Goal: Task Accomplishment & Management: Manage account settings

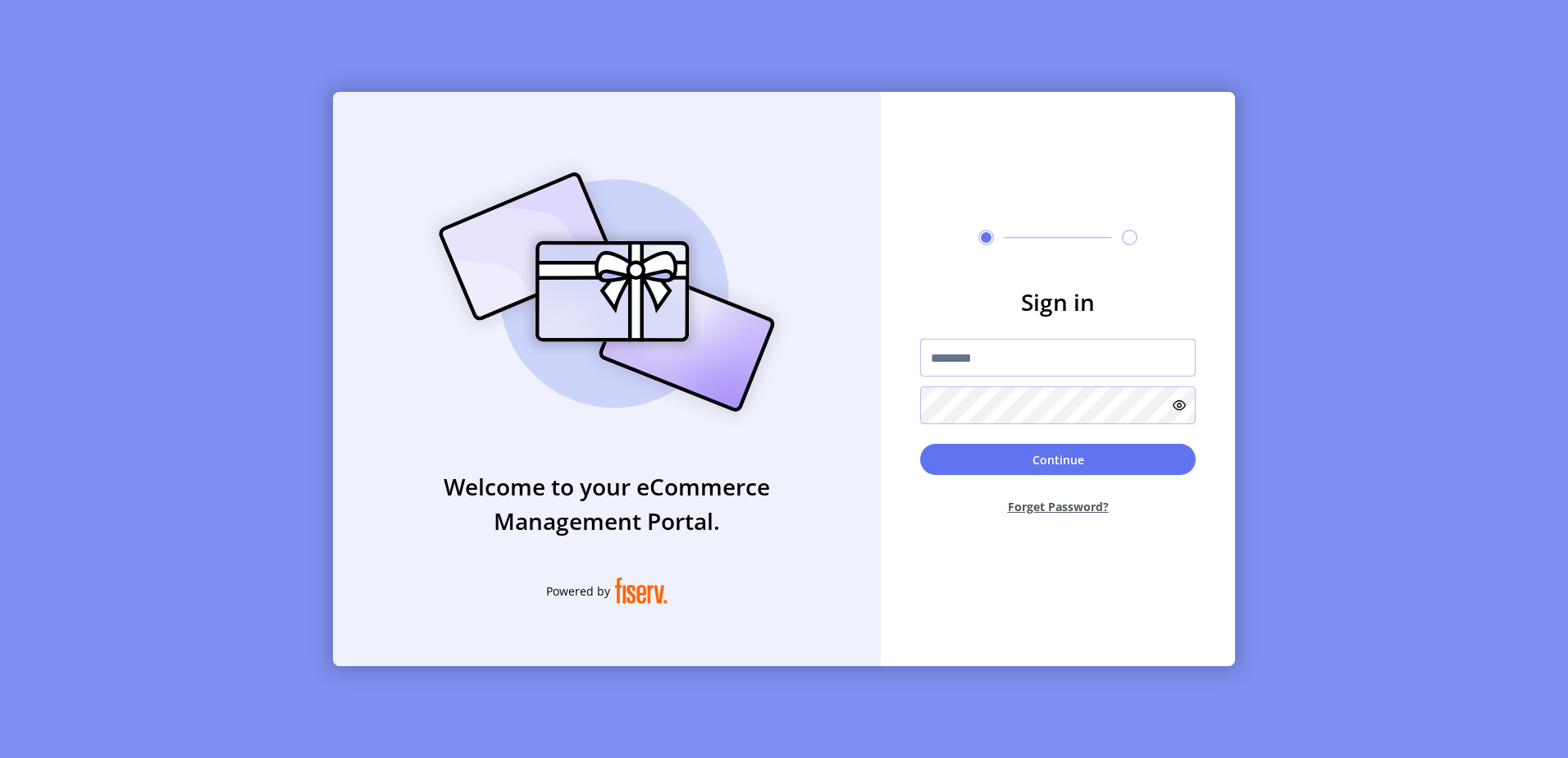
click at [966, 362] on input "text" at bounding box center [1057, 357] width 275 height 38
type input "**********"
click at [920, 444] on button "Continue" at bounding box center [1057, 459] width 275 height 31
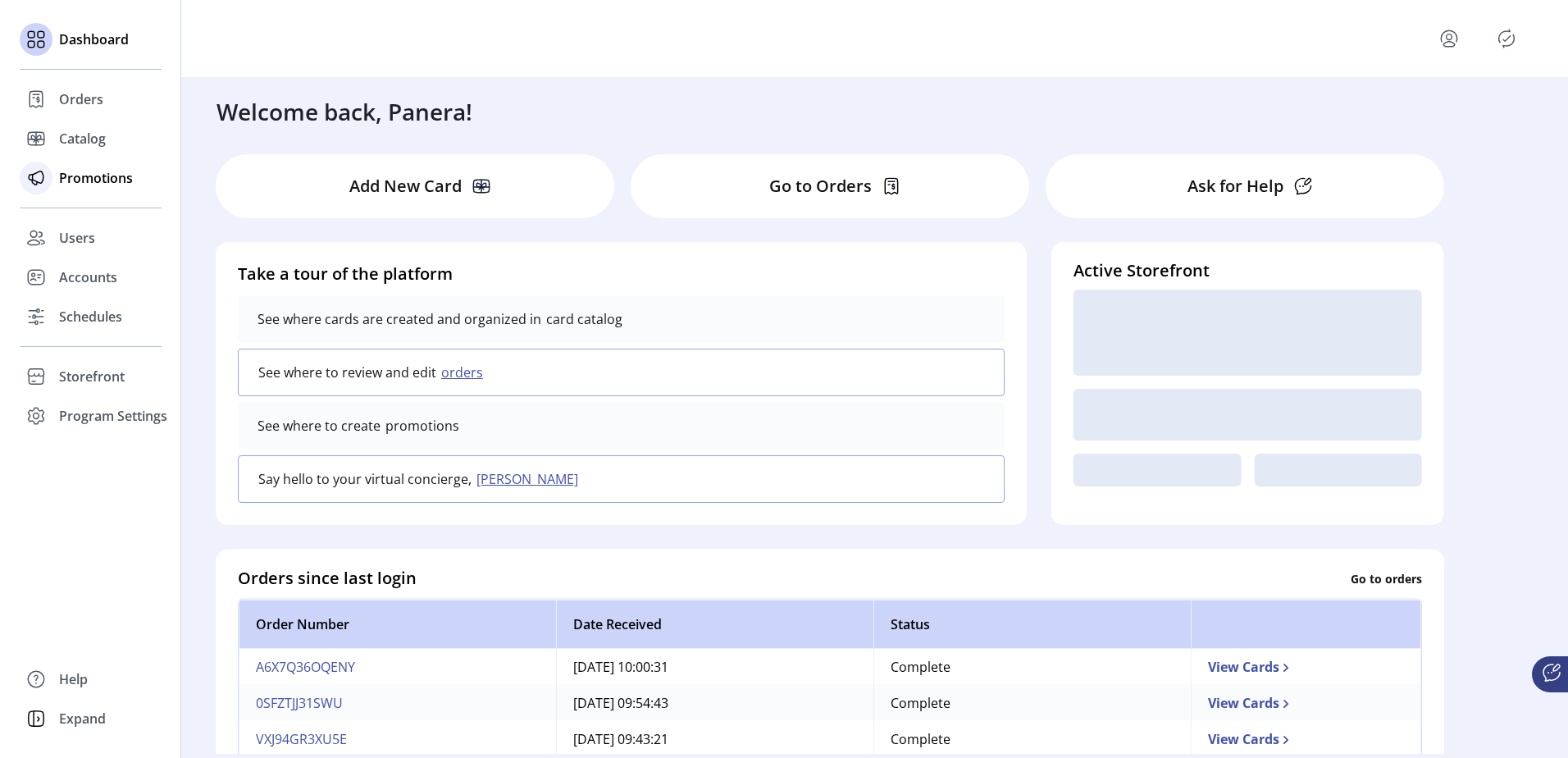
click at [56, 182] on div "Promotions" at bounding box center [90, 178] width 142 height 40
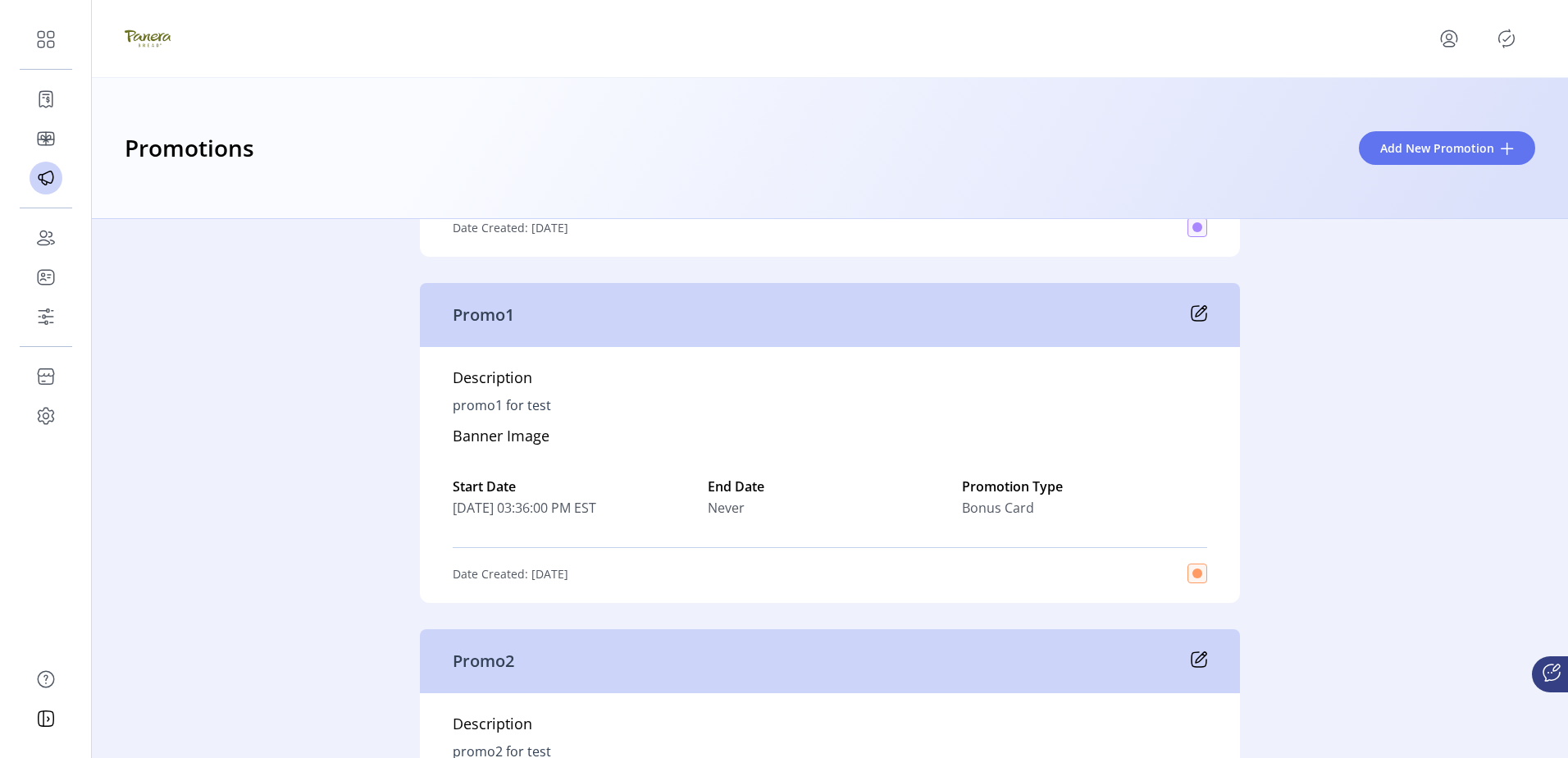
scroll to position [4266, 0]
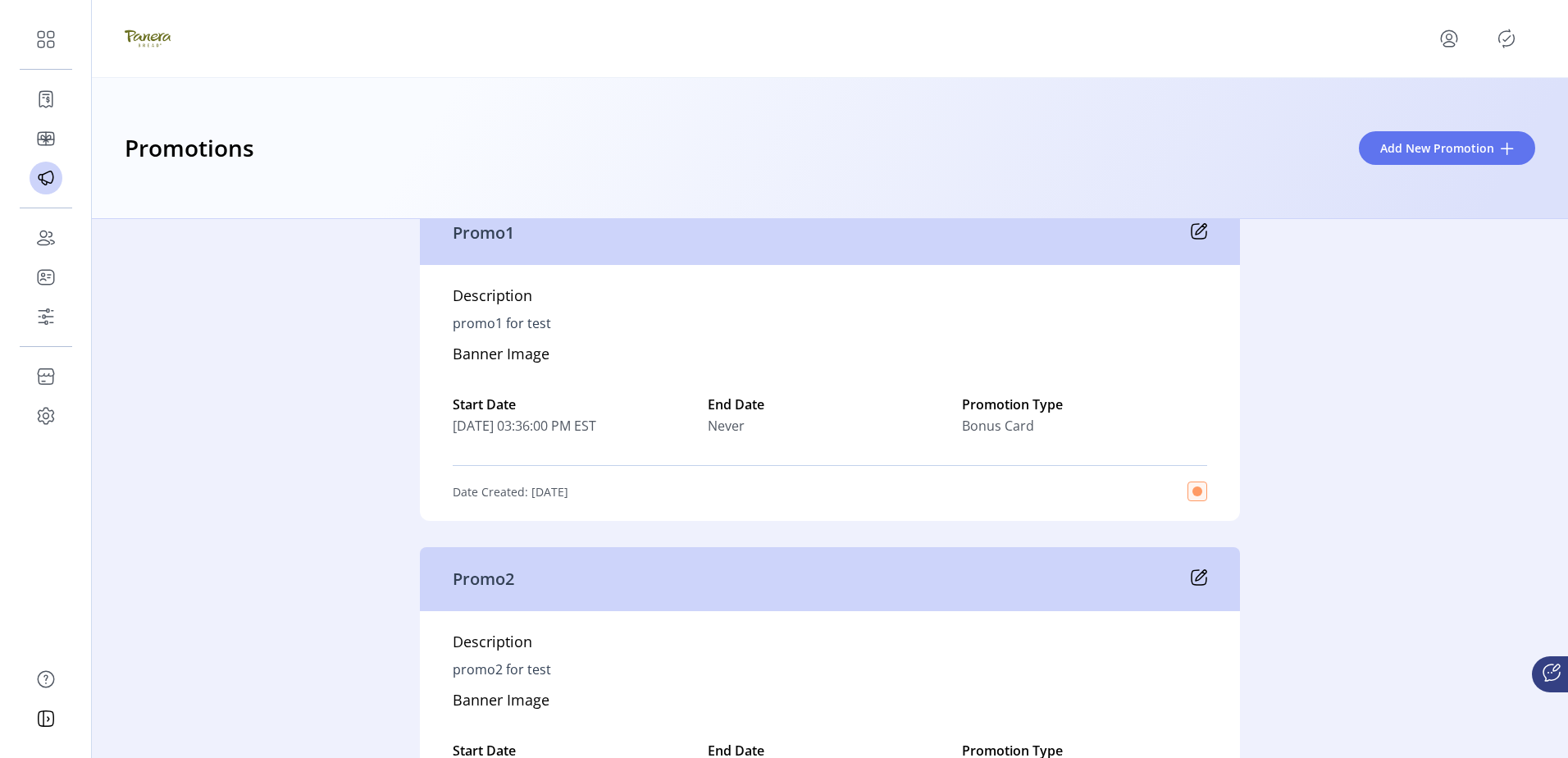
click at [1205, 256] on div "Promo1" at bounding box center [830, 233] width 820 height 64
click at [1192, 239] on icon at bounding box center [1199, 231] width 16 height 16
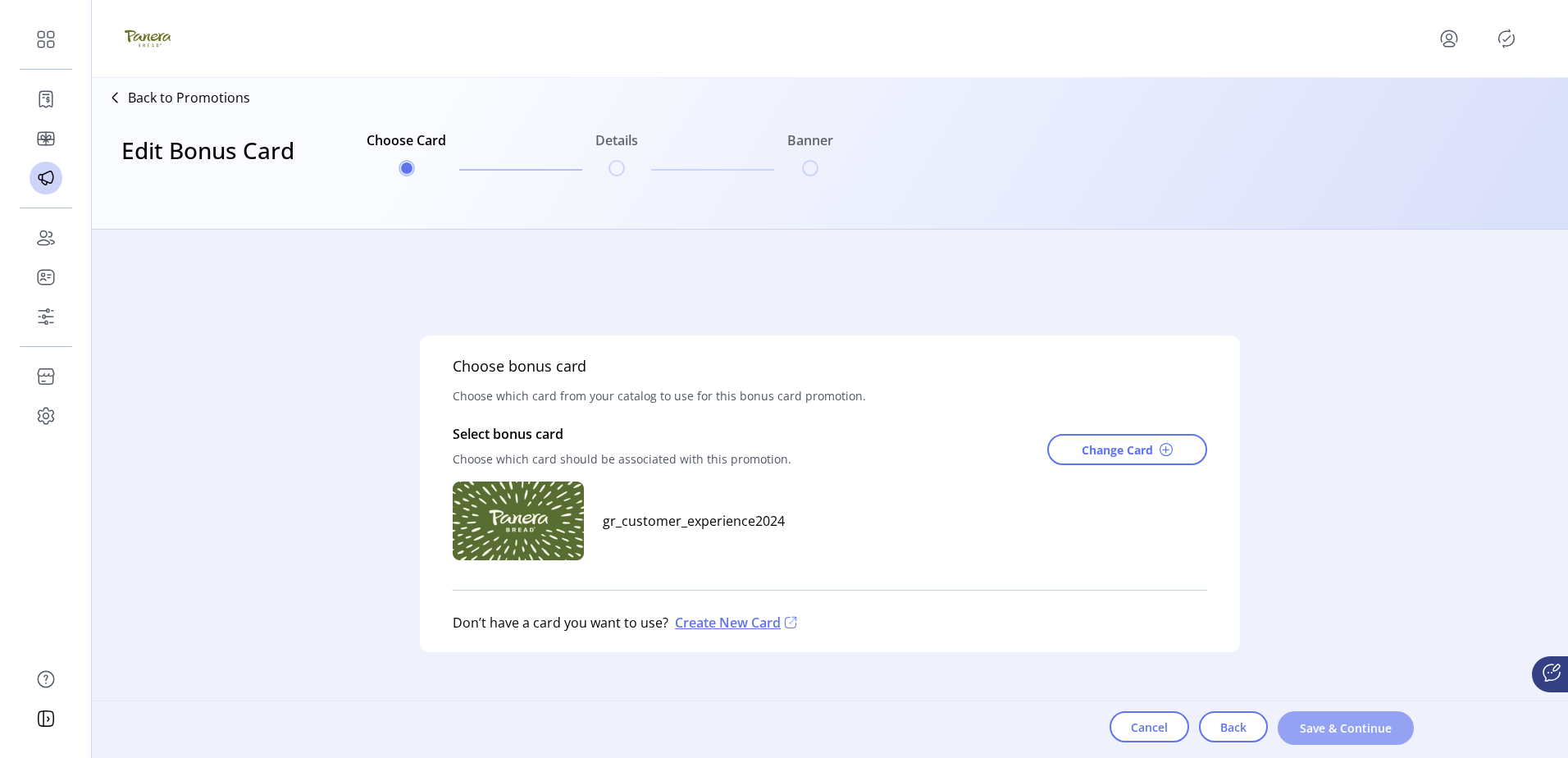
click at [1348, 733] on span "Save & Continue" at bounding box center [1345, 728] width 93 height 17
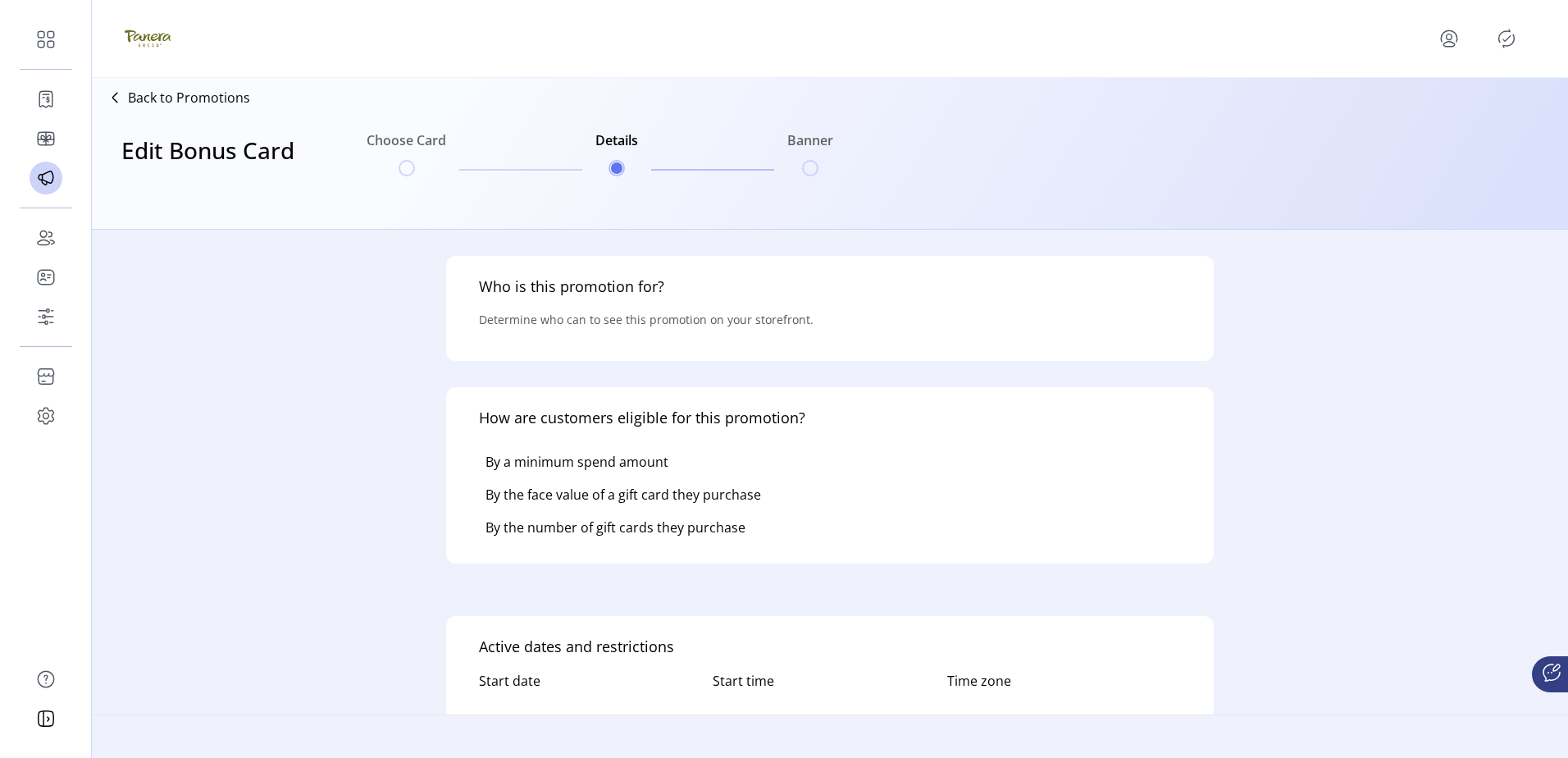
type input "*********"
type input "******"
type textarea "**********"
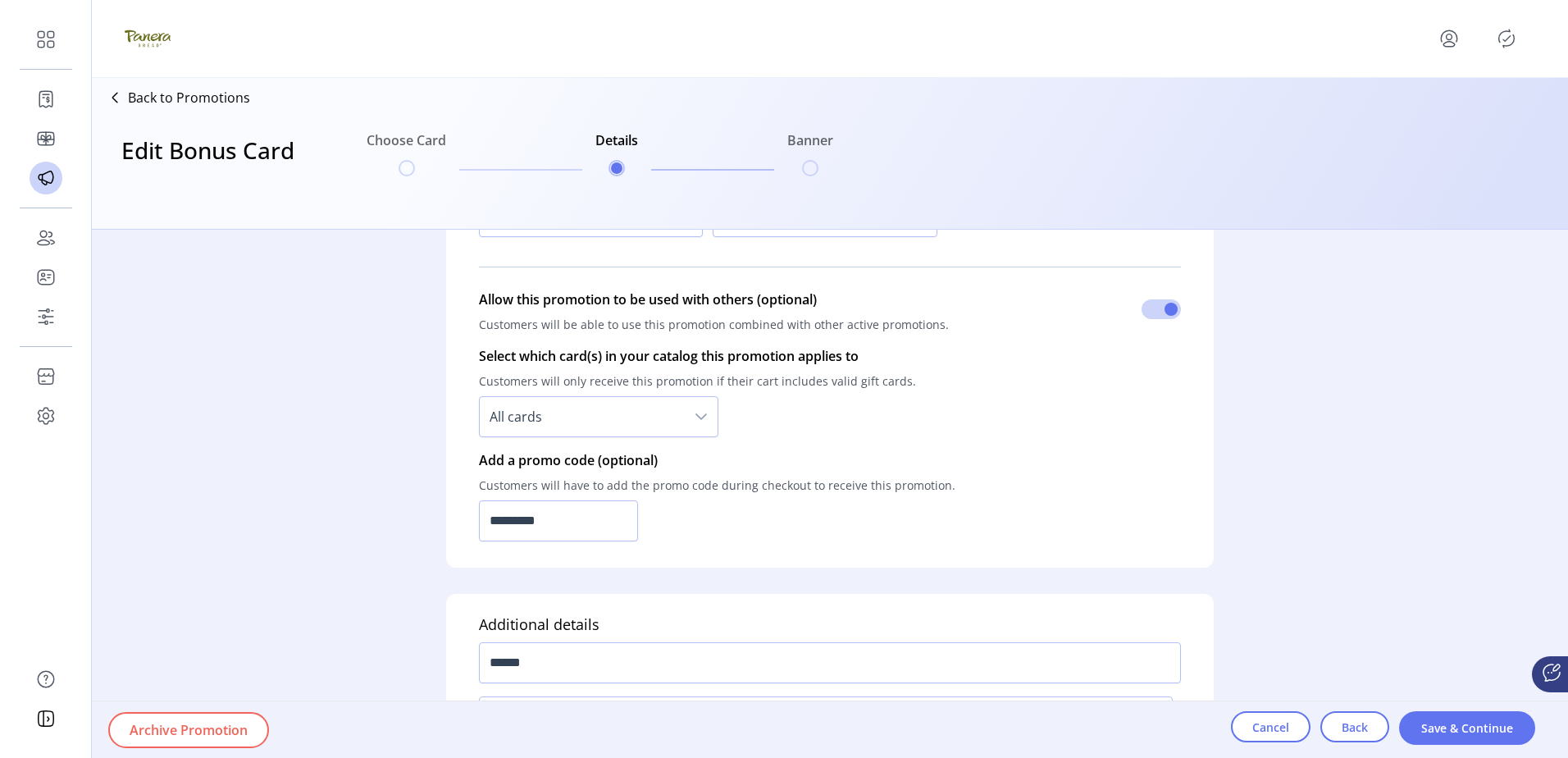
scroll to position [1088, 0]
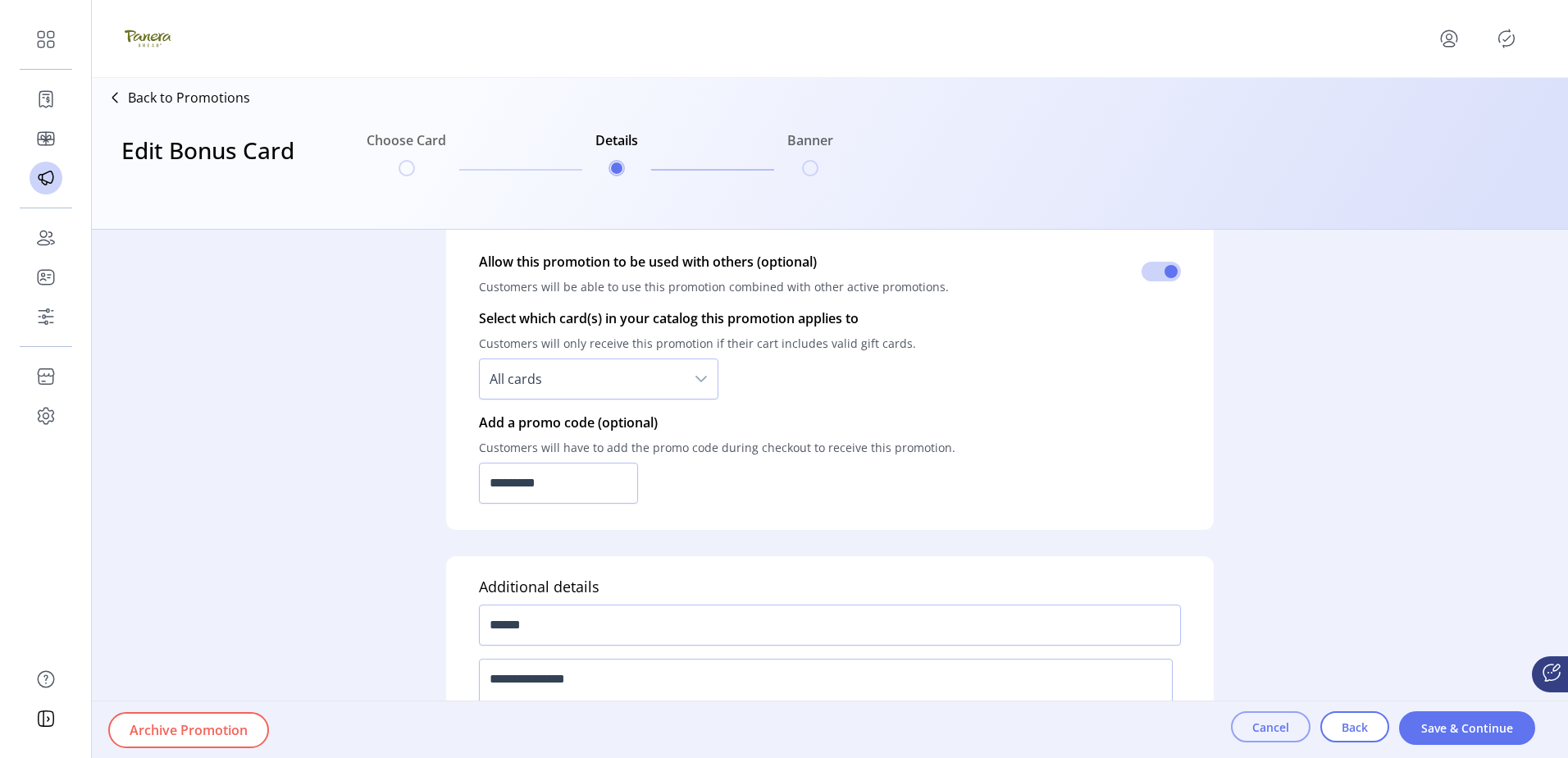
click at [1274, 733] on span "Cancel" at bounding box center [1270, 727] width 37 height 17
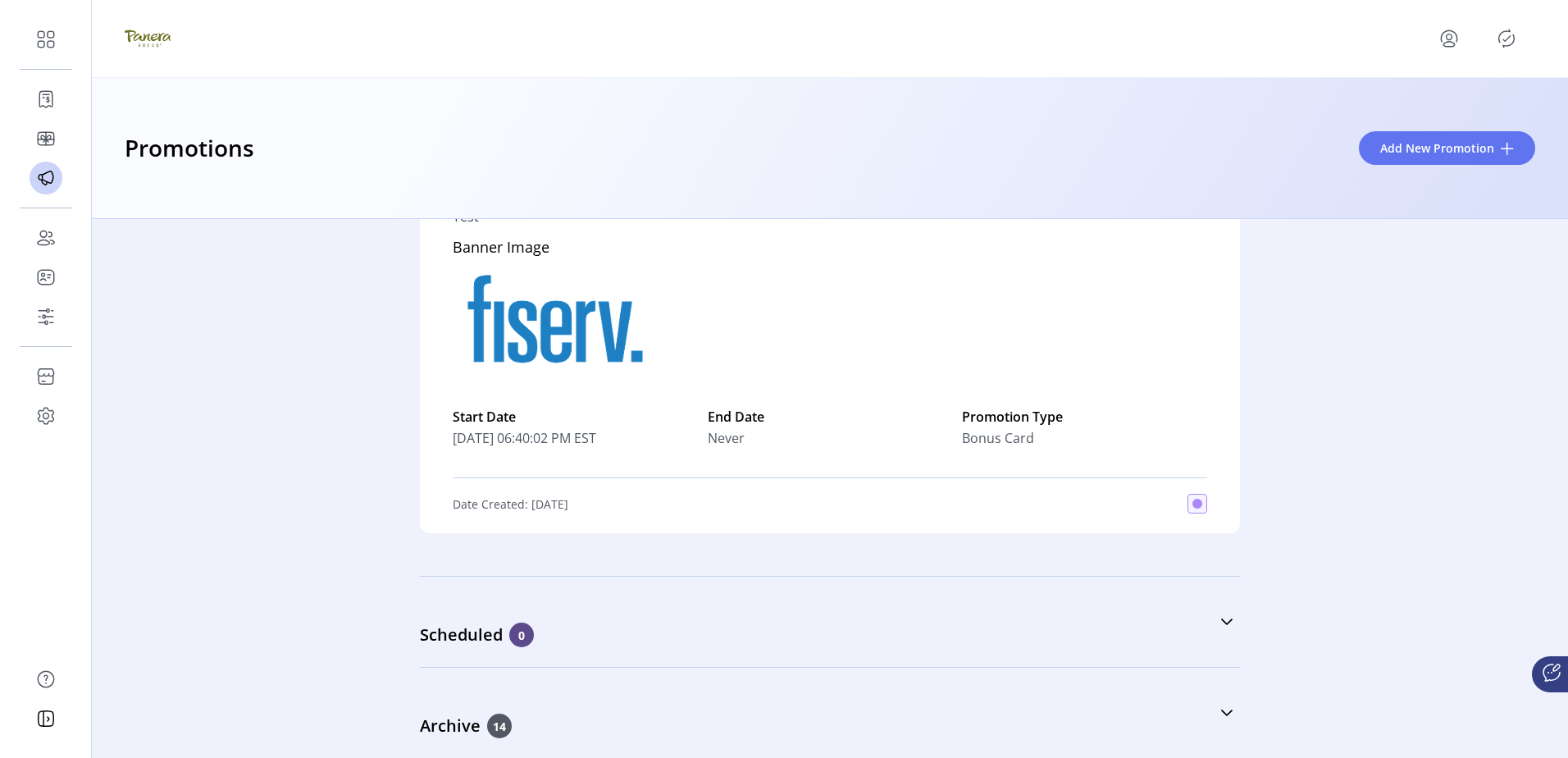
scroll to position [5084, 0]
click at [490, 714] on span "14" at bounding box center [499, 726] width 24 height 25
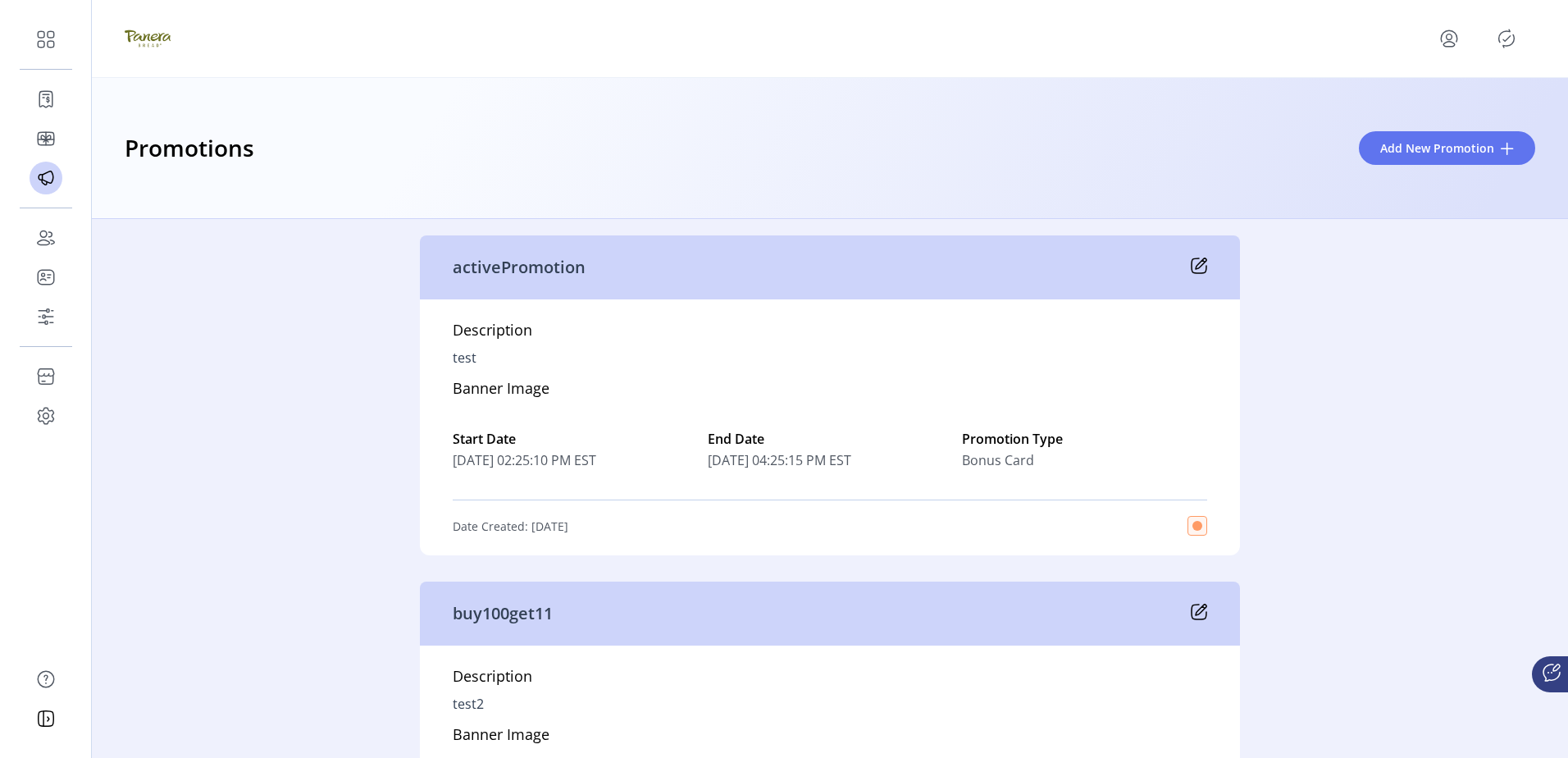
scroll to position [9049, 0]
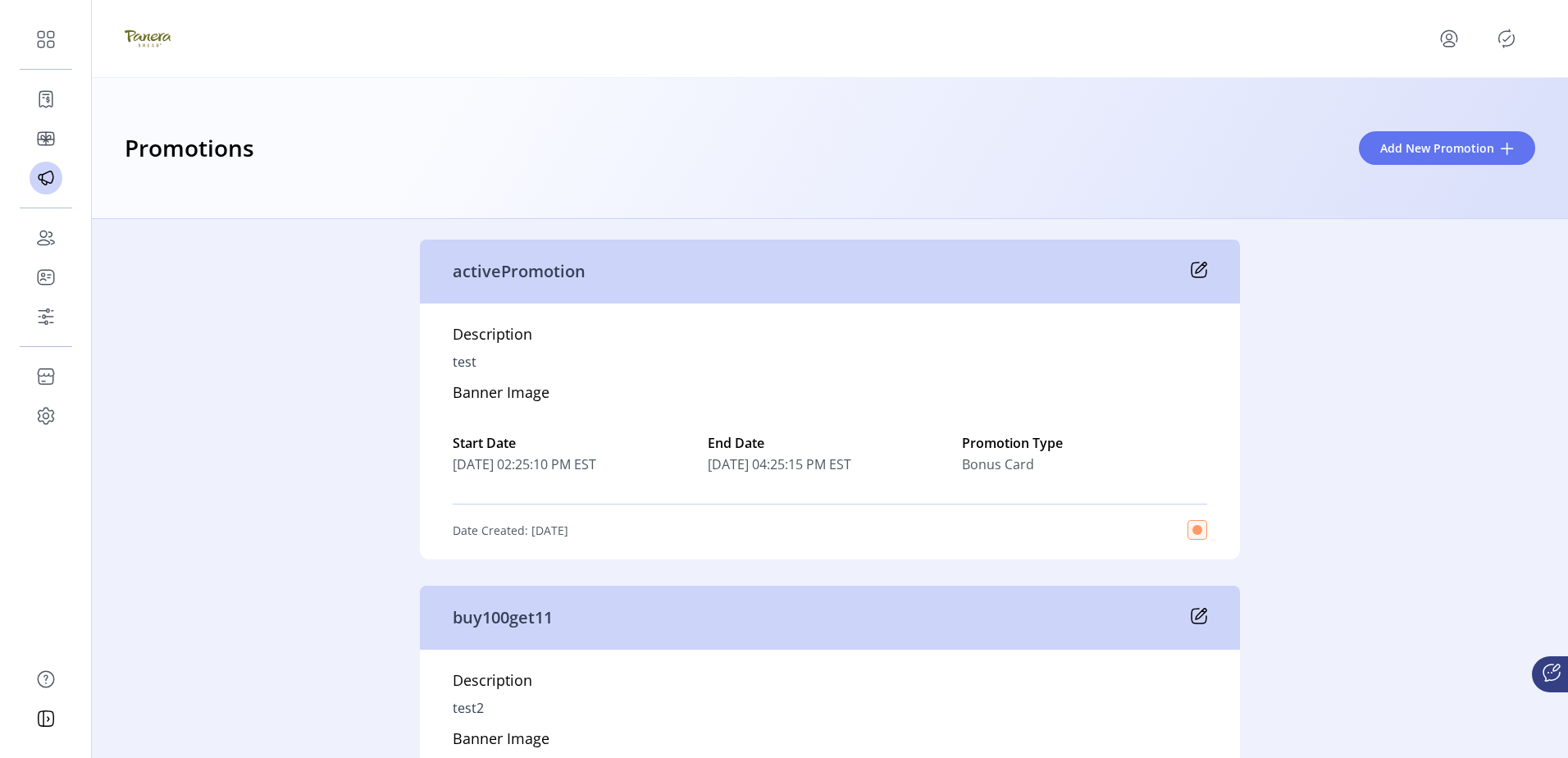
click at [1198, 278] on icon at bounding box center [1199, 270] width 16 height 16
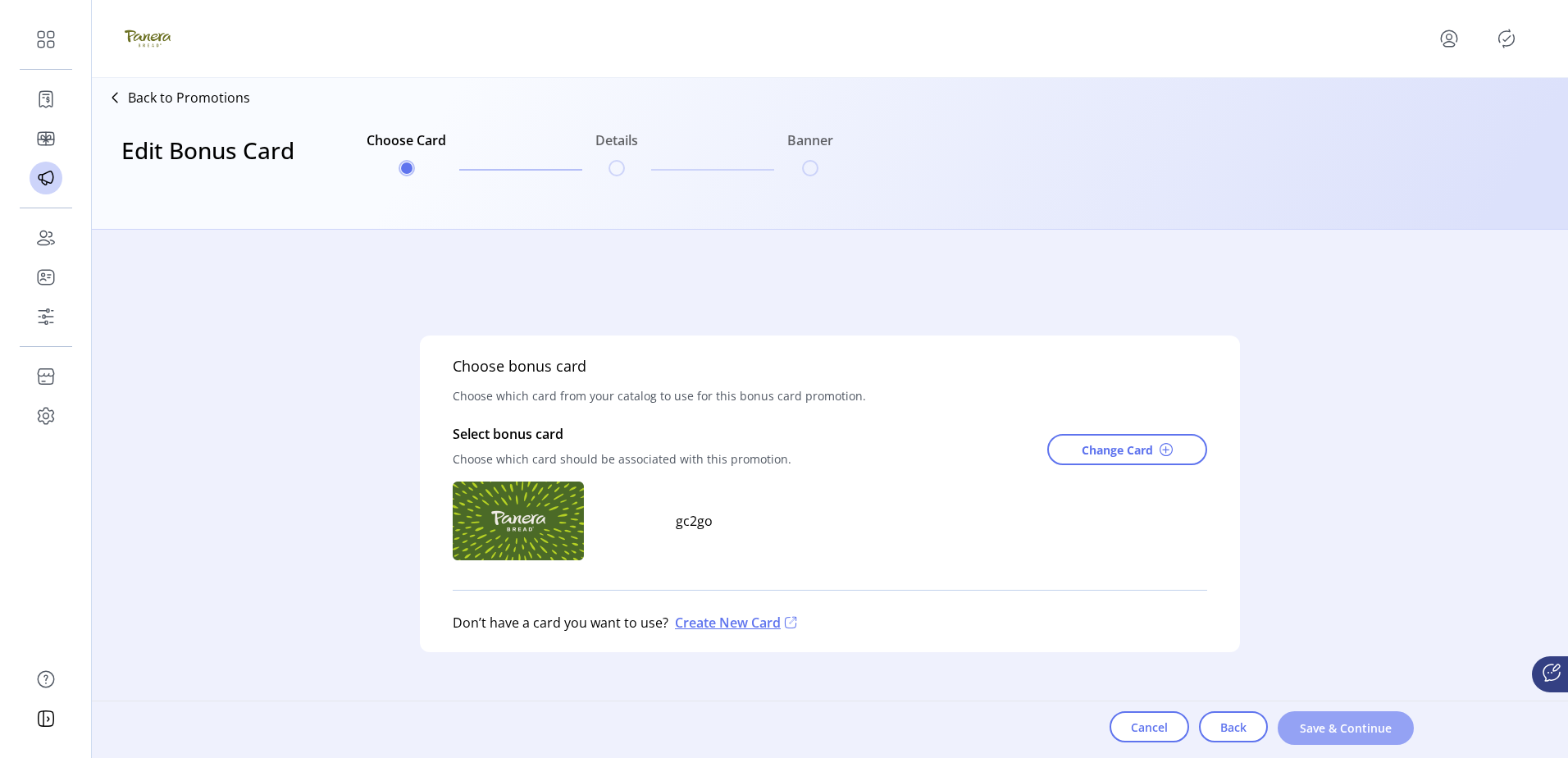
click at [1325, 724] on span "Save & Continue" at bounding box center [1345, 728] width 93 height 17
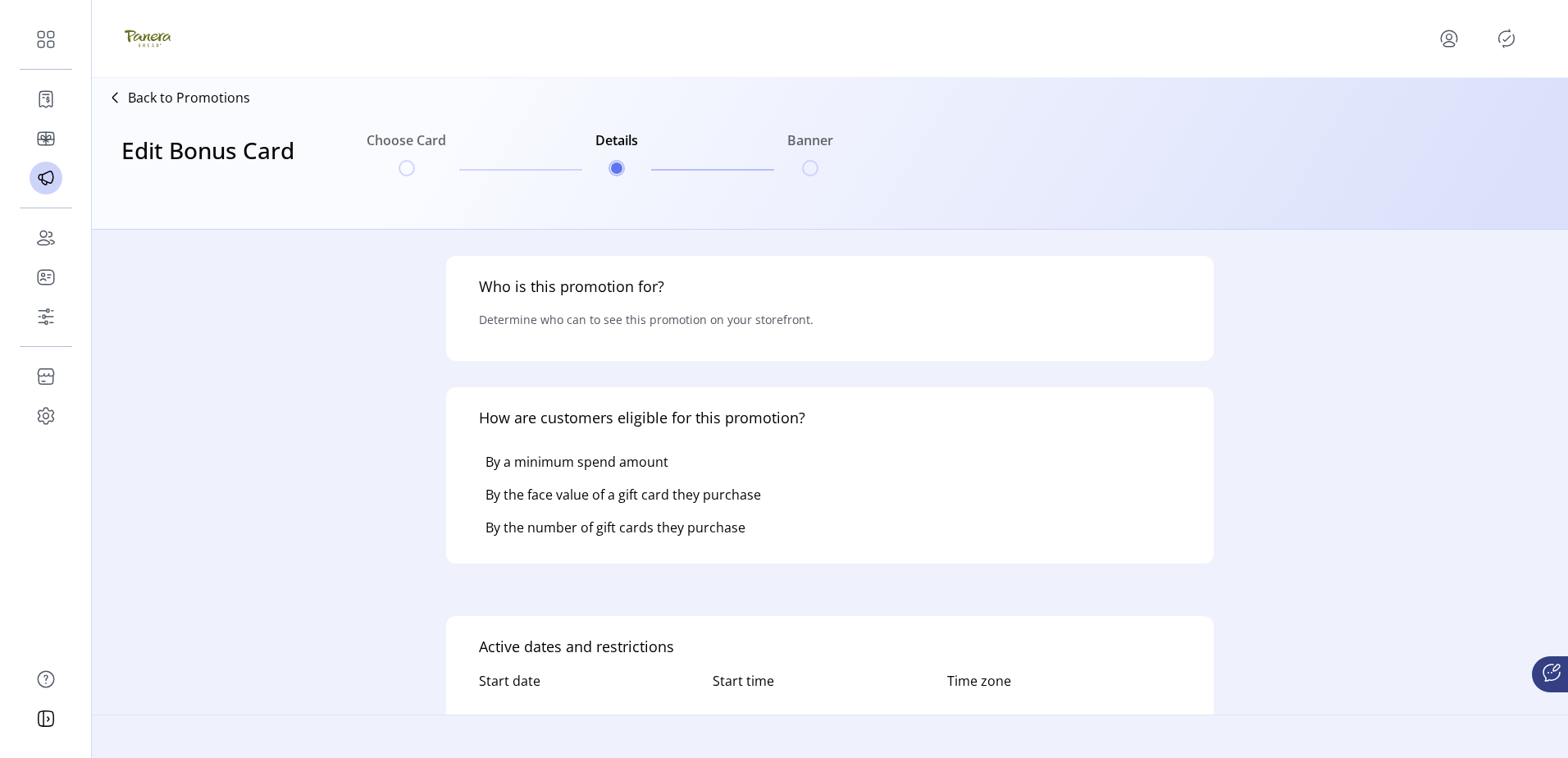
type input "*********"
type input "**********"
type textarea "****"
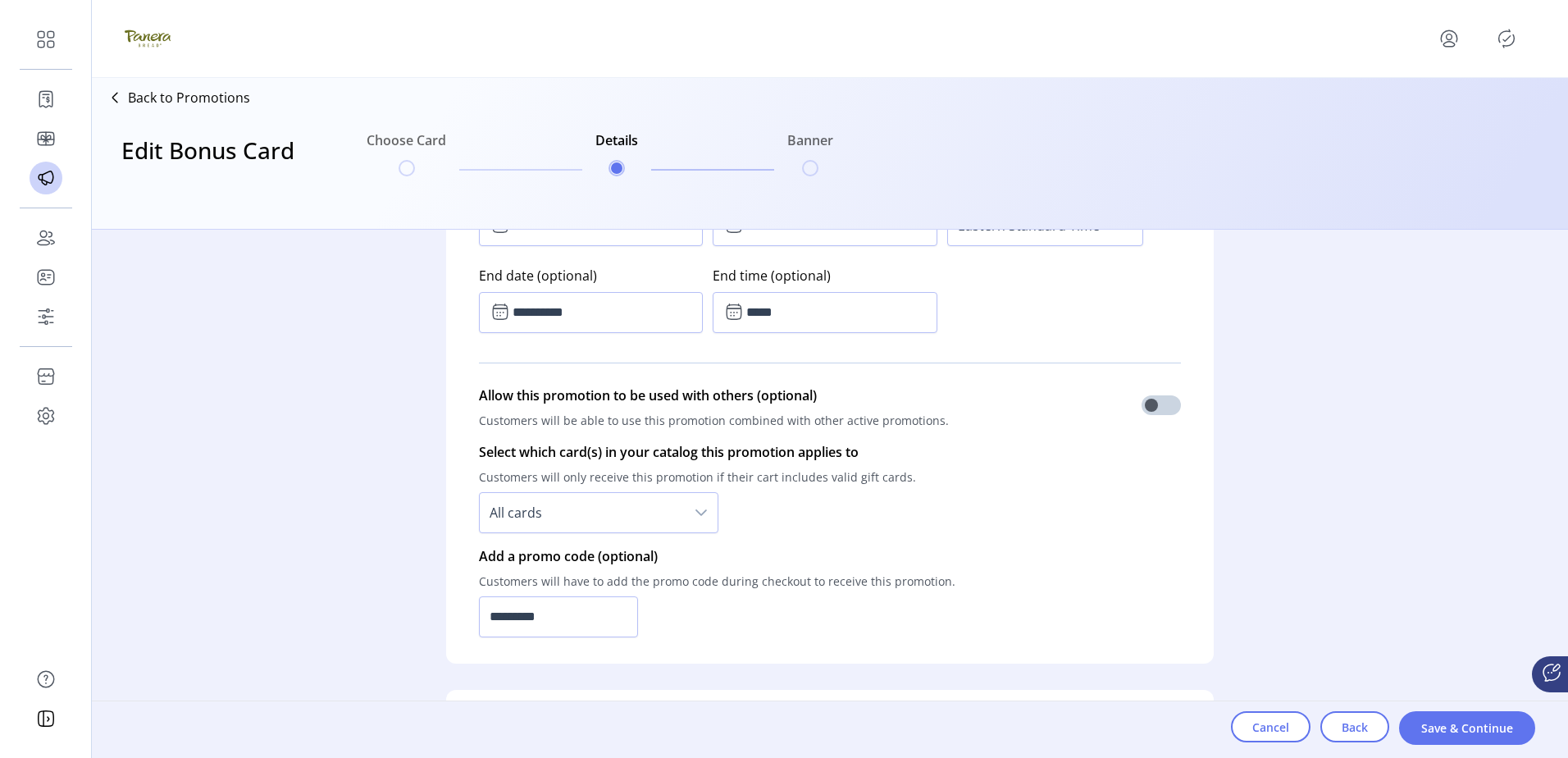
scroll to position [1066, 0]
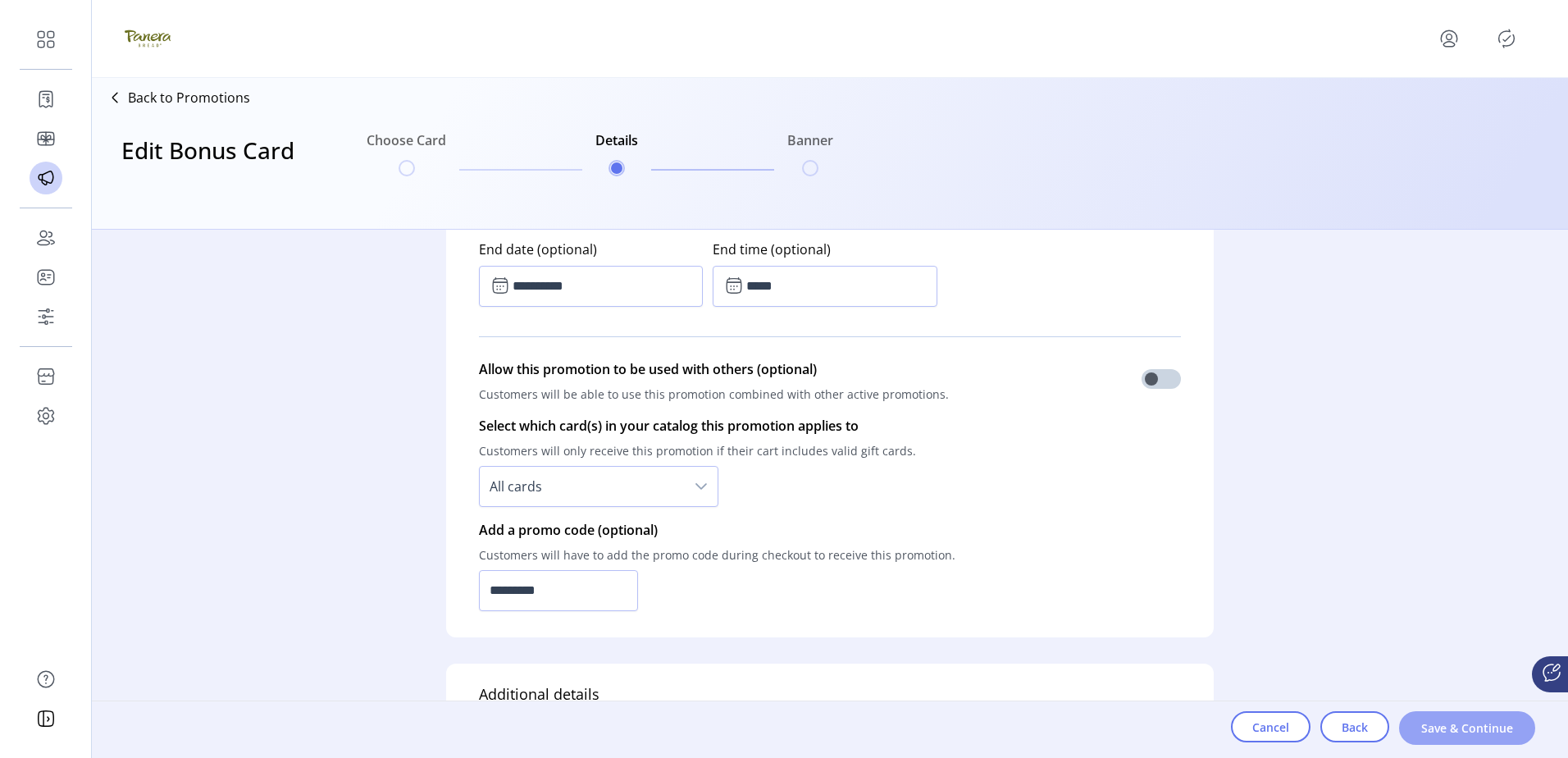
click at [1430, 730] on span "Save & Continue" at bounding box center [1466, 728] width 93 height 17
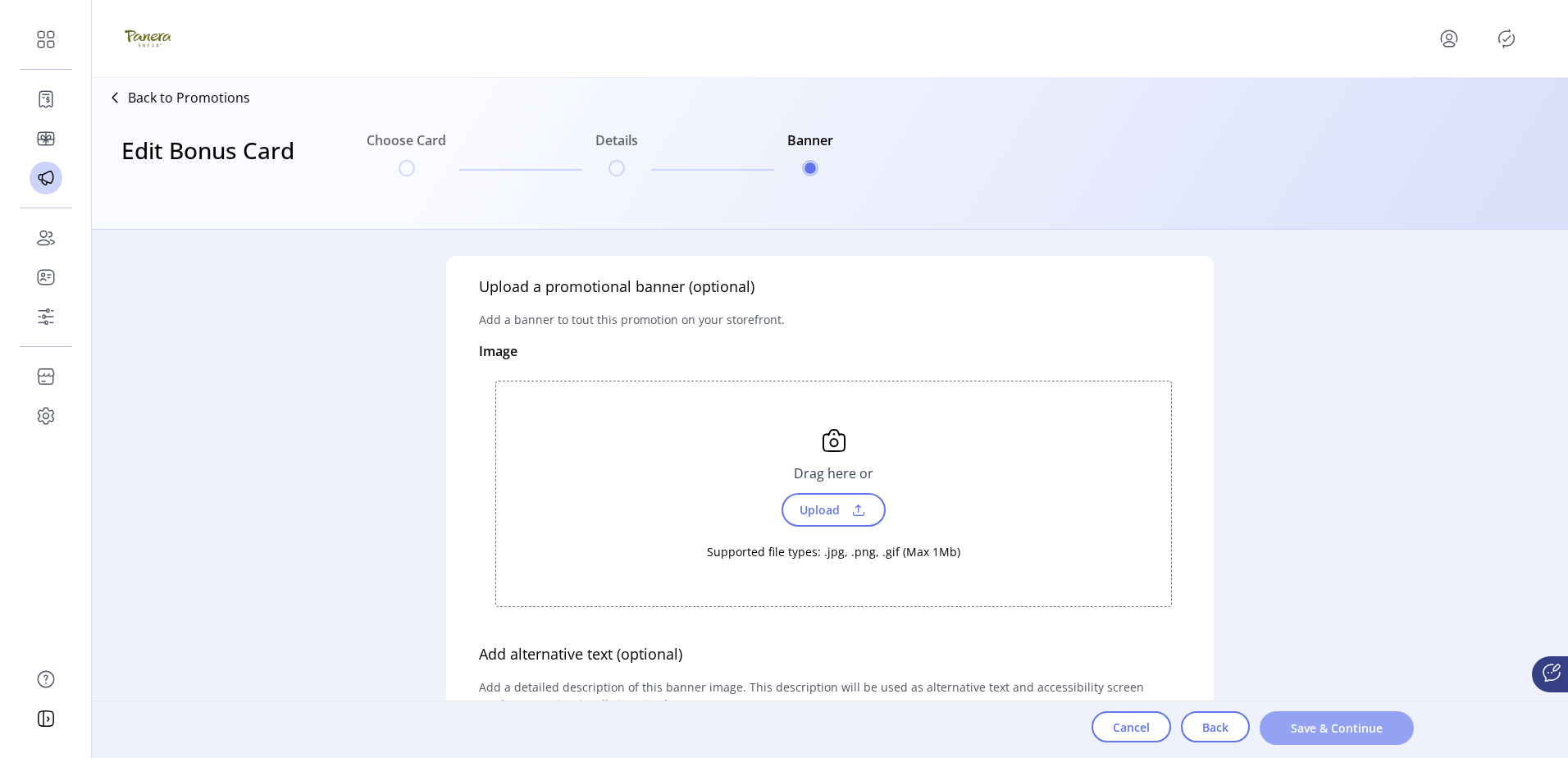
click at [1343, 720] on span "Save & Continue" at bounding box center [1336, 728] width 111 height 17
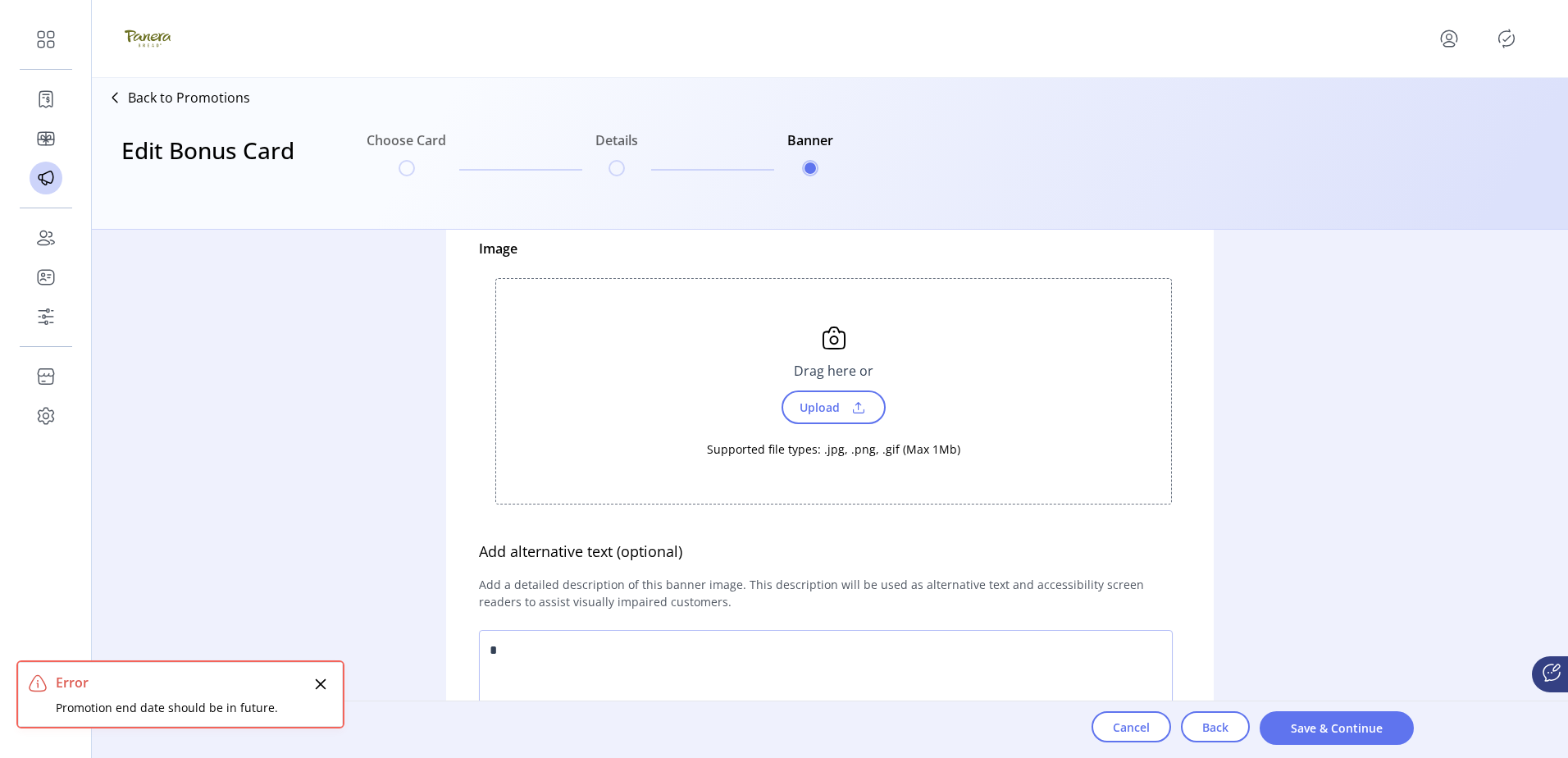
scroll to position [246, 0]
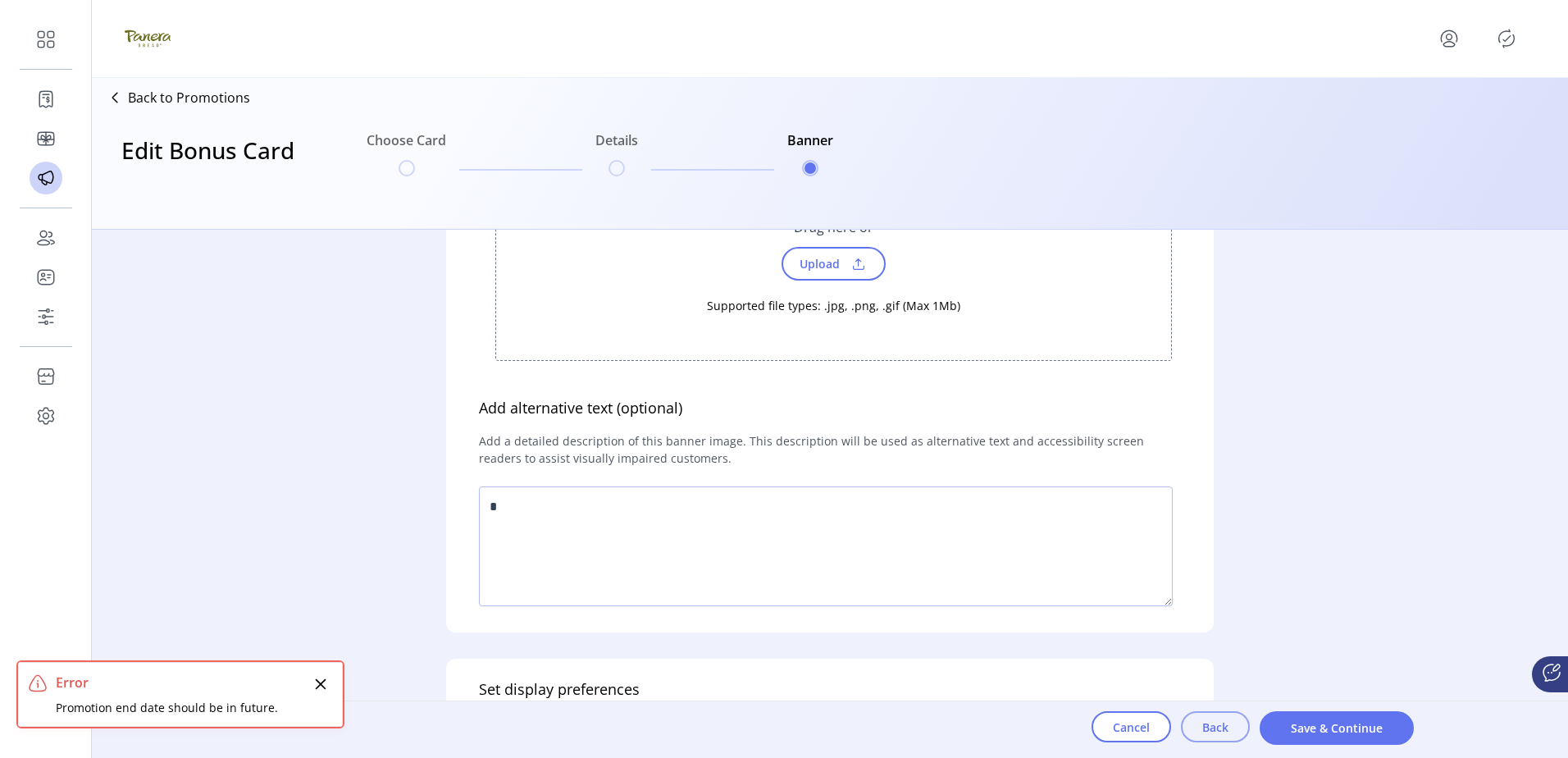
click at [1211, 727] on span "Back" at bounding box center [1216, 727] width 26 height 17
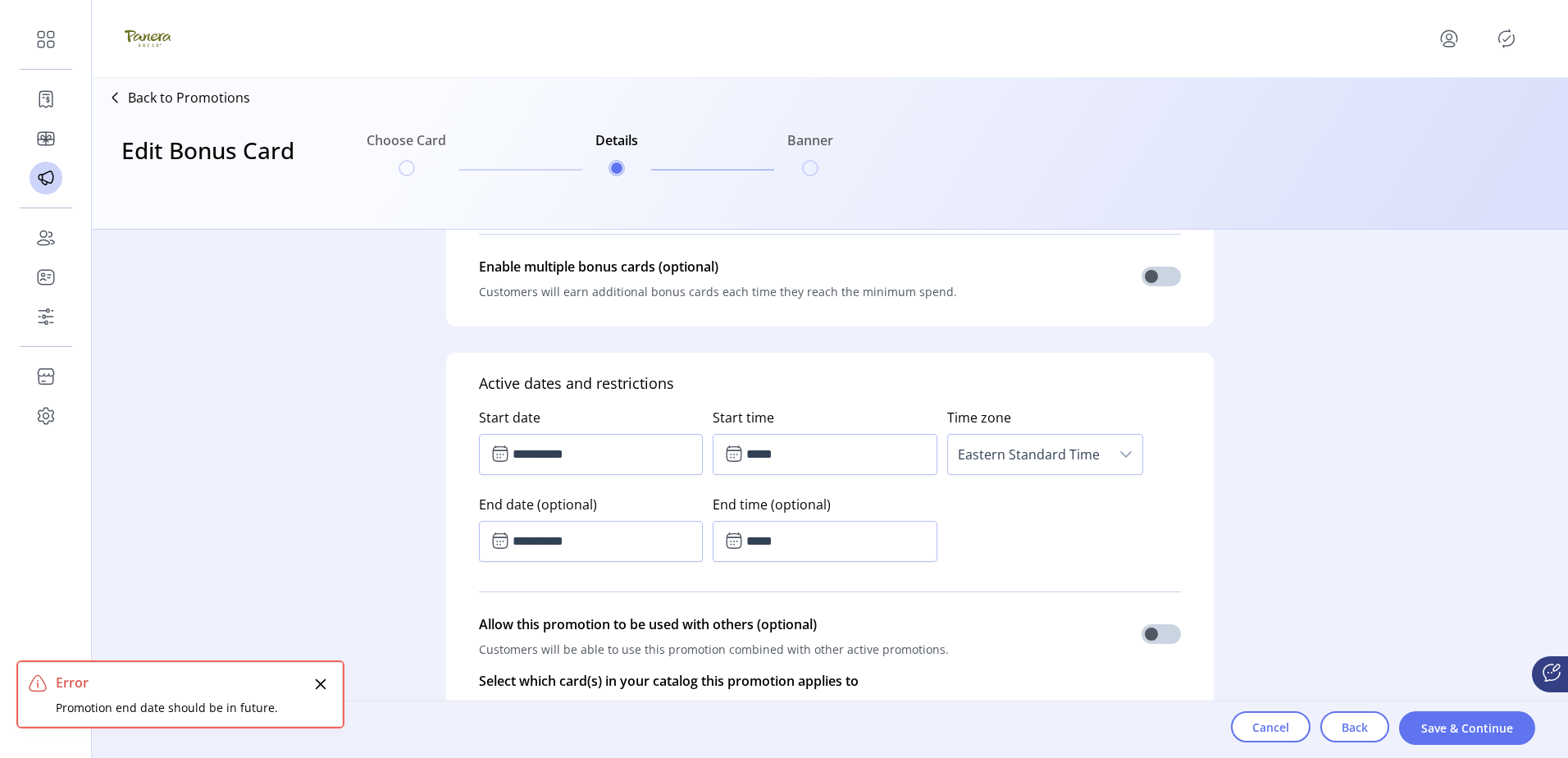
scroll to position [820, 0]
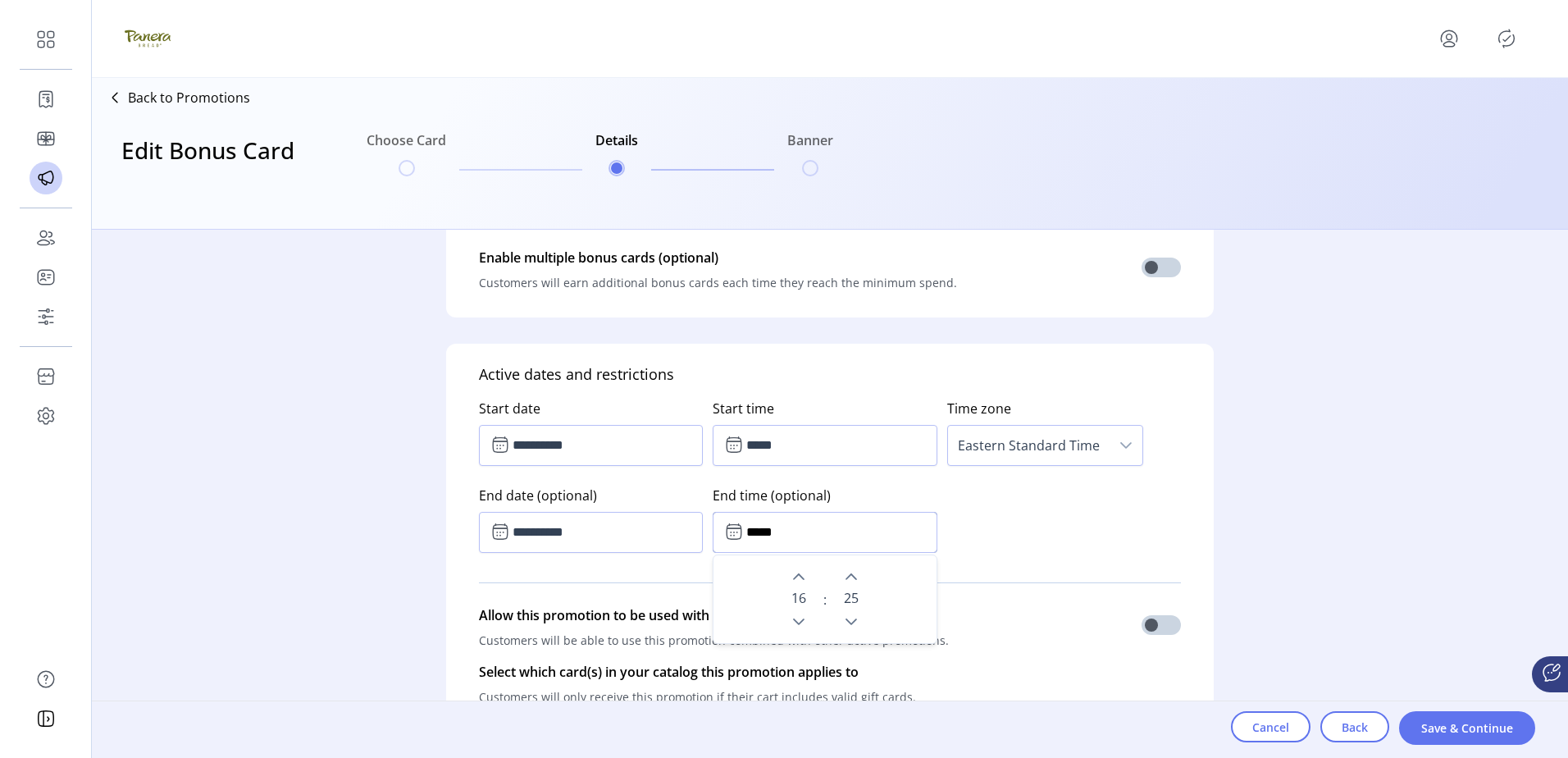
drag, startPoint x: 808, startPoint y: 537, endPoint x: 674, endPoint y: 544, distance: 134.2
click at [807, 537] on input "*****" at bounding box center [825, 533] width 224 height 41
click at [633, 547] on input "**********" at bounding box center [591, 533] width 224 height 41
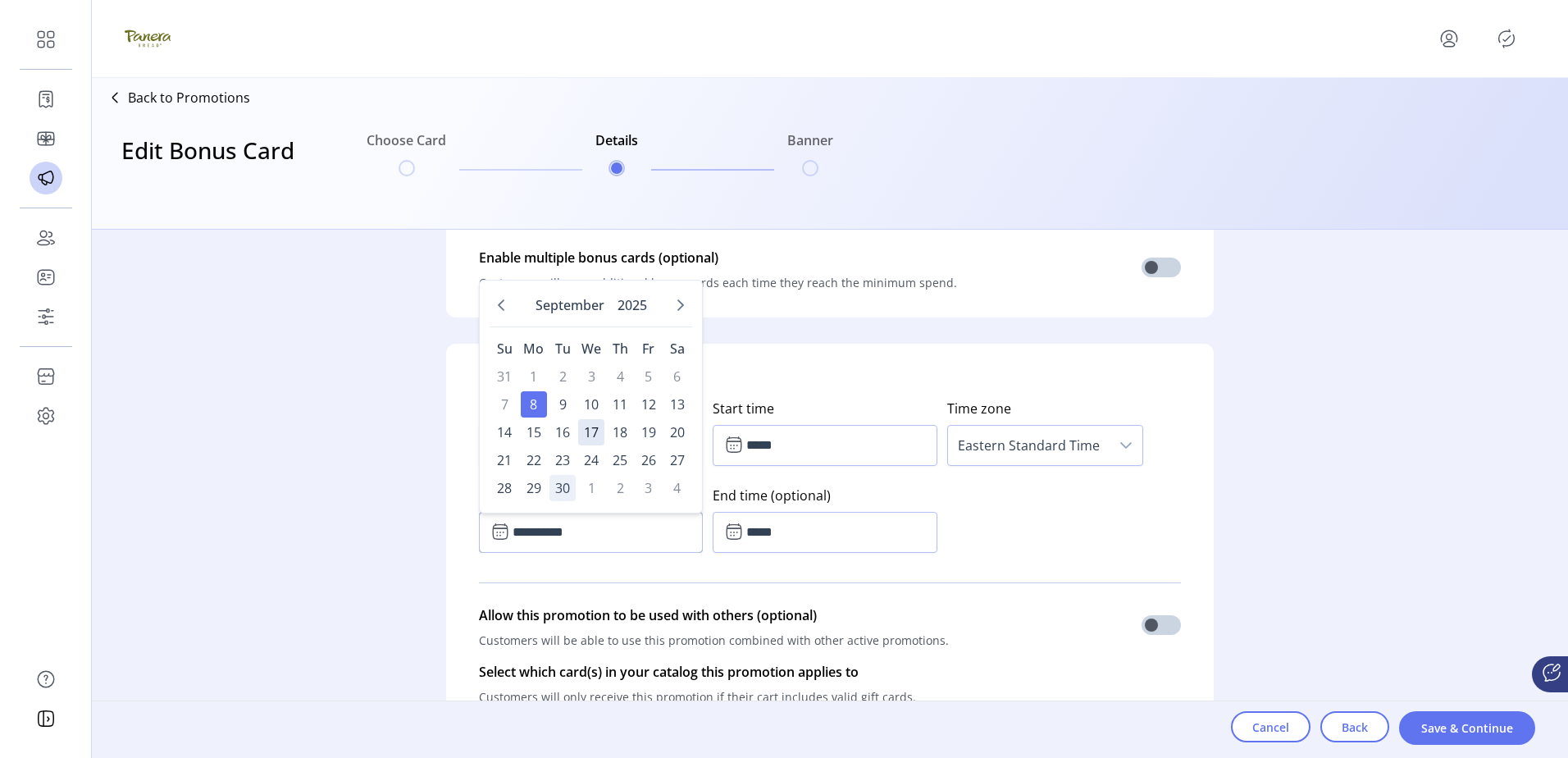
click at [558, 486] on span "30" at bounding box center [563, 488] width 26 height 26
type input "**********"
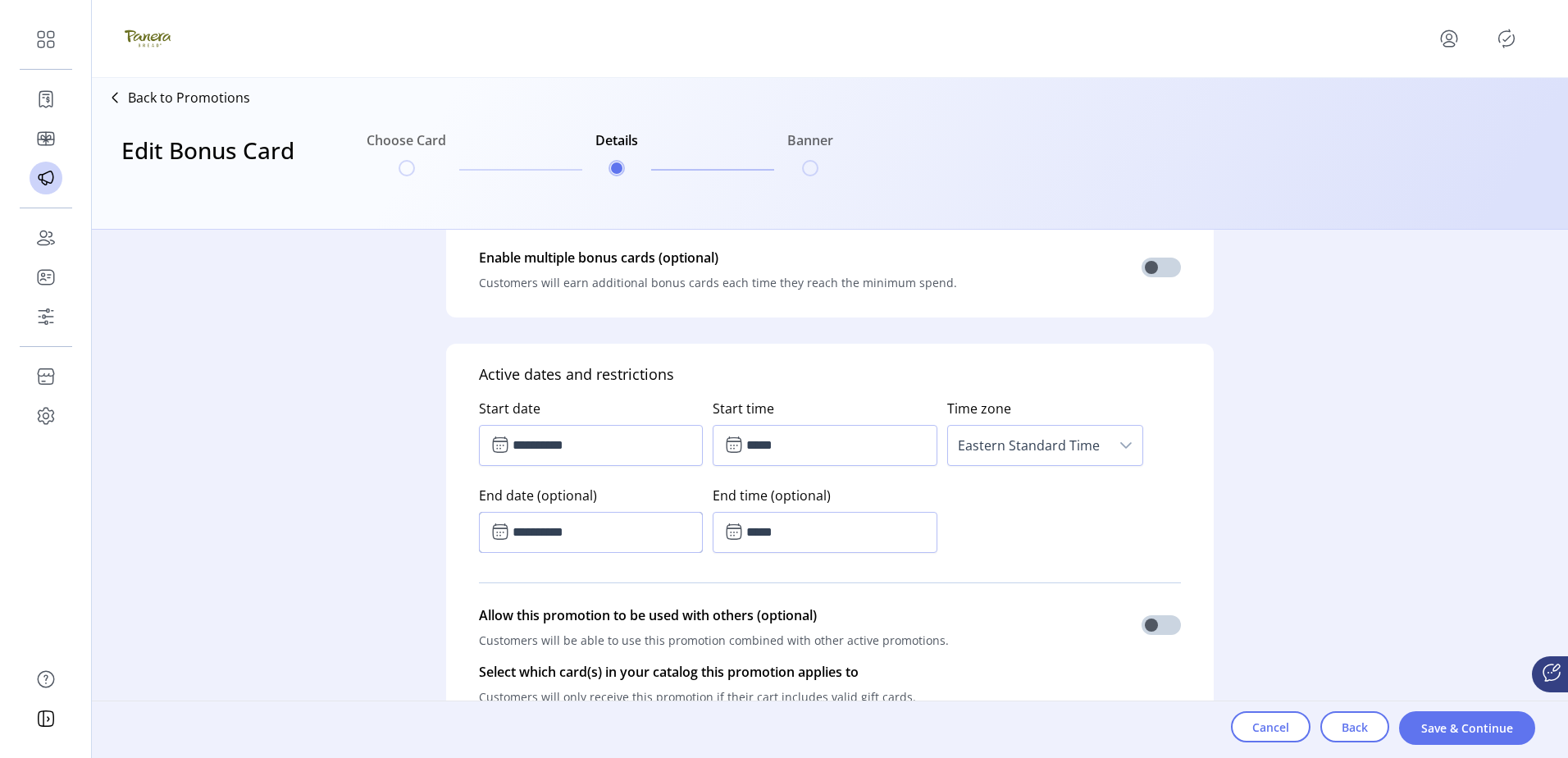
click at [1501, 42] on icon "Publisher Panel" at bounding box center [1507, 39] width 26 height 26
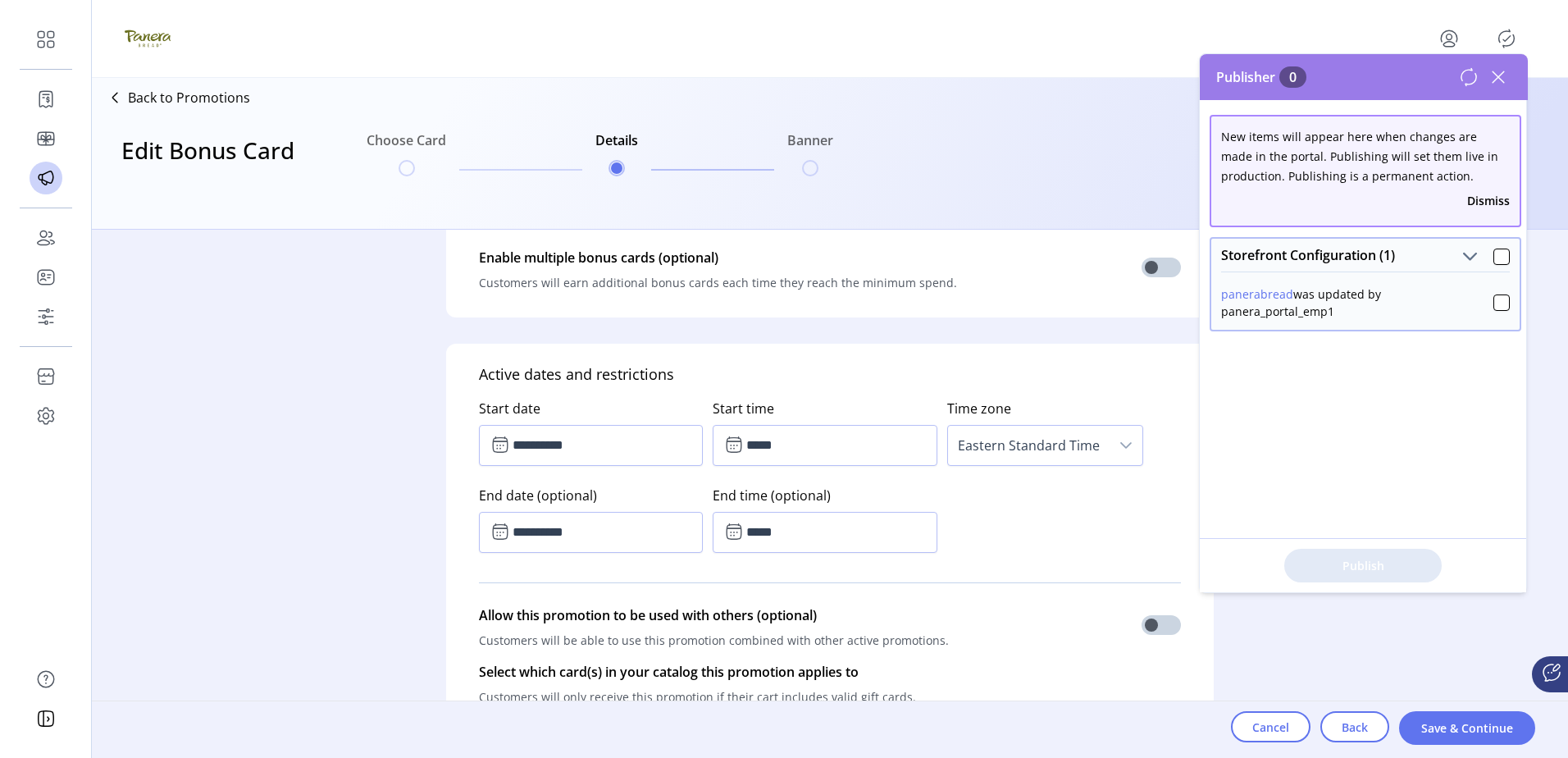
click at [1504, 44] on icon "Publisher Panel" at bounding box center [1507, 39] width 26 height 26
click at [1445, 727] on span "Save & Continue" at bounding box center [1466, 728] width 93 height 17
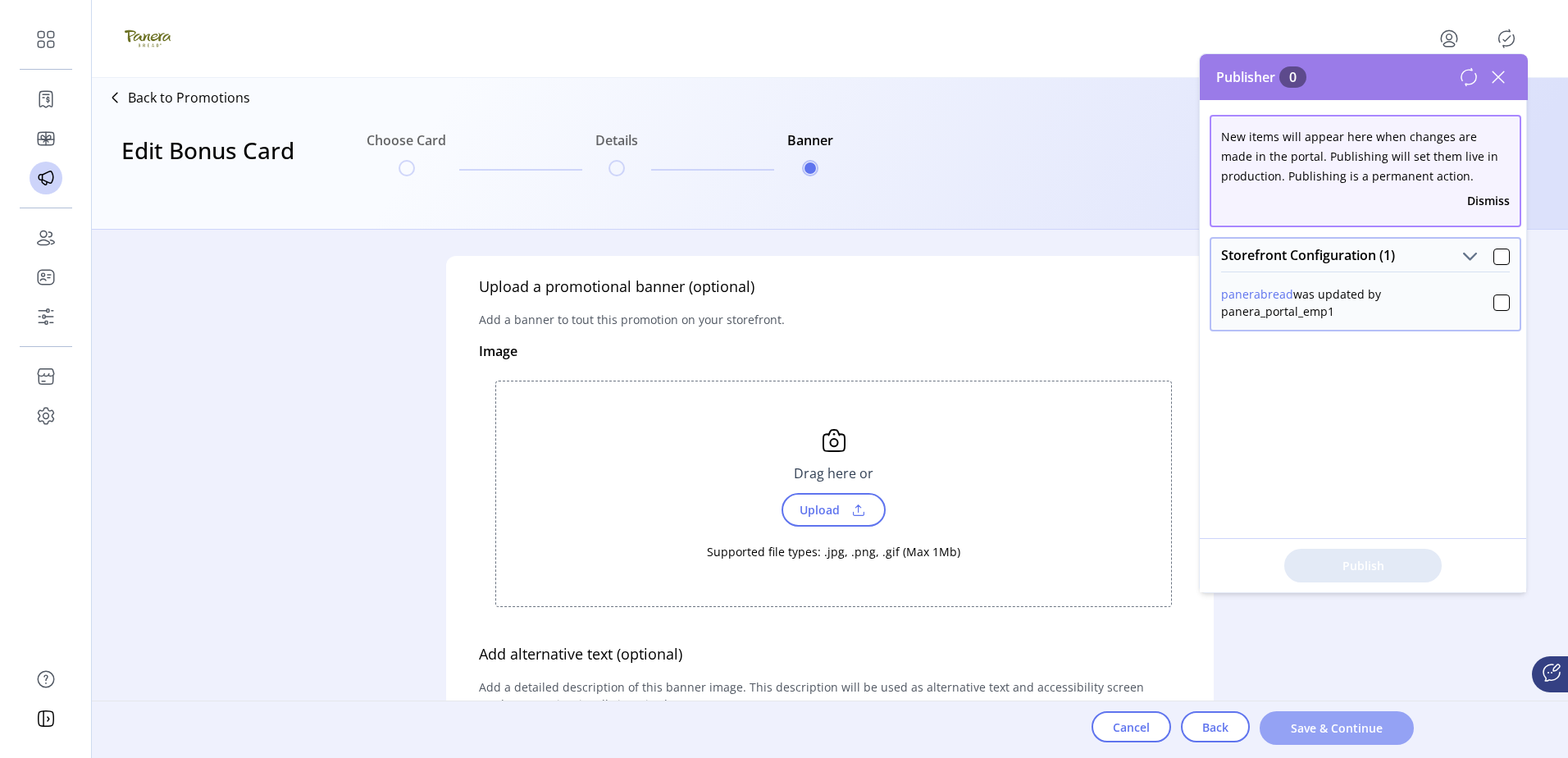
click at [1350, 727] on span "Save & Continue" at bounding box center [1336, 728] width 111 height 17
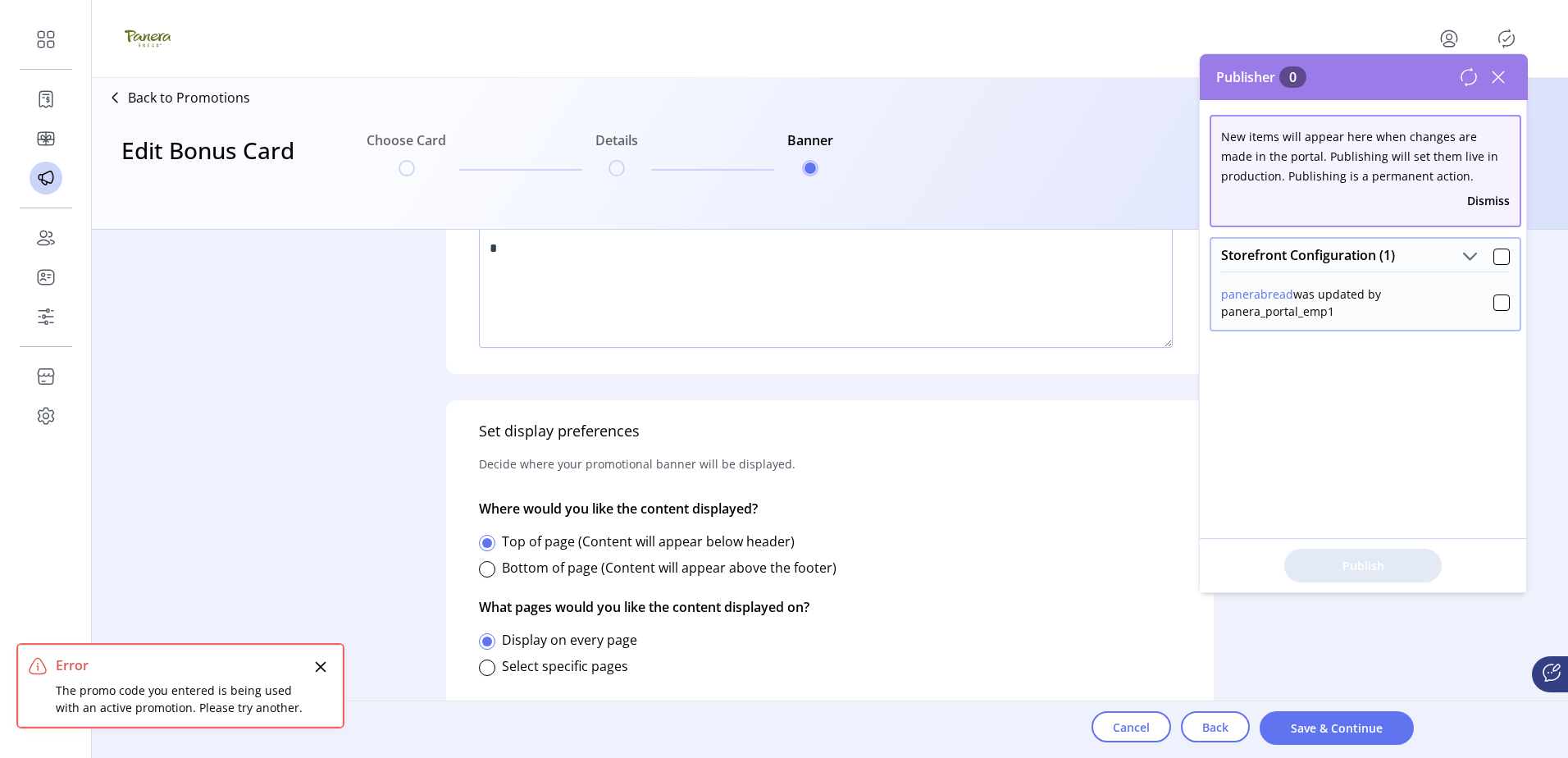
scroll to position [515, 0]
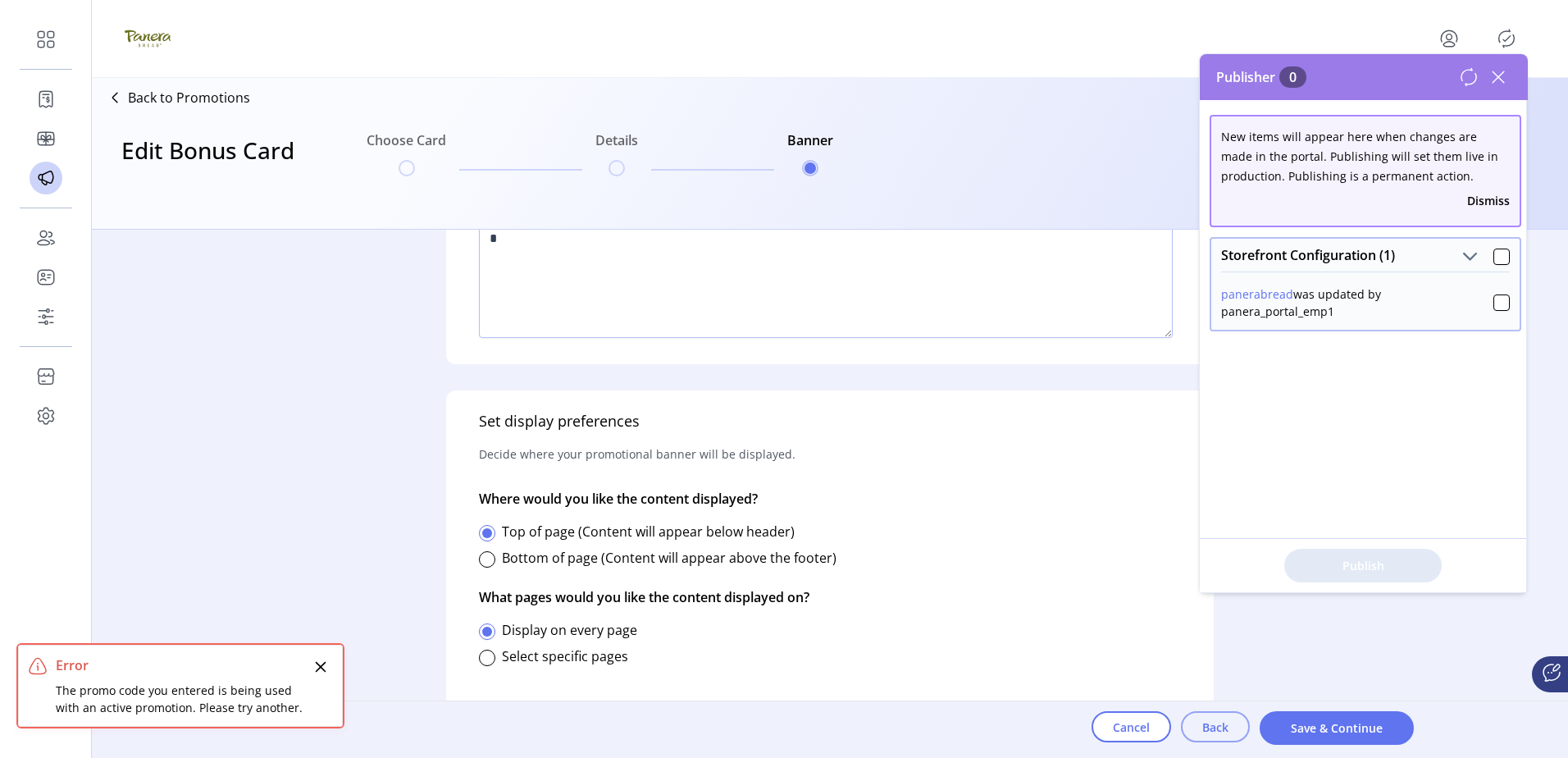
click at [1206, 724] on span "Back" at bounding box center [1216, 727] width 26 height 17
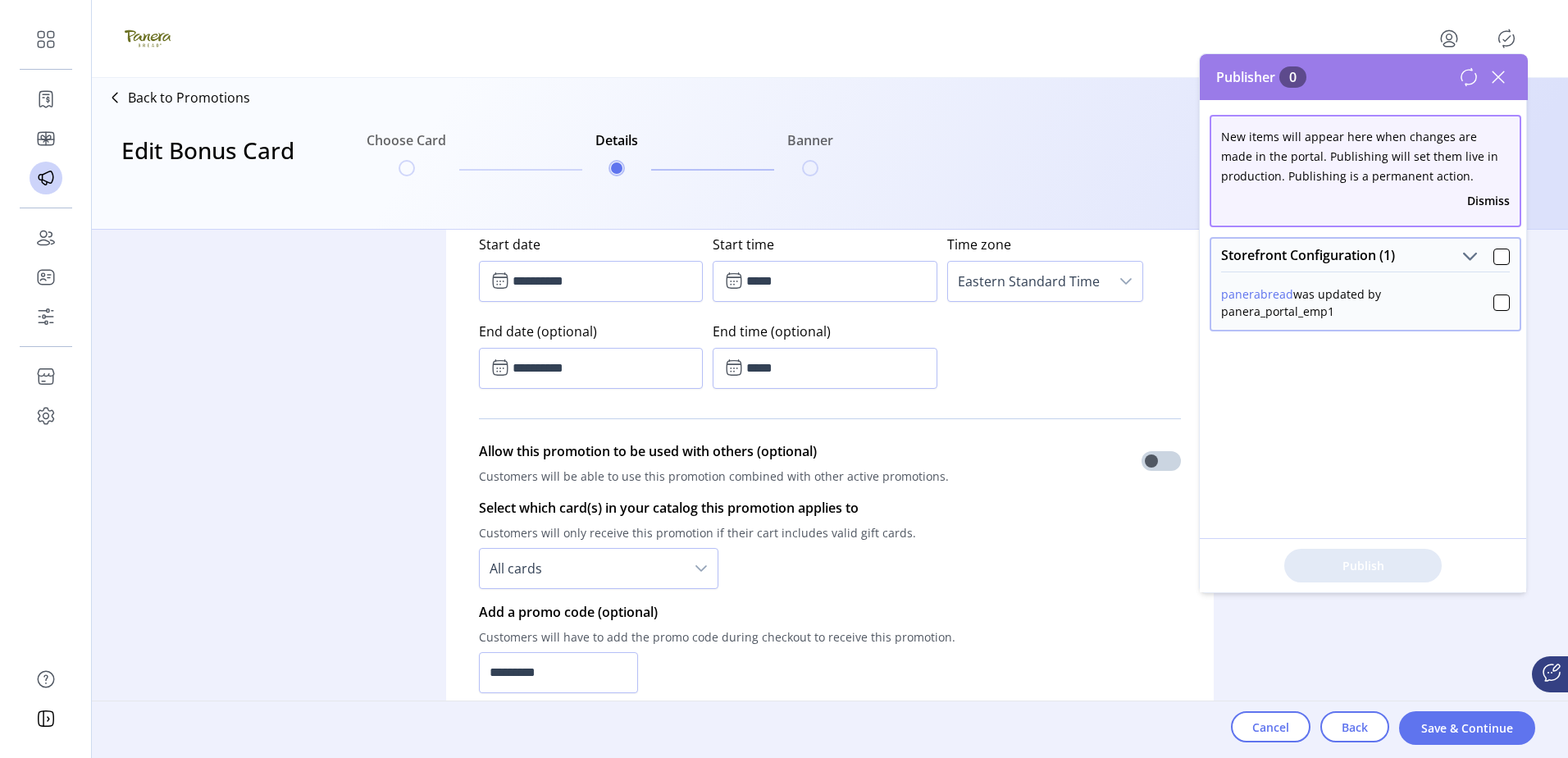
scroll to position [1230, 0]
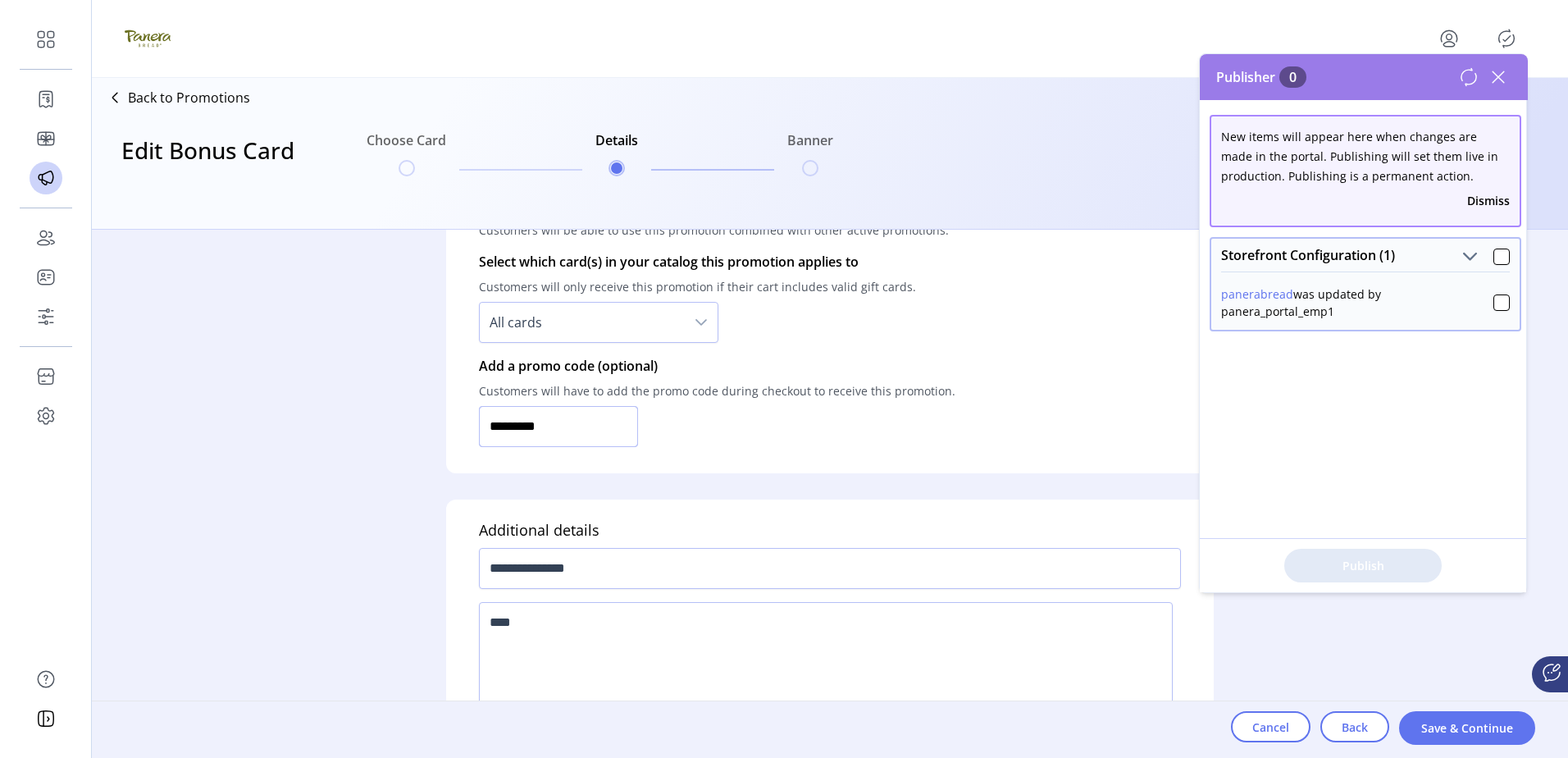
drag, startPoint x: 458, startPoint y: 444, endPoint x: 105, endPoint y: 453, distance: 353.1
click at [141, 453] on div "**********" at bounding box center [829, 494] width 1476 height 528
click at [1425, 719] on button "Save & Continue" at bounding box center [1467, 728] width 136 height 34
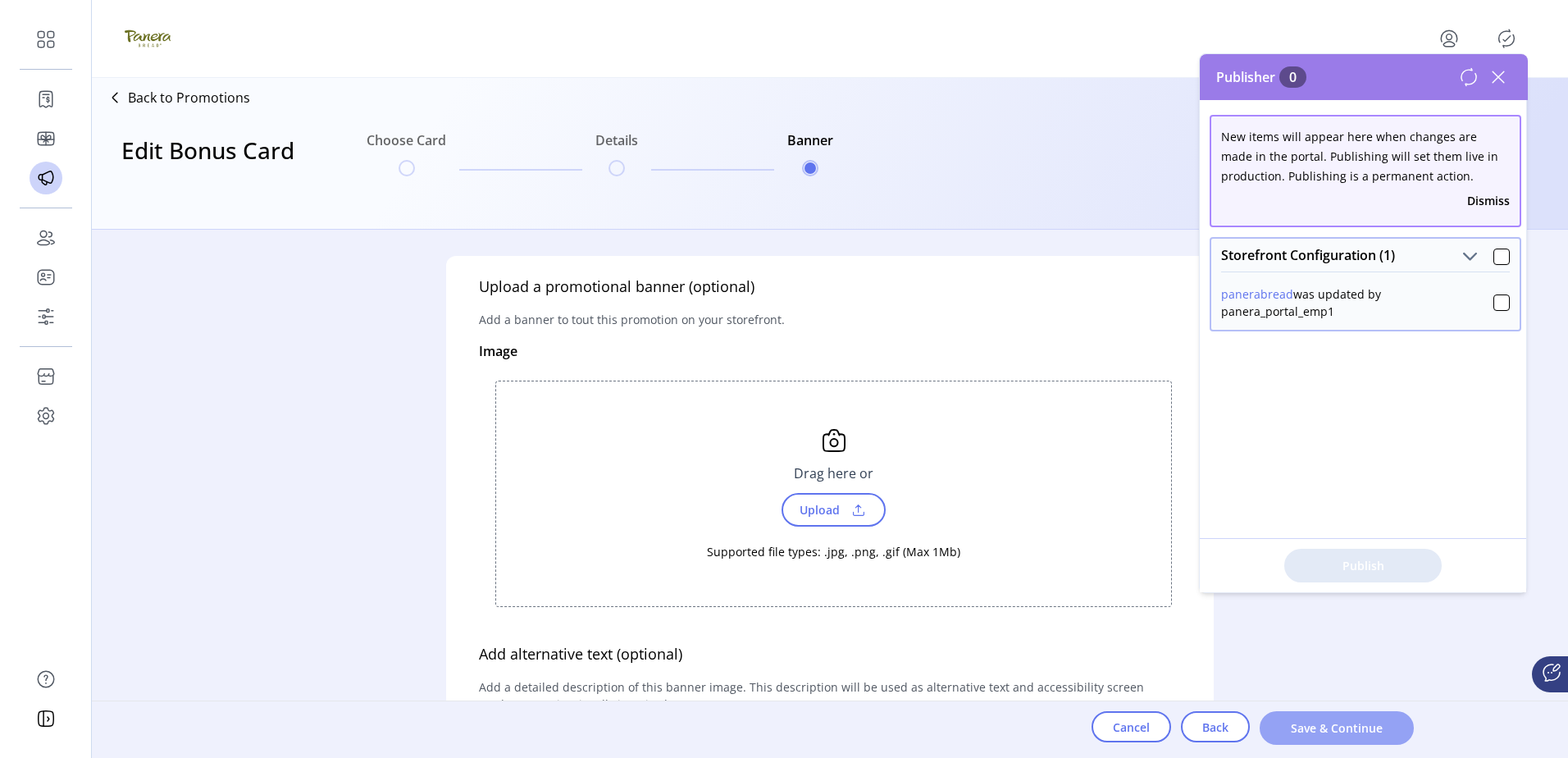
click at [1331, 719] on span "Save & Continue" at bounding box center [1336, 728] width 111 height 17
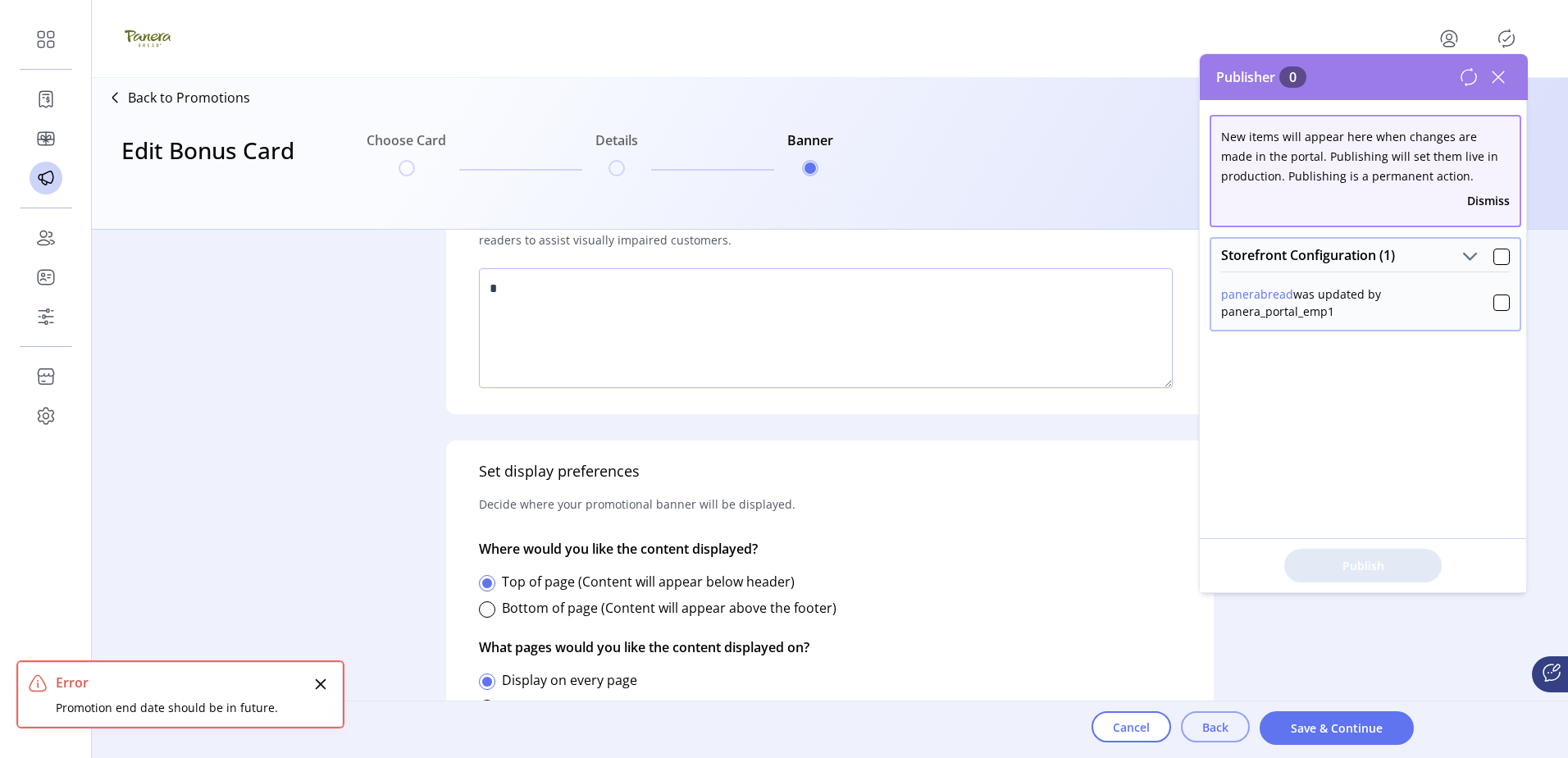
scroll to position [492, 0]
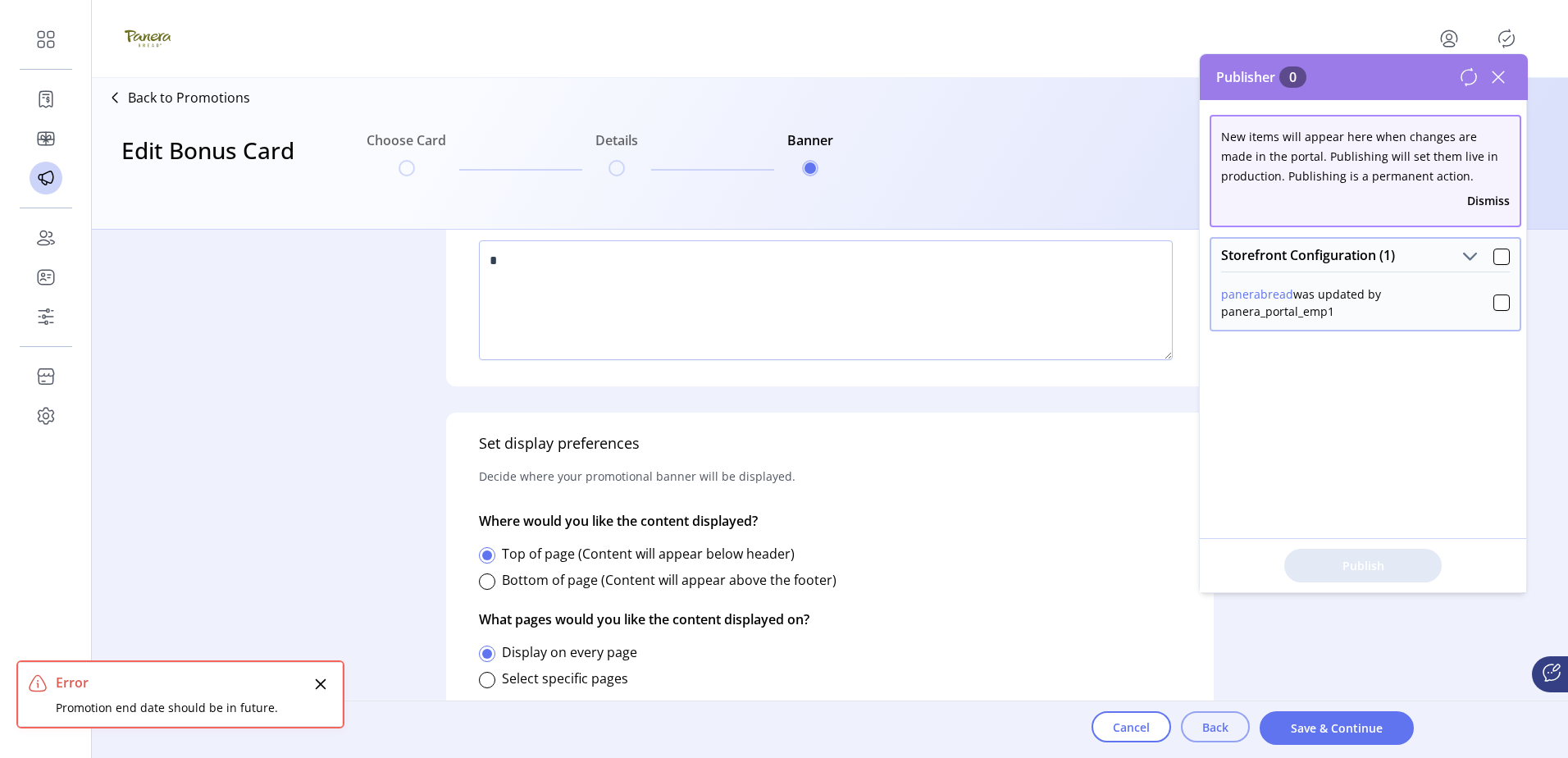
click at [1210, 717] on button "Back" at bounding box center [1215, 726] width 69 height 31
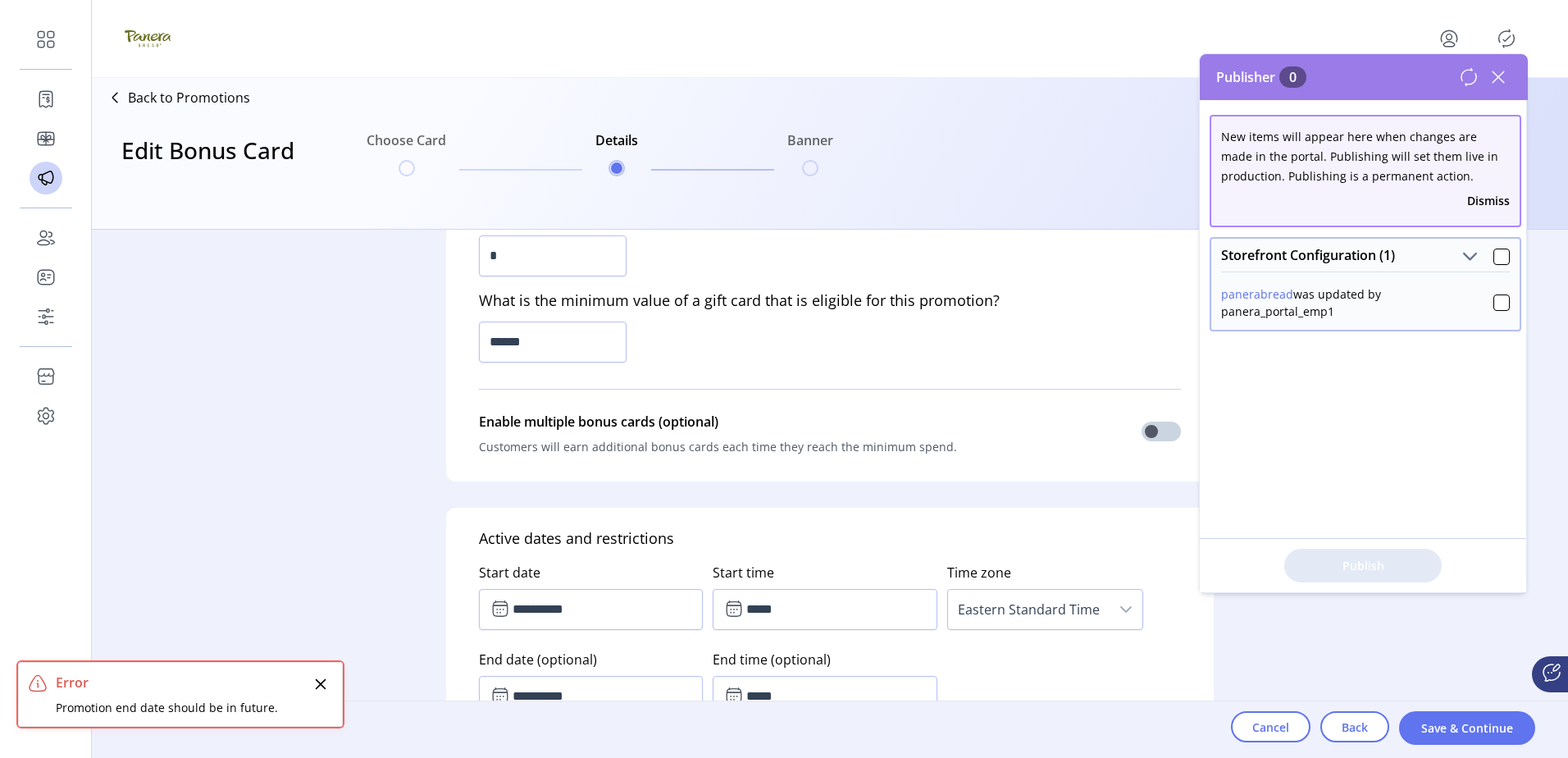
scroll to position [902, 0]
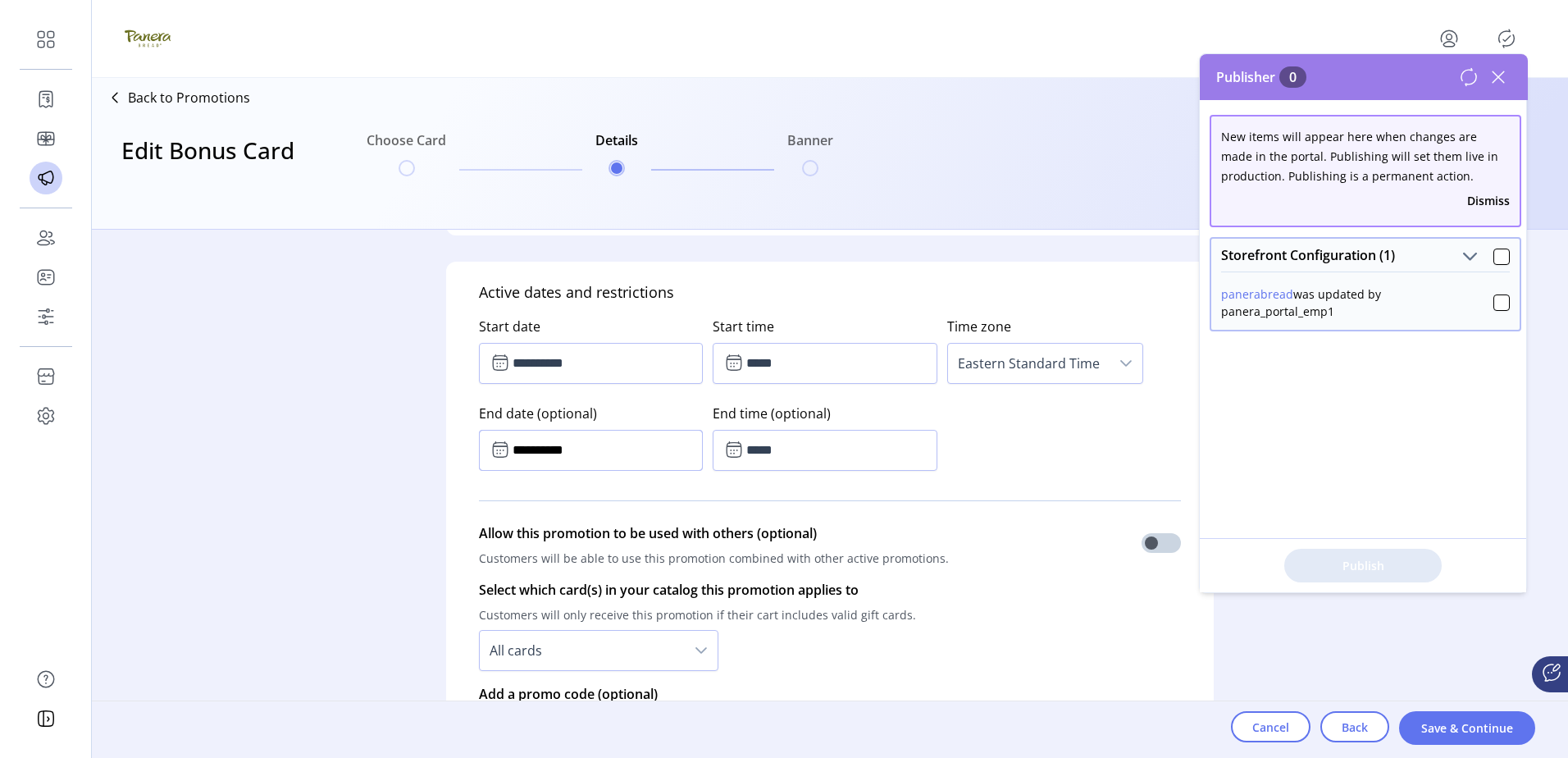
click at [564, 435] on input "**********" at bounding box center [591, 451] width 224 height 41
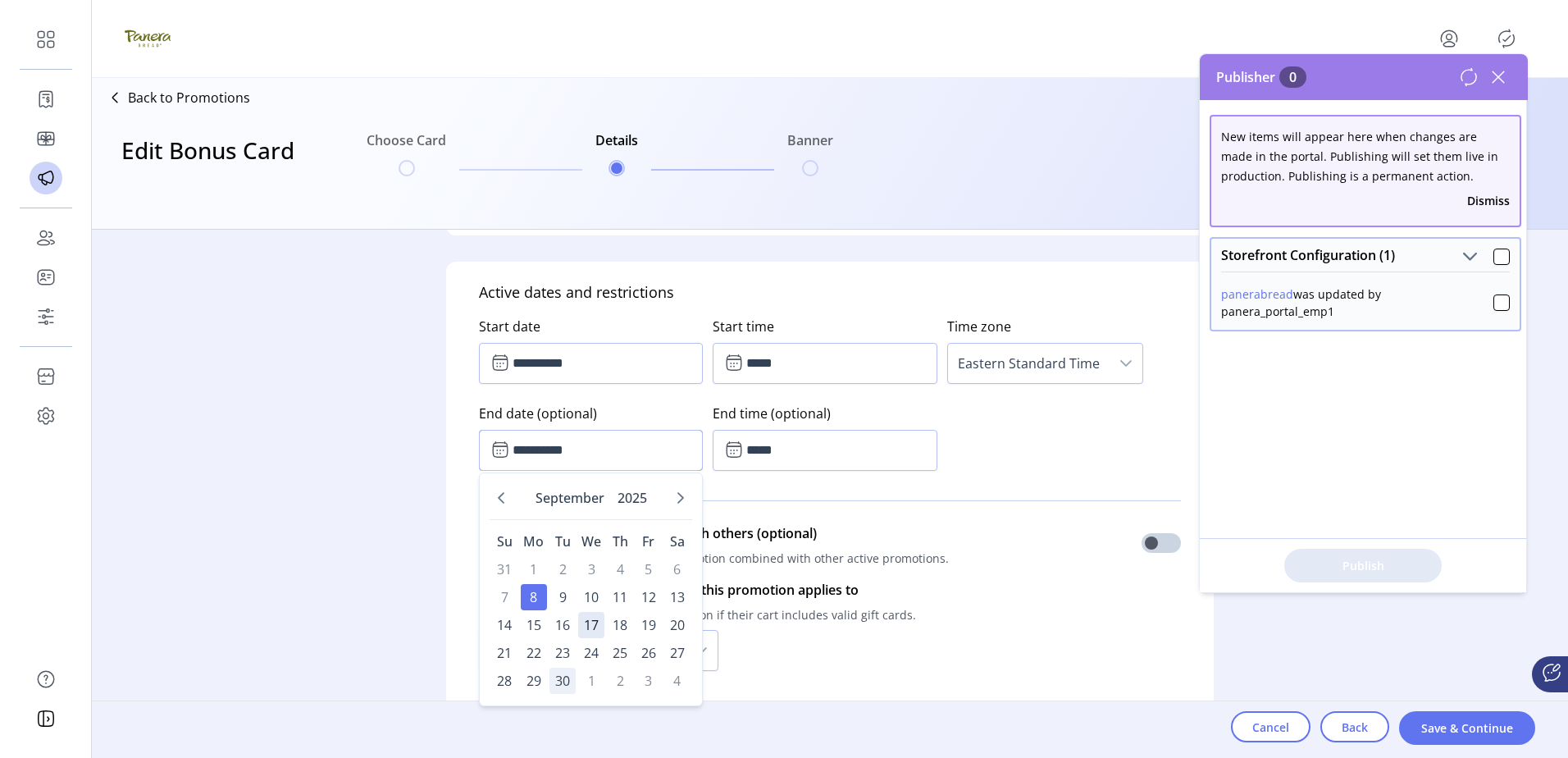
click at [557, 680] on span "30" at bounding box center [563, 681] width 26 height 26
type input "**********"
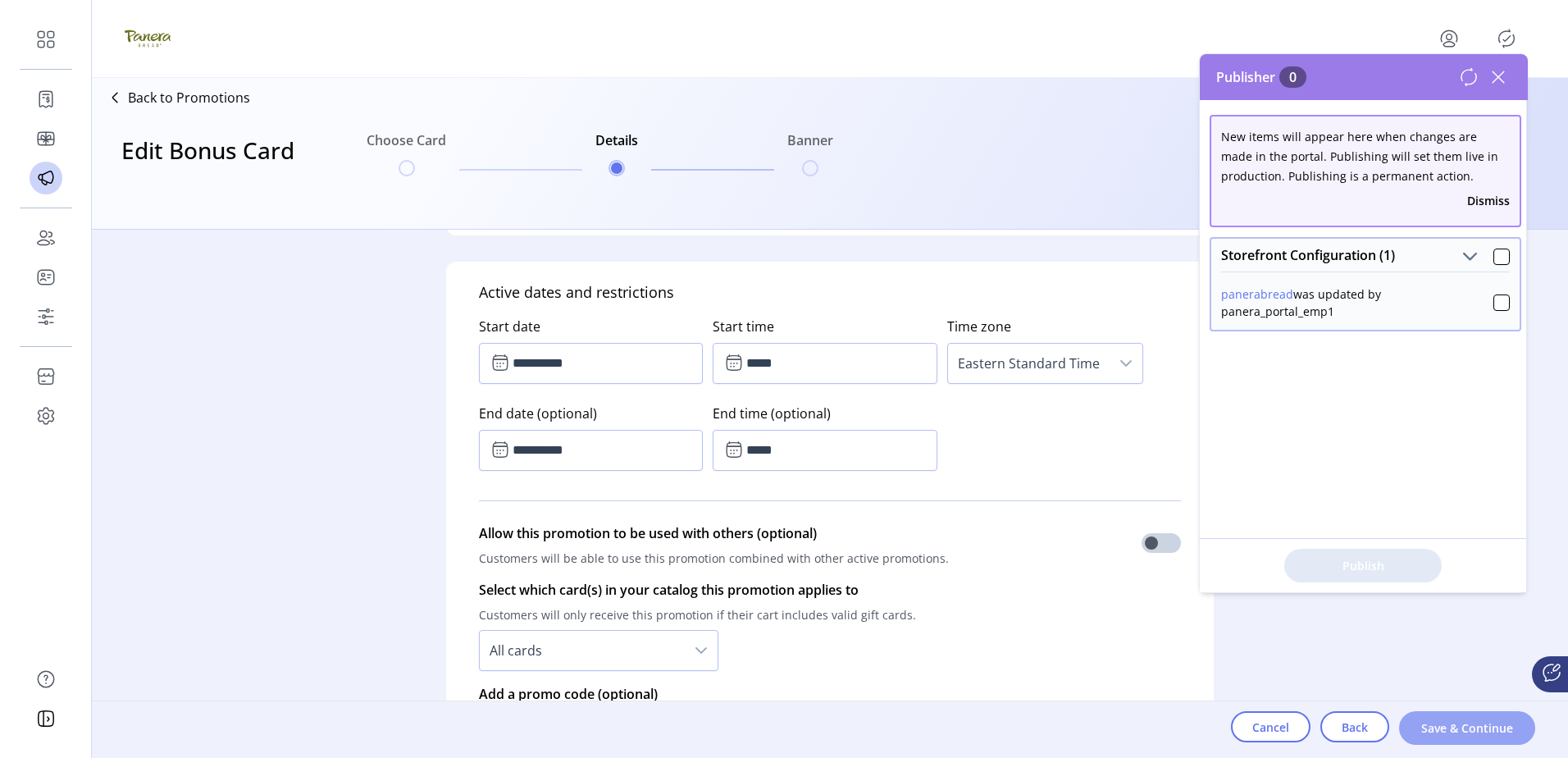
click at [1437, 723] on span "Save & Continue" at bounding box center [1466, 728] width 93 height 17
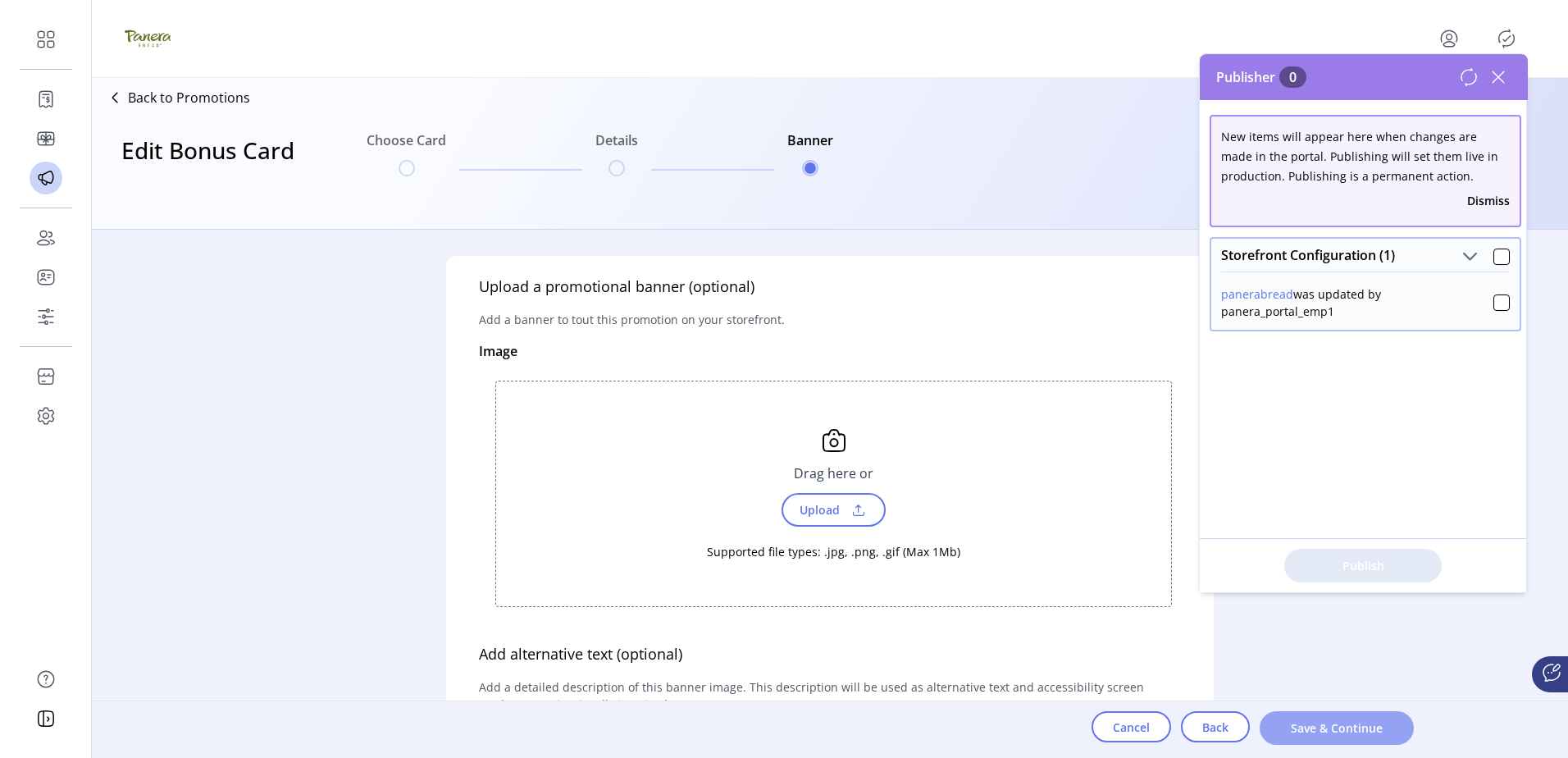
click at [1362, 723] on span "Save & Continue" at bounding box center [1336, 728] width 111 height 17
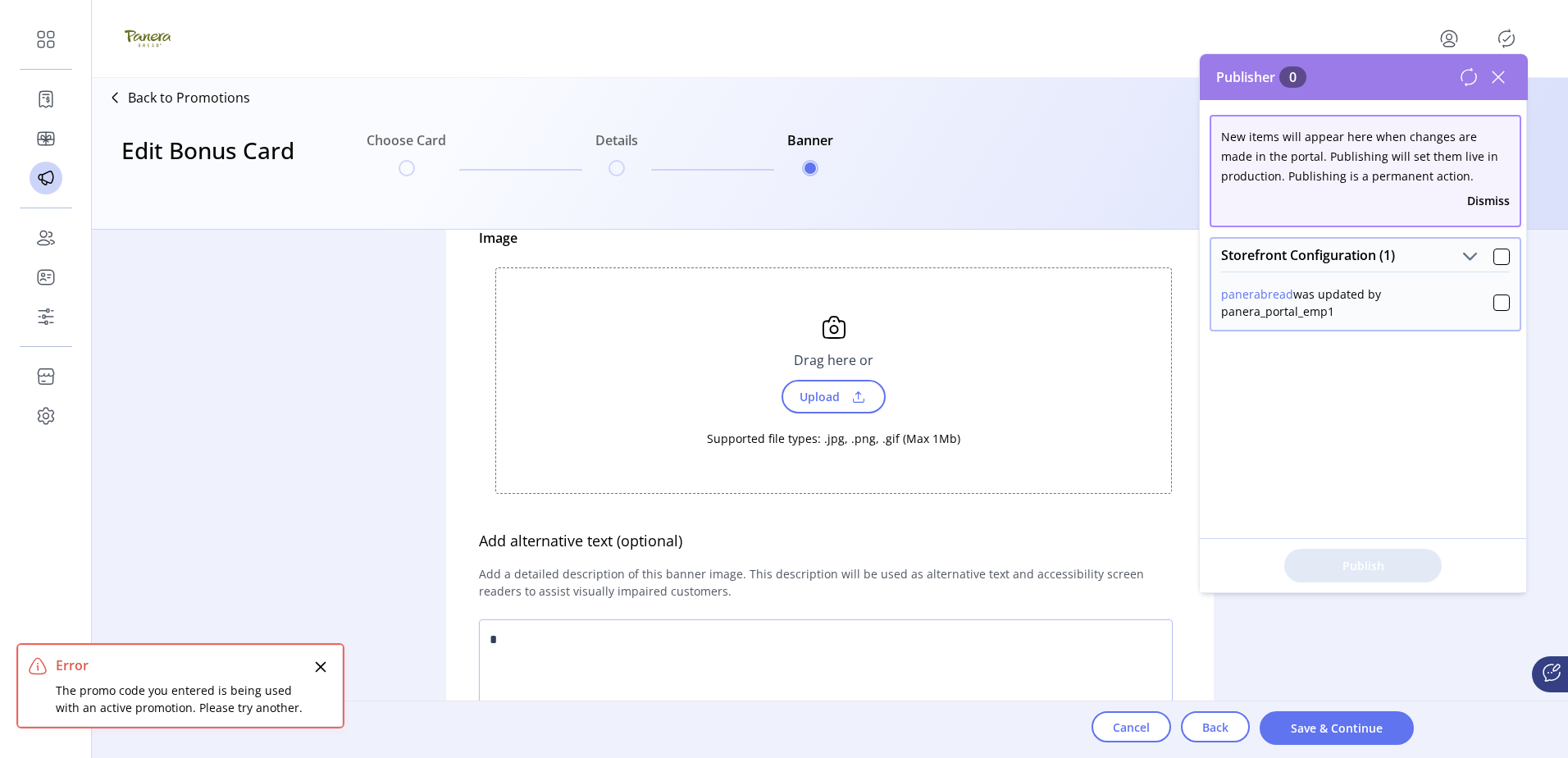
scroll to position [105, 0]
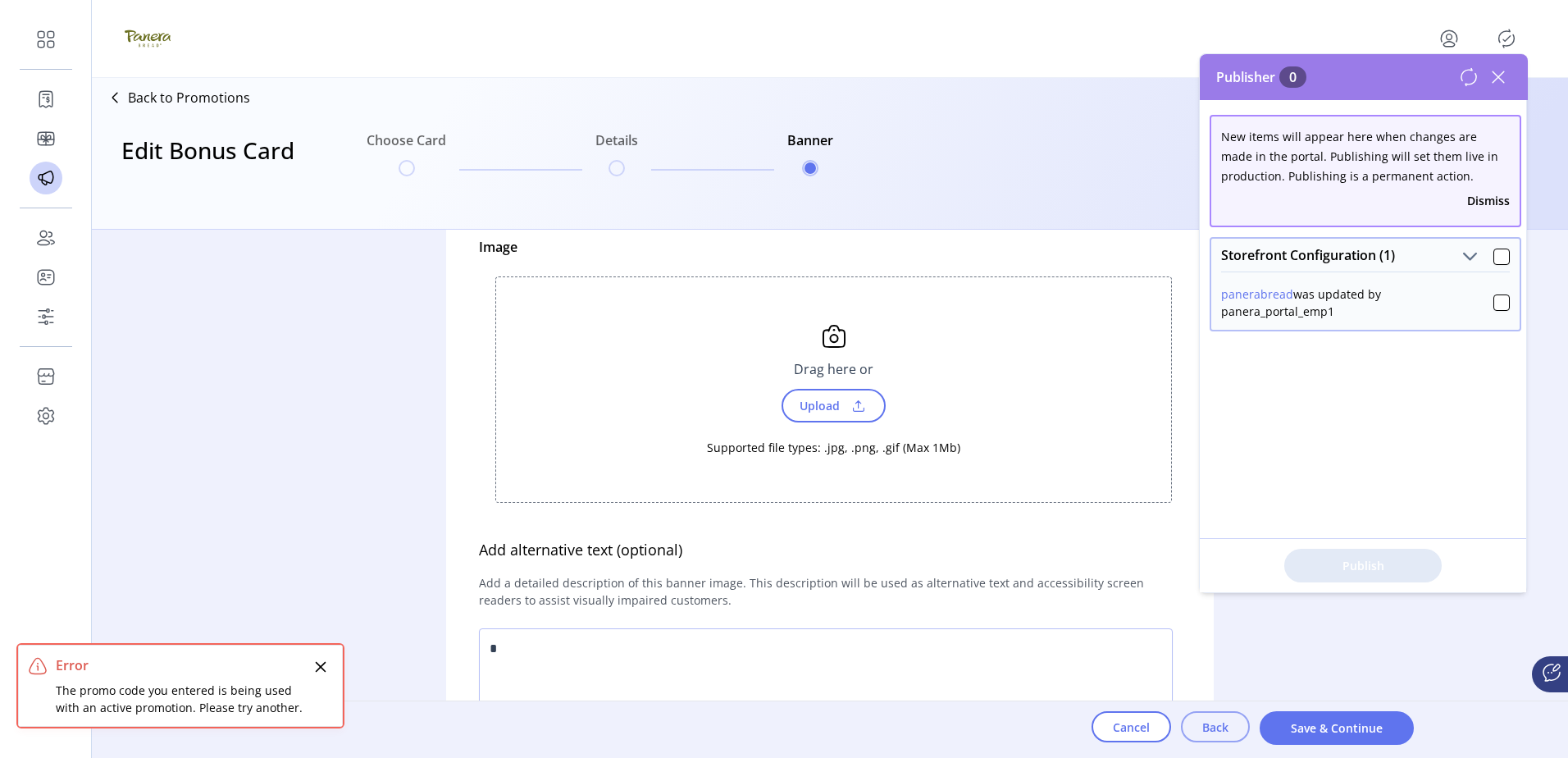
click at [1207, 721] on span "Back" at bounding box center [1216, 727] width 26 height 17
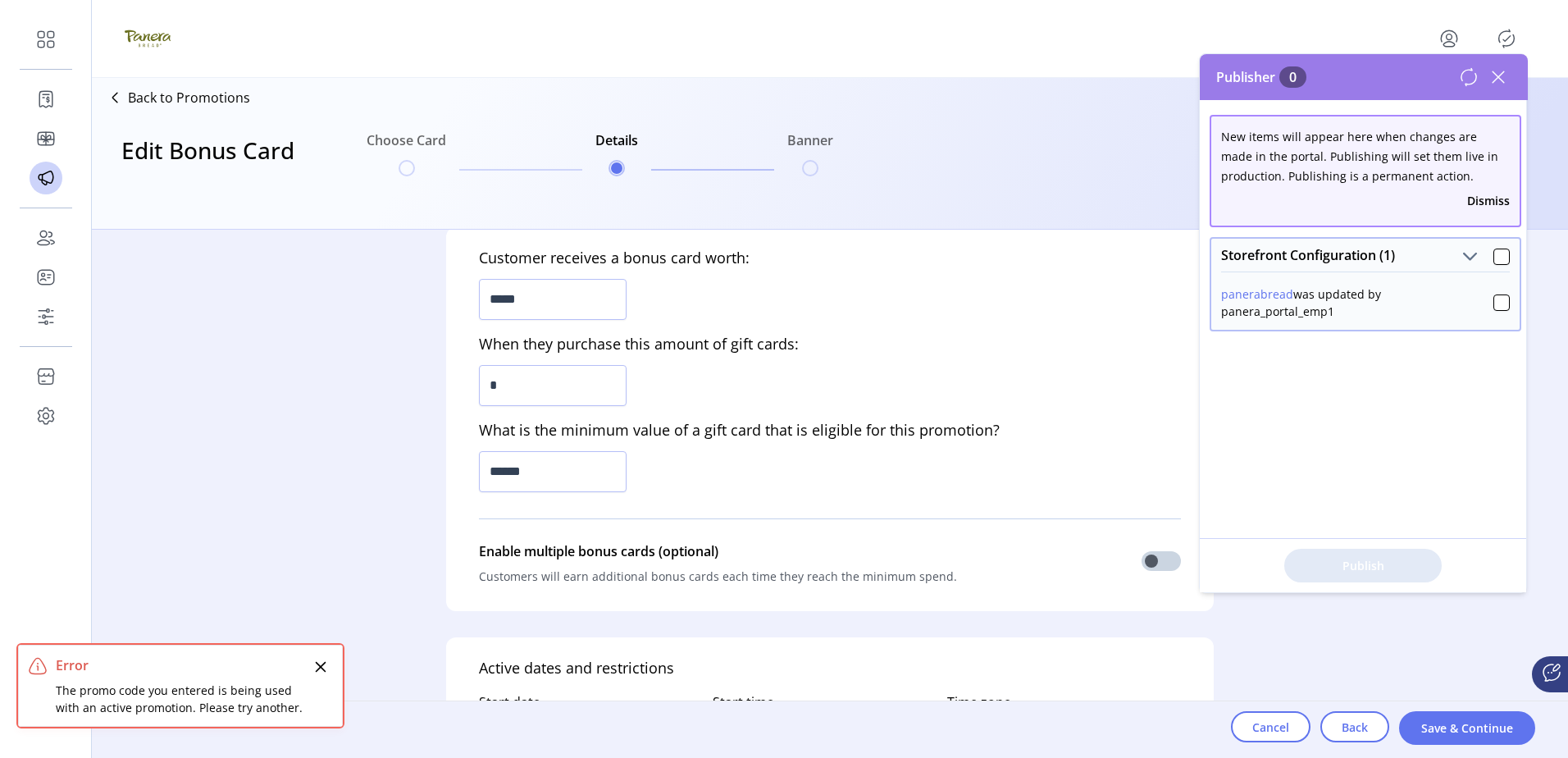
scroll to position [738, 0]
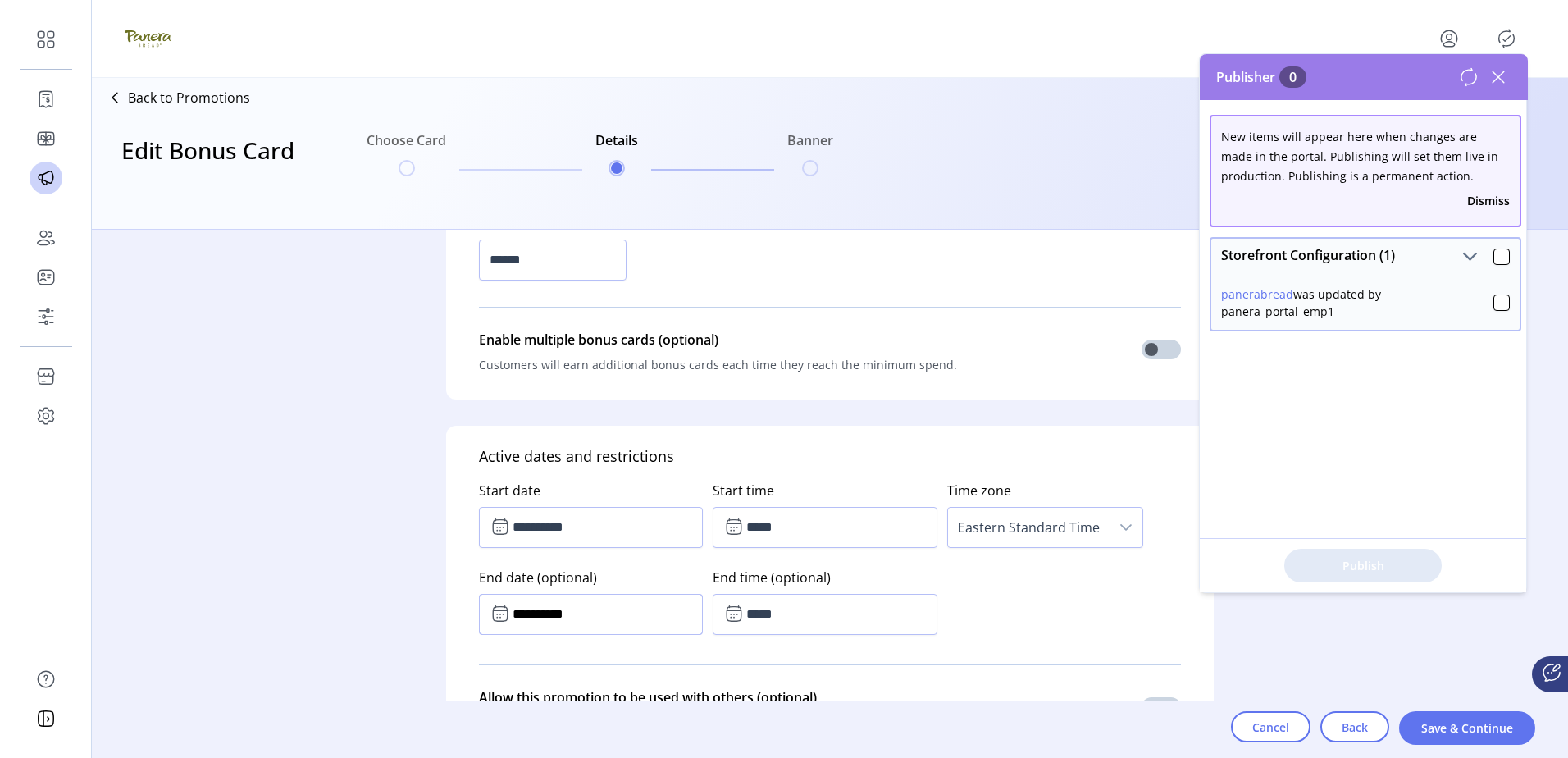
click at [579, 620] on input "**********" at bounding box center [591, 615] width 224 height 41
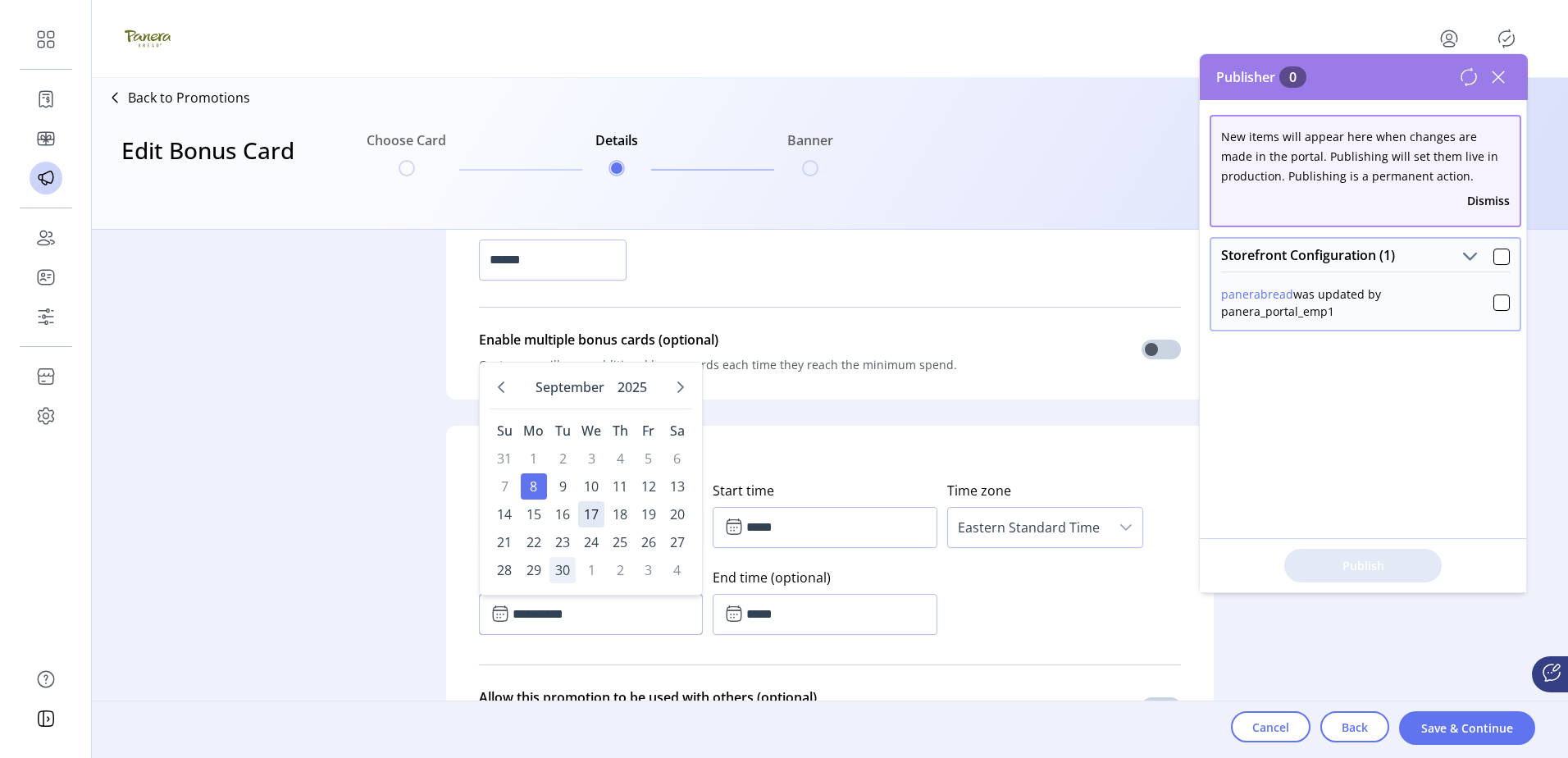
click at [558, 570] on span "30" at bounding box center [563, 570] width 26 height 26
type input "**********"
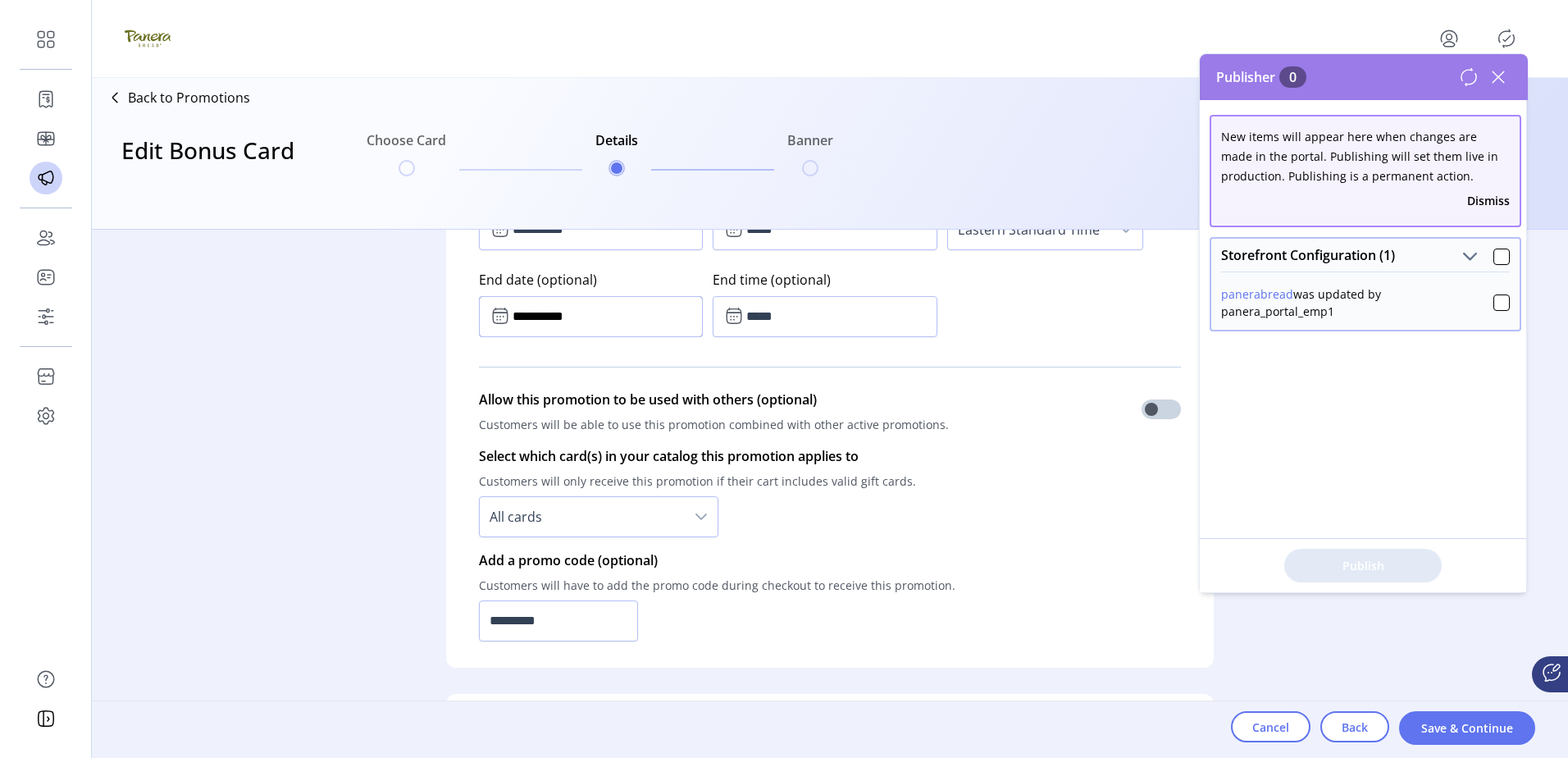
scroll to position [1066, 0]
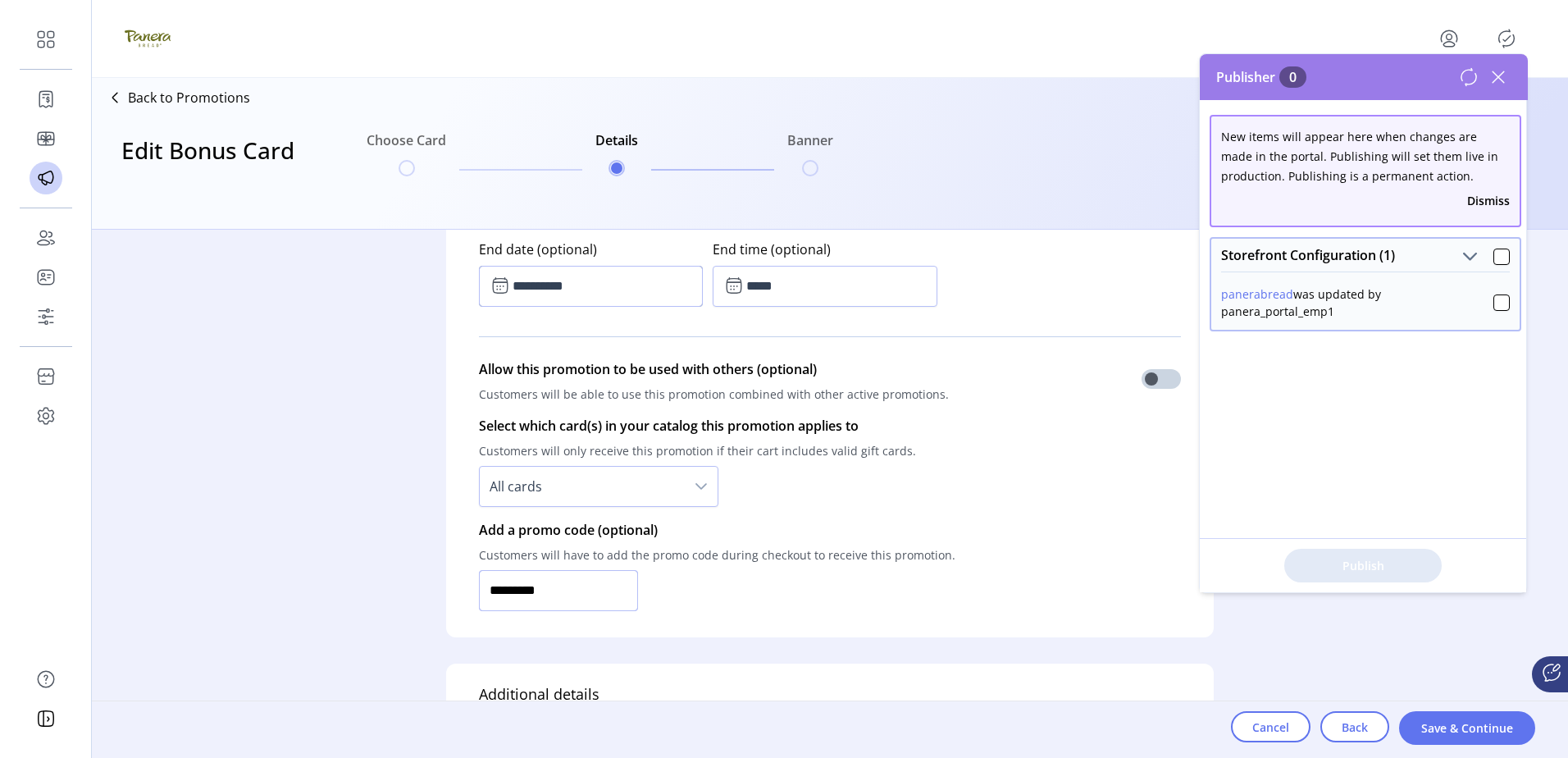
drag, startPoint x: 568, startPoint y: 584, endPoint x: 332, endPoint y: 566, distance: 236.7
click at [433, 575] on form "**********" at bounding box center [830, 494] width 820 height 528
click at [956, 561] on p "Customers will have to add the promo code during checkout to receive this promo…" at bounding box center [717, 555] width 477 height 30
click at [1455, 737] on button "Save & Continue" at bounding box center [1467, 728] width 136 height 34
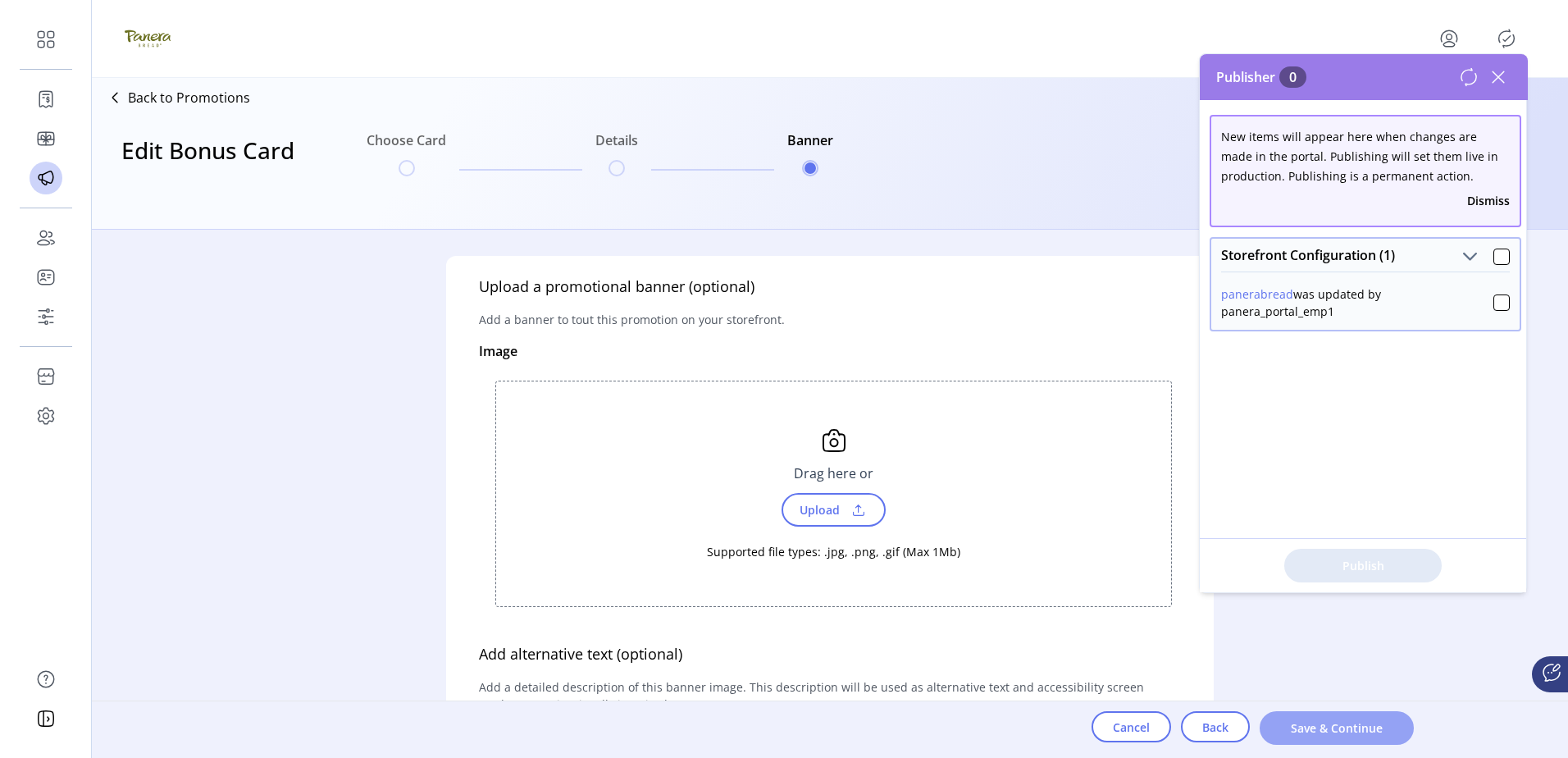
click at [1342, 730] on span "Save & Continue" at bounding box center [1336, 728] width 111 height 17
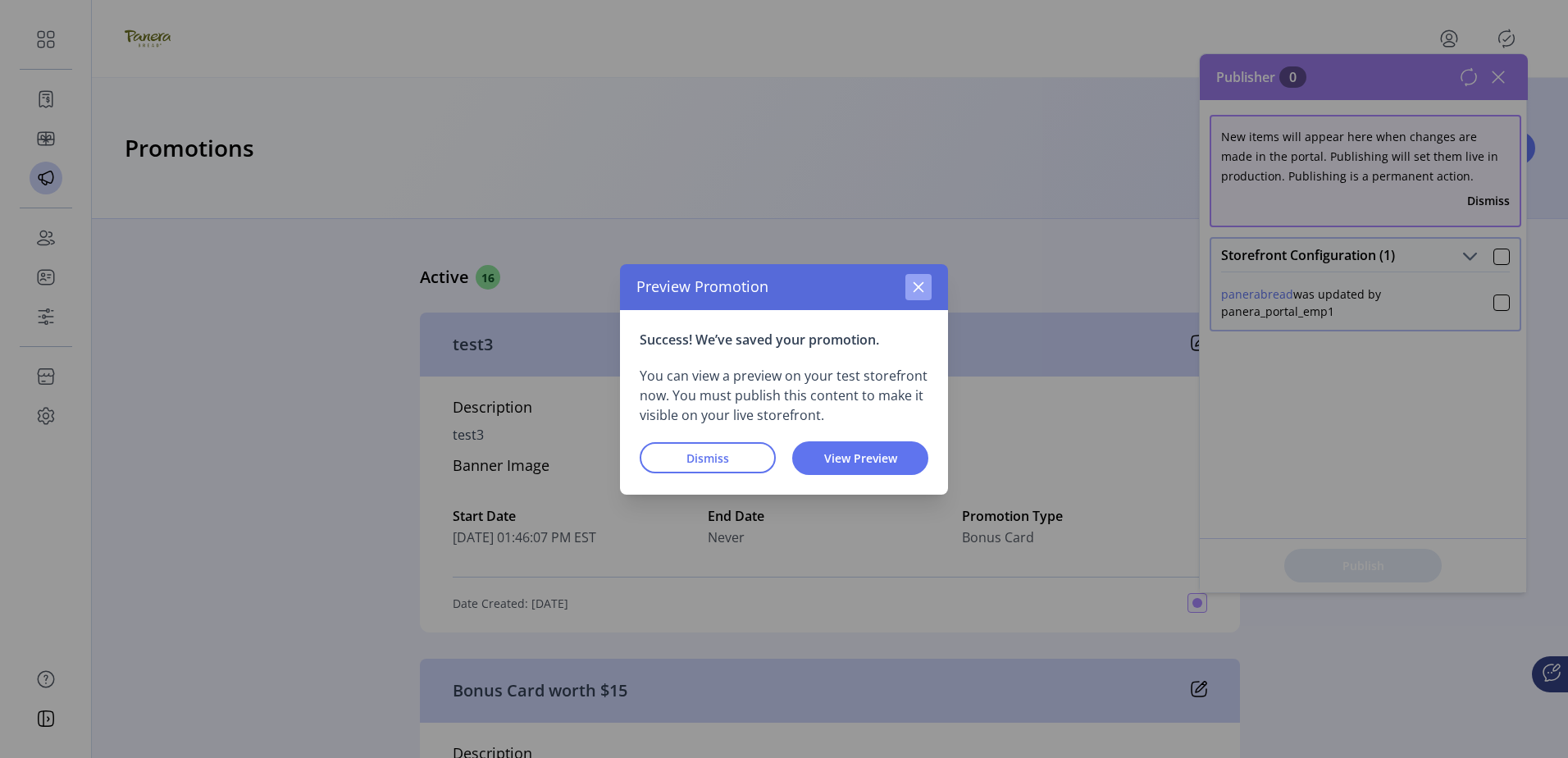
click at [916, 279] on button "button" at bounding box center [919, 288] width 26 height 26
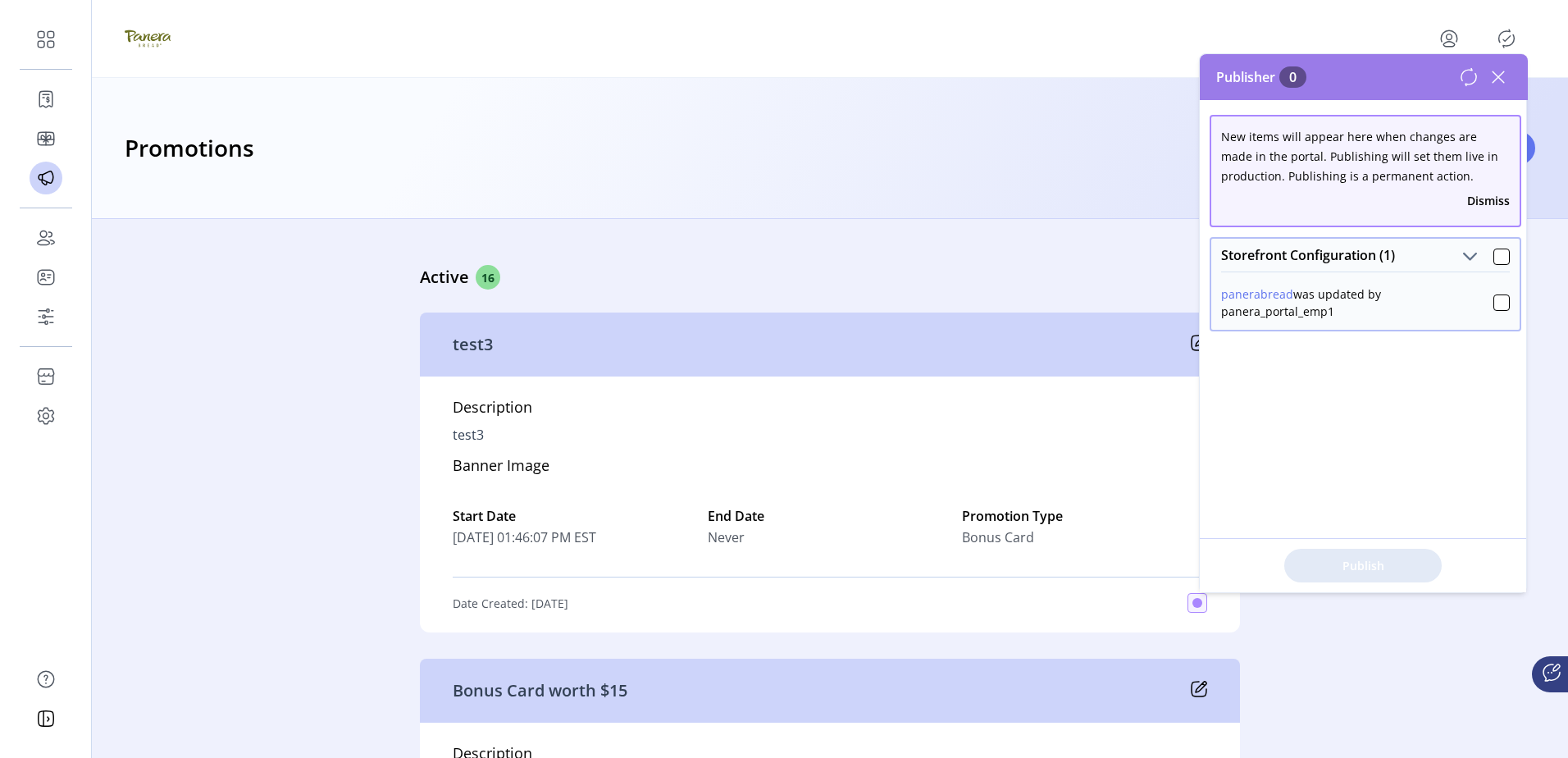
click at [1503, 37] on icon "Publisher Panel" at bounding box center [1507, 39] width 26 height 26
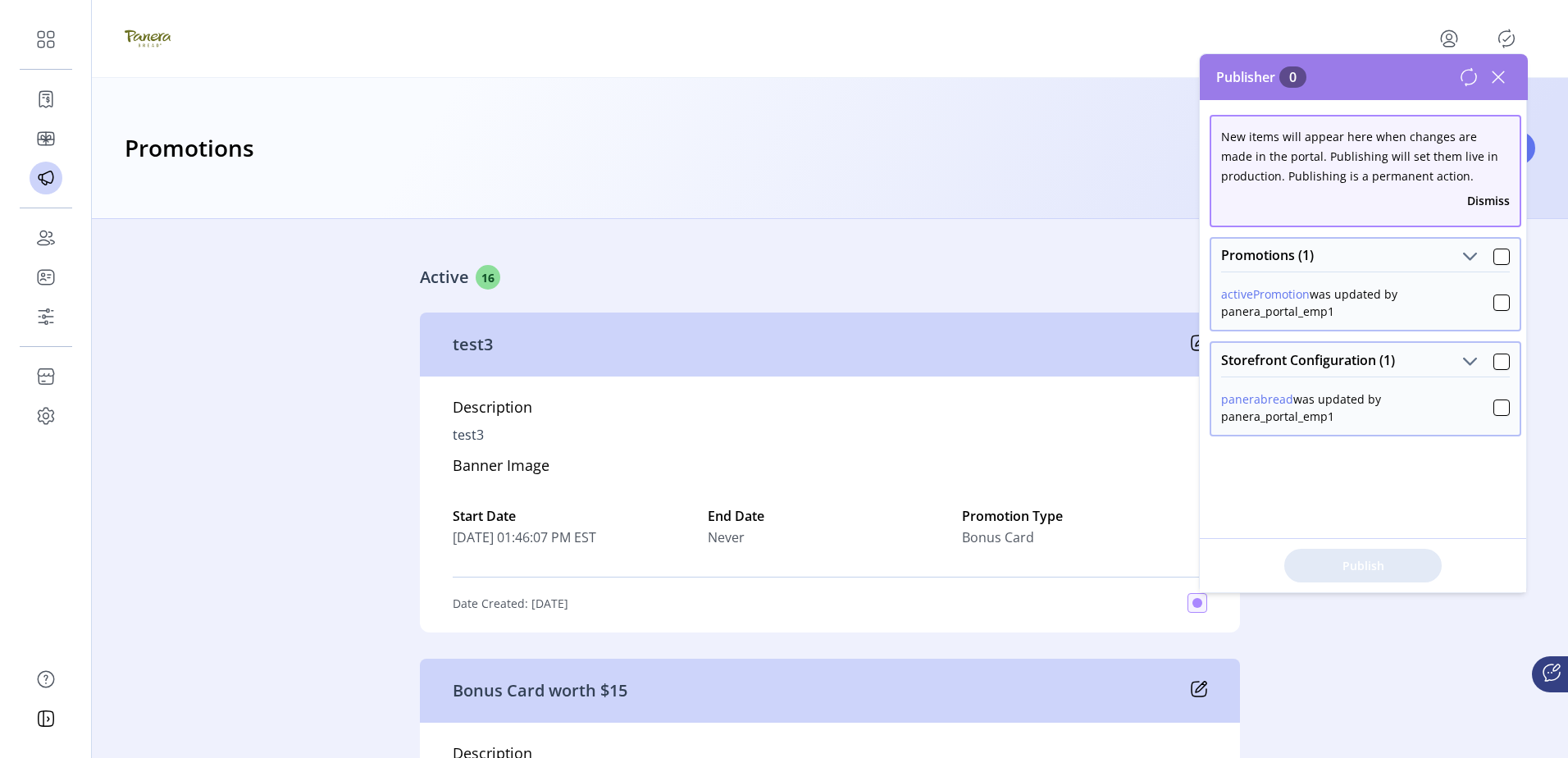
click at [704, 277] on div "Active 16" at bounding box center [748, 277] width 656 height 25
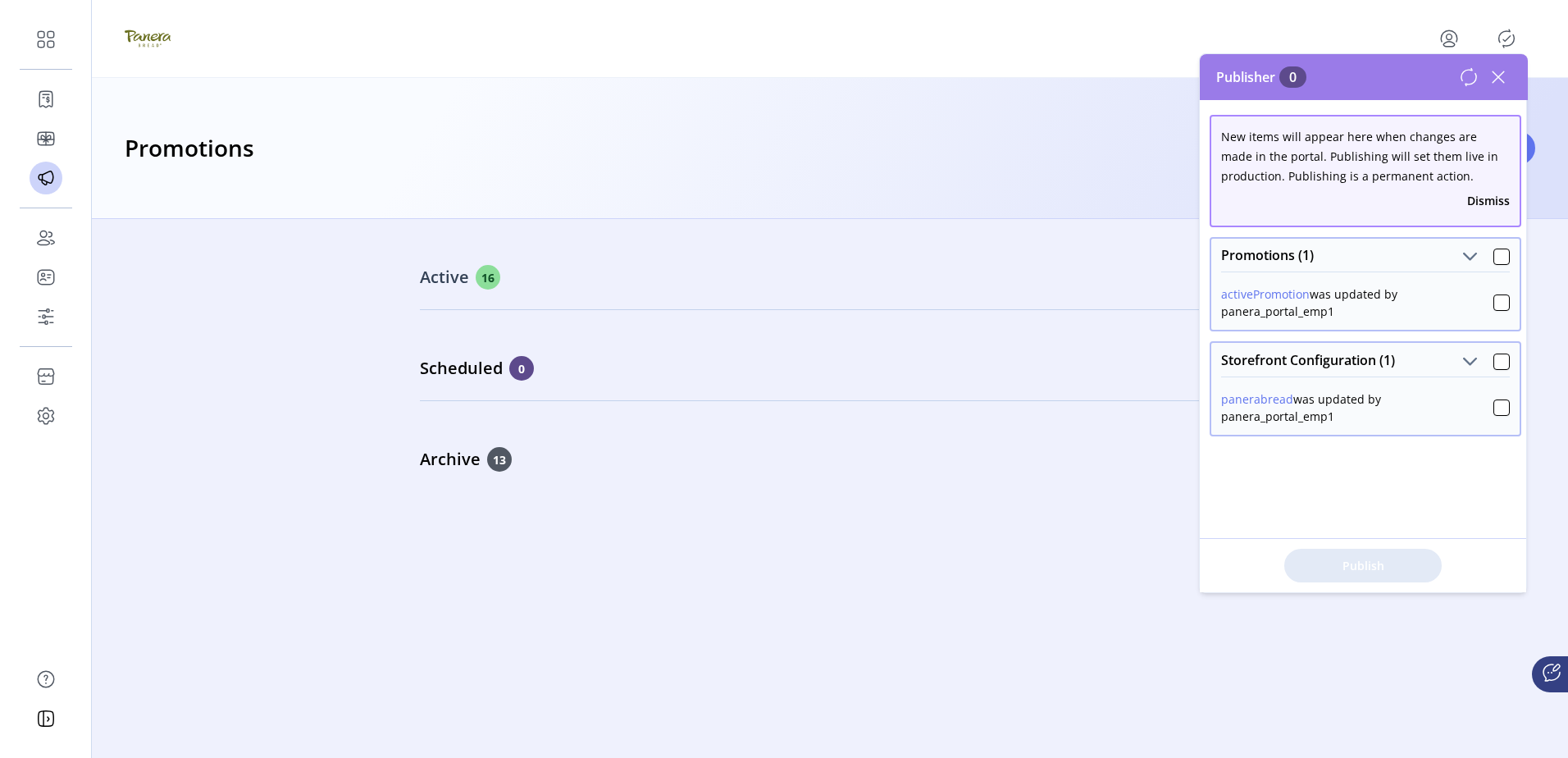
click at [538, 292] on link "Active 16" at bounding box center [830, 264] width 820 height 71
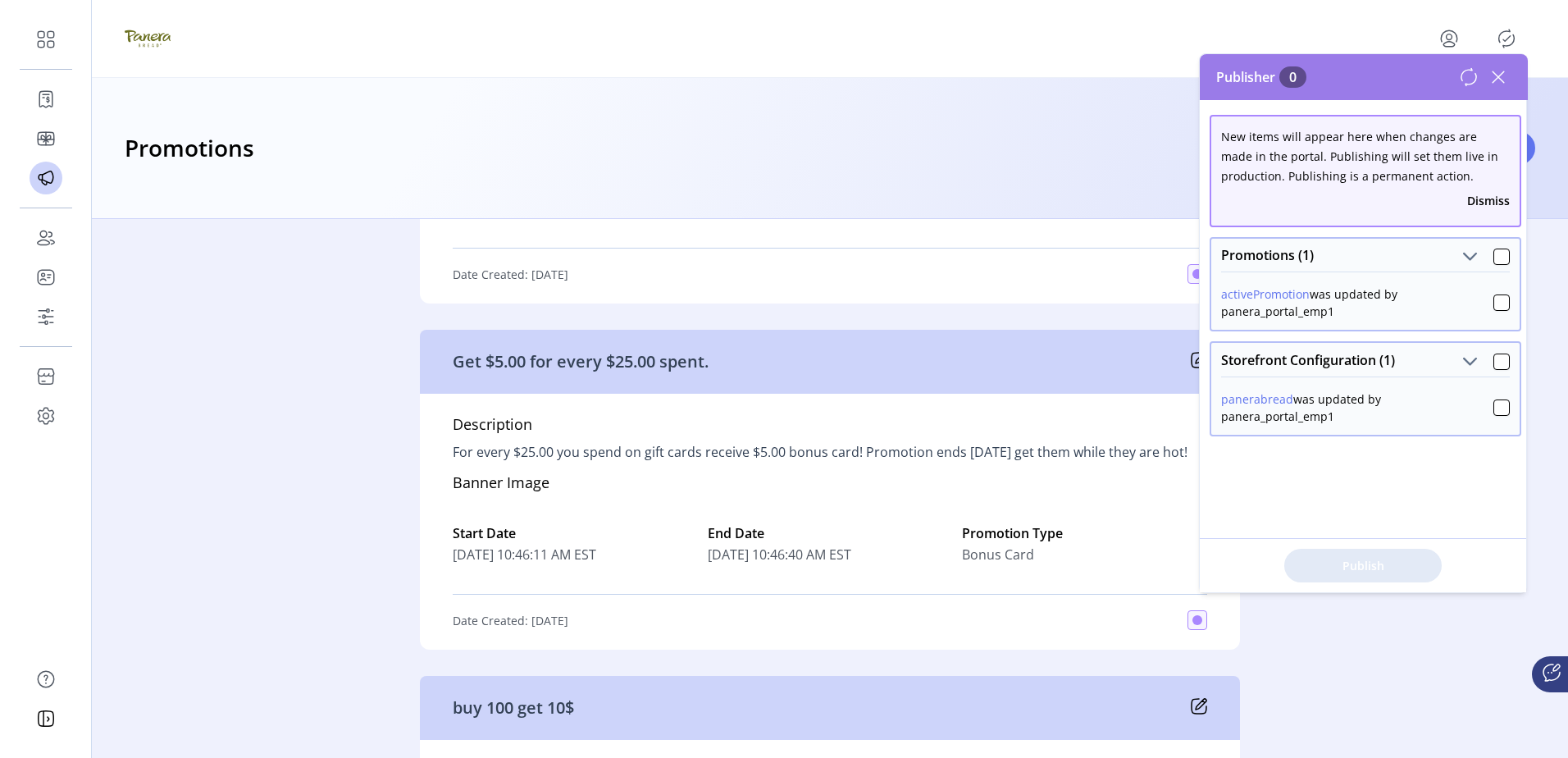
scroll to position [1722, 0]
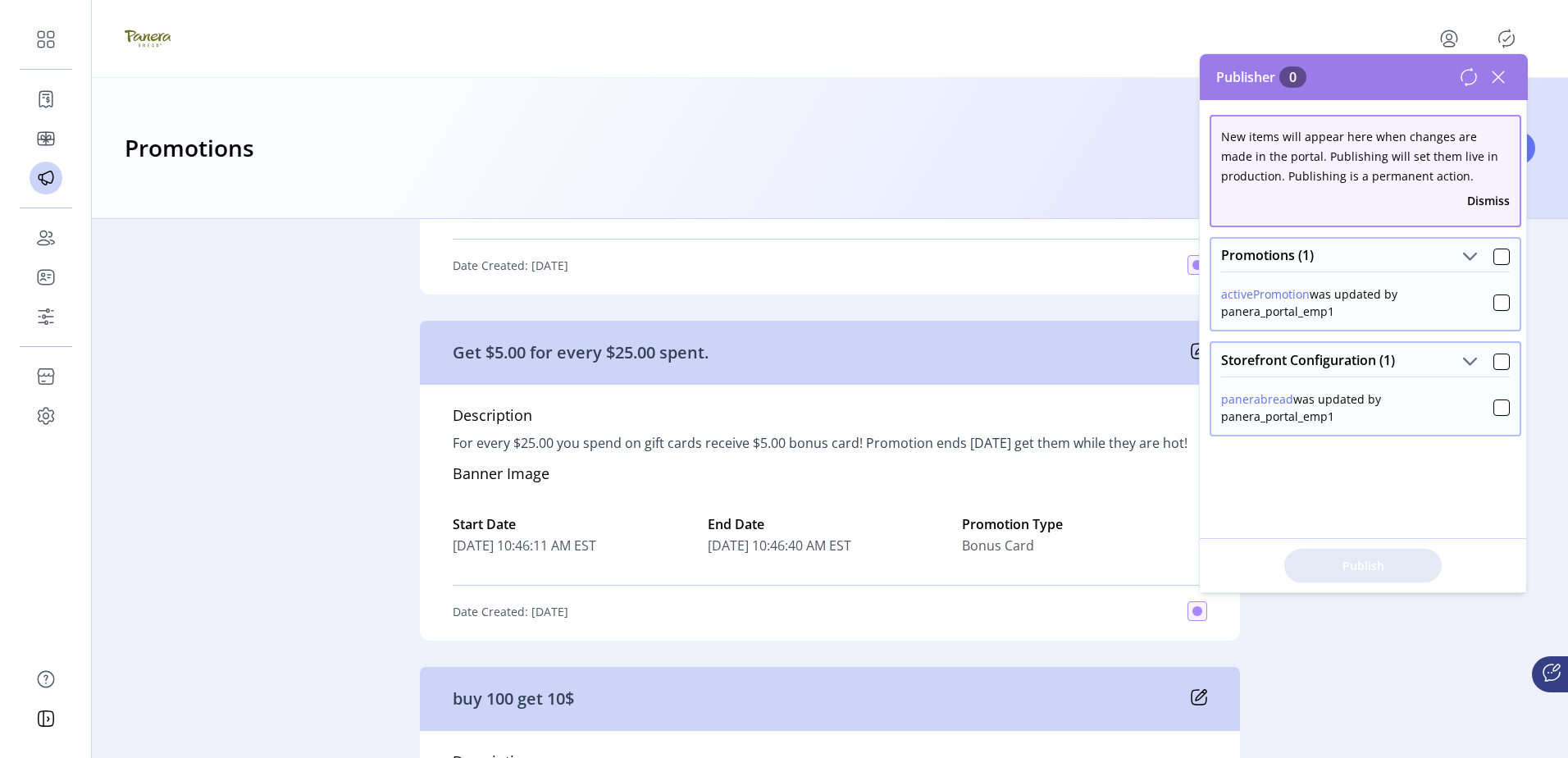
click at [1503, 256] on div "Promotions (1)" at bounding box center [1364, 255] width 308 height 33
click at [1497, 254] on div at bounding box center [1501, 256] width 16 height 16
click at [1498, 359] on div at bounding box center [1501, 361] width 16 height 16
click at [1348, 568] on span "Publish 2 Items" at bounding box center [1363, 566] width 115 height 17
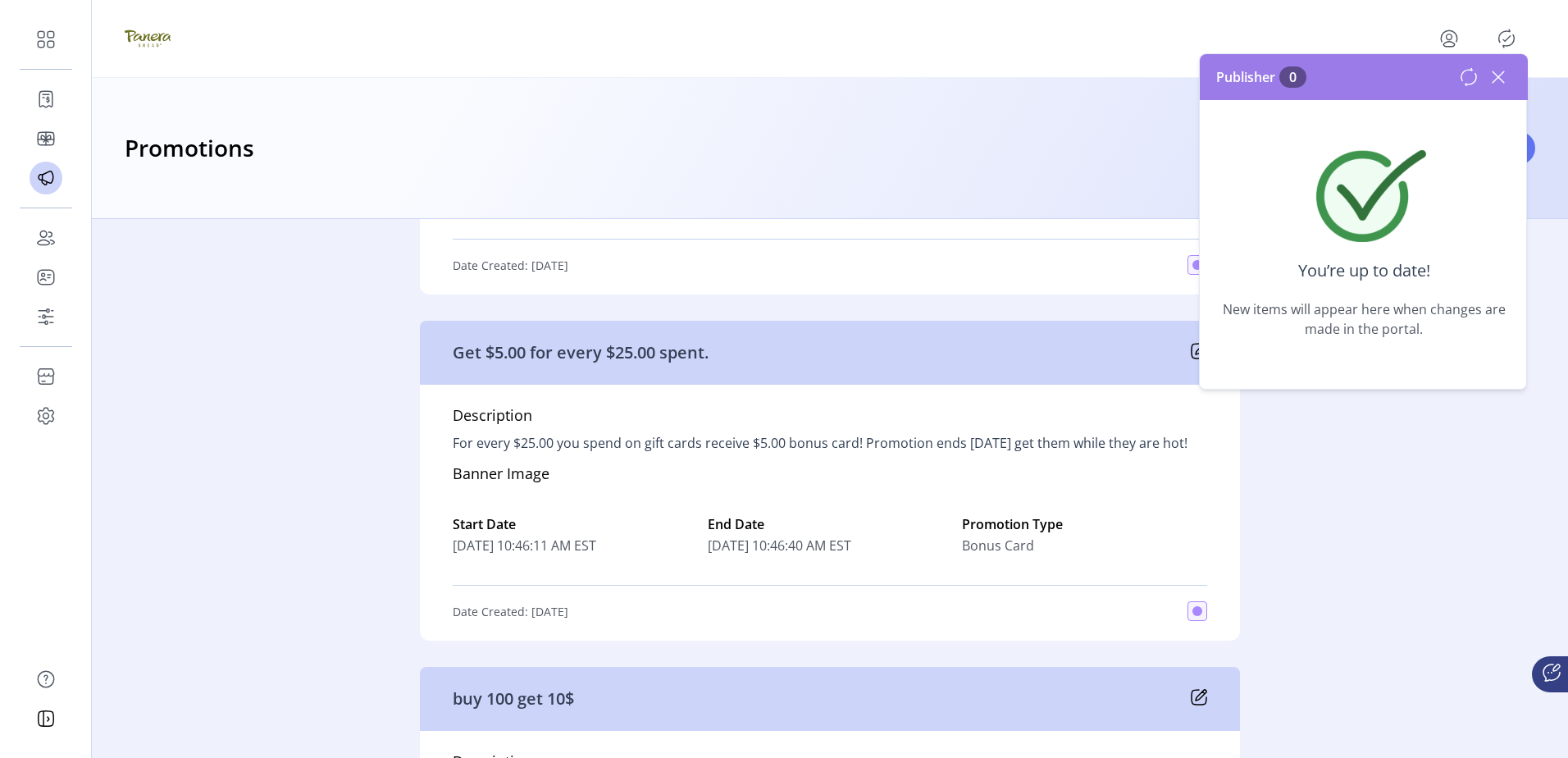
click at [1499, 73] on icon at bounding box center [1498, 77] width 26 height 26
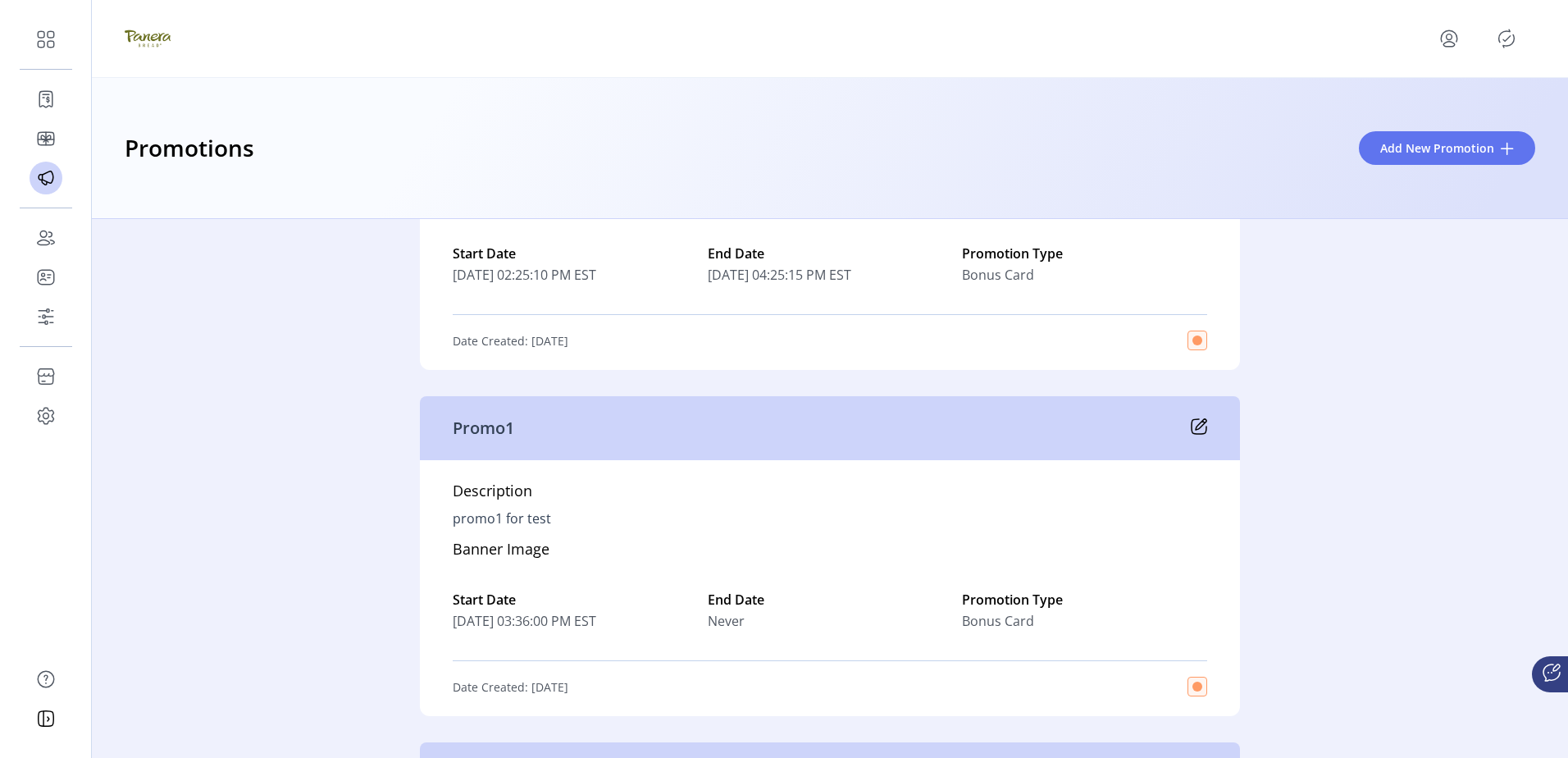
scroll to position [4594, 0]
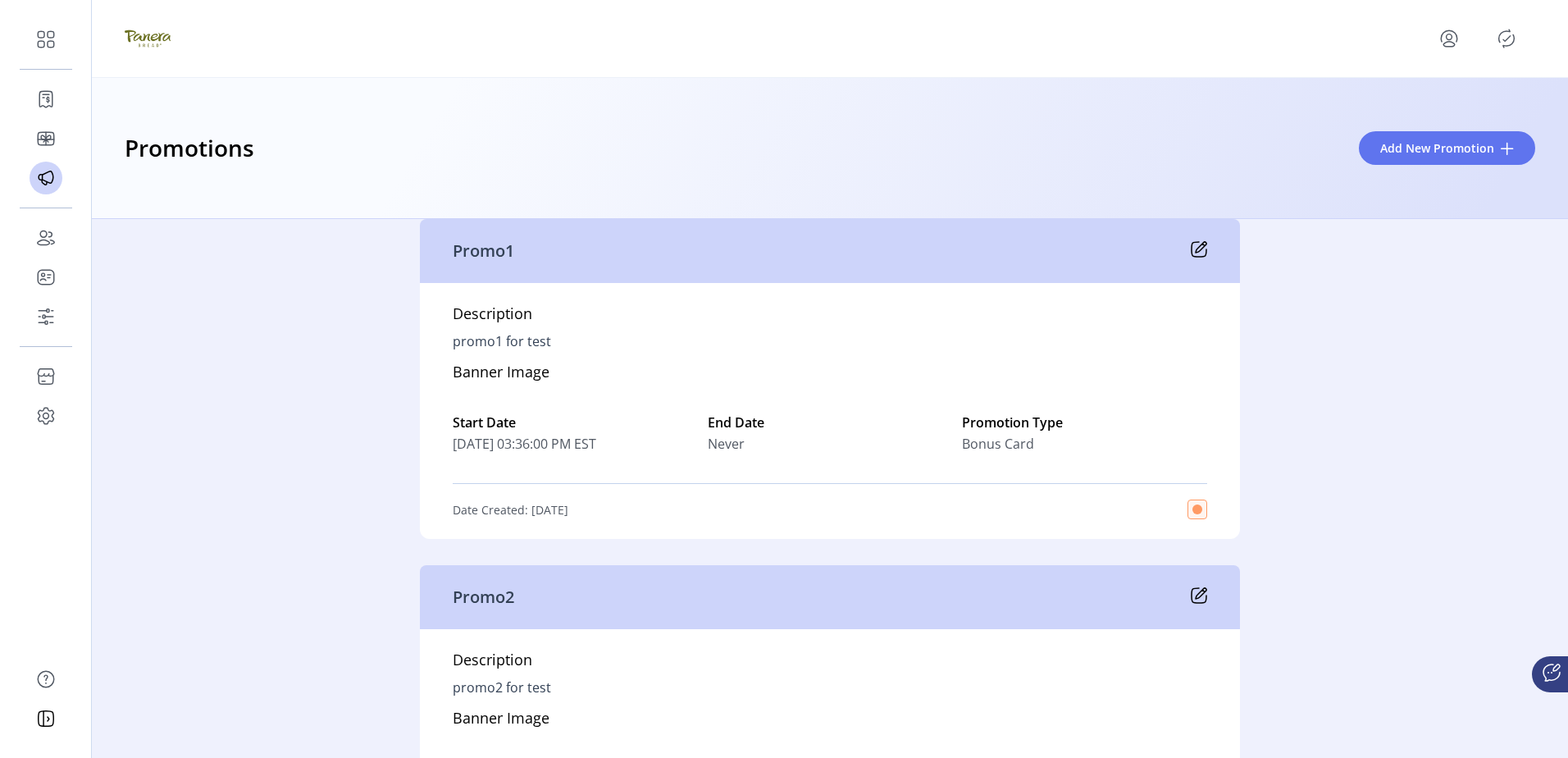
click at [1197, 257] on icon at bounding box center [1199, 249] width 16 height 16
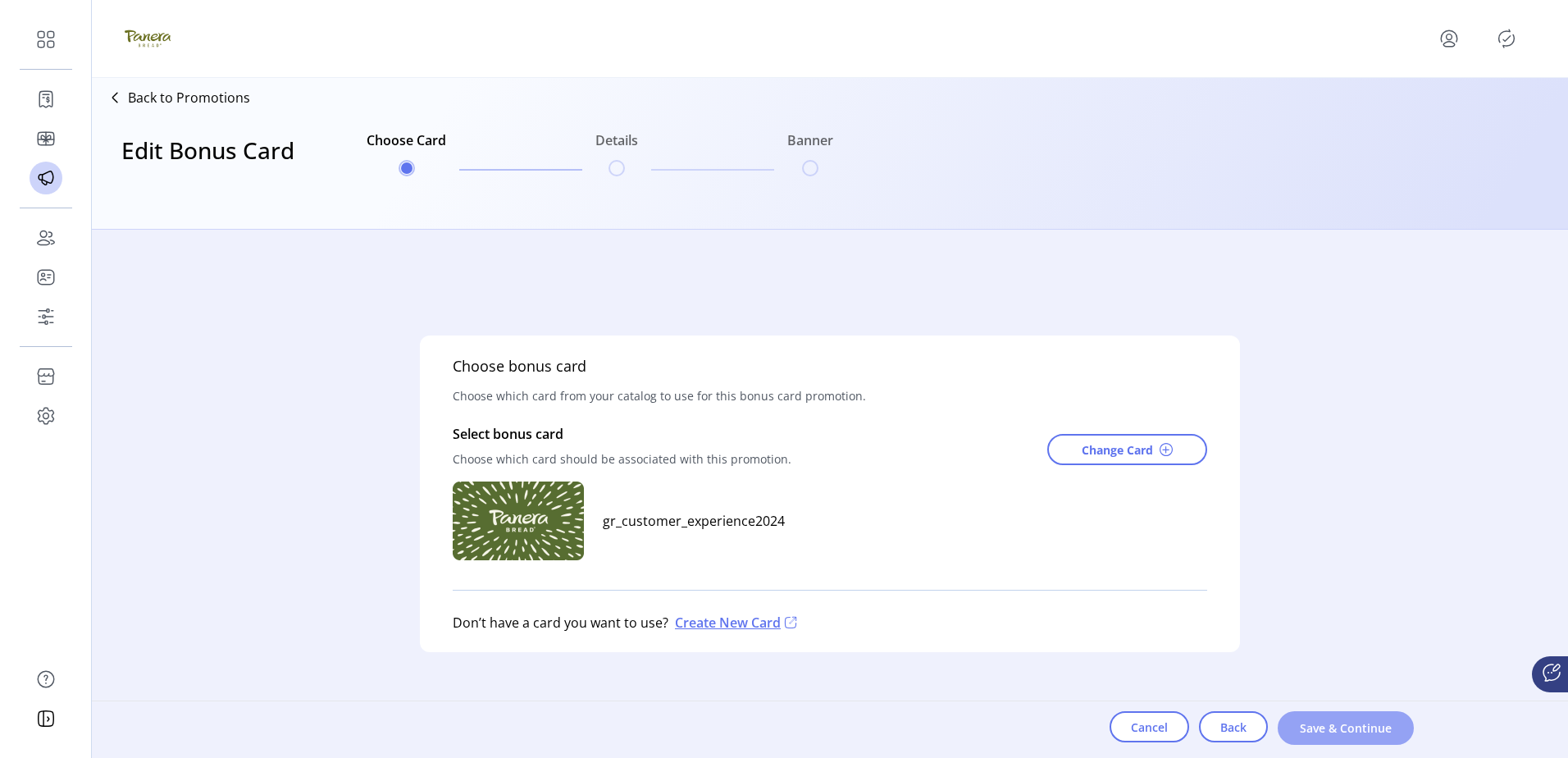
click at [1330, 724] on span "Save & Continue" at bounding box center [1345, 728] width 93 height 17
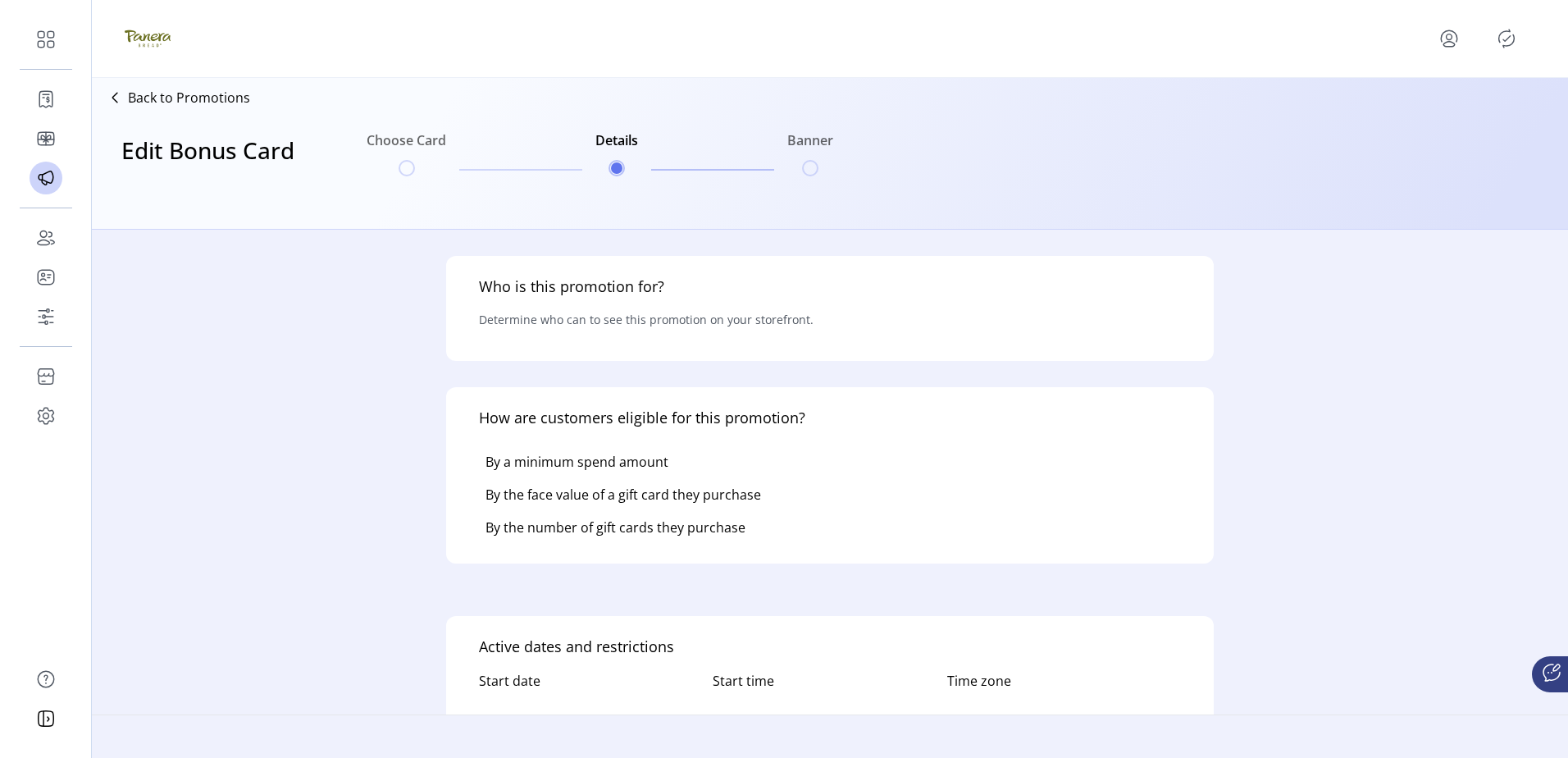
type input "*********"
type input "******"
type textarea "**********"
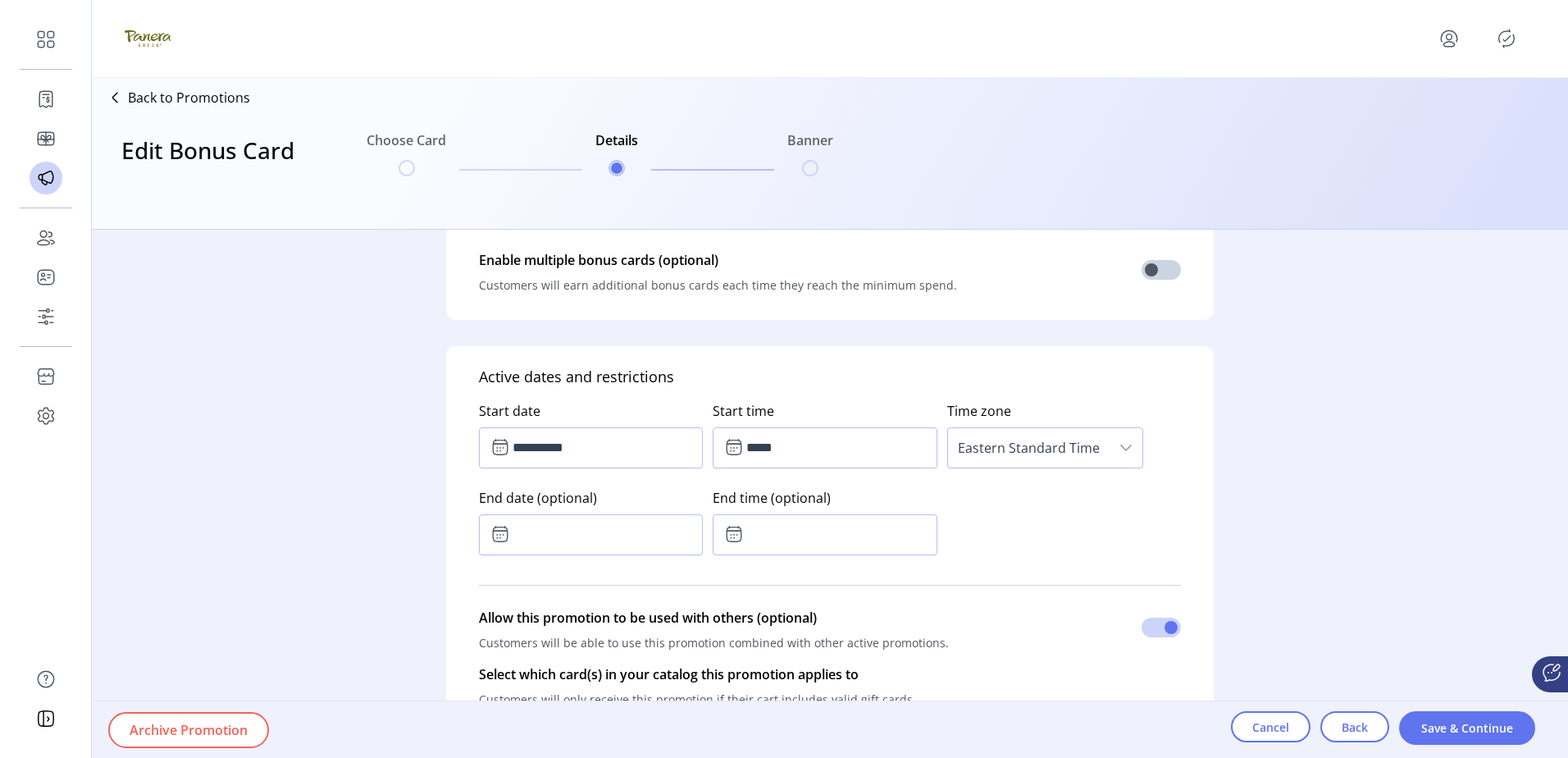
scroll to position [738, 0]
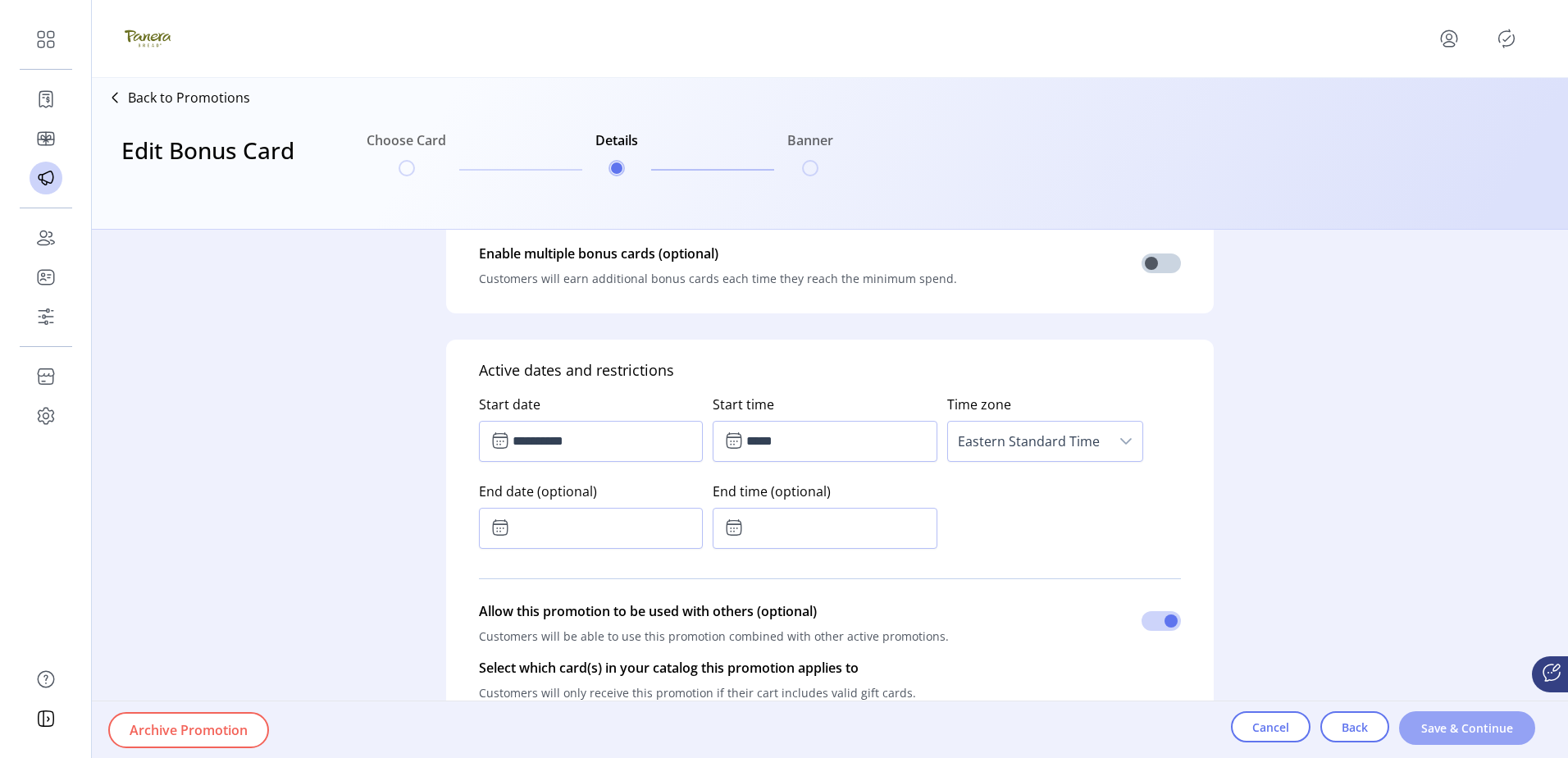
click at [1455, 726] on span "Save & Continue" at bounding box center [1466, 728] width 93 height 17
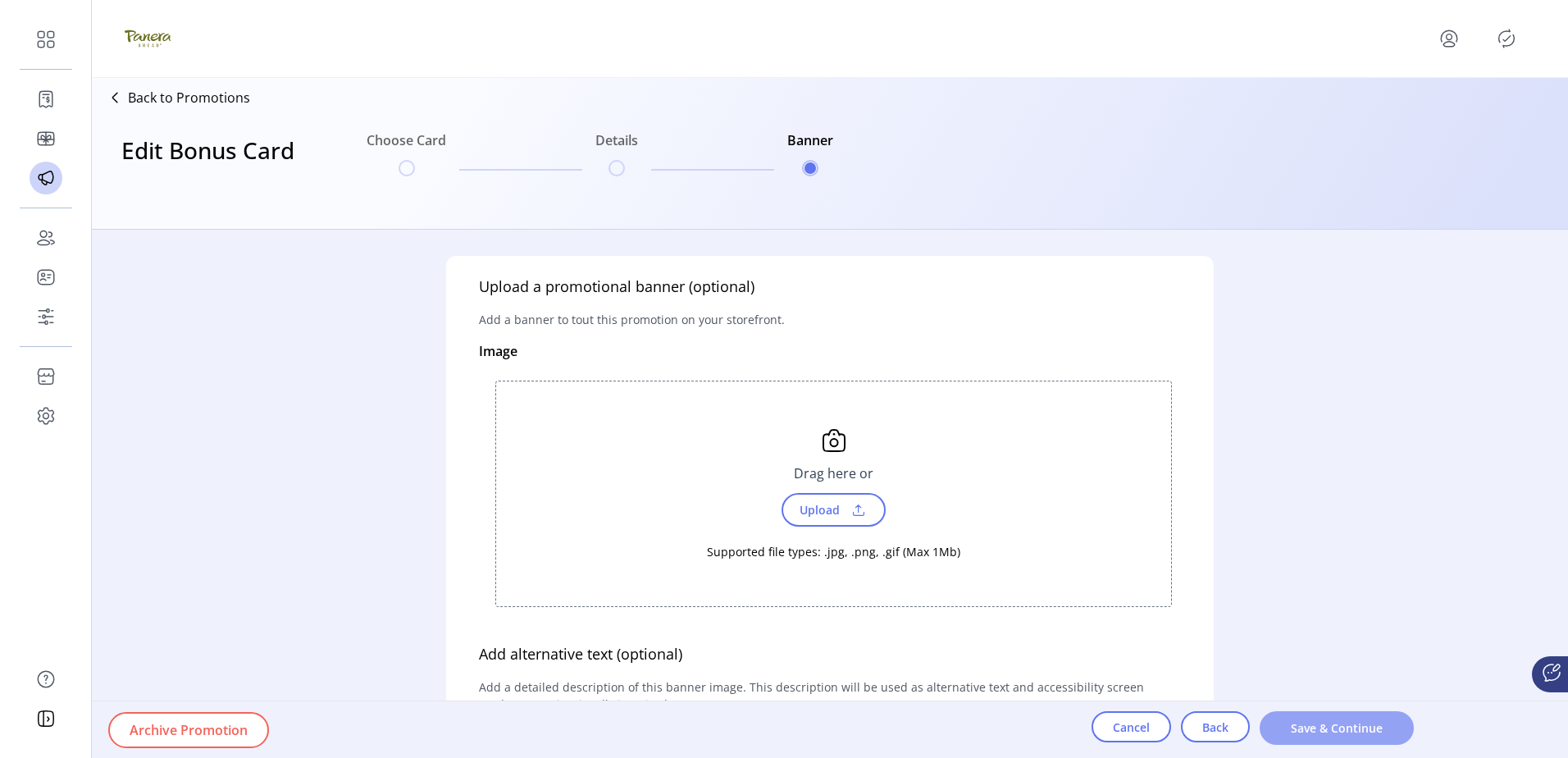
click at [1323, 728] on span "Save & Continue" at bounding box center [1336, 728] width 111 height 17
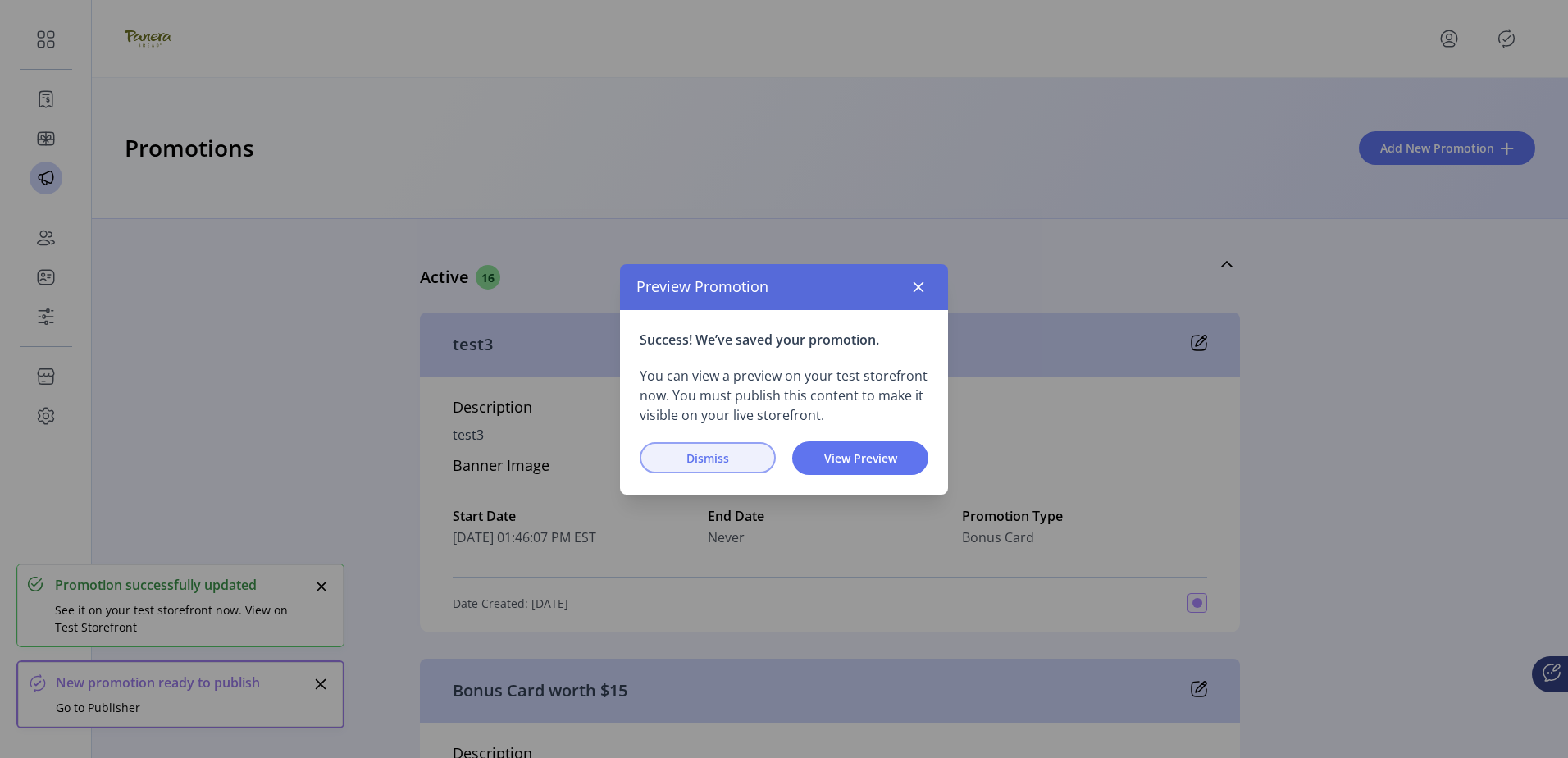
click at [698, 452] on span "Dismiss" at bounding box center [707, 458] width 93 height 17
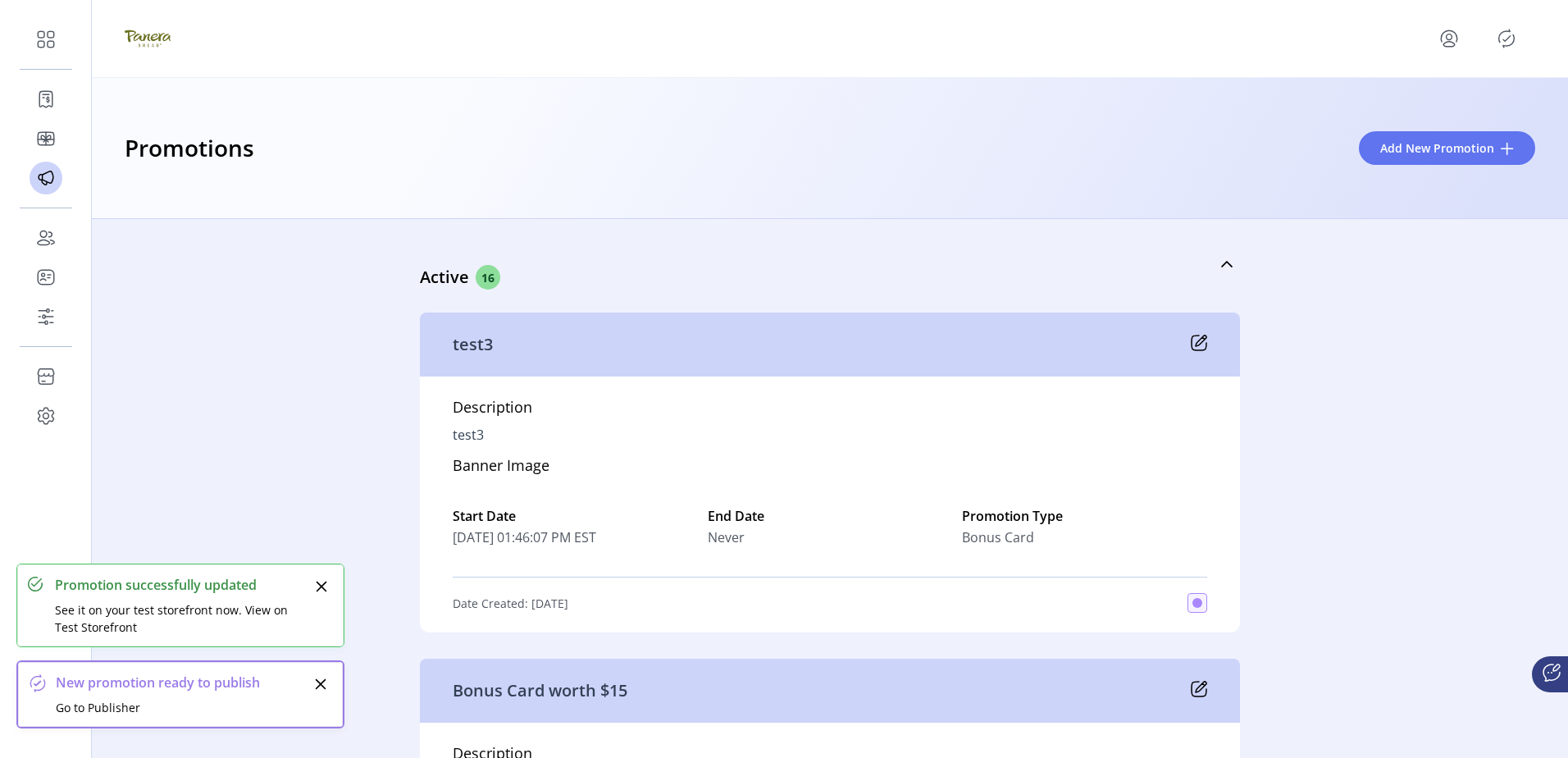
click at [1507, 42] on icon "Publisher Panel" at bounding box center [1507, 39] width 26 height 26
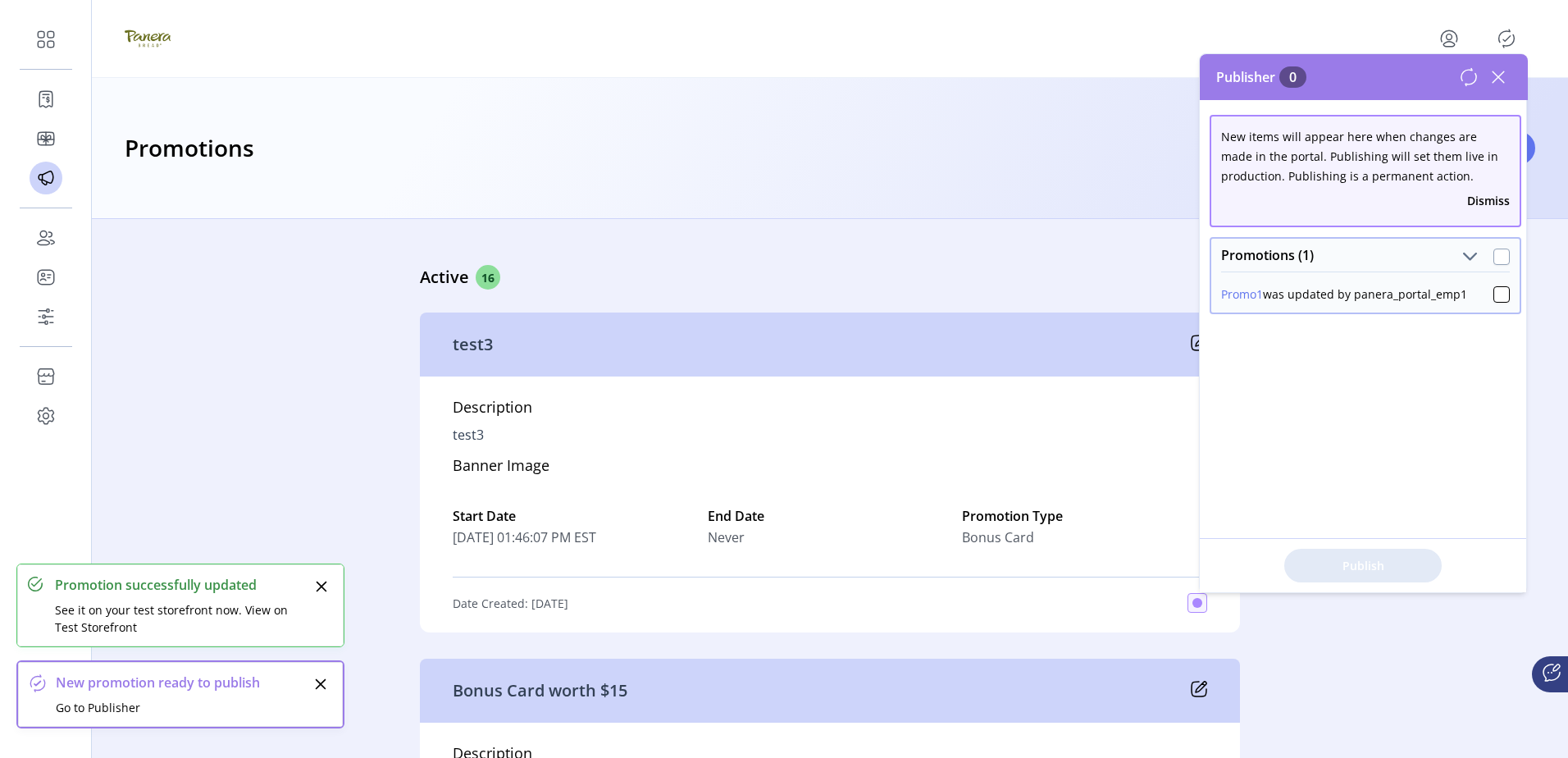
click at [1499, 255] on div at bounding box center [1501, 256] width 16 height 16
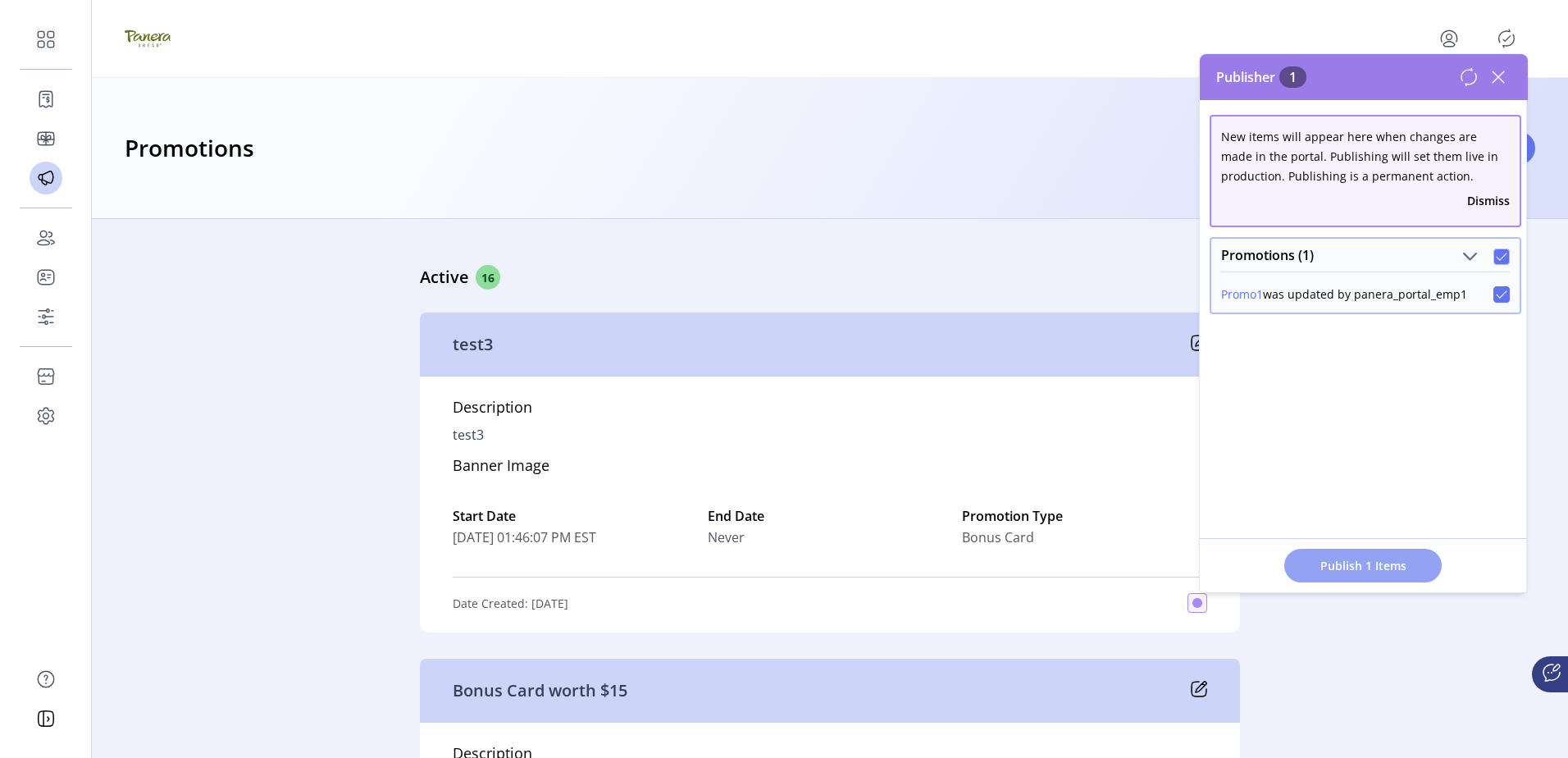
click at [1383, 572] on span "Publish 1 Items" at bounding box center [1363, 566] width 115 height 17
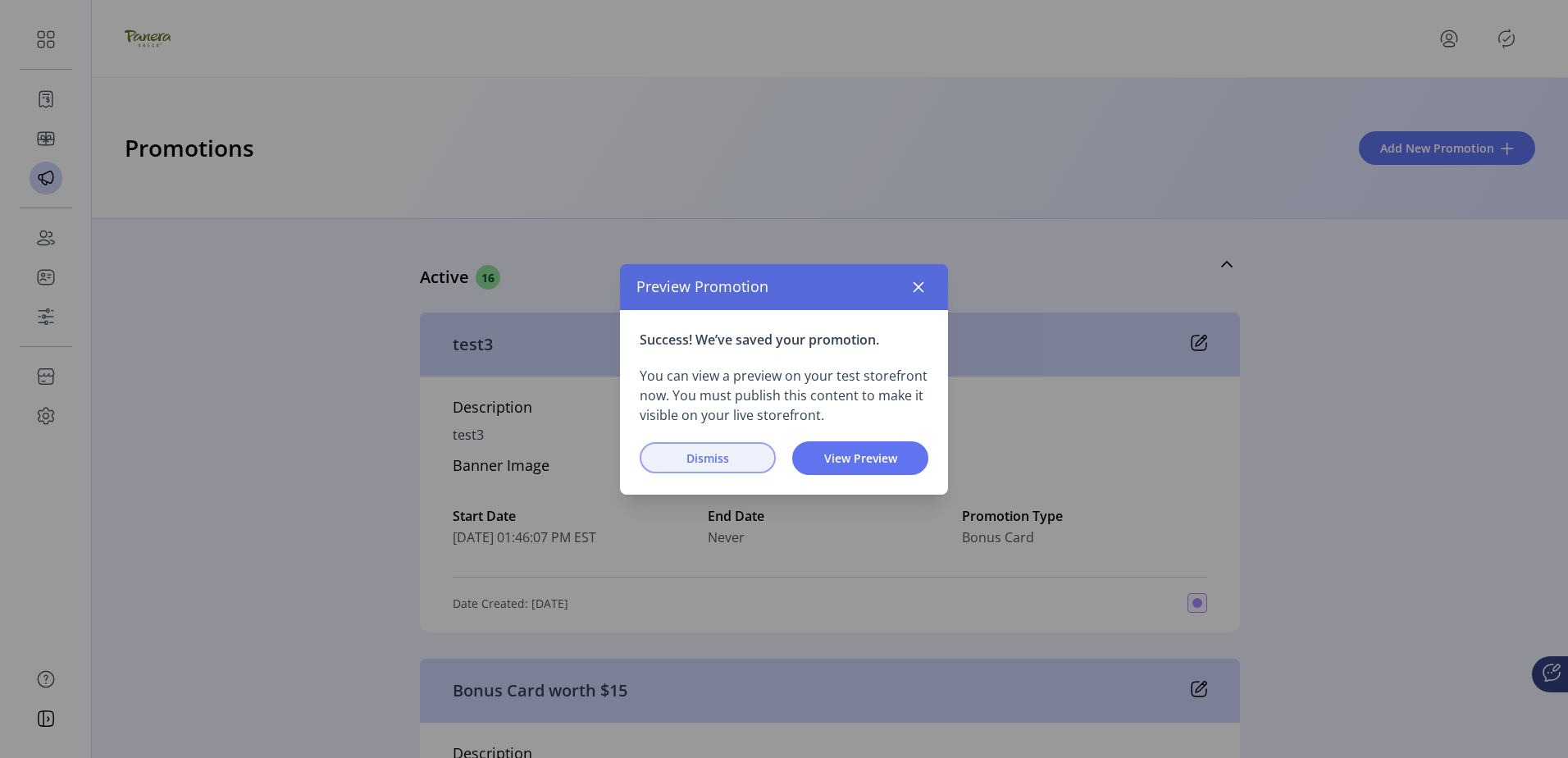
click at [723, 463] on span "Dismiss" at bounding box center [707, 458] width 93 height 17
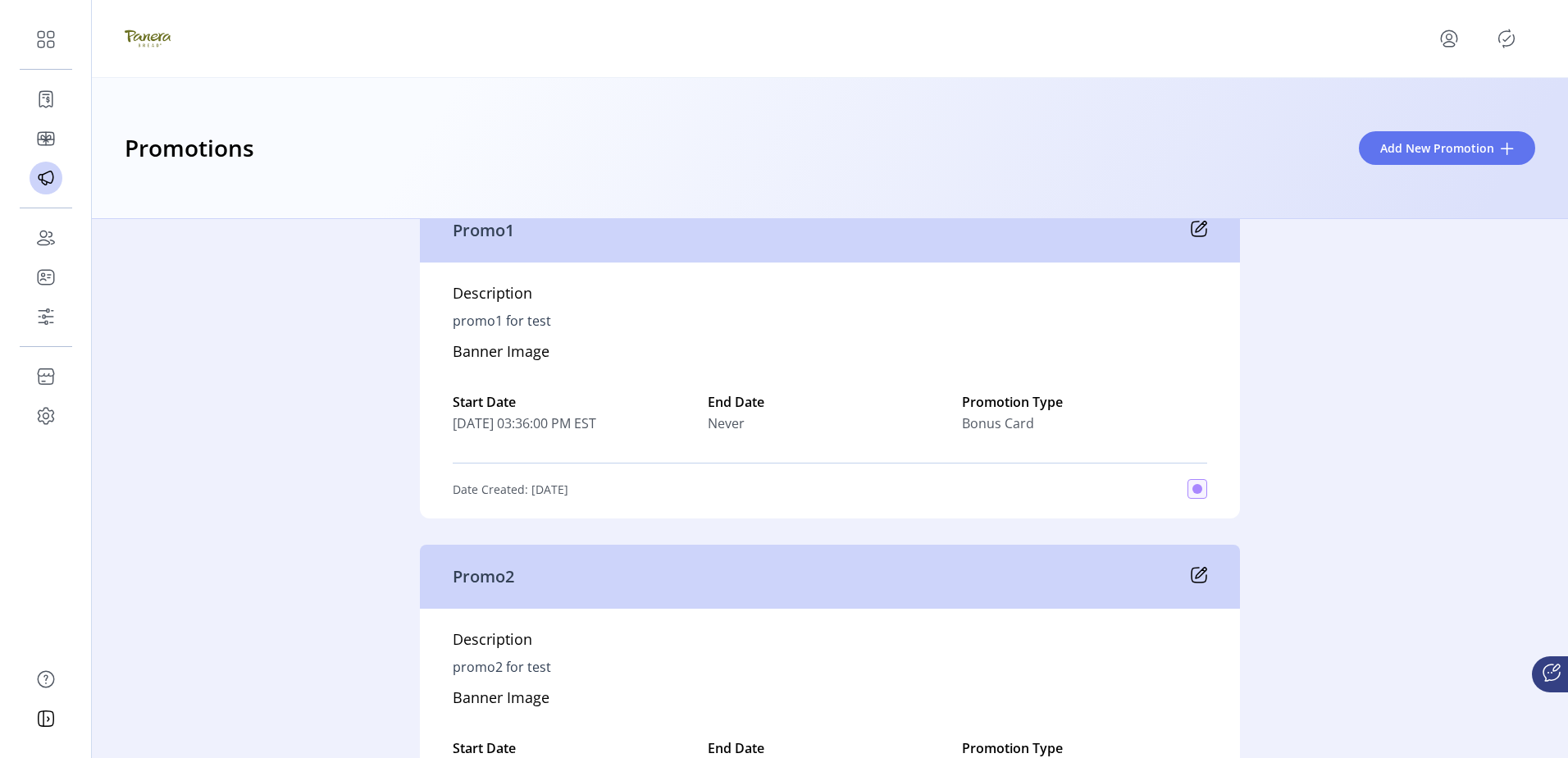
scroll to position [4622, 0]
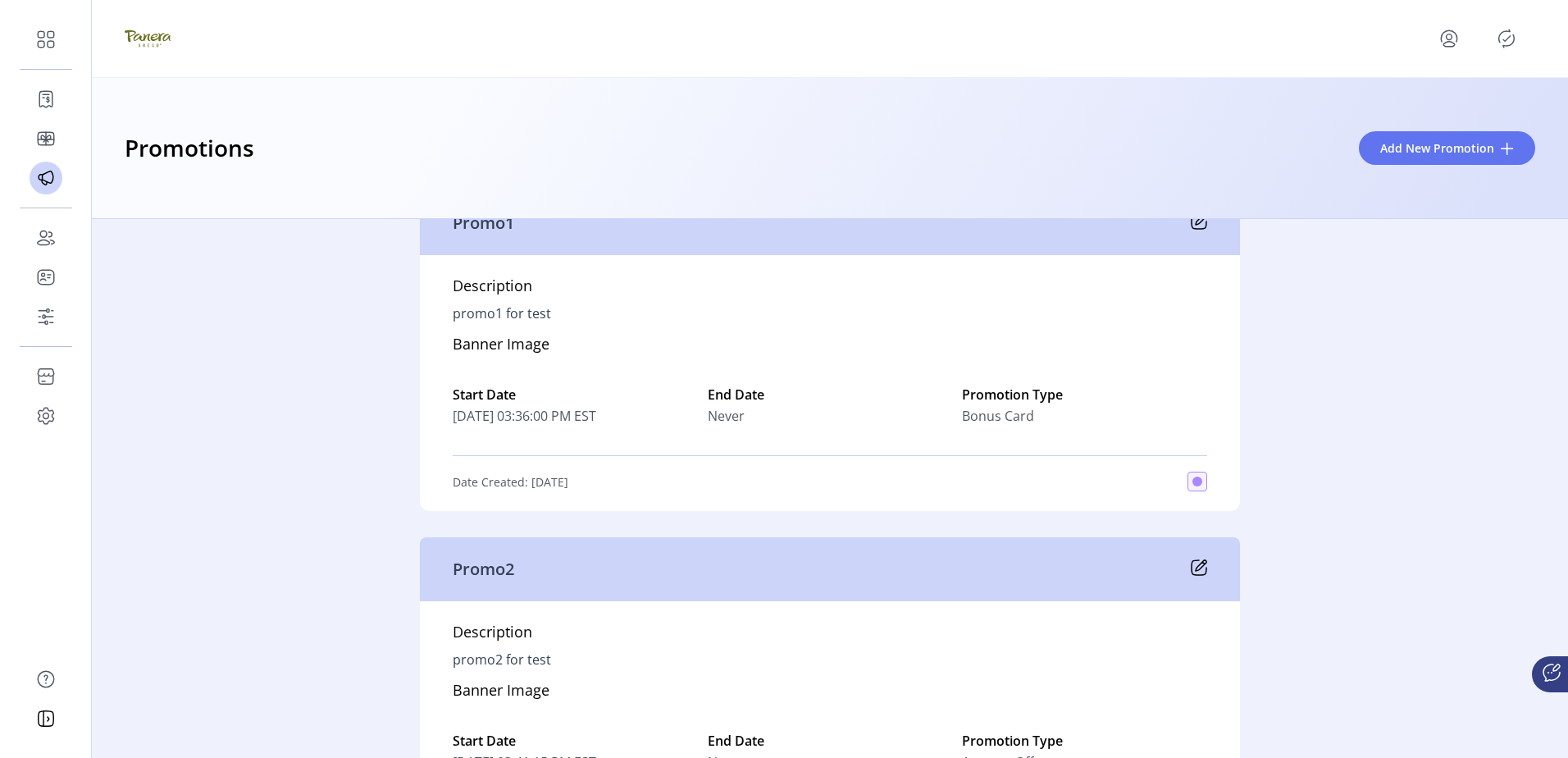
click at [1300, 462] on div "Active 16 test3 Description test3 Banner Image Start Date 08/28/2025 01:46:07 P…" at bounding box center [829, 488] width 1476 height 539
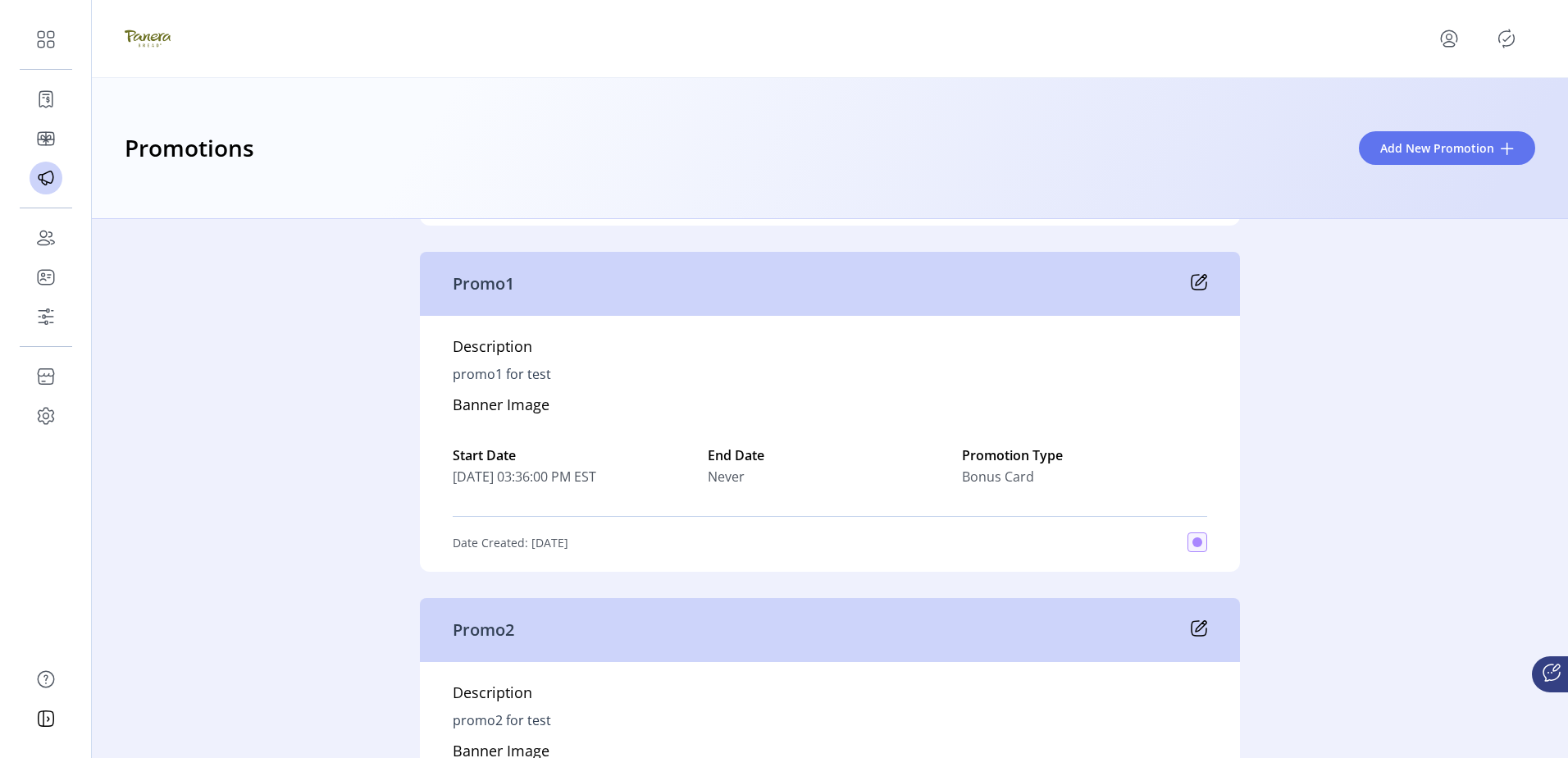
scroll to position [4540, 0]
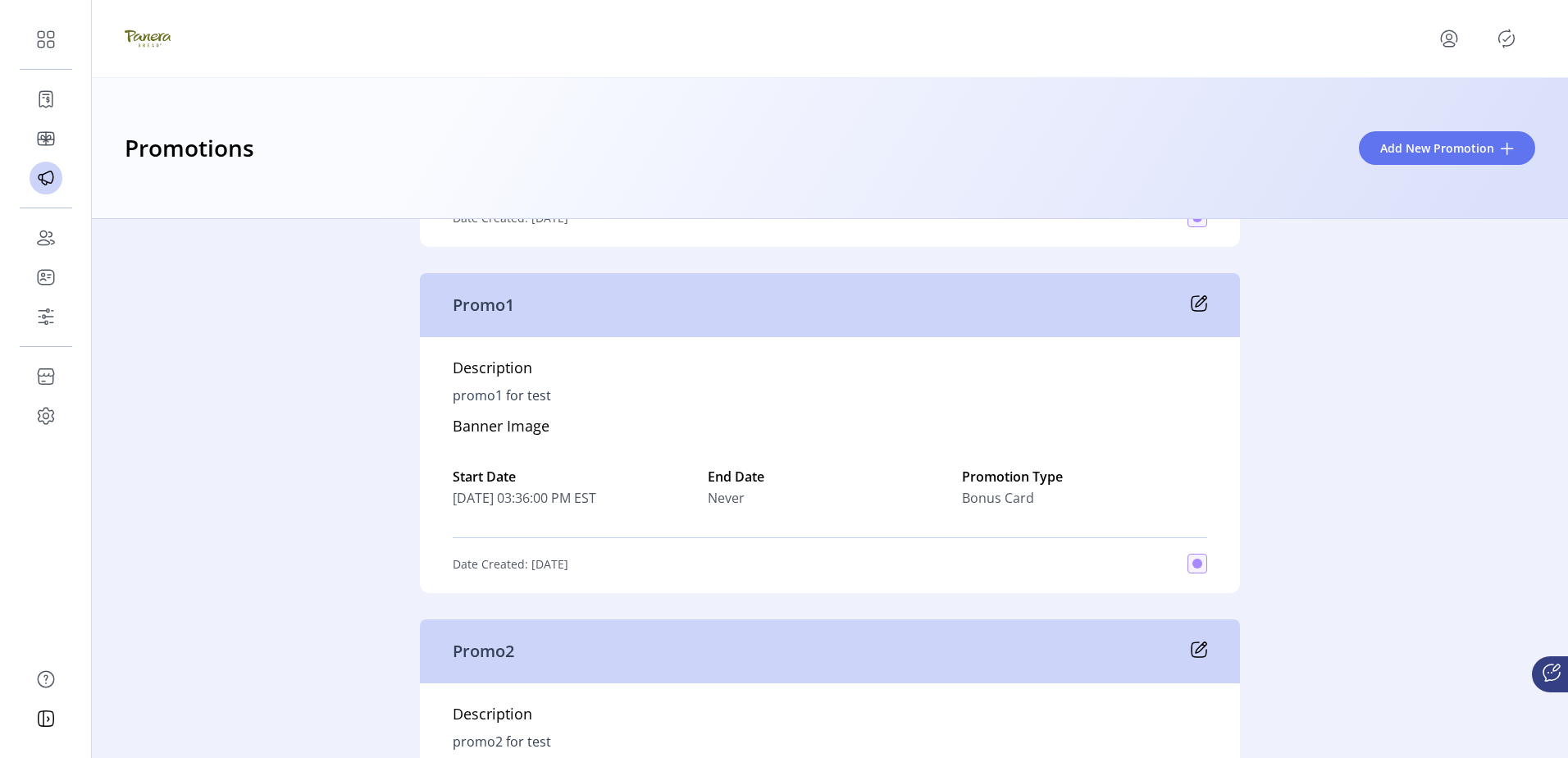
click at [535, 338] on div "Promo1" at bounding box center [830, 305] width 820 height 64
click at [528, 320] on div "Promo1" at bounding box center [830, 305] width 820 height 64
click at [342, 536] on div "Active 16 test3 Description test3 Banner Image Start Date 08/28/2025 01:46:07 P…" at bounding box center [829, 488] width 1476 height 539
click at [349, 537] on div "Active 16 test3 Description test3 Banner Image Start Date 08/28/2025 01:46:07 P…" at bounding box center [829, 488] width 1476 height 539
click at [346, 402] on div "Active 16 test3 Description test3 Banner Image Start Date 08/28/2025 01:46:07 P…" at bounding box center [829, 488] width 1476 height 539
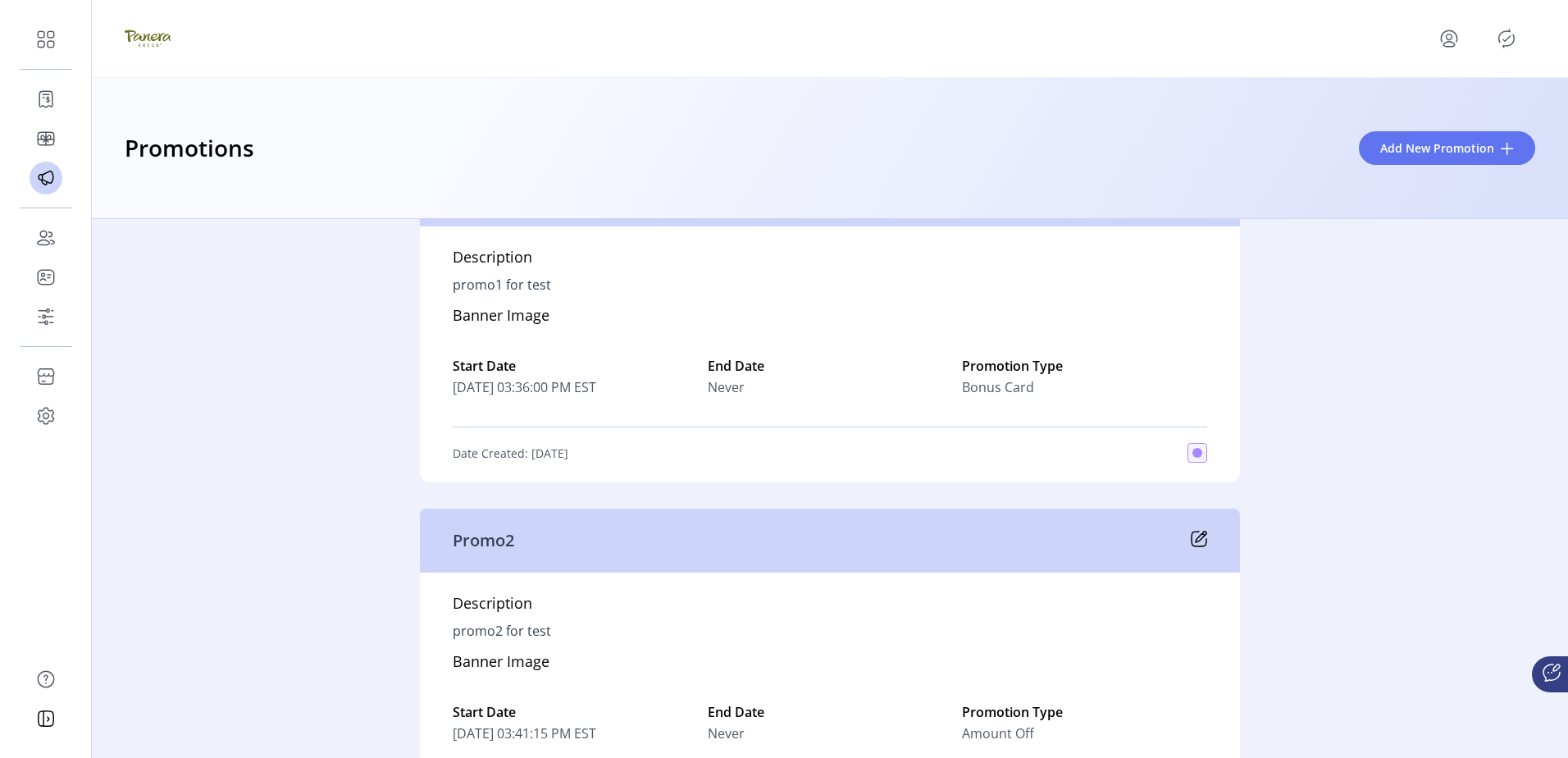
scroll to position [4622, 0]
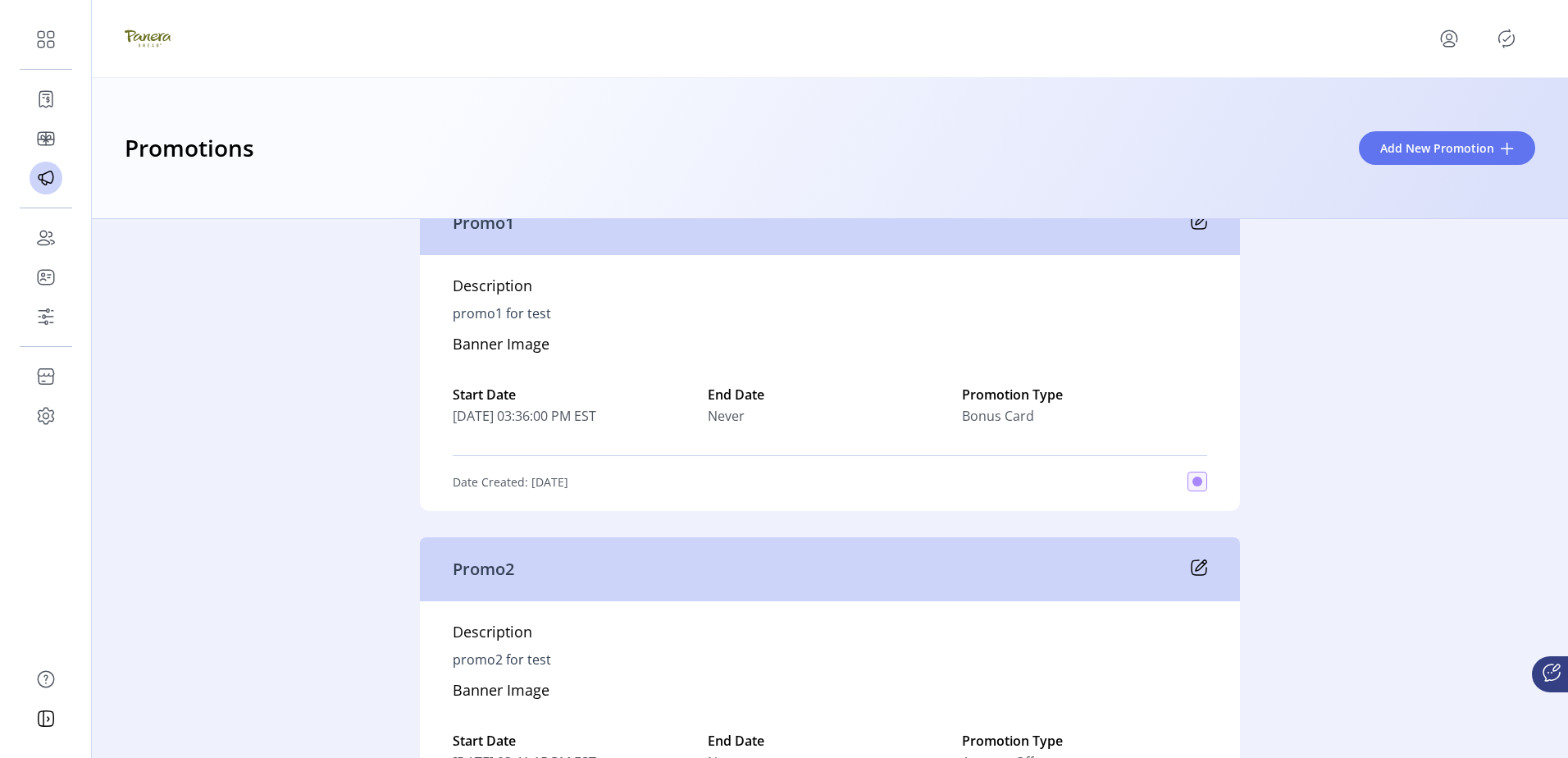
click at [762, 360] on div "Description promo1 for test Banner Image Start Date 09/08/2025 03:36:00 PM EST …" at bounding box center [830, 384] width 820 height 256
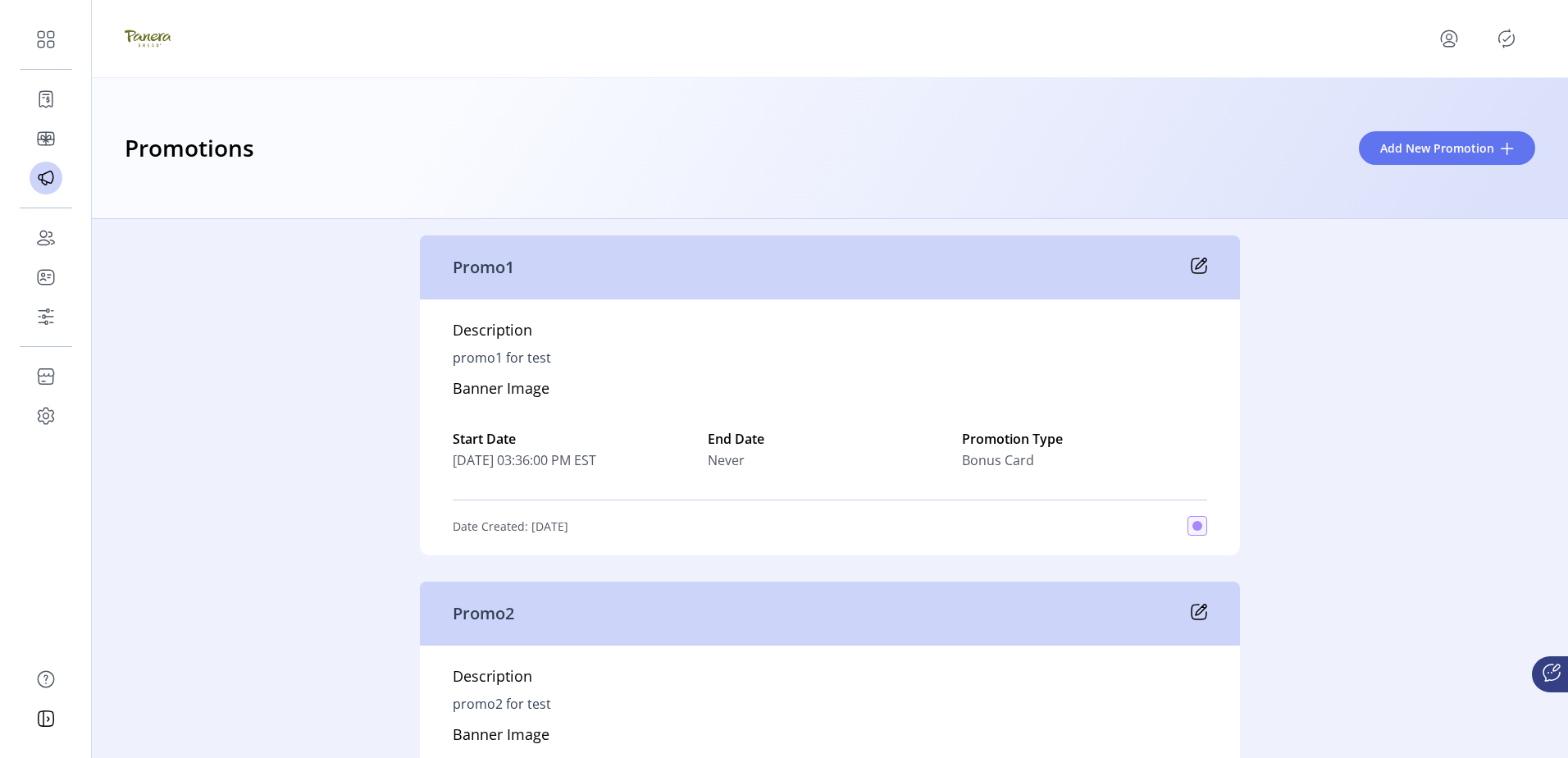
scroll to position [4589, 0]
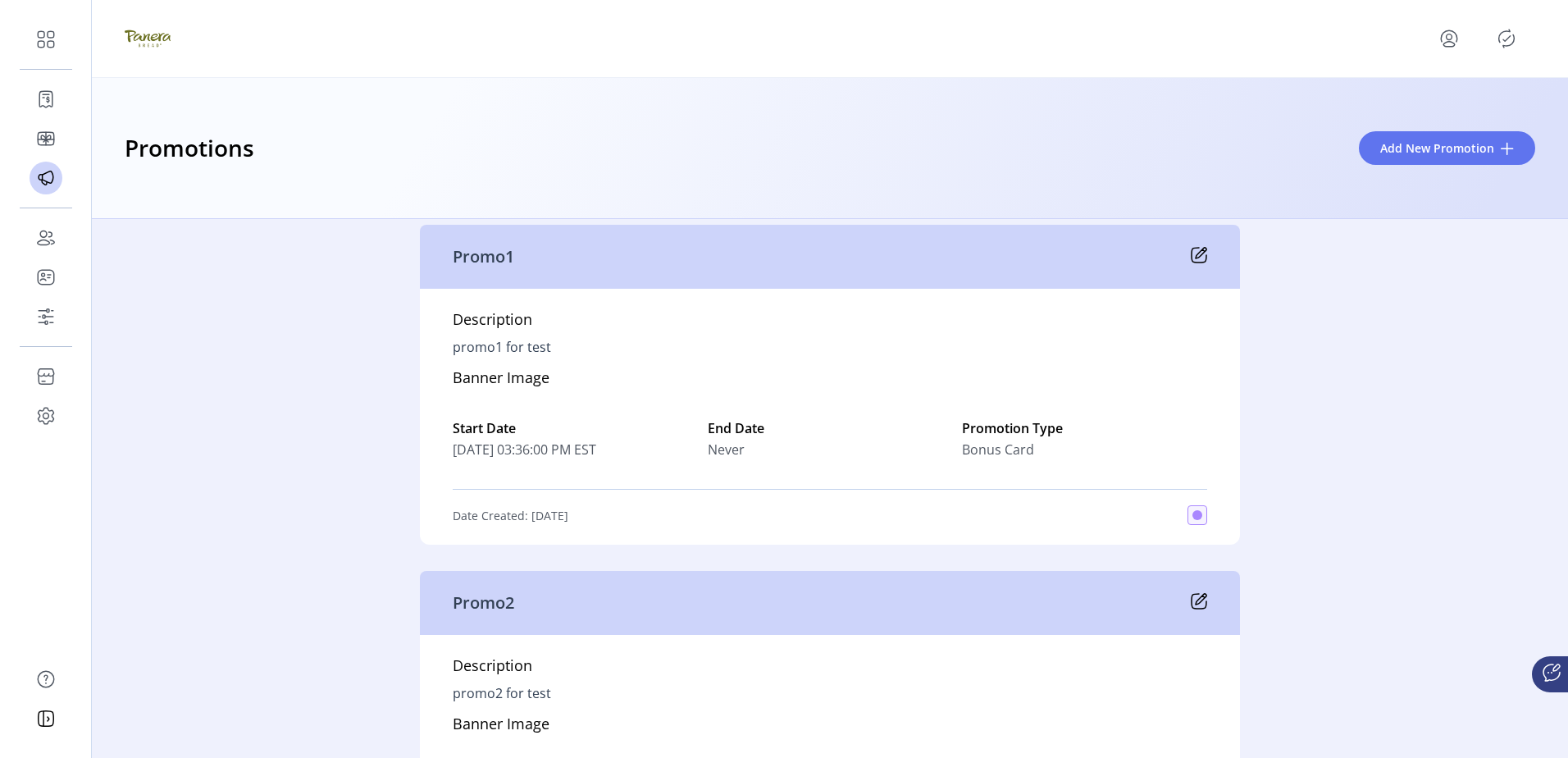
click at [580, 312] on div "Description promo1 for test Banner Image Start Date 09/08/2025 03:36:00 PM EST …" at bounding box center [830, 417] width 820 height 256
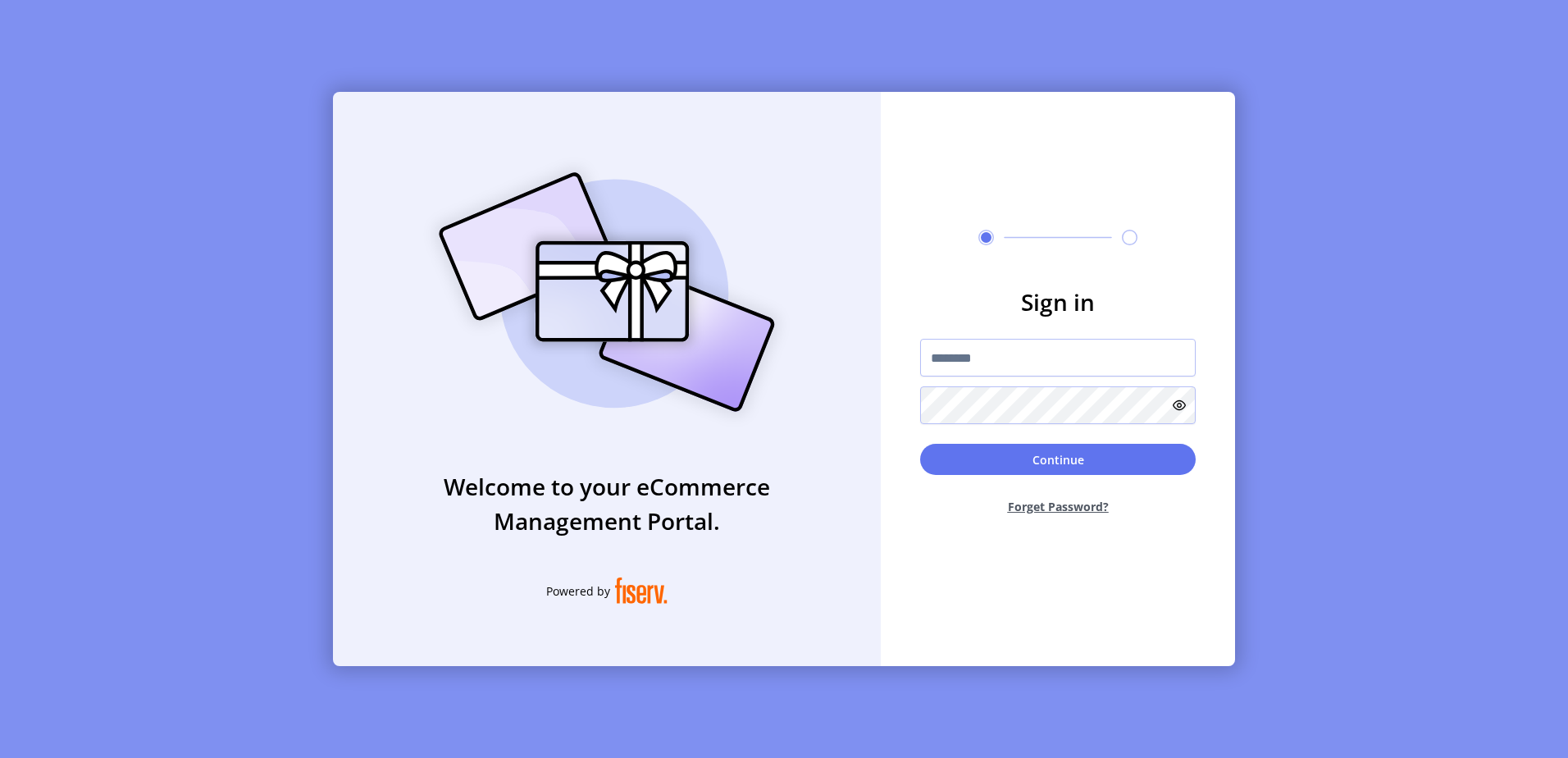
click at [1338, 363] on div "Welcome to your eCommerce Management Portal. Powered by Sign in Continue Forget…" at bounding box center [784, 379] width 1568 height 758
click at [1067, 369] on input "text" at bounding box center [1057, 357] width 275 height 38
drag, startPoint x: 972, startPoint y: 357, endPoint x: 985, endPoint y: 354, distance: 13.3
click at [972, 357] on input "text" at bounding box center [1057, 357] width 275 height 38
click at [997, 340] on input "text" at bounding box center [1057, 357] width 275 height 38
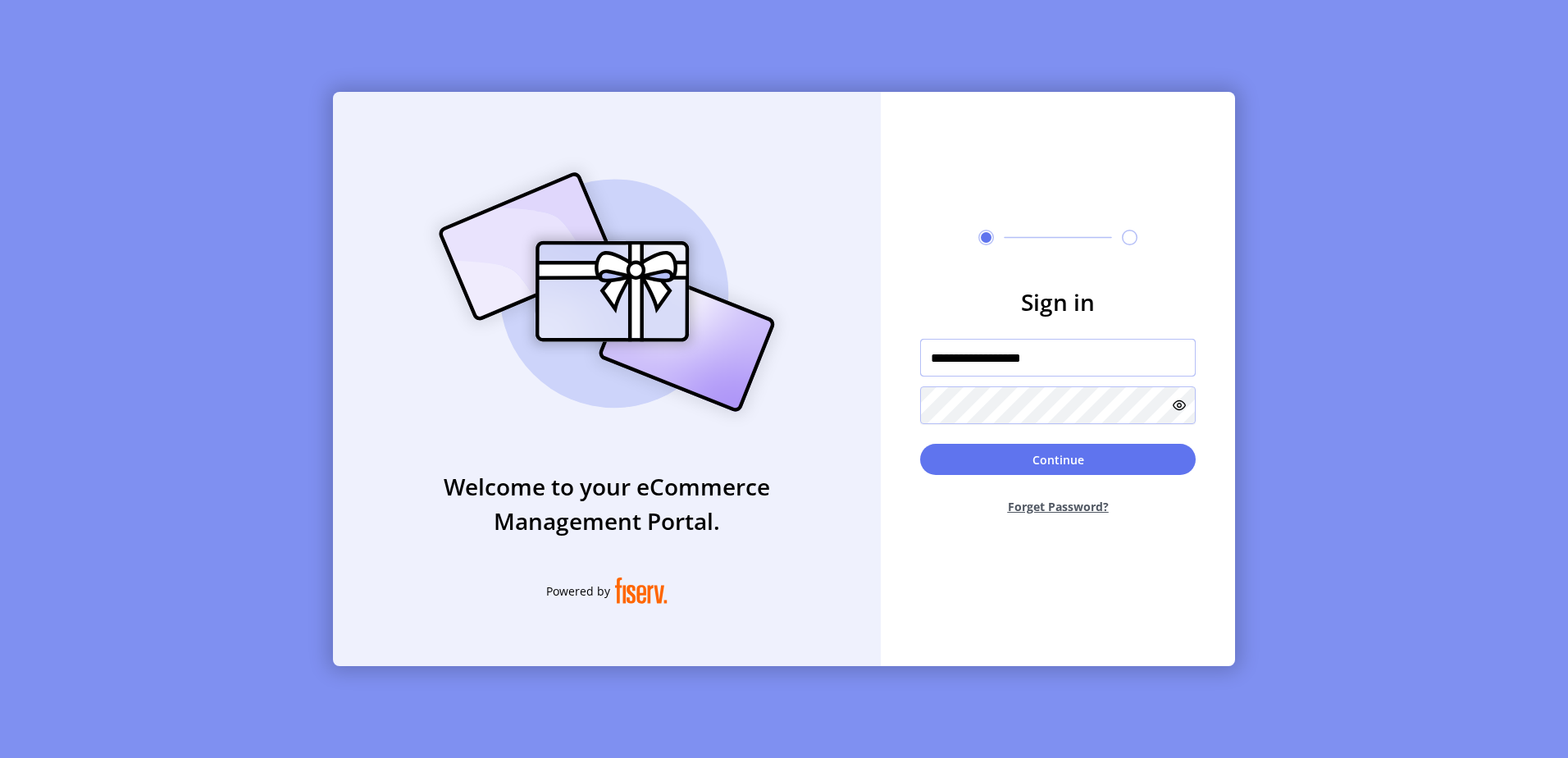
type input "**********"
click at [920, 444] on button "Continue" at bounding box center [1057, 459] width 275 height 31
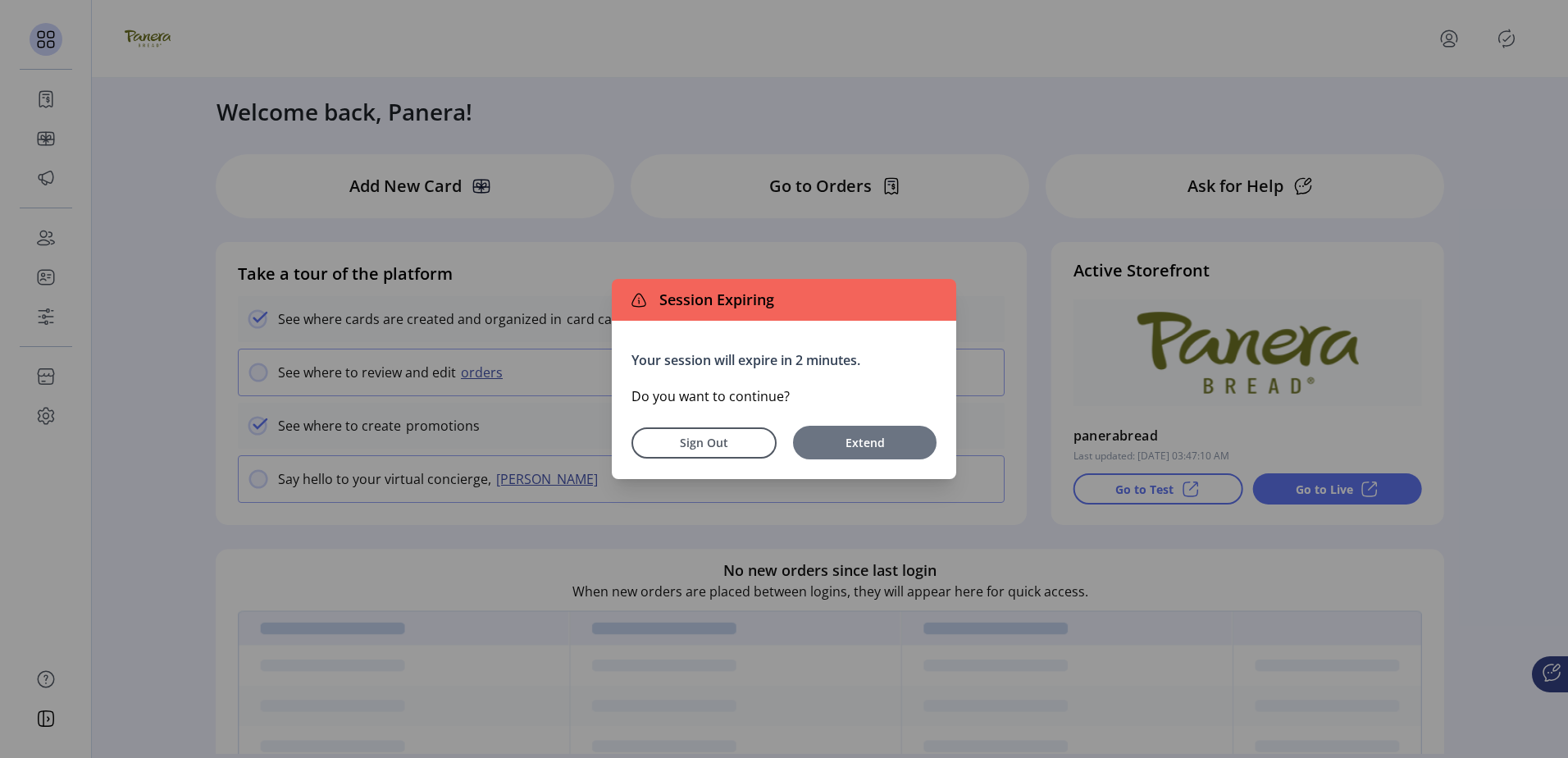
click at [893, 432] on button "Extend" at bounding box center [864, 443] width 143 height 34
click at [850, 441] on span "Extend" at bounding box center [864, 442] width 127 height 17
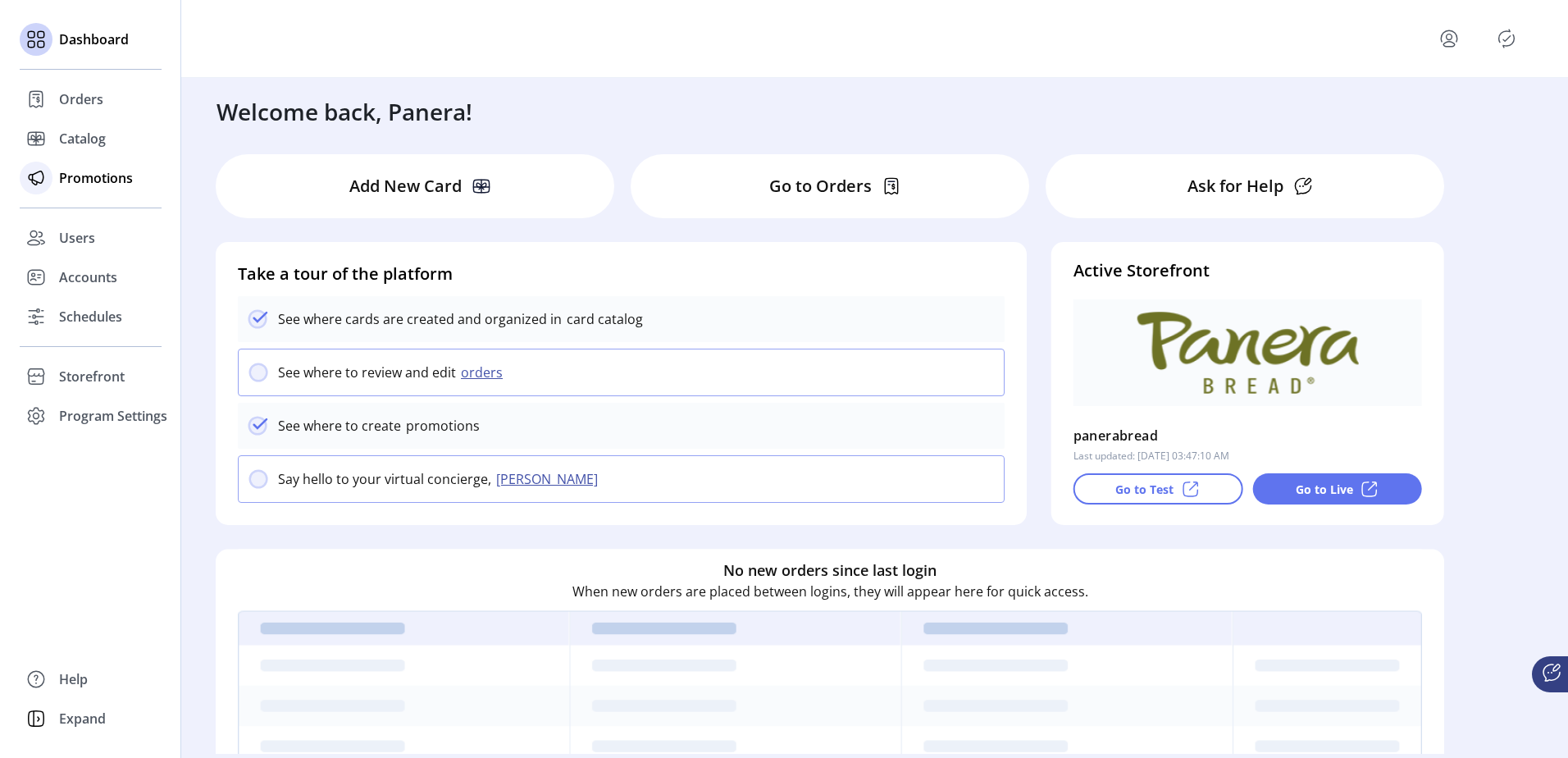
click at [47, 183] on icon at bounding box center [36, 178] width 26 height 26
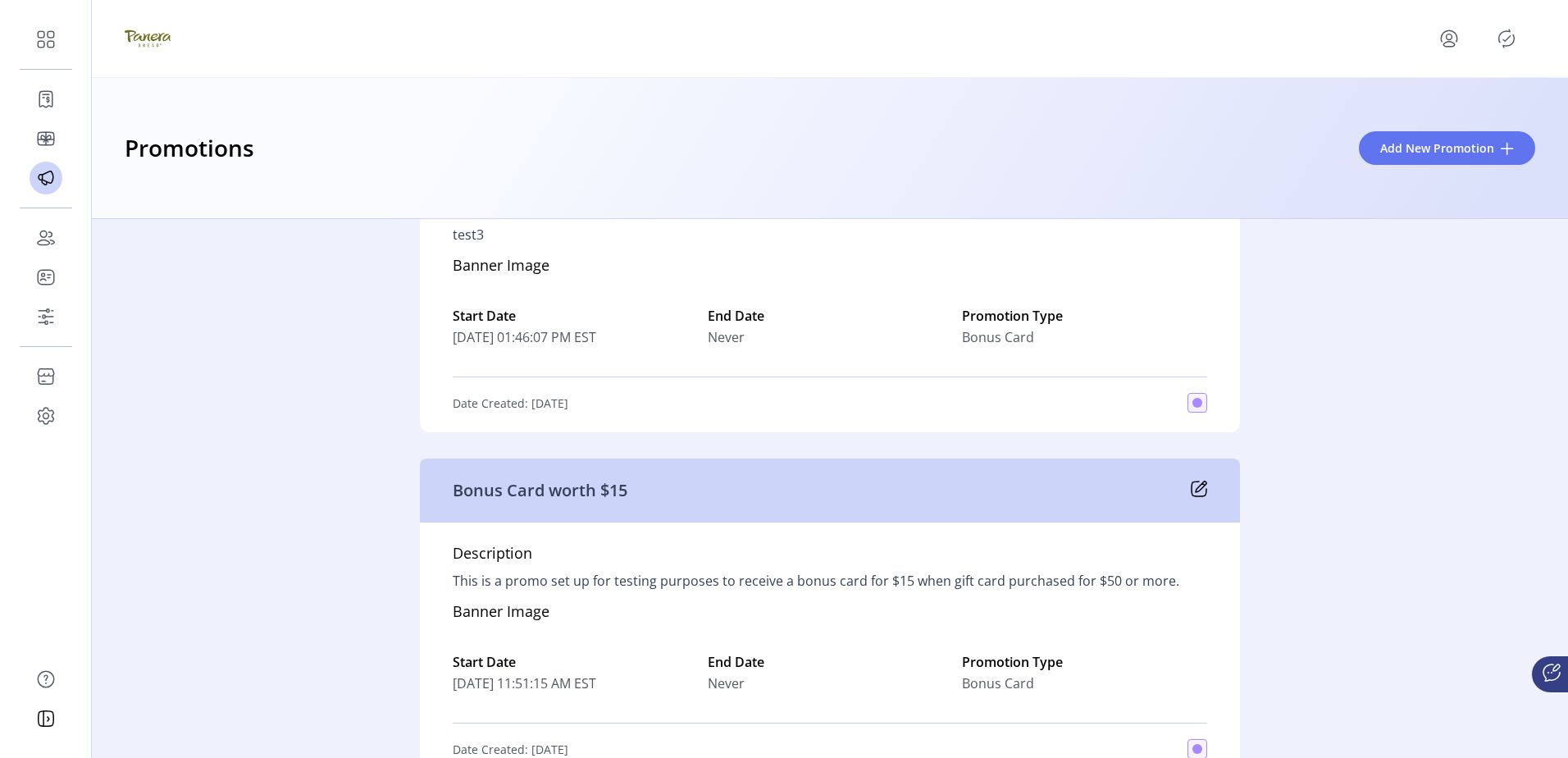
scroll to position [492, 0]
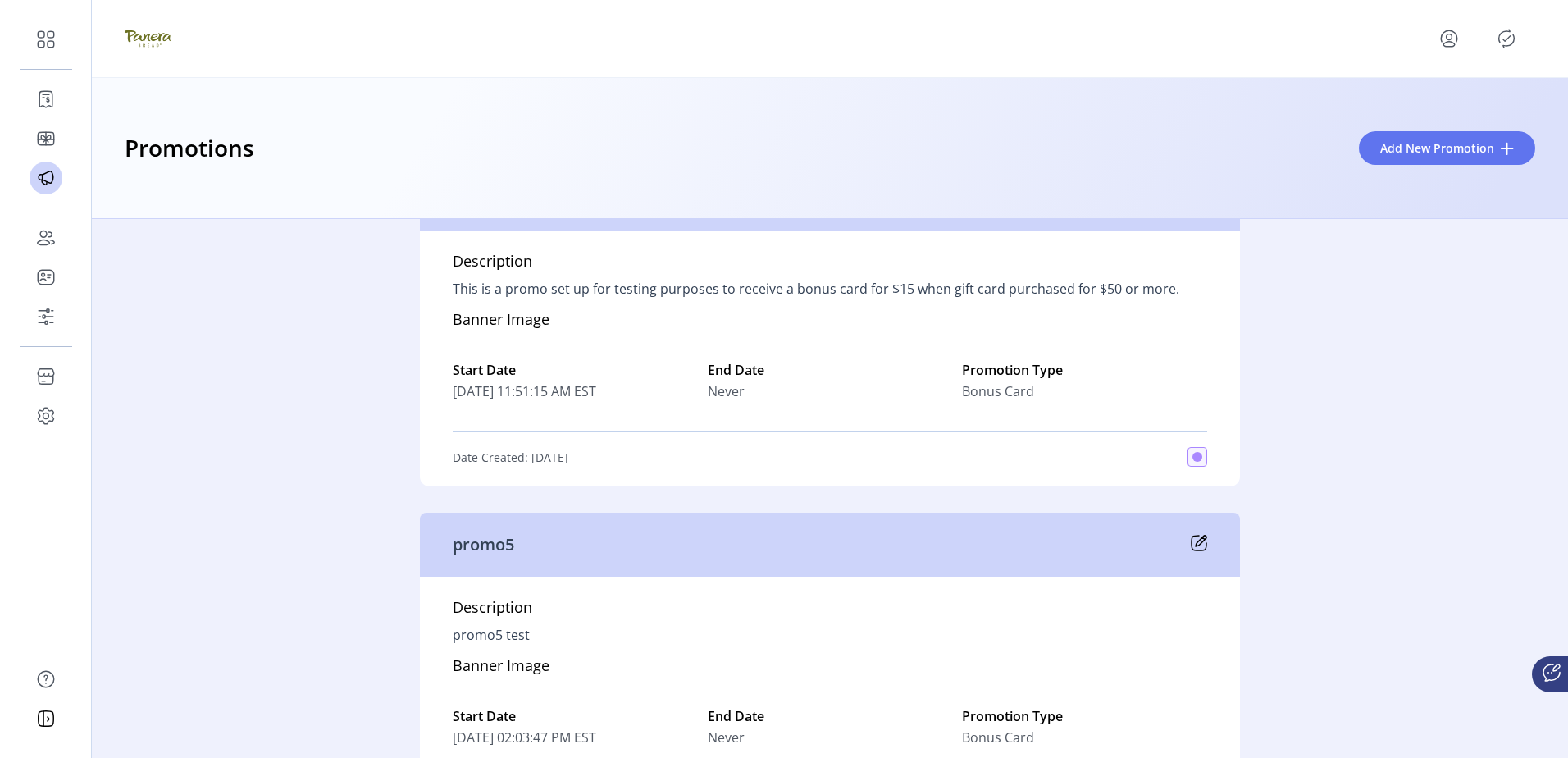
click at [351, 395] on div "Active 16 test3 Description test3 Banner Image Start Date 08/28/2025 01:46:07 P…" at bounding box center [829, 488] width 1476 height 539
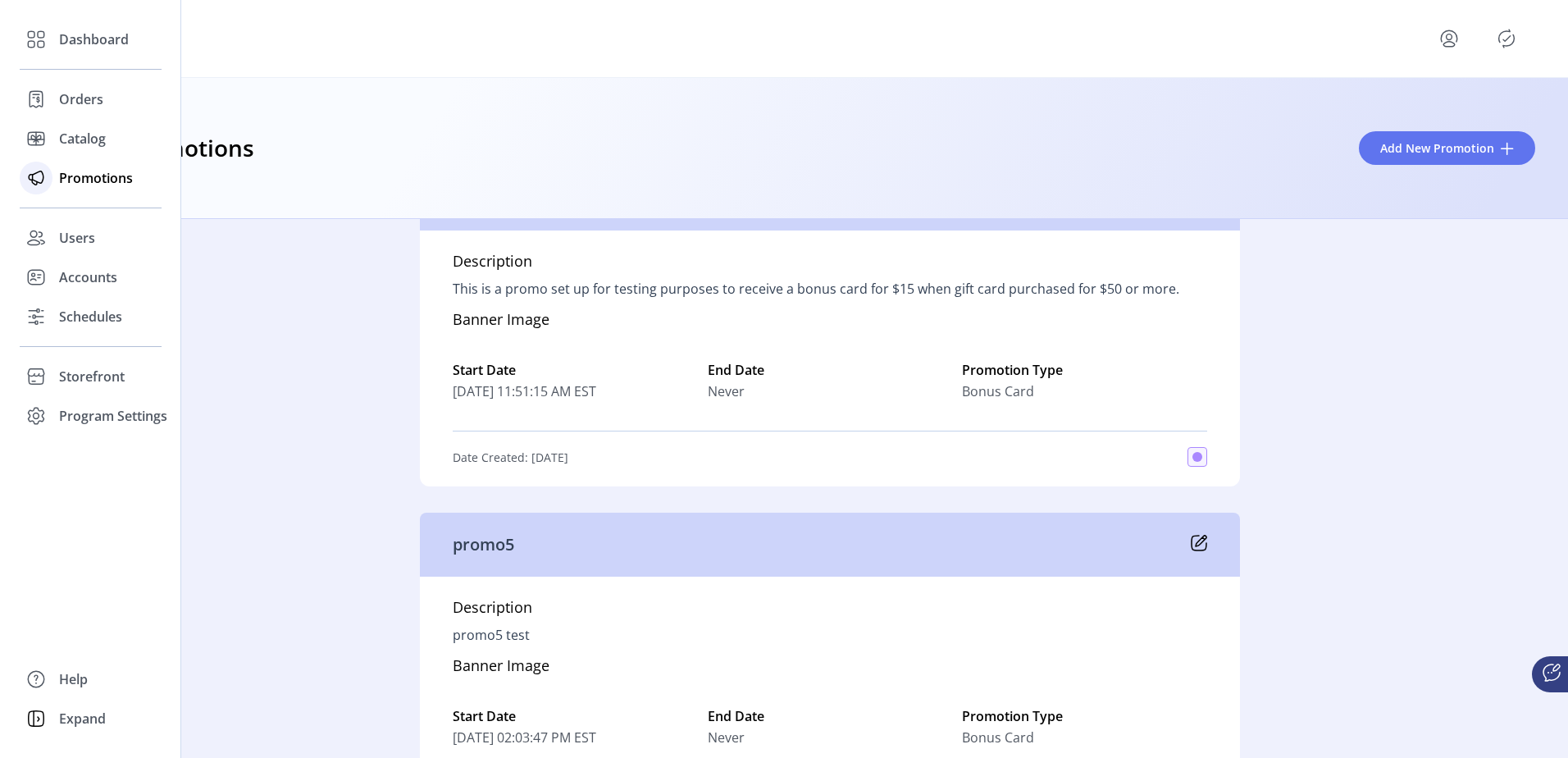
click at [98, 180] on span "Promotions" at bounding box center [96, 177] width 74 height 20
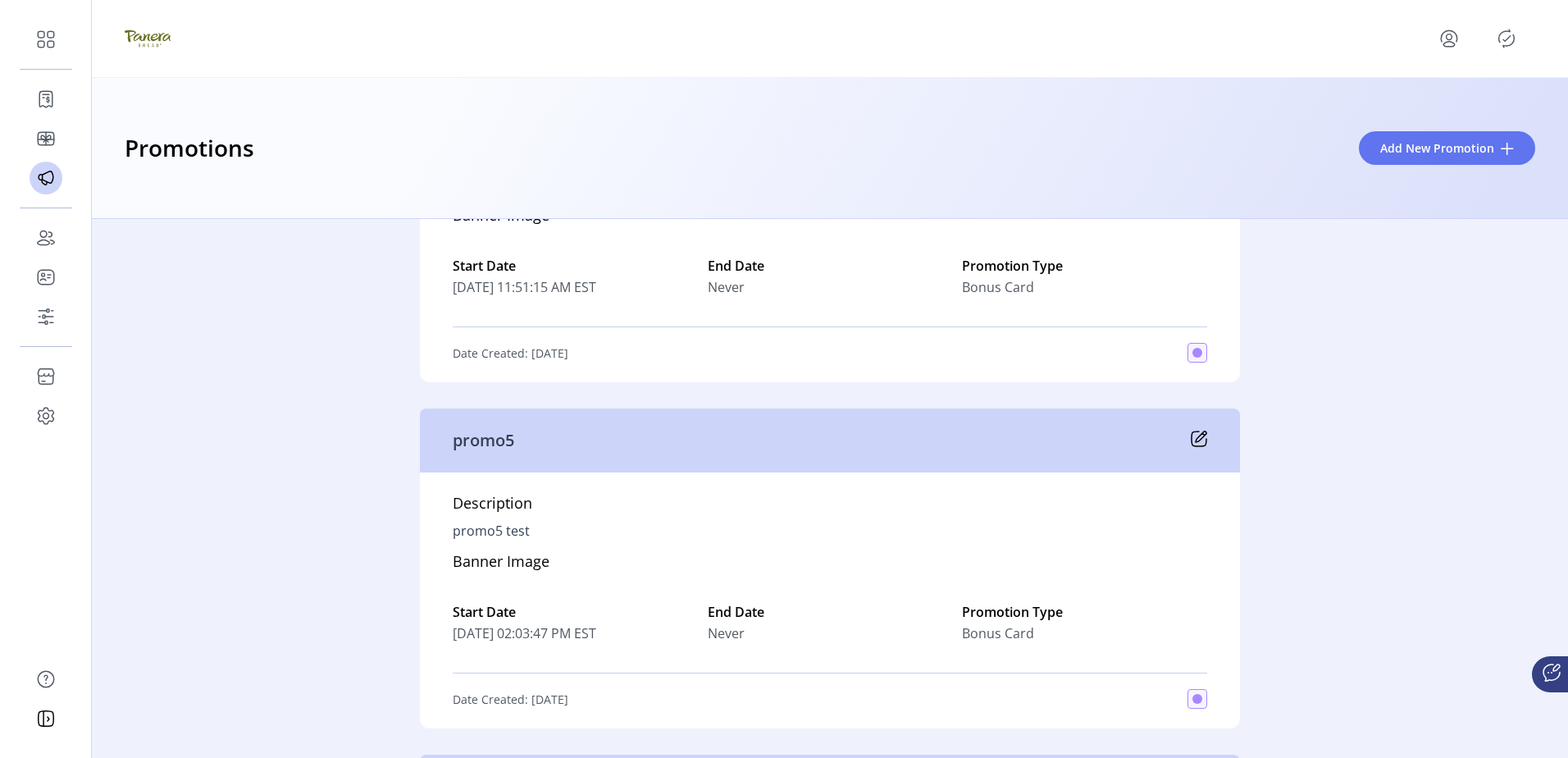
scroll to position [738, 0]
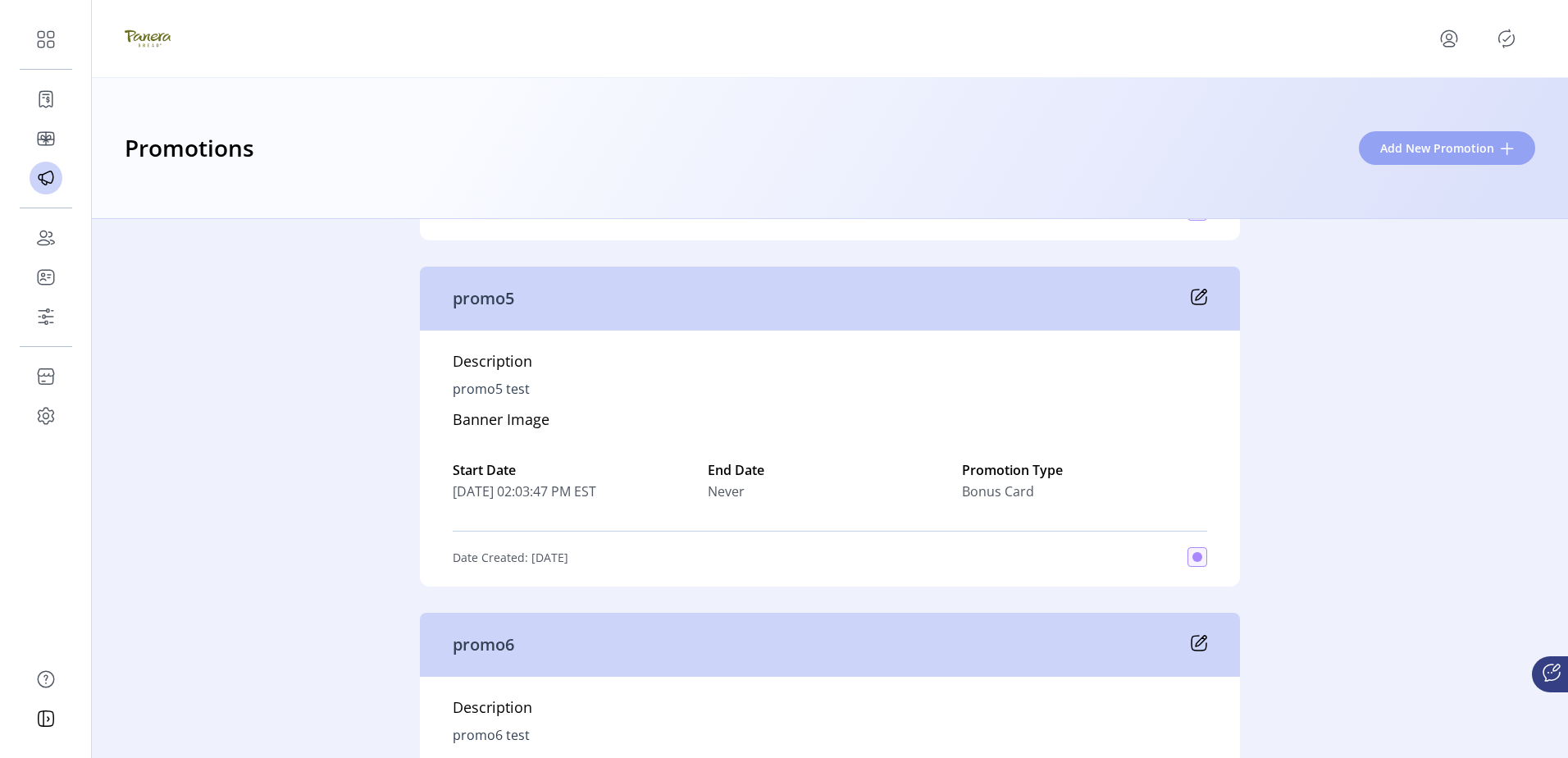
click at [1425, 138] on button "Add New Promotion" at bounding box center [1446, 148] width 176 height 34
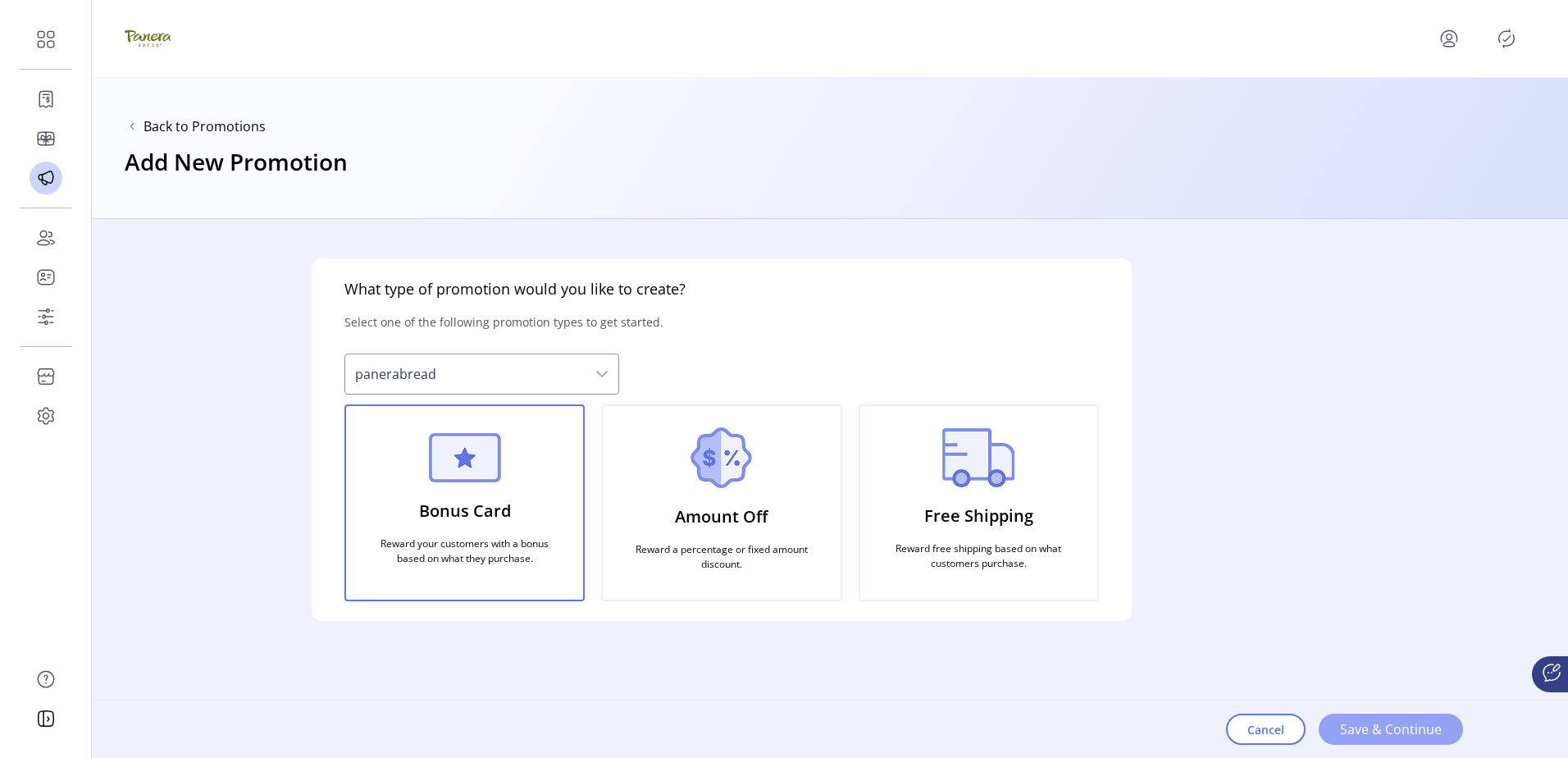
click at [1367, 720] on span "Save & Continue" at bounding box center [1391, 729] width 102 height 20
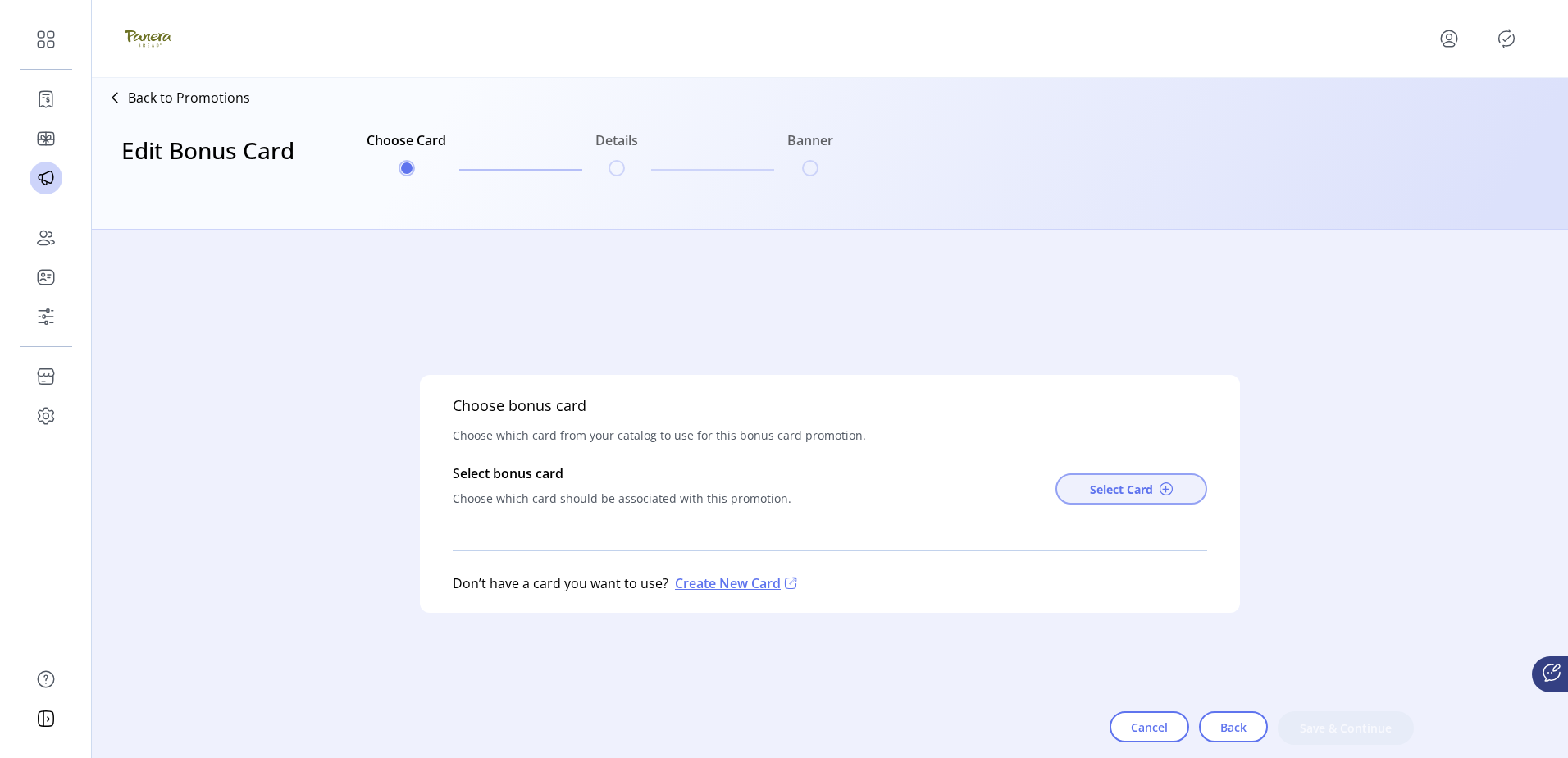
click at [1097, 484] on span "Select Card" at bounding box center [1120, 489] width 63 height 17
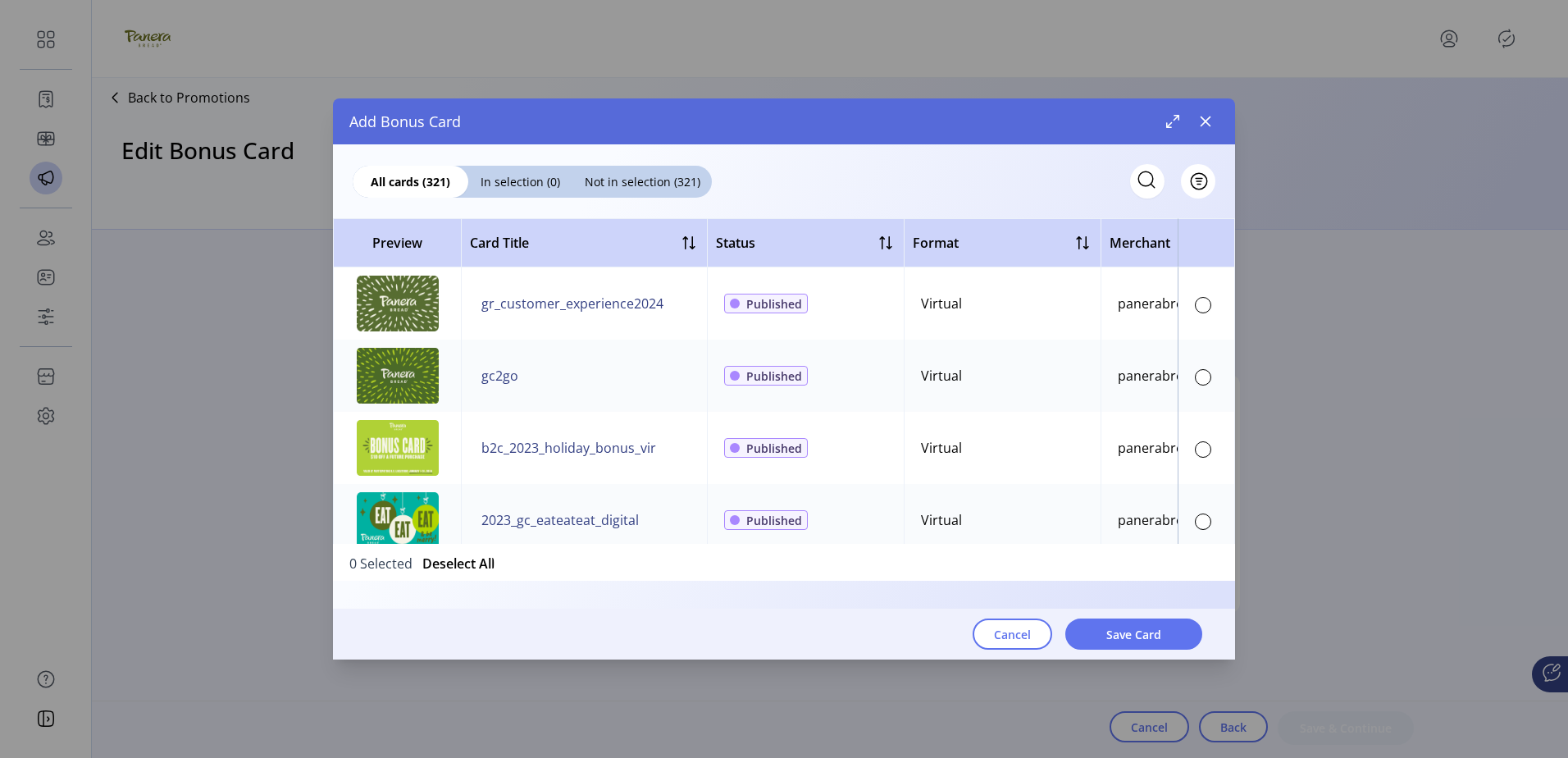
click at [1201, 370] on div at bounding box center [1202, 377] width 16 height 16
click at [1126, 636] on span "Save Card" at bounding box center [1134, 634] width 55 height 17
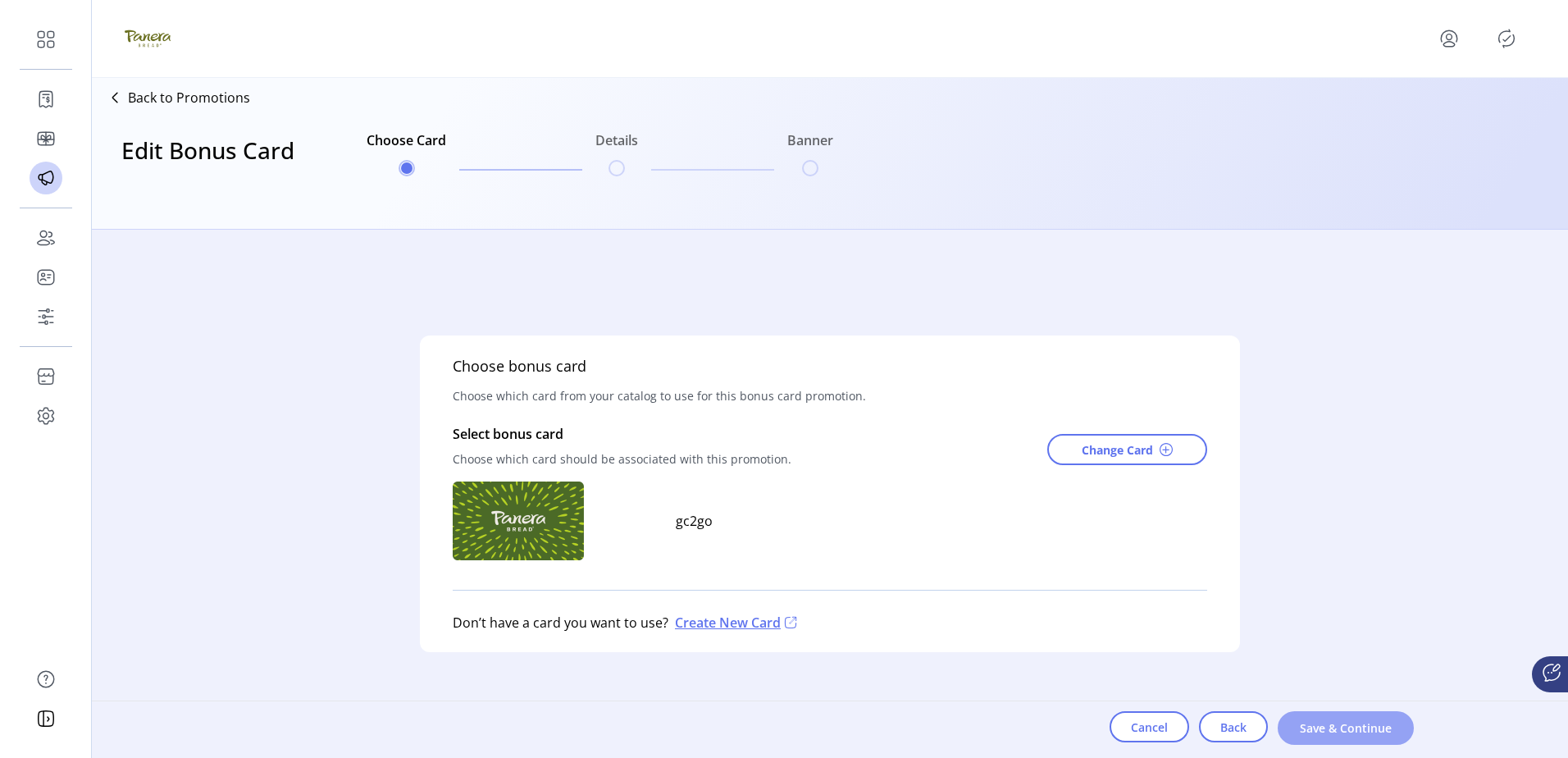
click at [1320, 724] on span "Save & Continue" at bounding box center [1345, 728] width 93 height 17
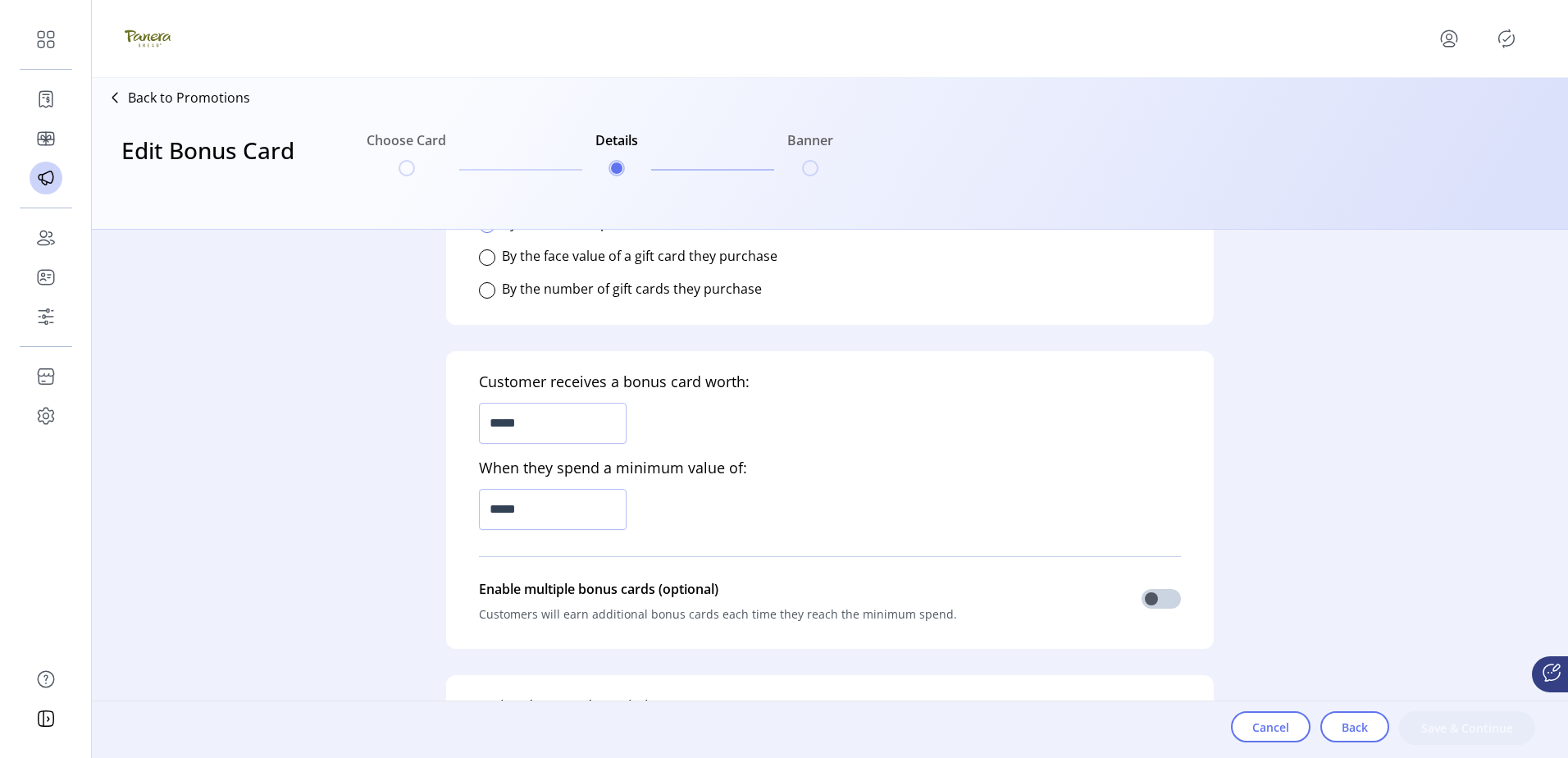
scroll to position [410, 0]
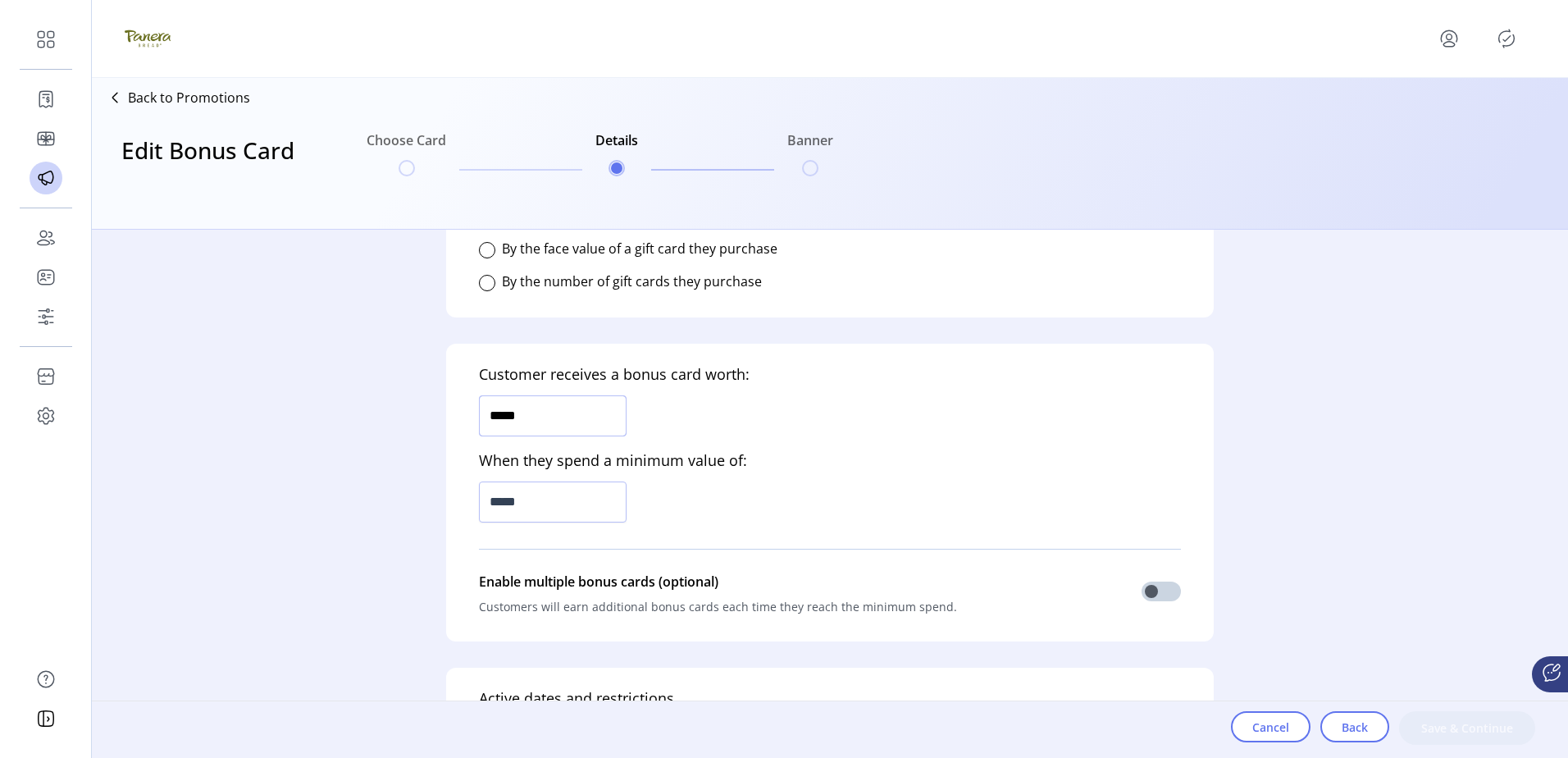
drag, startPoint x: 558, startPoint y: 420, endPoint x: 388, endPoint y: 425, distance: 170.1
click at [388, 425] on div "Who is this promotion for? Determine who can to see this promotion on your stor…" at bounding box center [829, 494] width 1476 height 528
type input "******"
type input "*******"
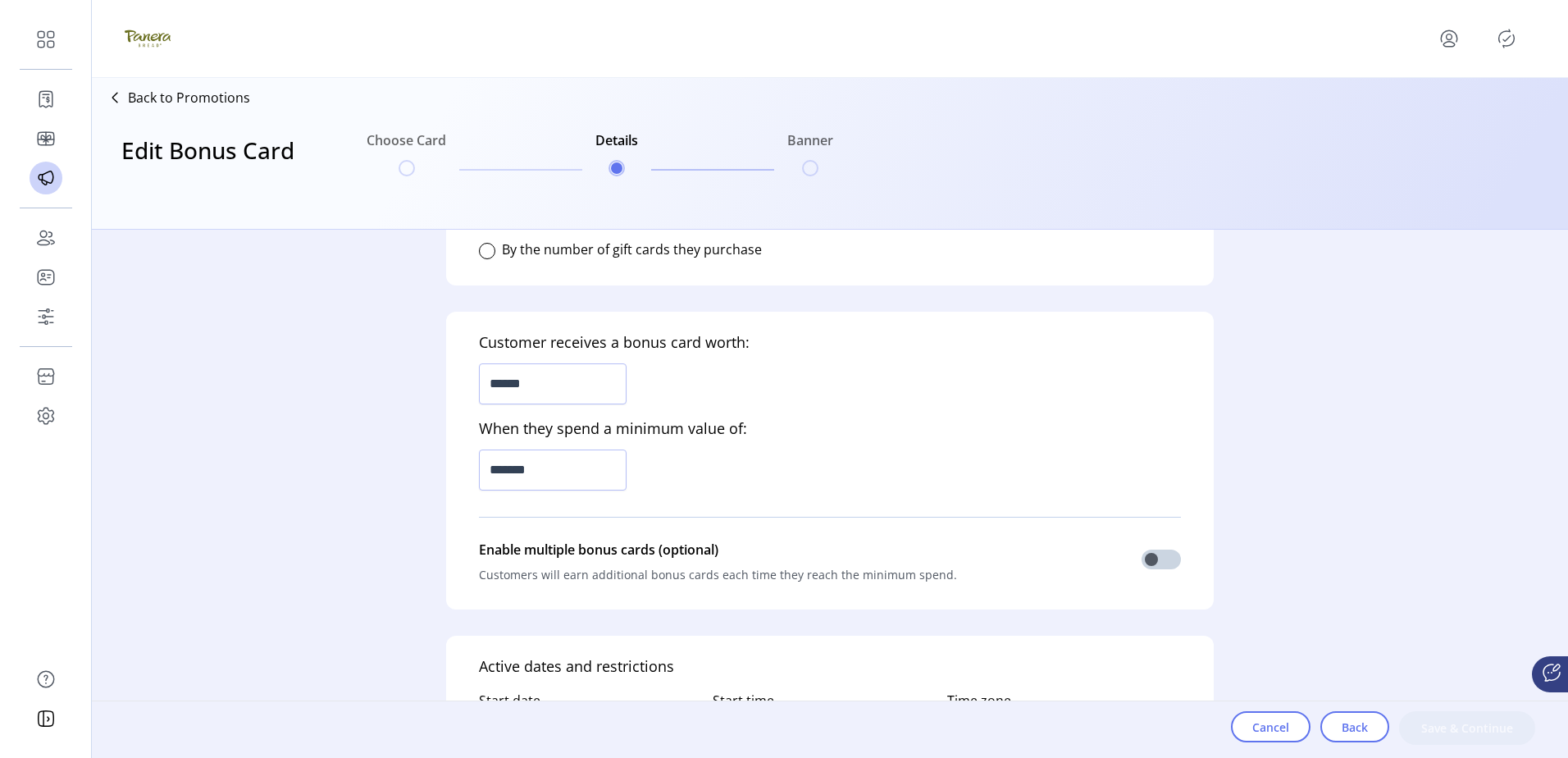
drag, startPoint x: 279, startPoint y: 432, endPoint x: 306, endPoint y: 521, distance: 93.0
click at [306, 521] on div "Who is this promotion for? Determine who can to see this promotion on your stor…" at bounding box center [829, 494] width 1476 height 528
click at [406, 503] on div "Who is this promotion for? Determine who can to see this promotion on your stor…" at bounding box center [829, 494] width 1476 height 528
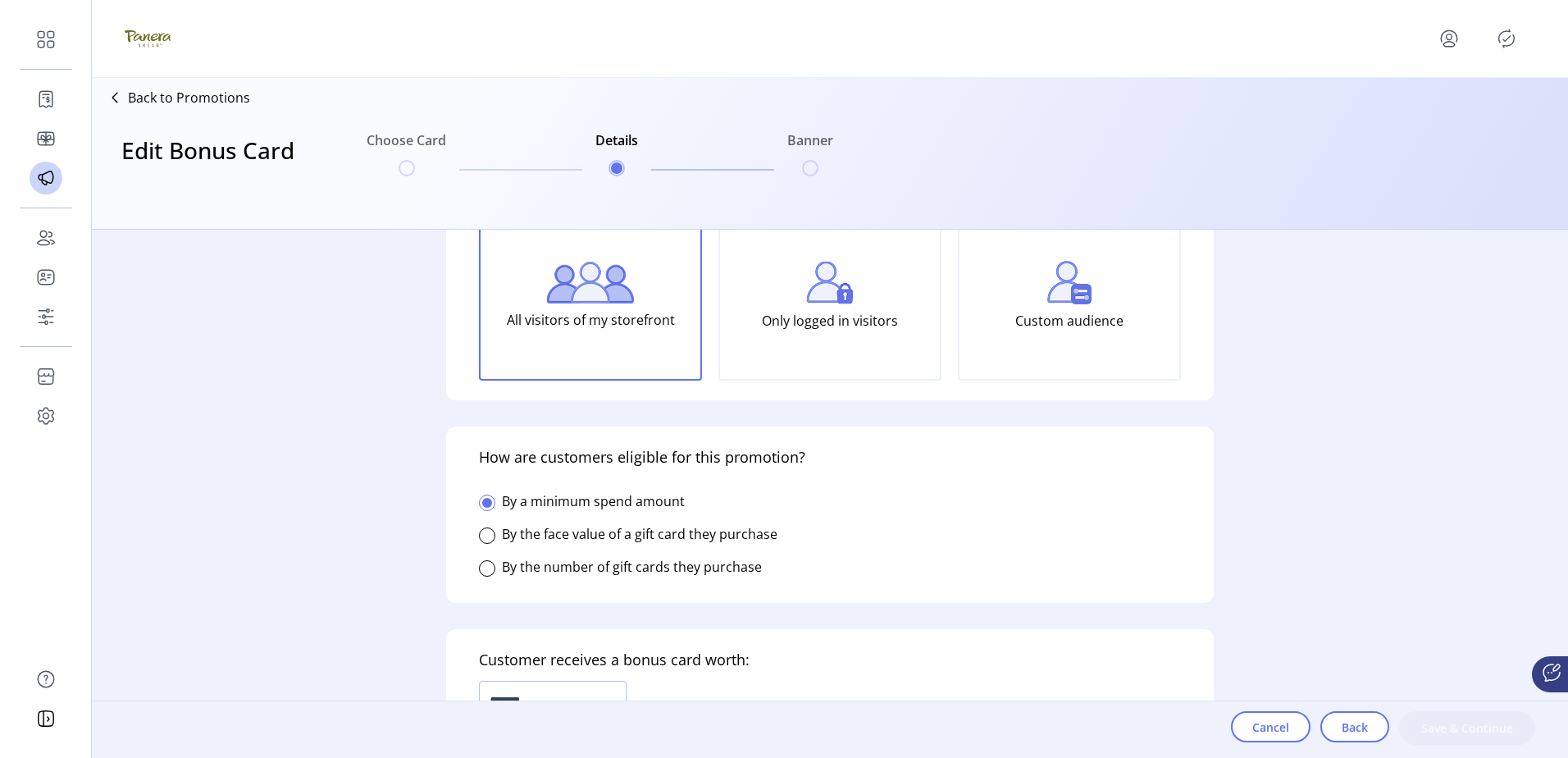
click at [403, 521] on div "Who is this promotion for? Determine who can to see this promotion on your stor…" at bounding box center [829, 494] width 1476 height 528
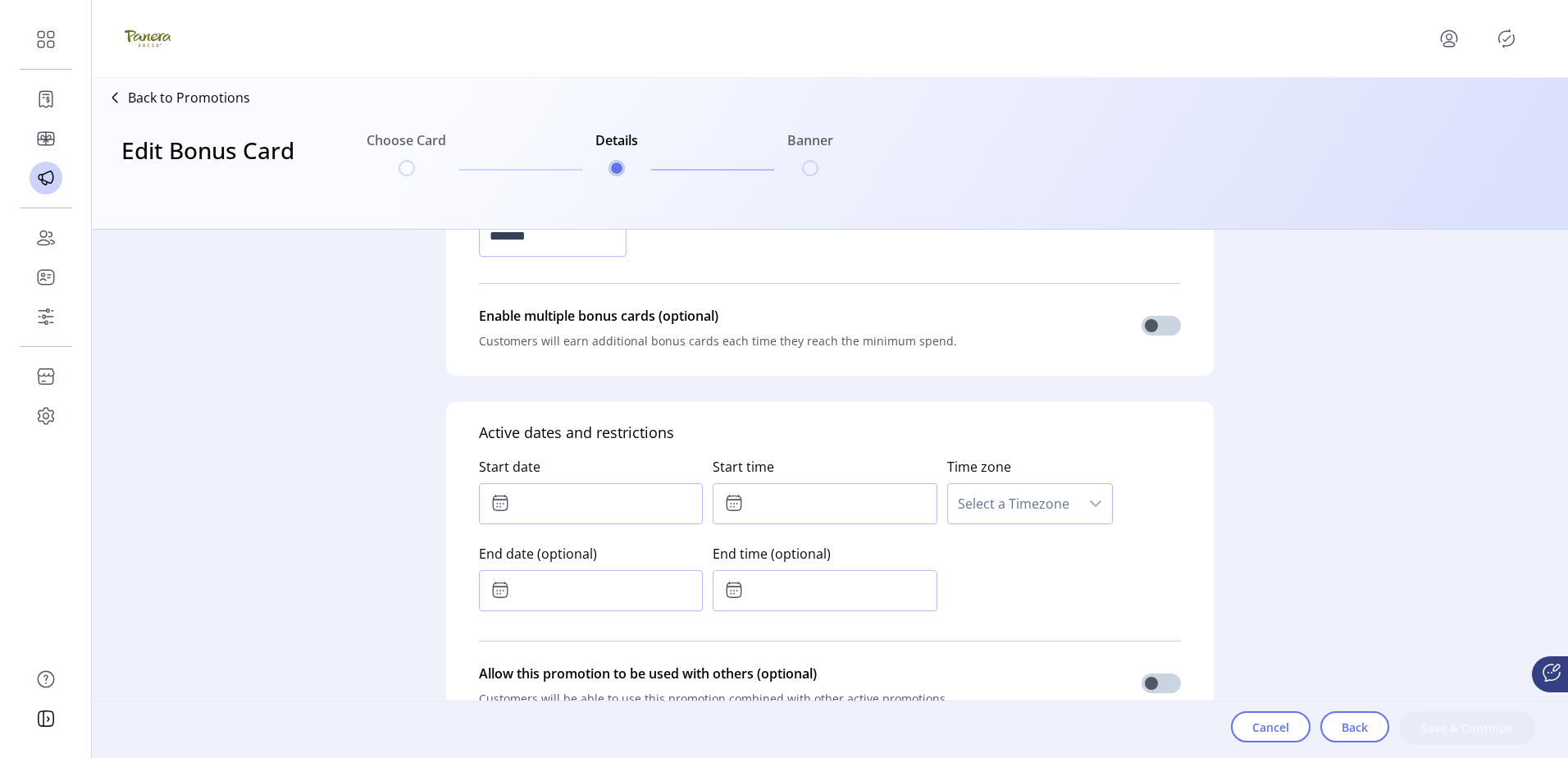
scroll to position [656, 0]
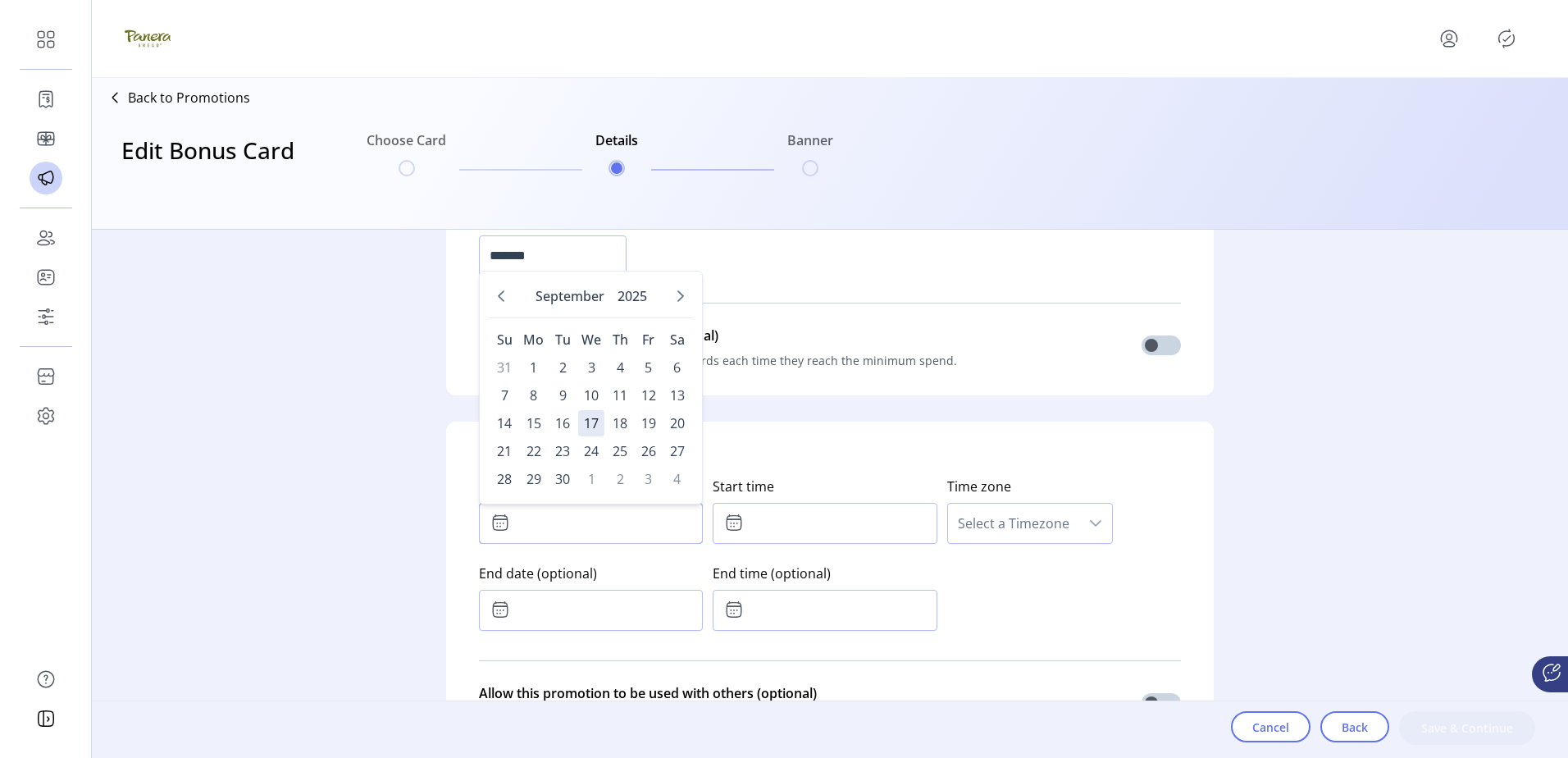
click at [583, 517] on input "text" at bounding box center [591, 523] width 224 height 41
click at [594, 420] on span "17" at bounding box center [591, 423] width 26 height 26
type input "**********"
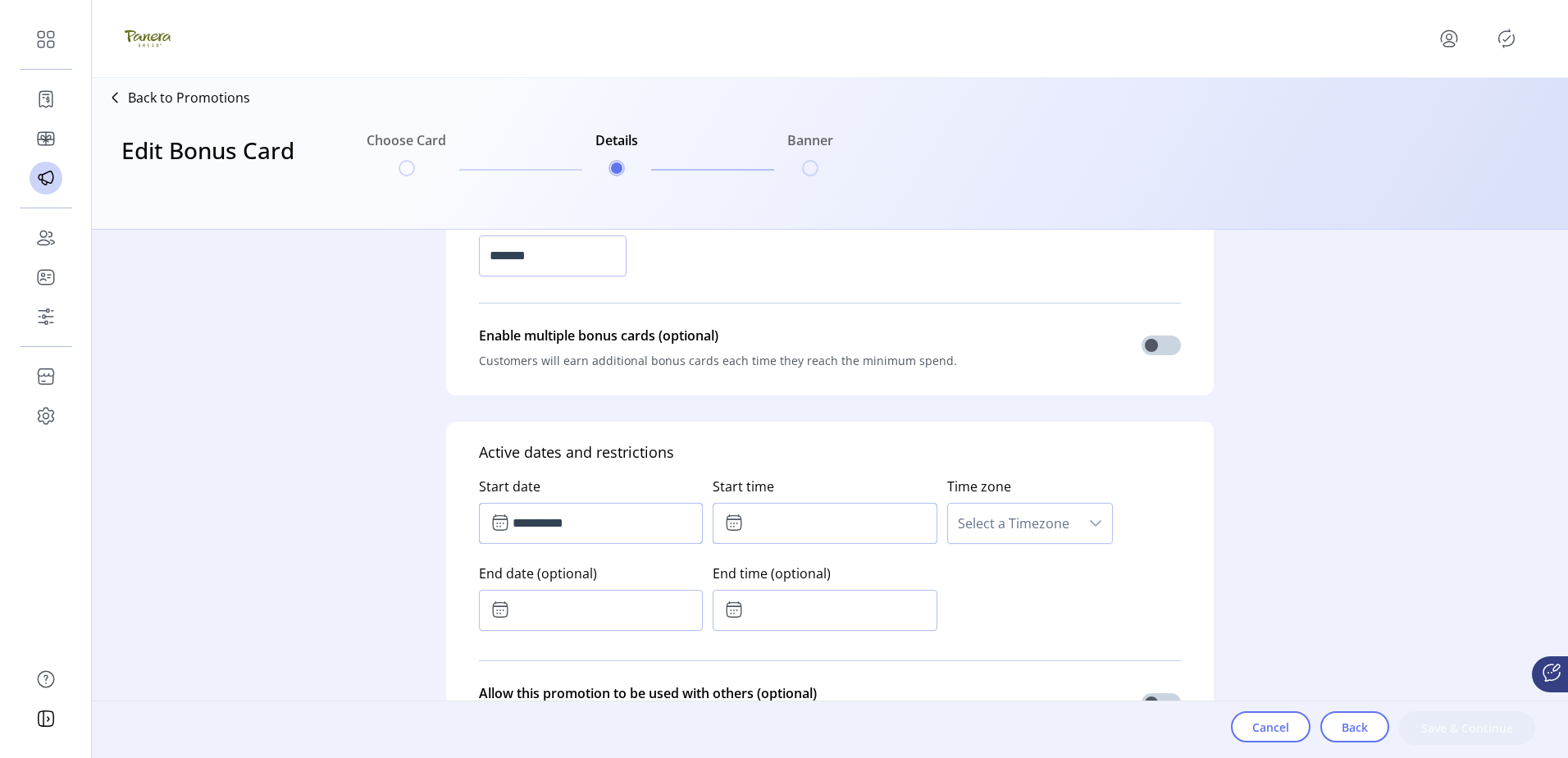
click at [824, 519] on input "text" at bounding box center [825, 523] width 224 height 41
click at [795, 614] on icon "Previous Hour" at bounding box center [798, 613] width 11 height 7
type input "*****"
click at [908, 475] on label "Start time" at bounding box center [825, 486] width 224 height 33
click at [1039, 522] on span "Select a Timezone" at bounding box center [1013, 523] width 131 height 40
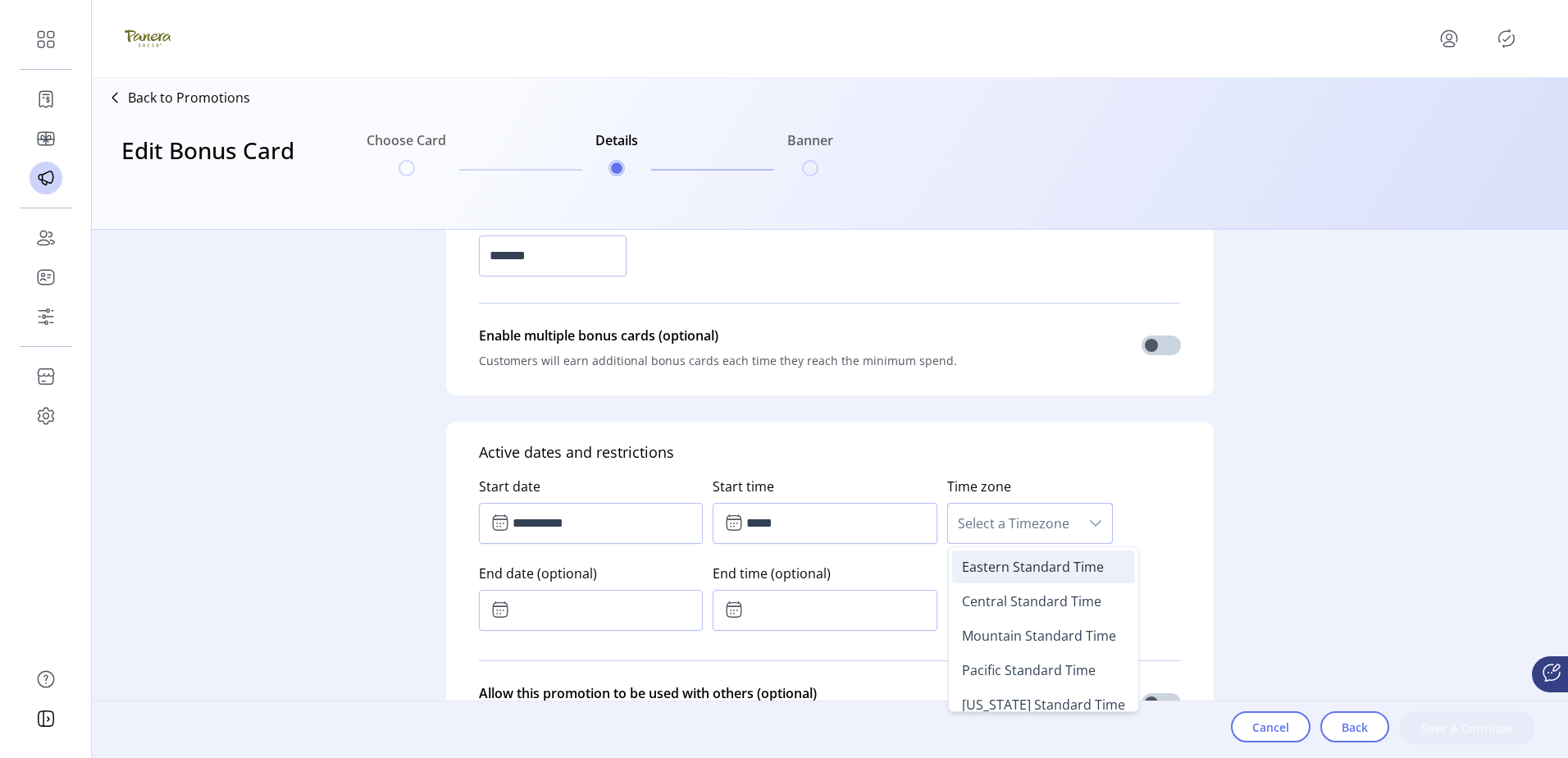
click at [1008, 568] on span "Eastern Standard Time" at bounding box center [1033, 567] width 142 height 18
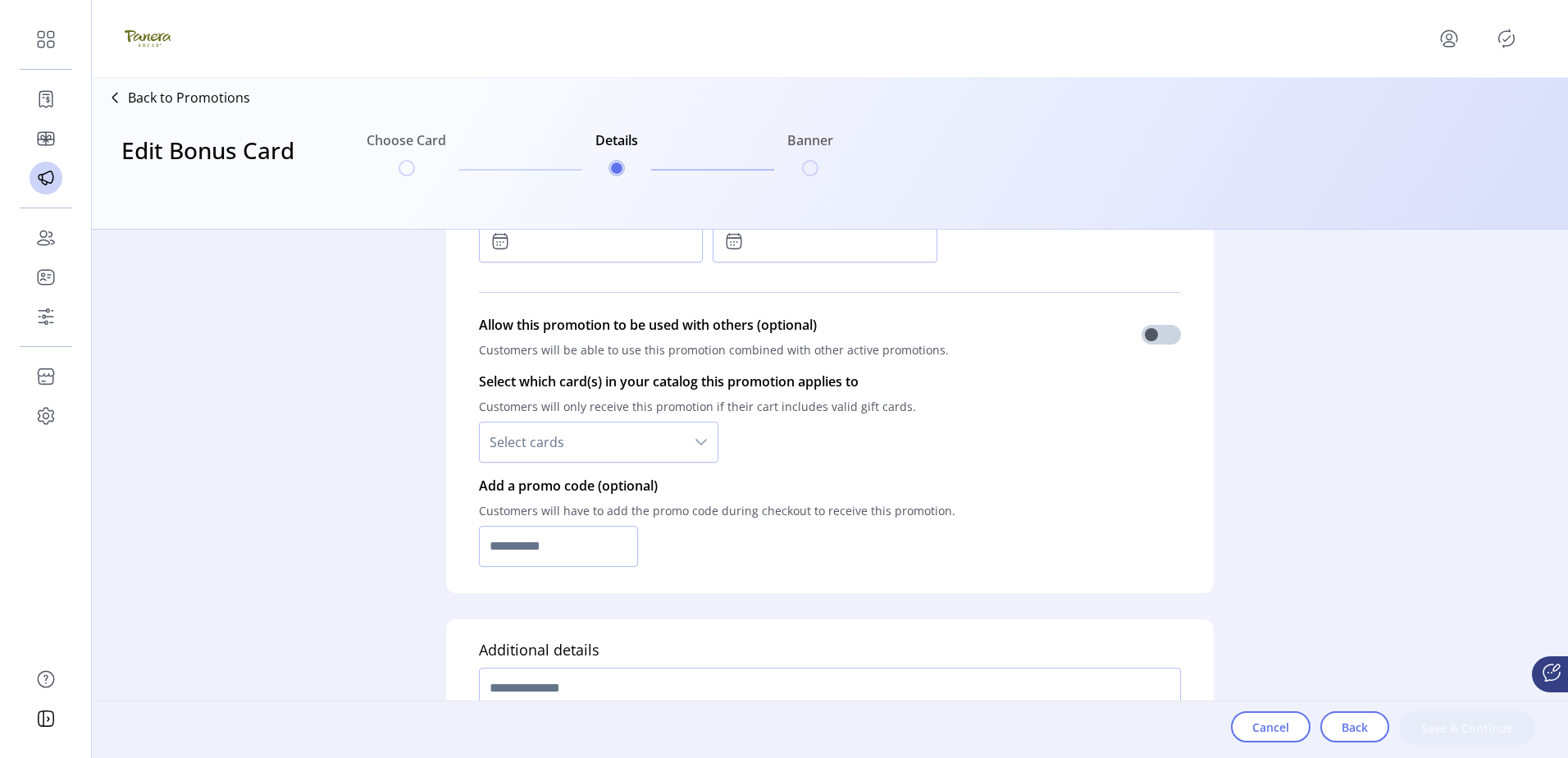
scroll to position [1066, 0]
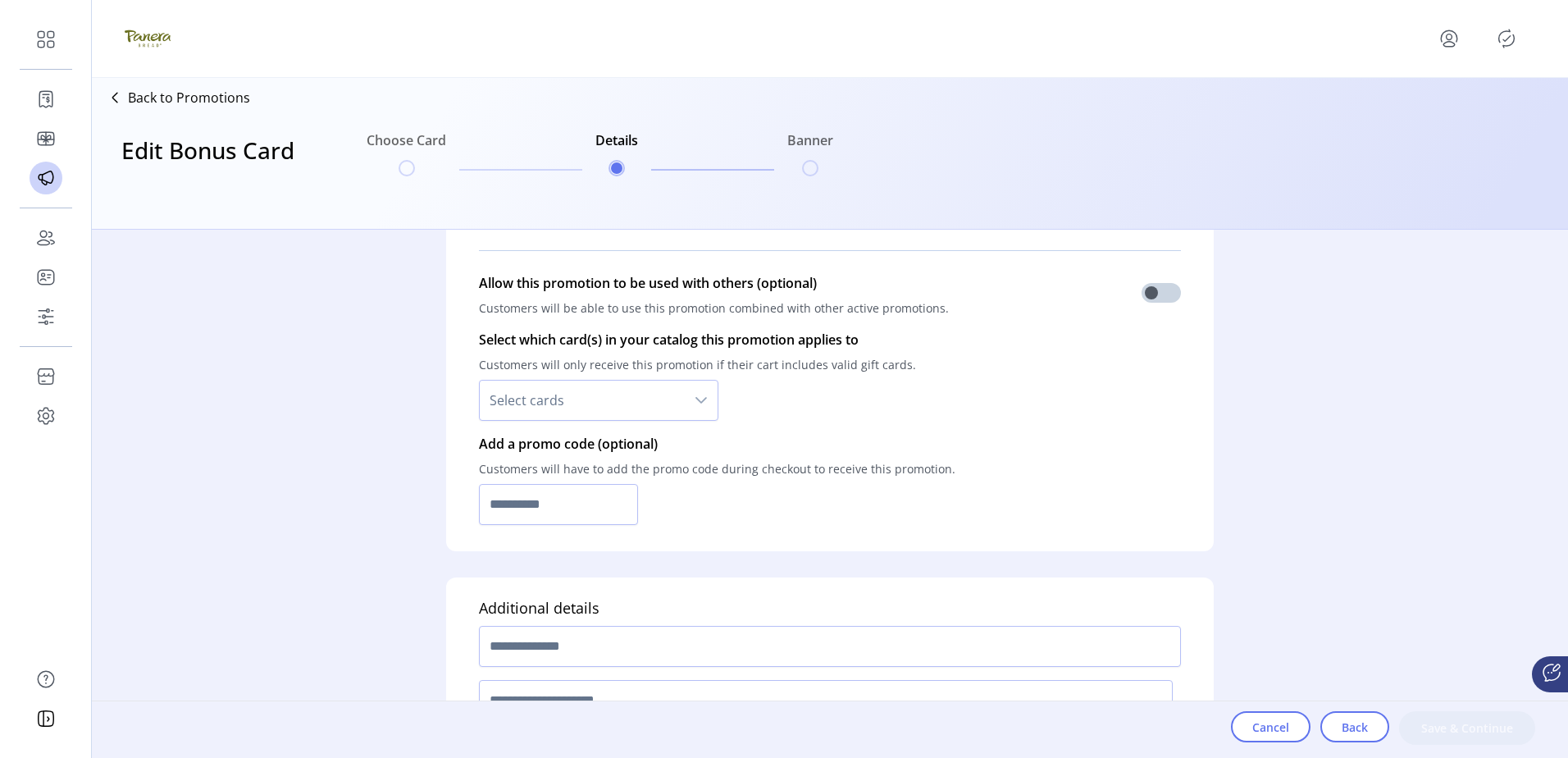
click at [579, 412] on span "Select cards" at bounding box center [582, 401] width 205 height 40
click at [578, 439] on li "All cards" at bounding box center [598, 443] width 231 height 33
click at [565, 503] on input "text" at bounding box center [558, 504] width 159 height 41
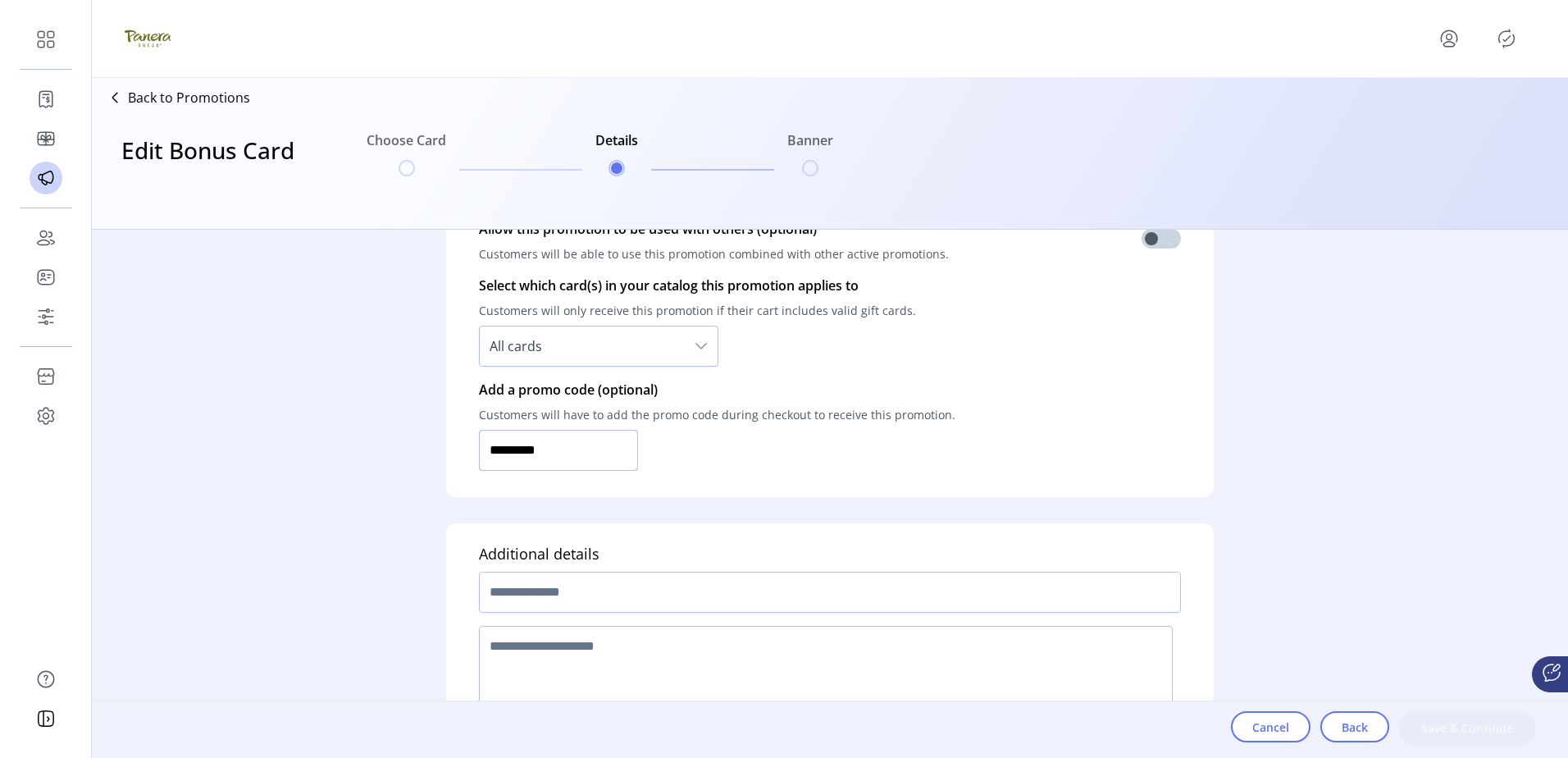
scroll to position [1148, 0]
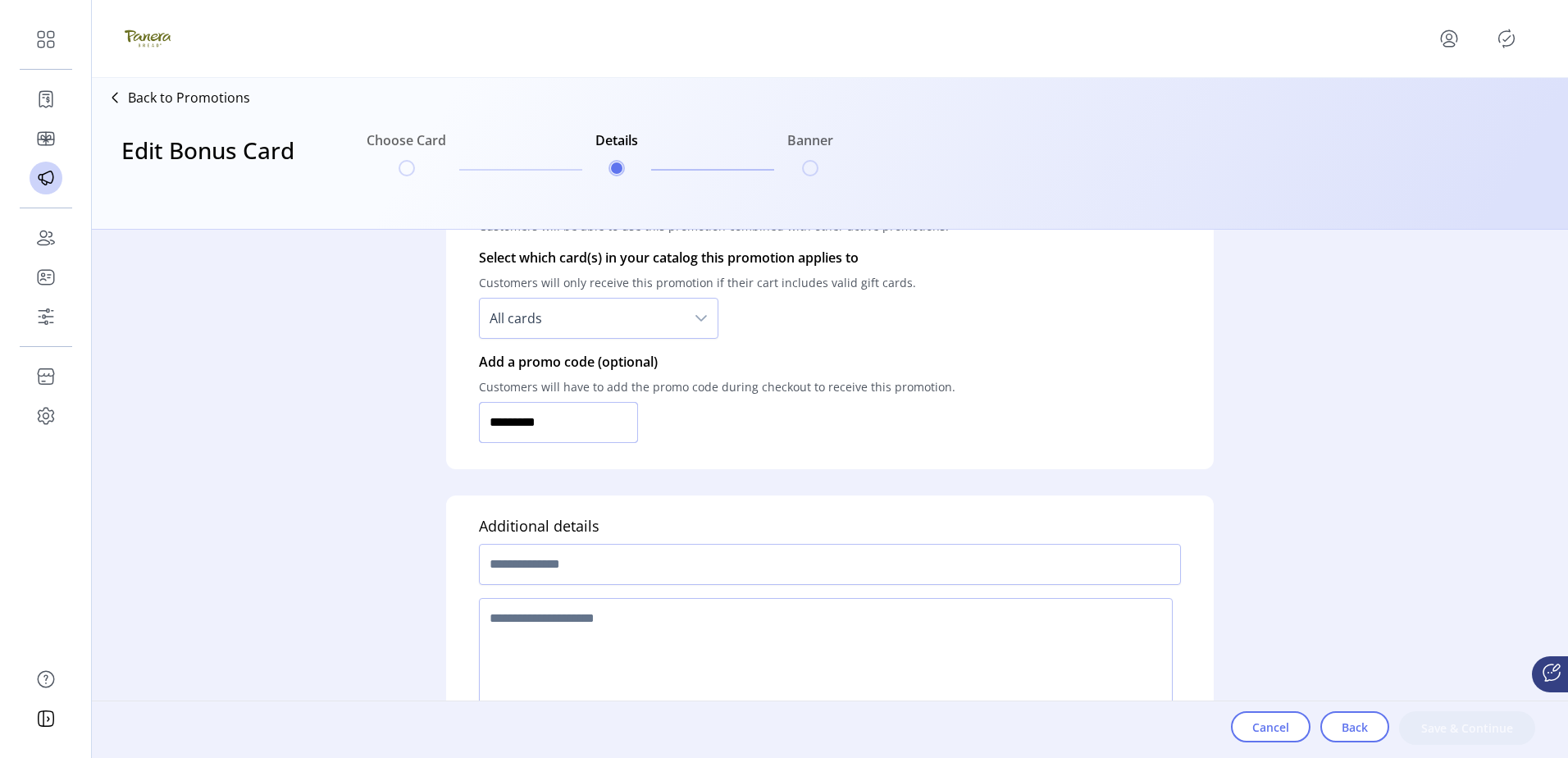
type input "*********"
click at [547, 564] on input "text" at bounding box center [829, 565] width 702 height 41
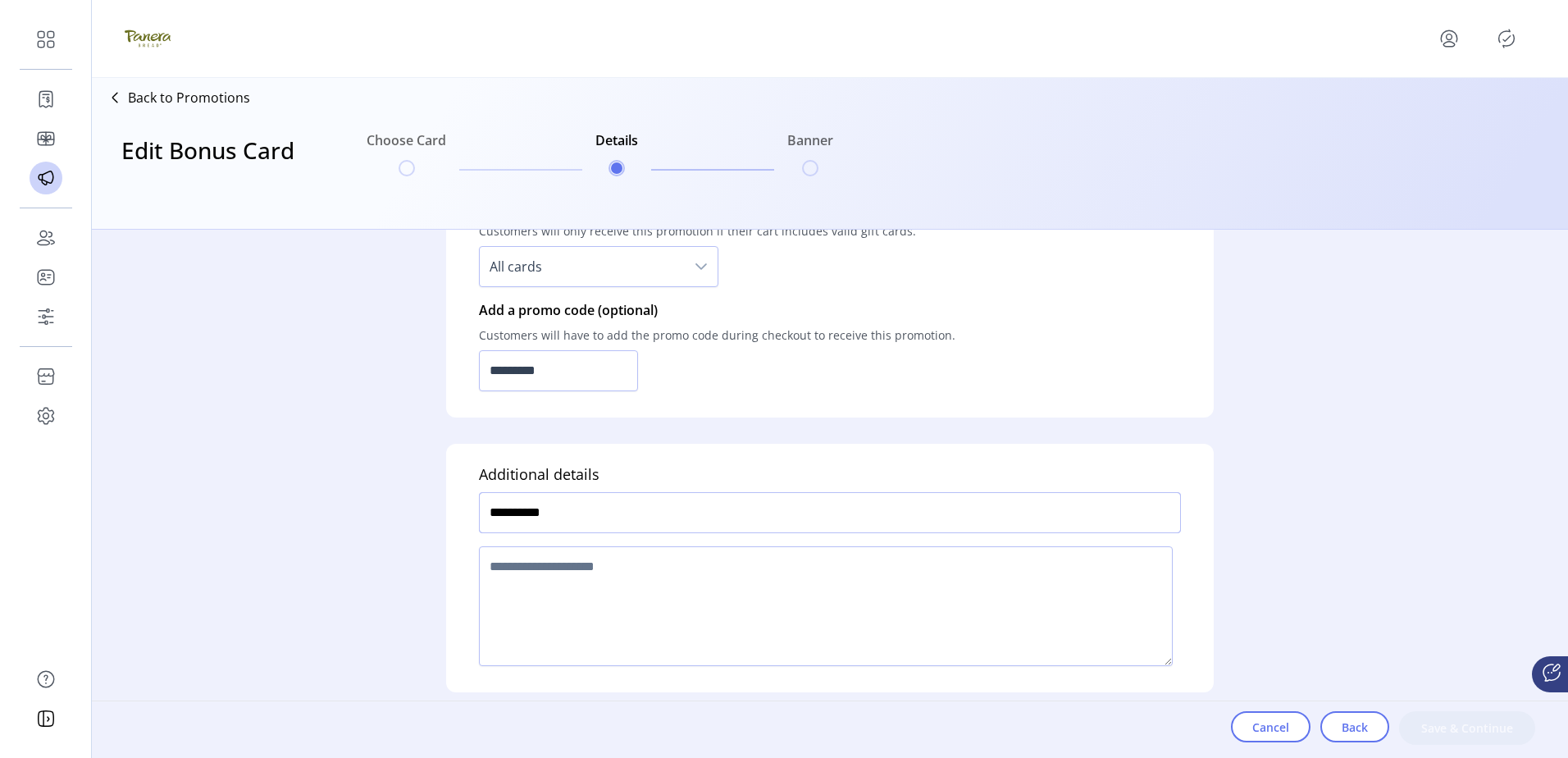
type input "**********"
click at [753, 622] on textarea at bounding box center [825, 606] width 694 height 120
type textarea "*****"
click at [1449, 720] on span "Save & Continue" at bounding box center [1466, 728] width 93 height 17
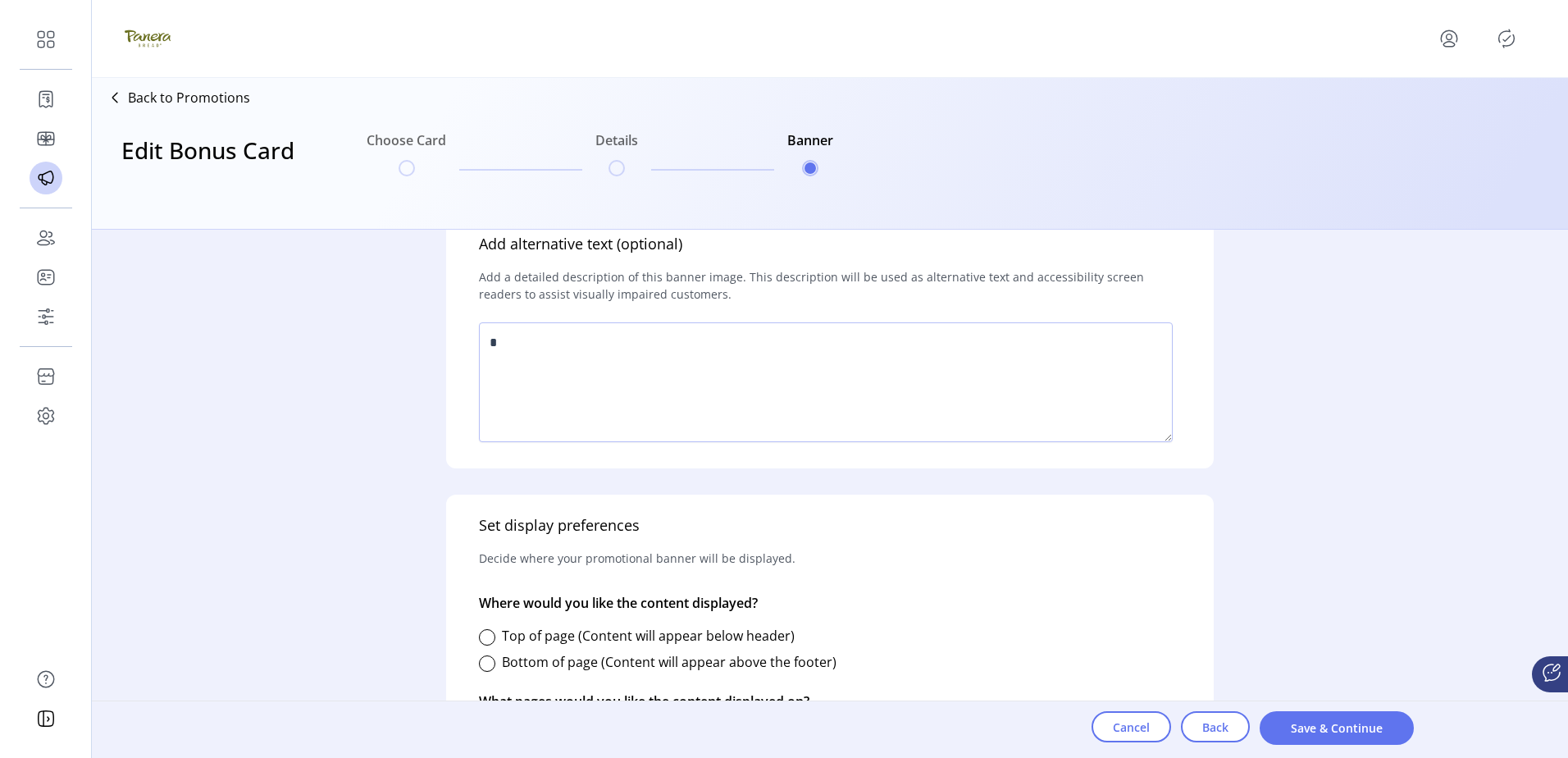
scroll to position [492, 0]
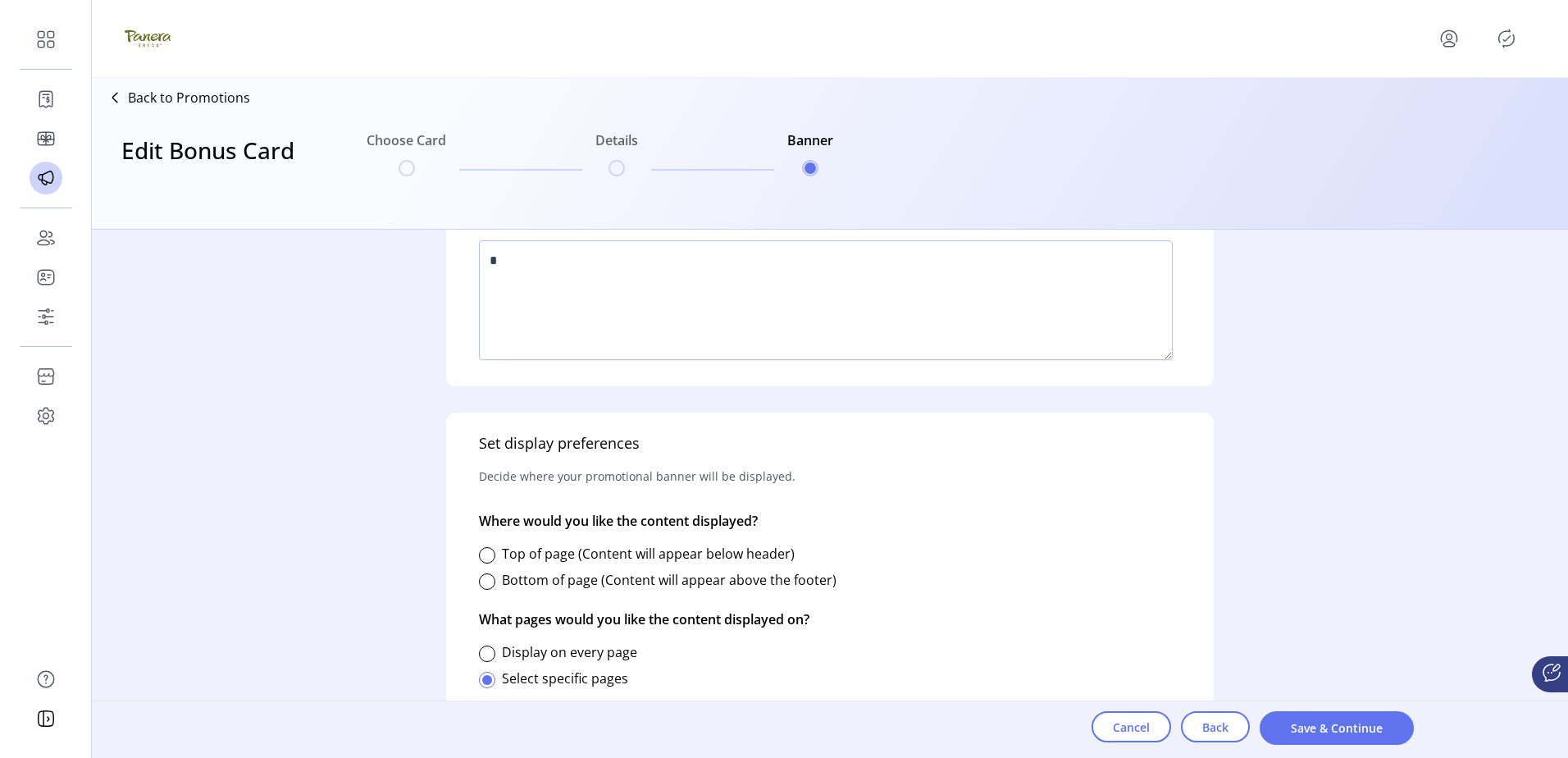
click at [515, 554] on label "Top of page (Content will appear below header)" at bounding box center [648, 553] width 293 height 18
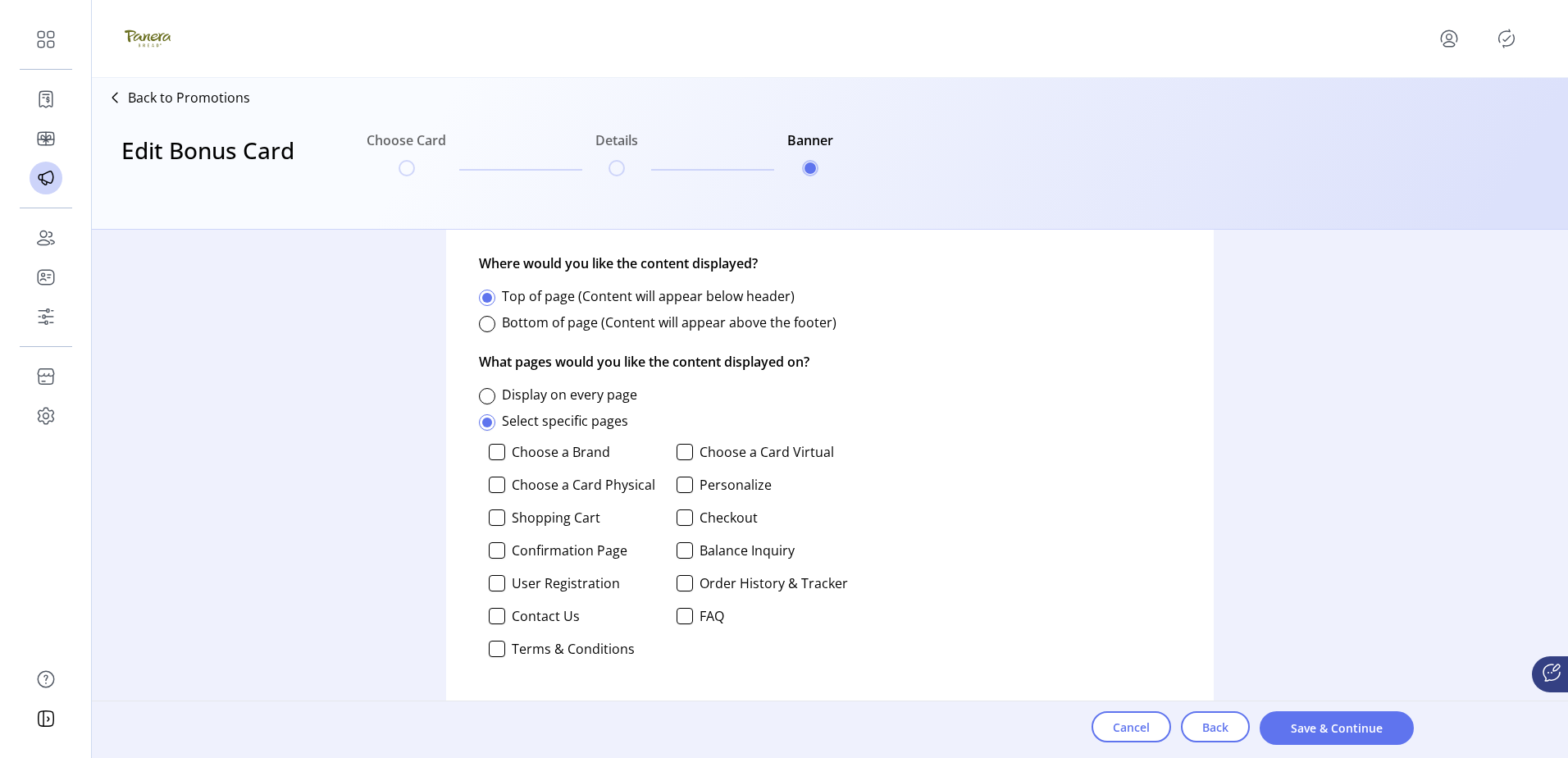
scroll to position [750, 0]
click at [569, 397] on label "Display on every page" at bounding box center [570, 393] width 136 height 18
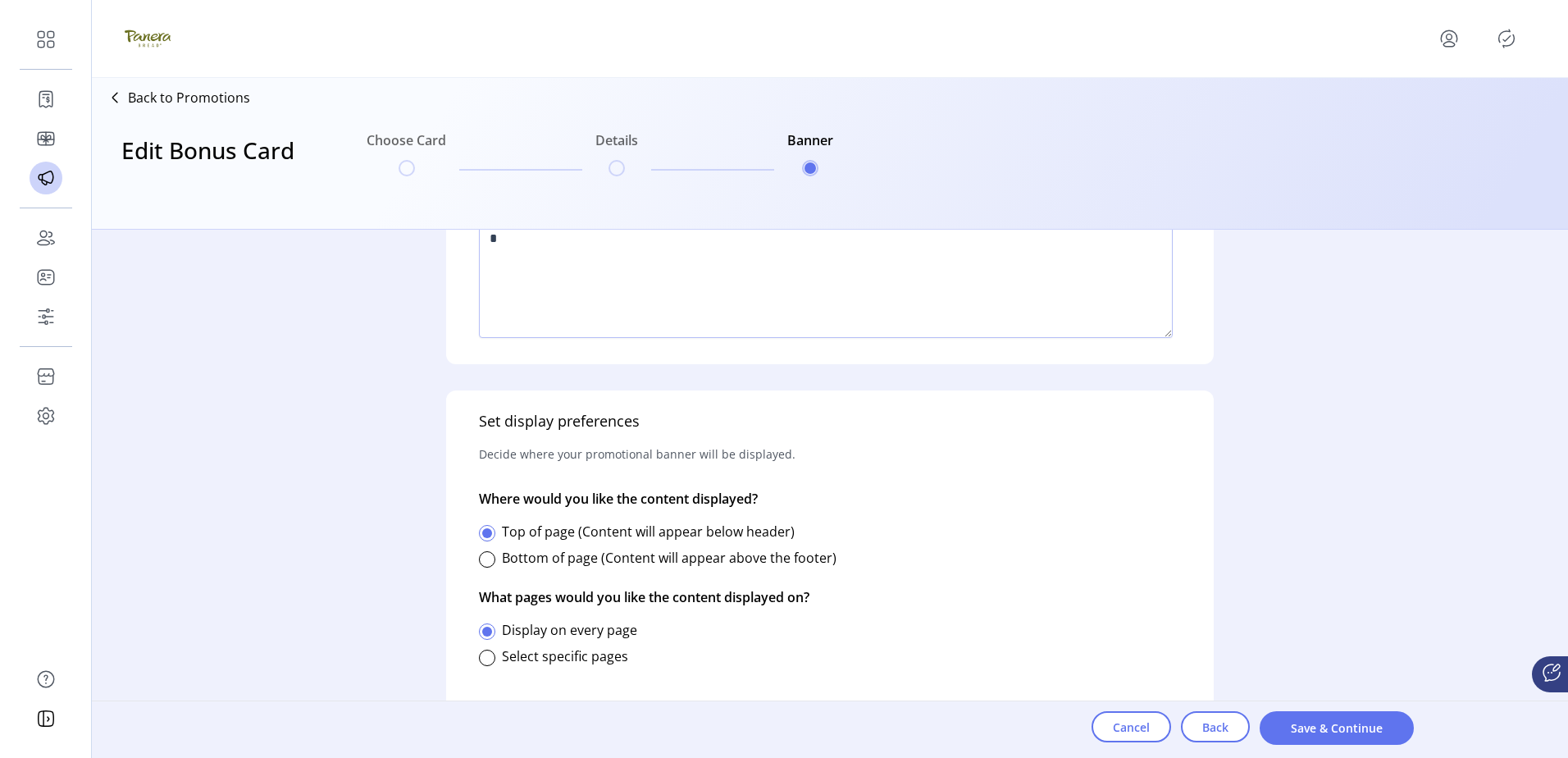
scroll to position [515, 0]
click at [1294, 724] on span "Save & Continue" at bounding box center [1336, 728] width 111 height 17
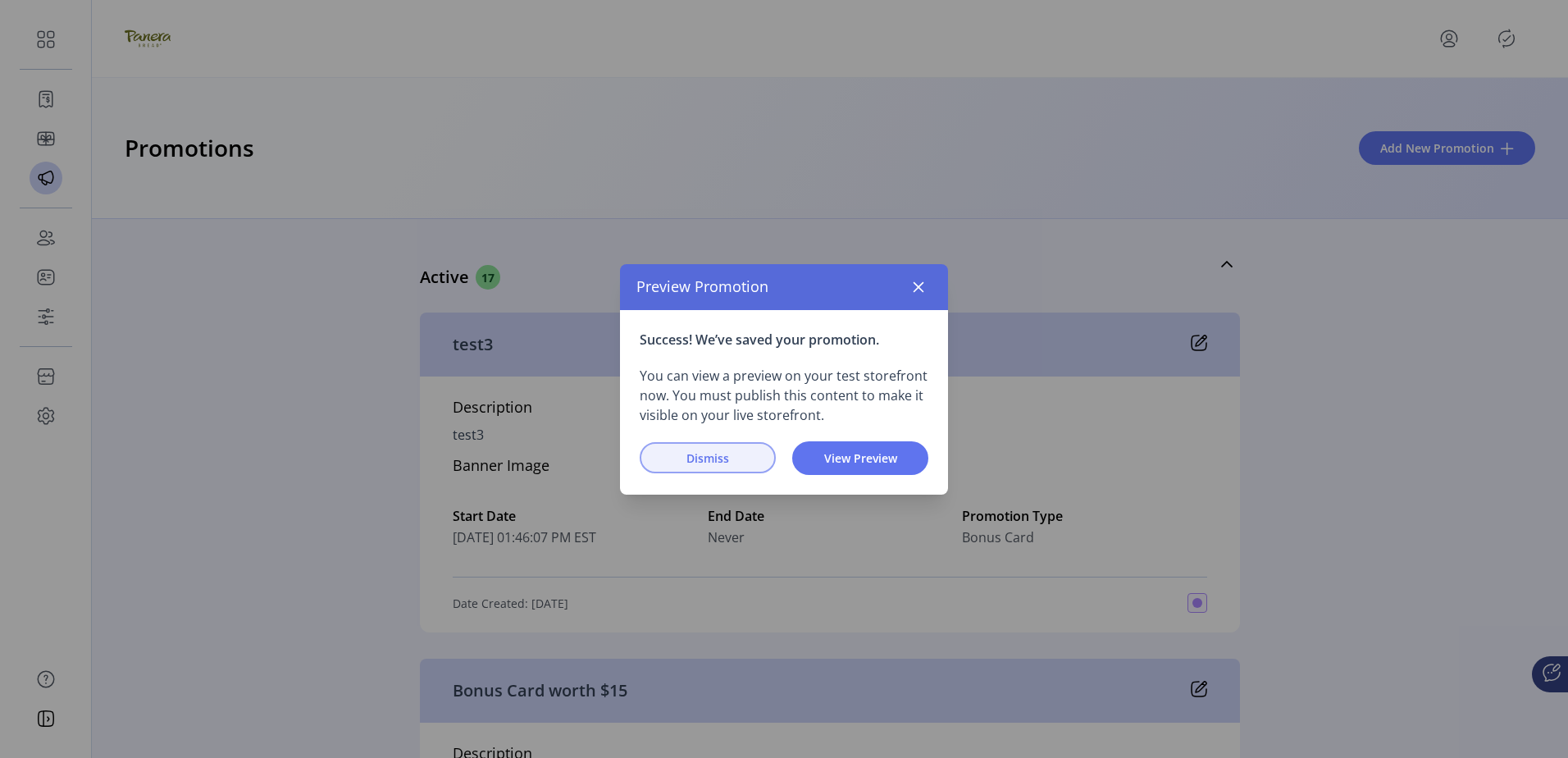
click at [721, 459] on span "Dismiss" at bounding box center [707, 458] width 93 height 17
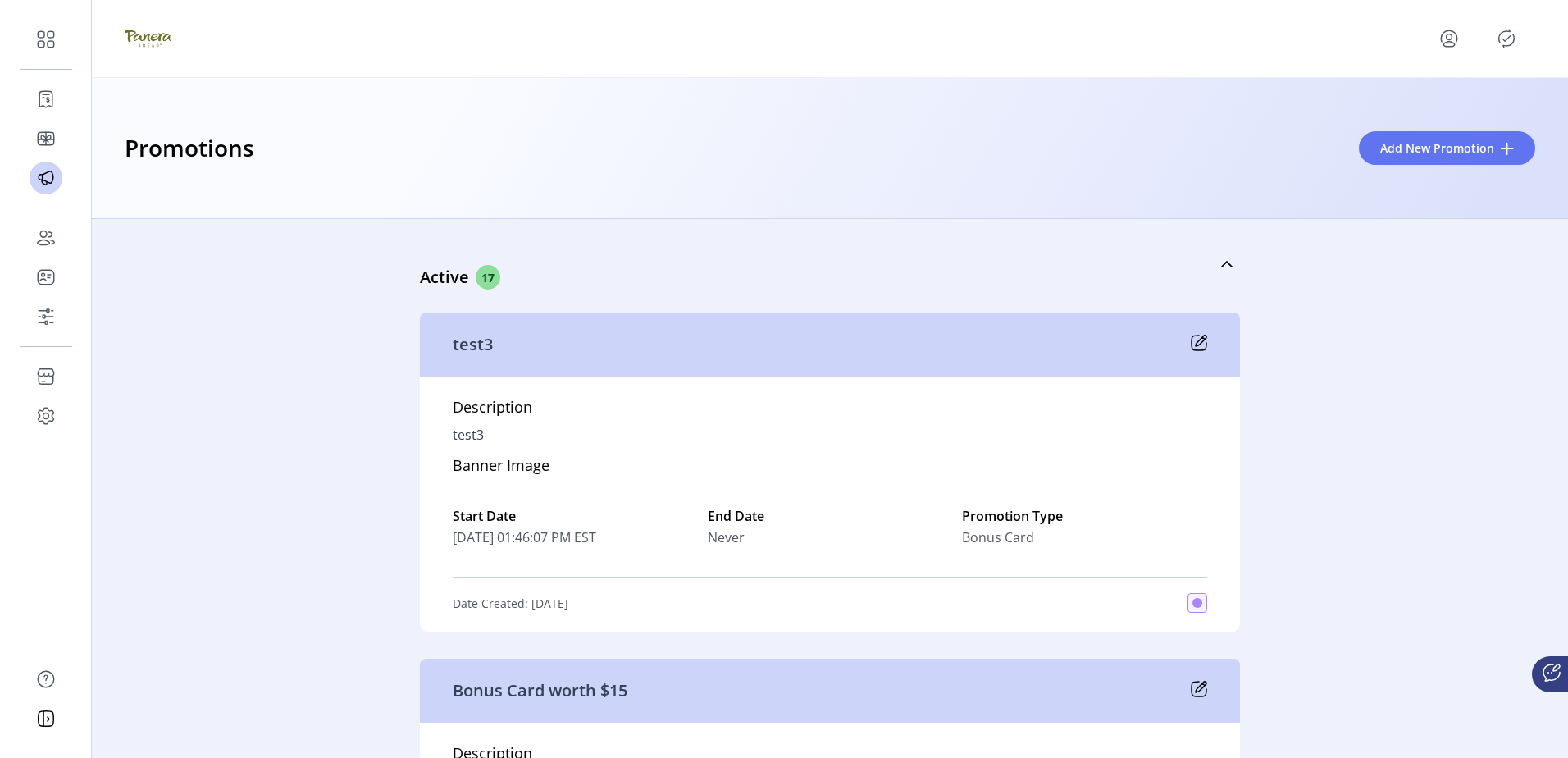
click at [1499, 44] on icon "Publisher Panel" at bounding box center [1507, 39] width 26 height 26
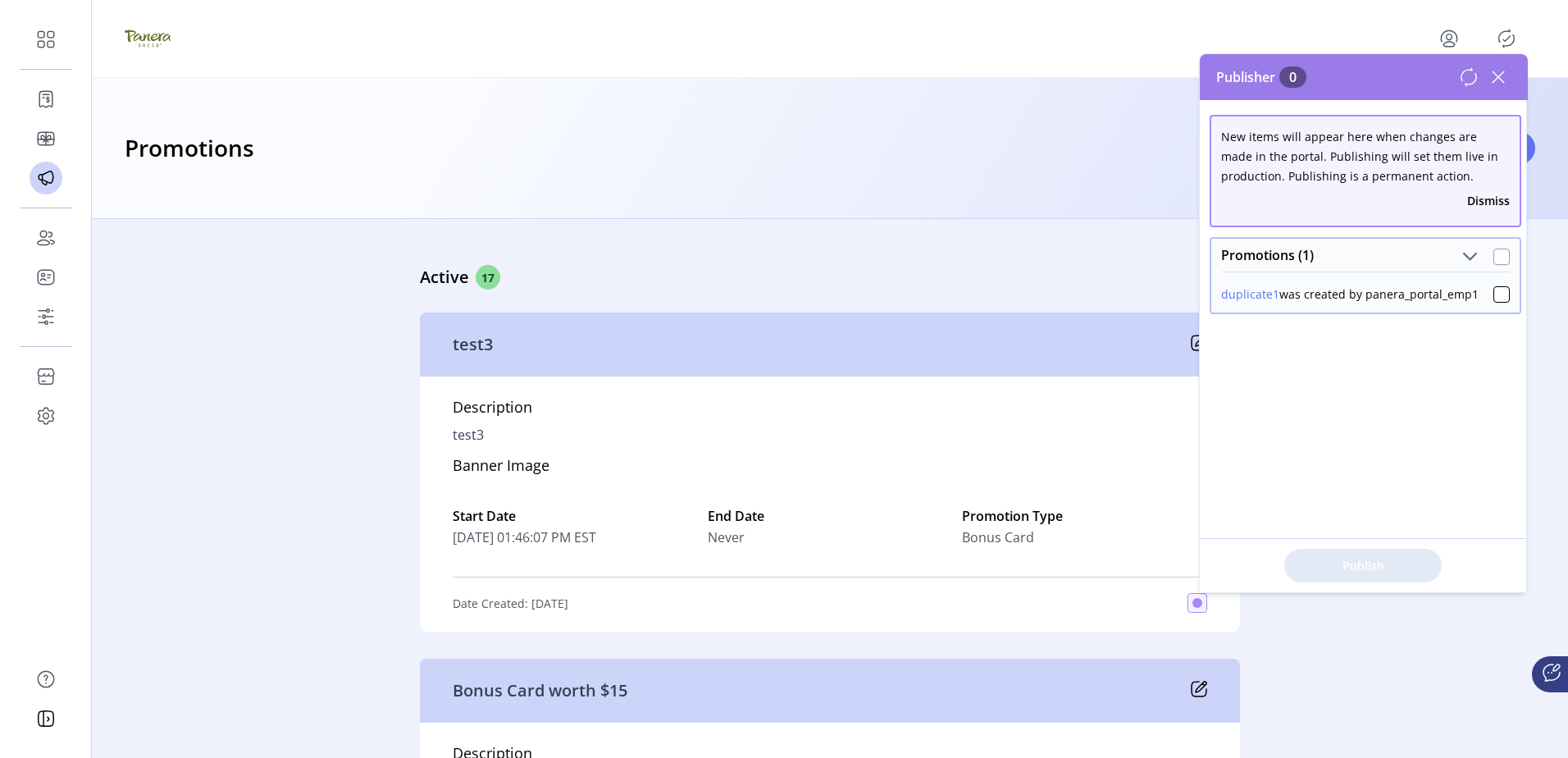
click at [1498, 260] on div at bounding box center [1501, 256] width 16 height 16
click at [1345, 569] on span "Publish 1 Items" at bounding box center [1363, 566] width 115 height 17
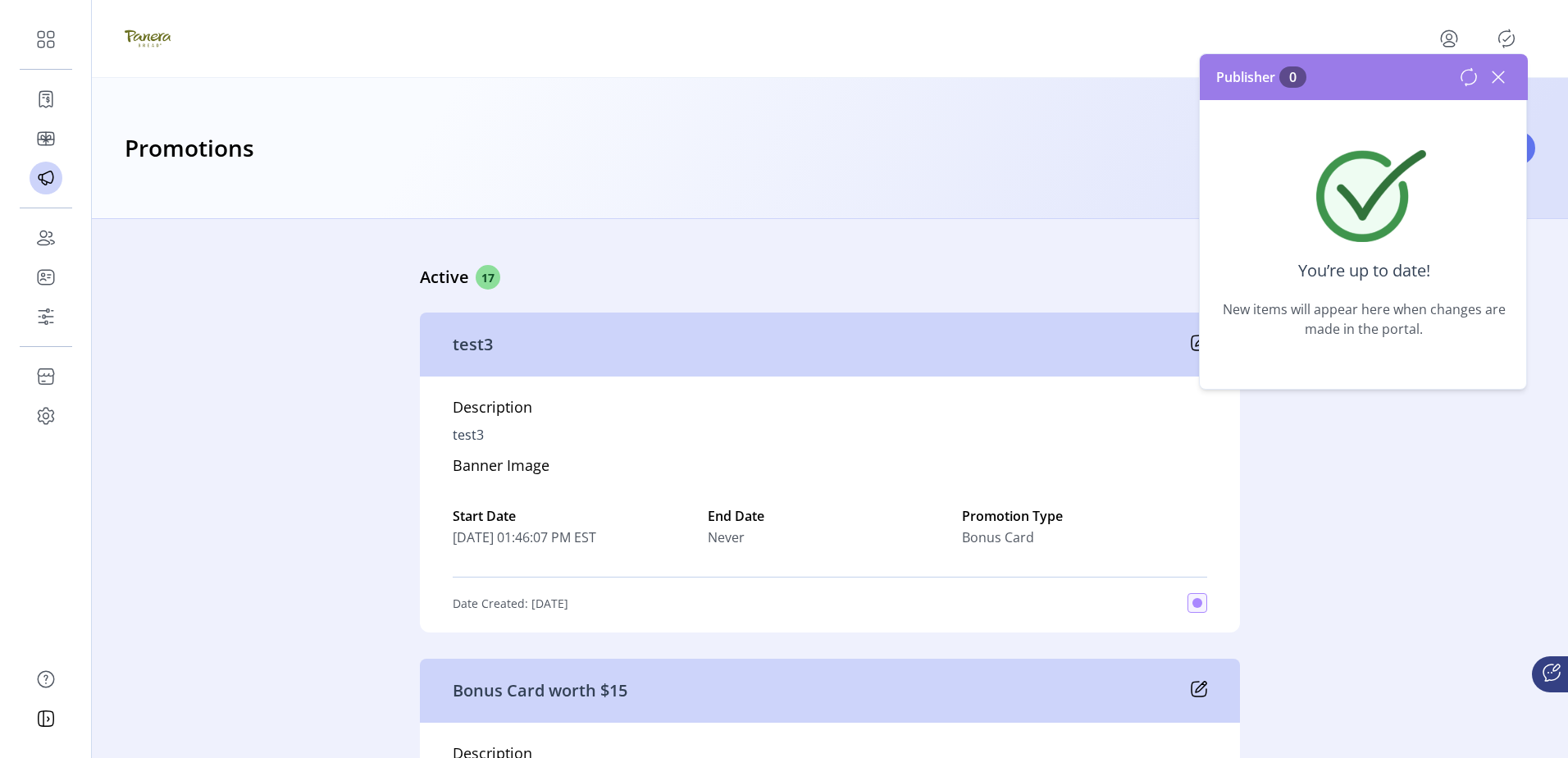
click at [1508, 68] on icon at bounding box center [1498, 77] width 26 height 26
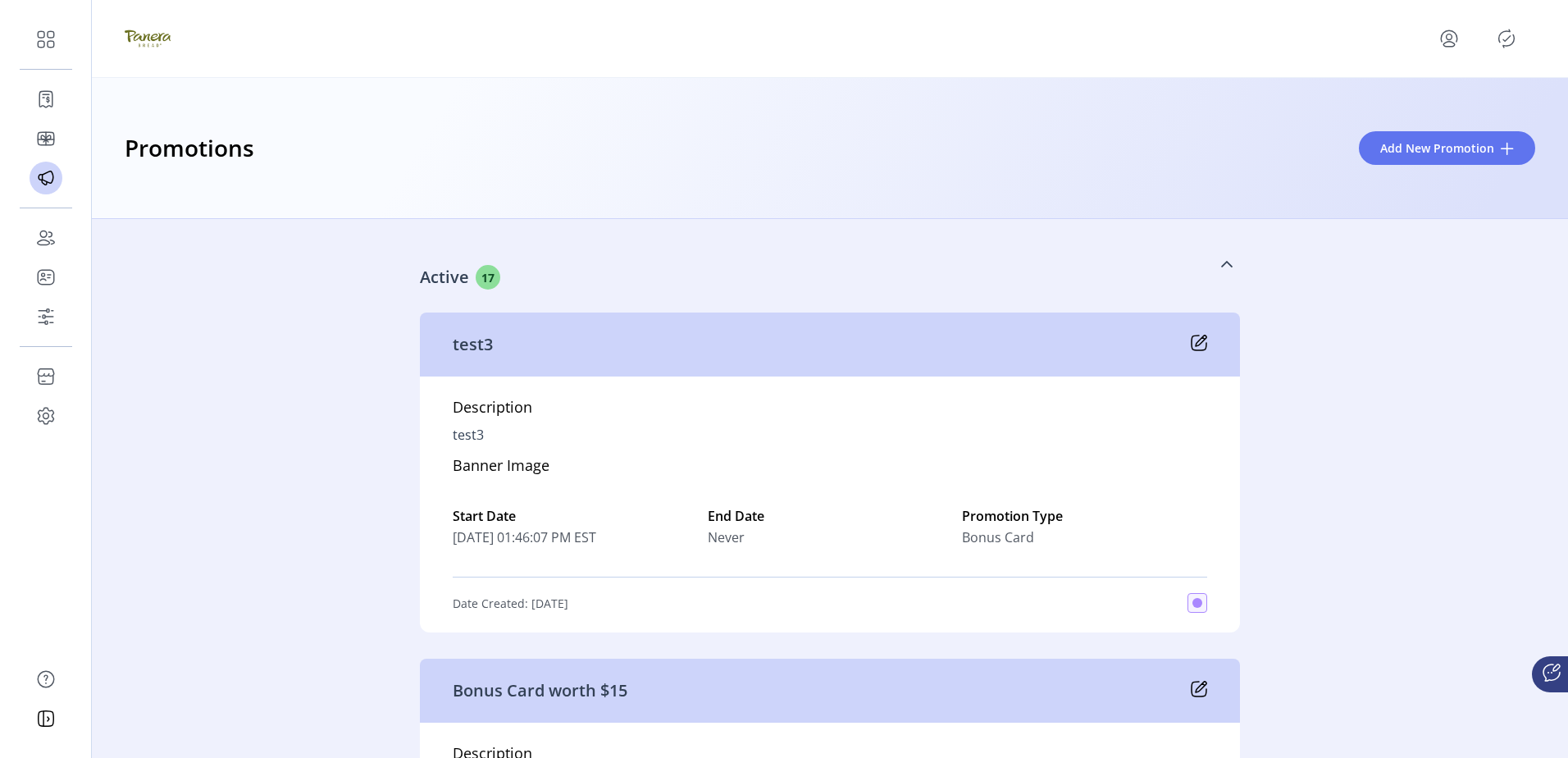
click at [661, 237] on link "Active 17" at bounding box center [830, 264] width 820 height 71
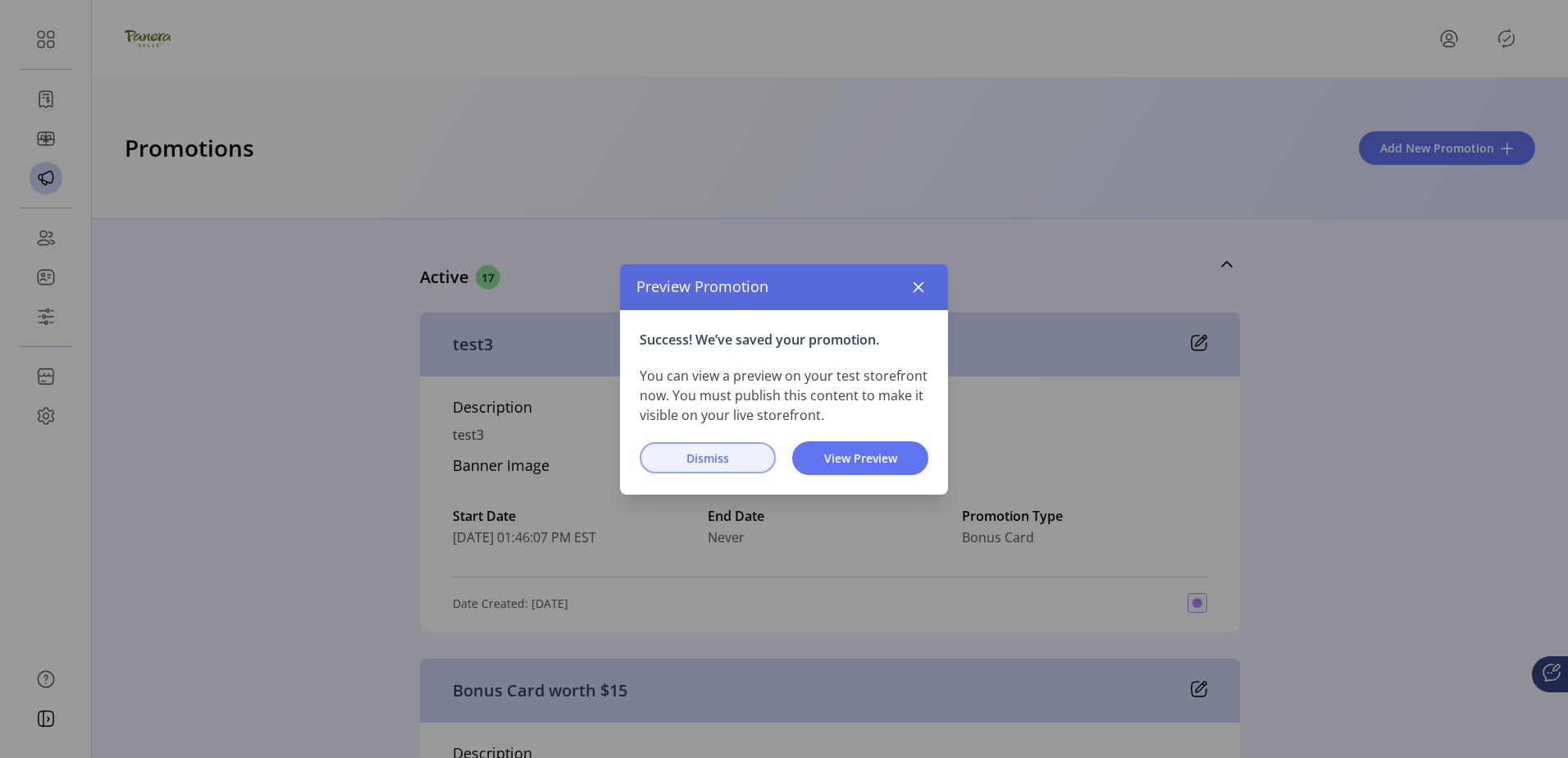
click at [728, 462] on span "Dismiss" at bounding box center [707, 458] width 93 height 17
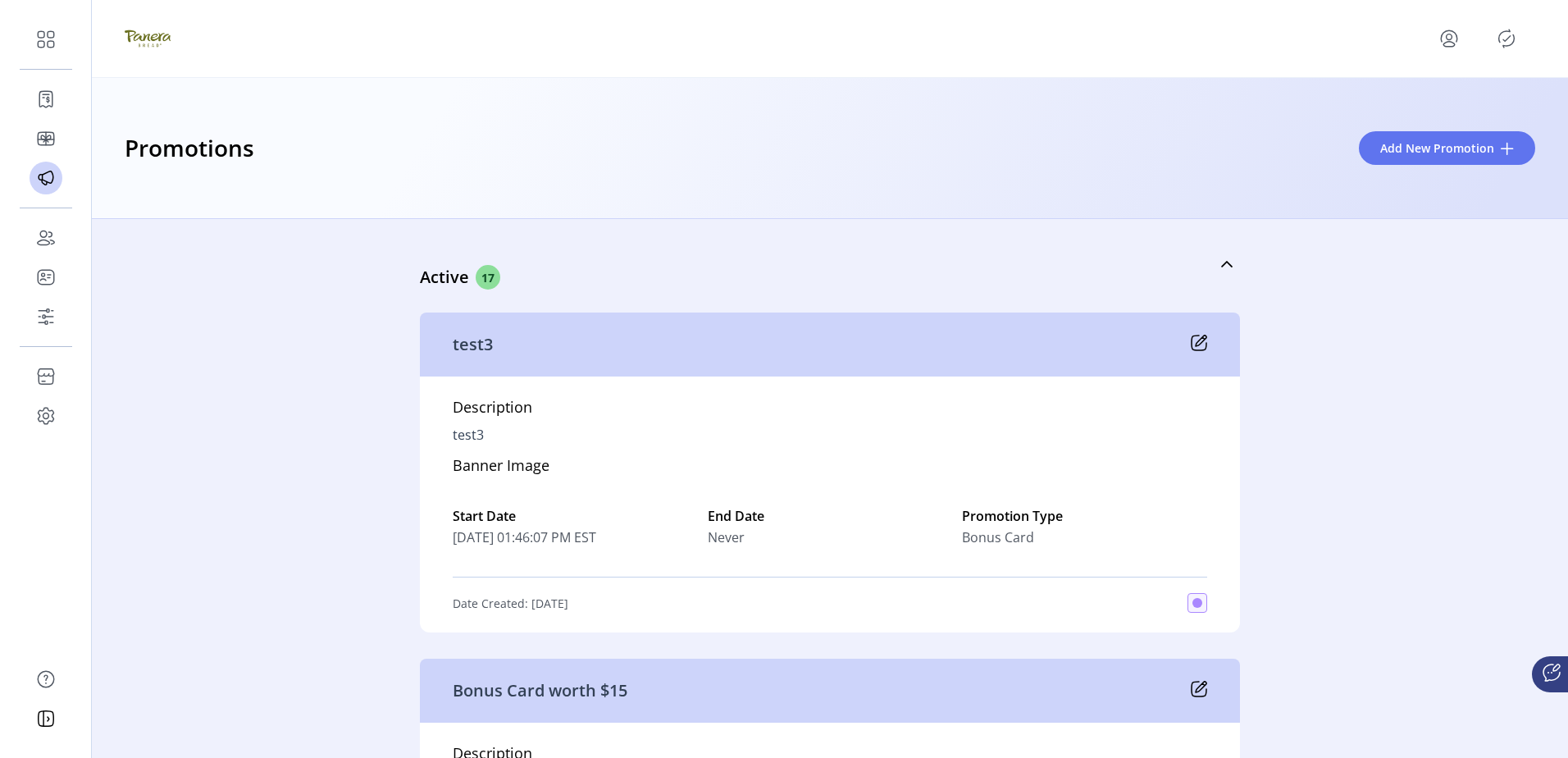
click at [408, 402] on div "Active 17 test3 Description test3 Banner Image Start Date [DATE] 01:46:07 PM ES…" at bounding box center [829, 488] width 1476 height 539
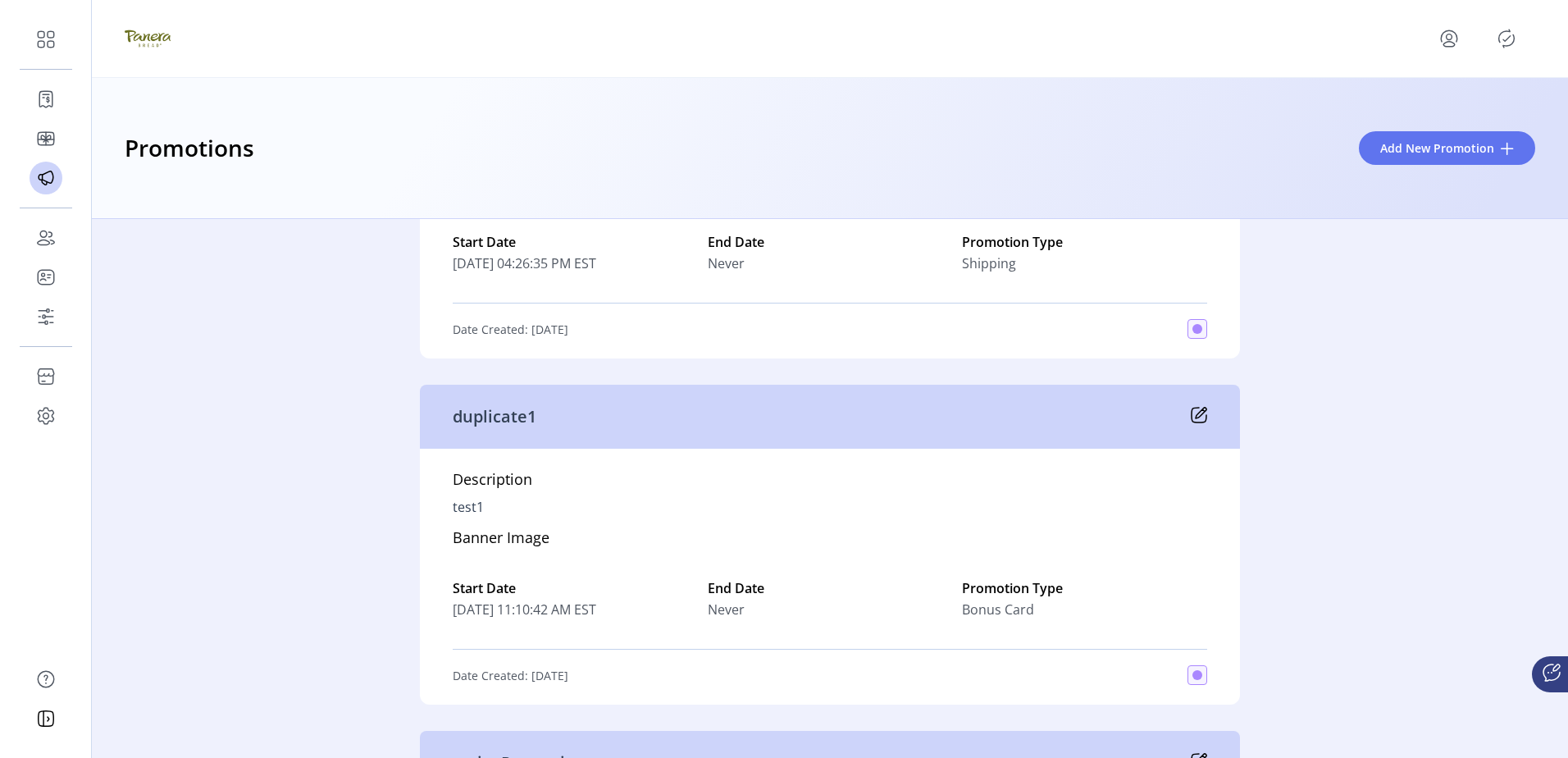
scroll to position [4111, 0]
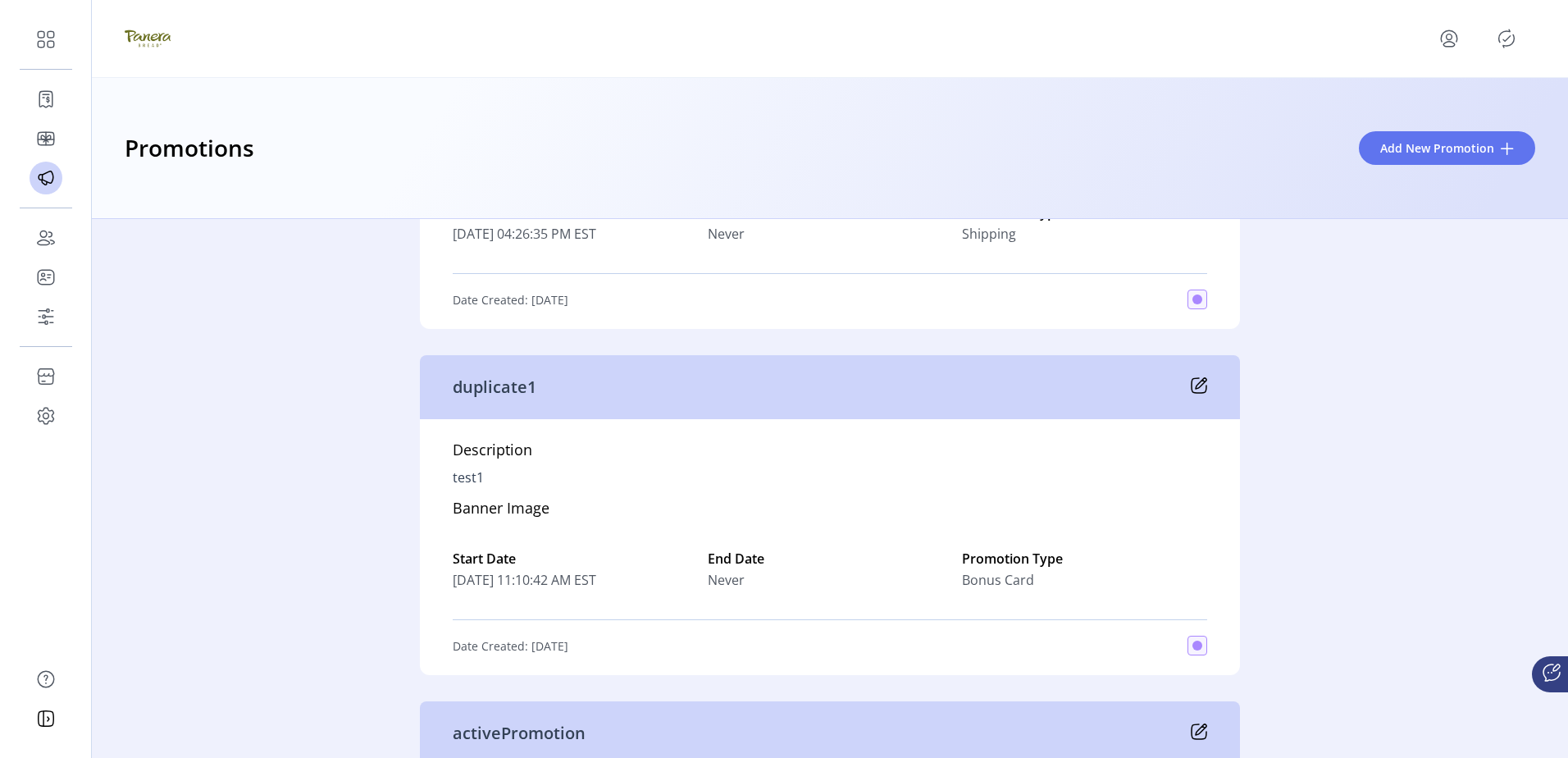
click at [1328, 575] on div "Active 17 test3 Description test3 Banner Image Start Date [DATE] 01:46:07 PM ES…" at bounding box center [829, 488] width 1476 height 539
click at [1193, 394] on icon at bounding box center [1199, 385] width 16 height 16
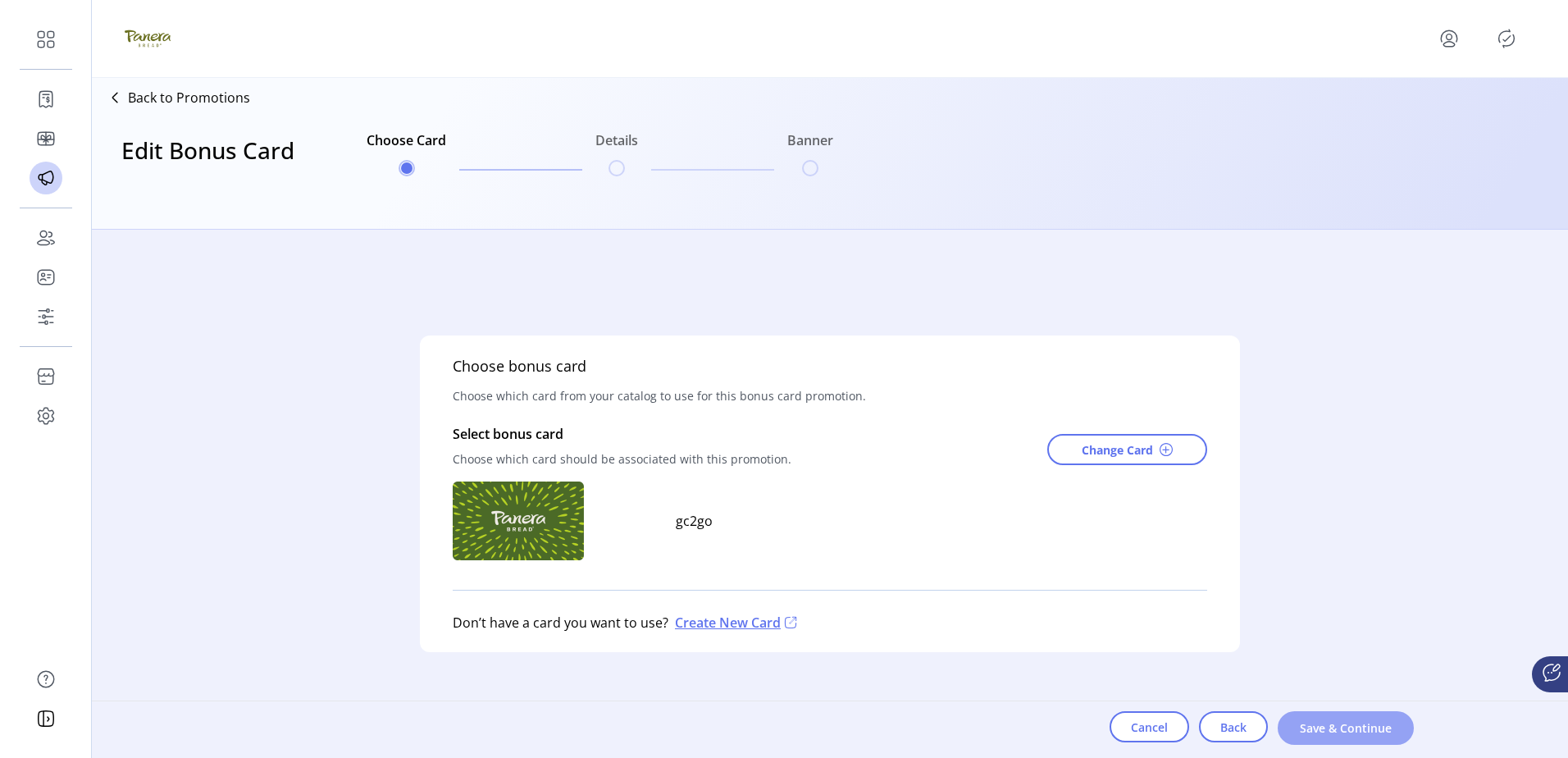
click at [1362, 715] on button "Save & Continue" at bounding box center [1346, 728] width 136 height 34
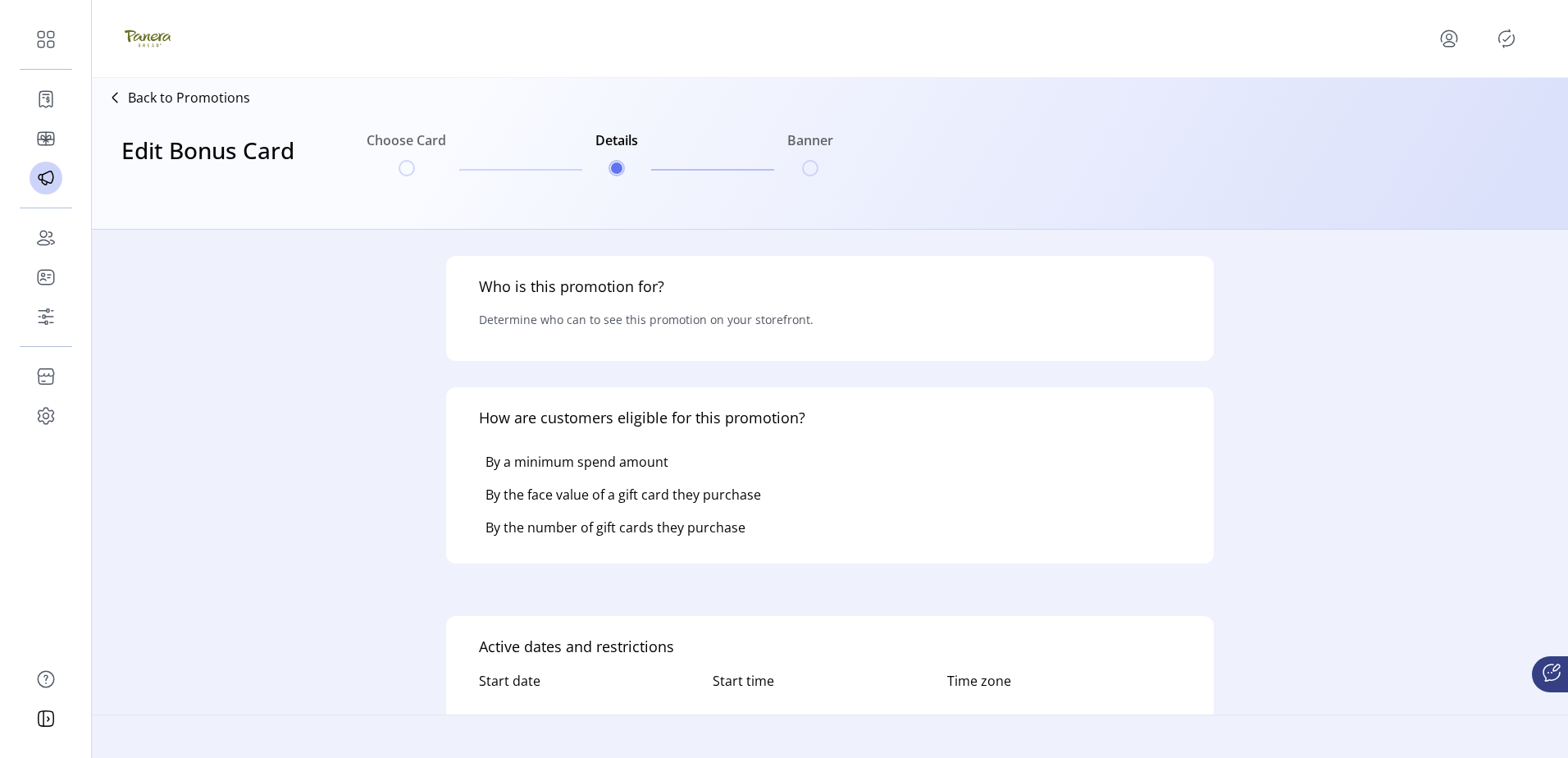
type input "*********"
type input "**********"
type textarea "*****"
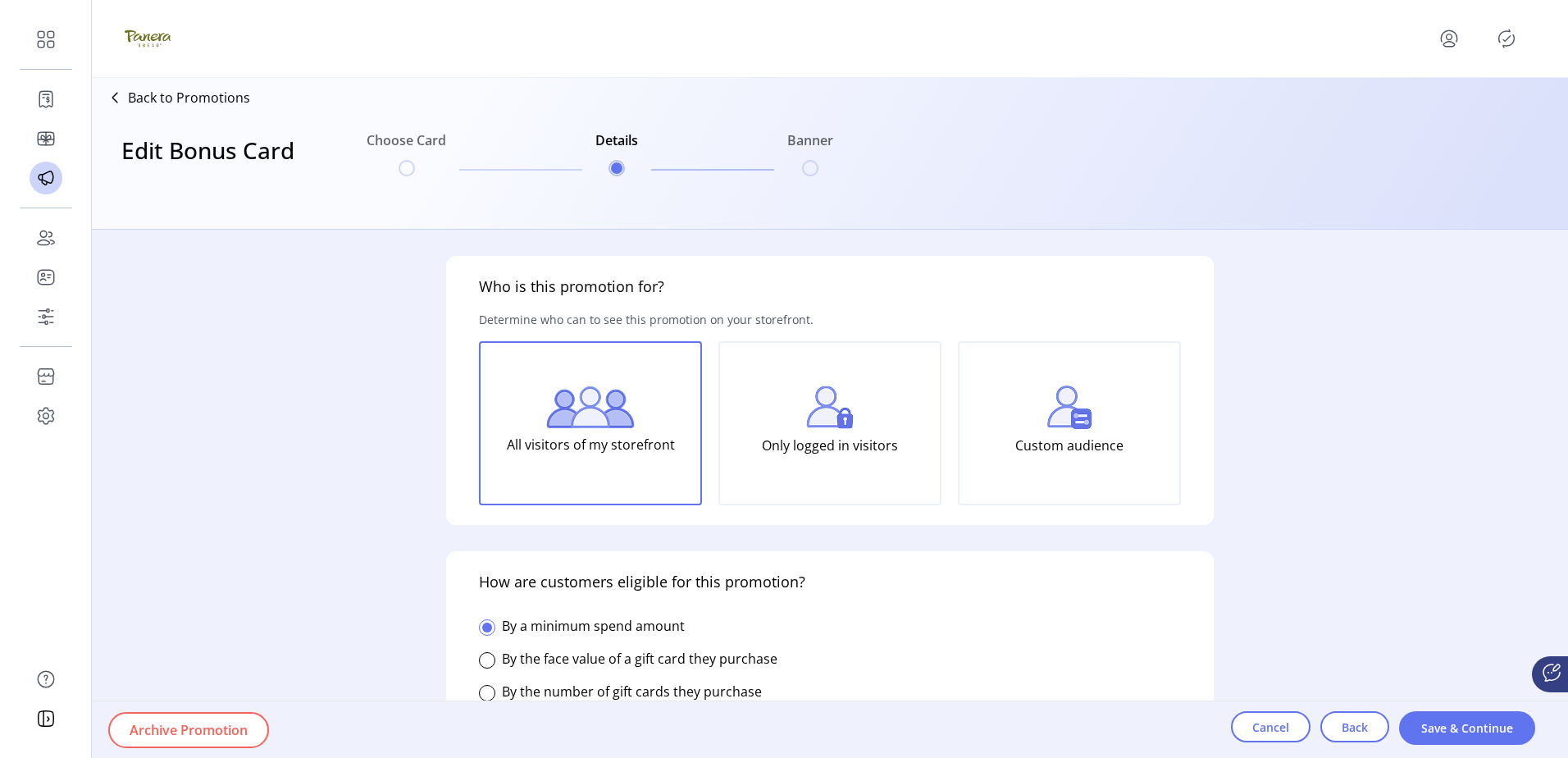
click at [237, 728] on span "Archive Promotion" at bounding box center [188, 730] width 118 height 20
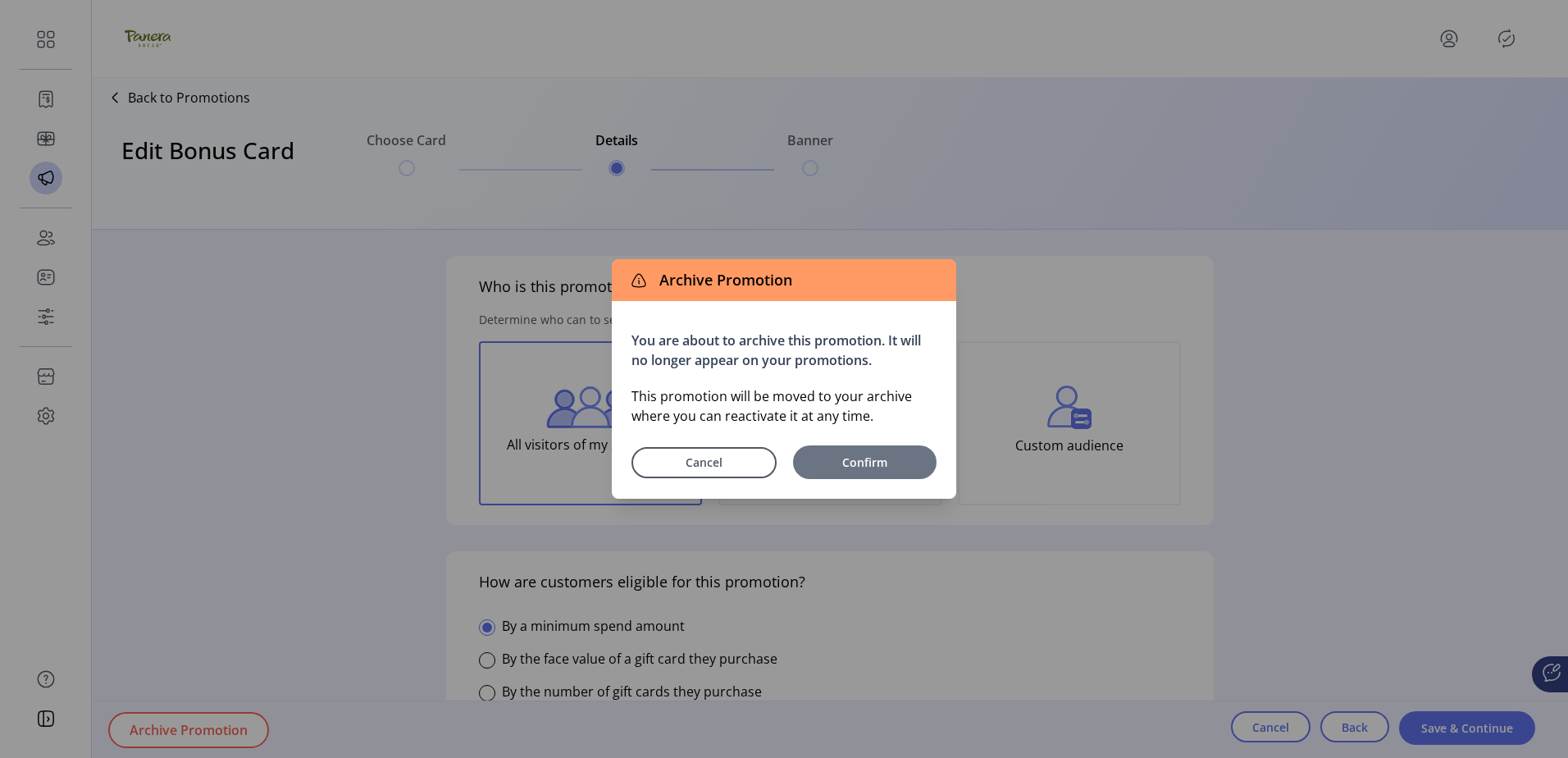
click at [888, 473] on button "Confirm" at bounding box center [864, 463] width 143 height 34
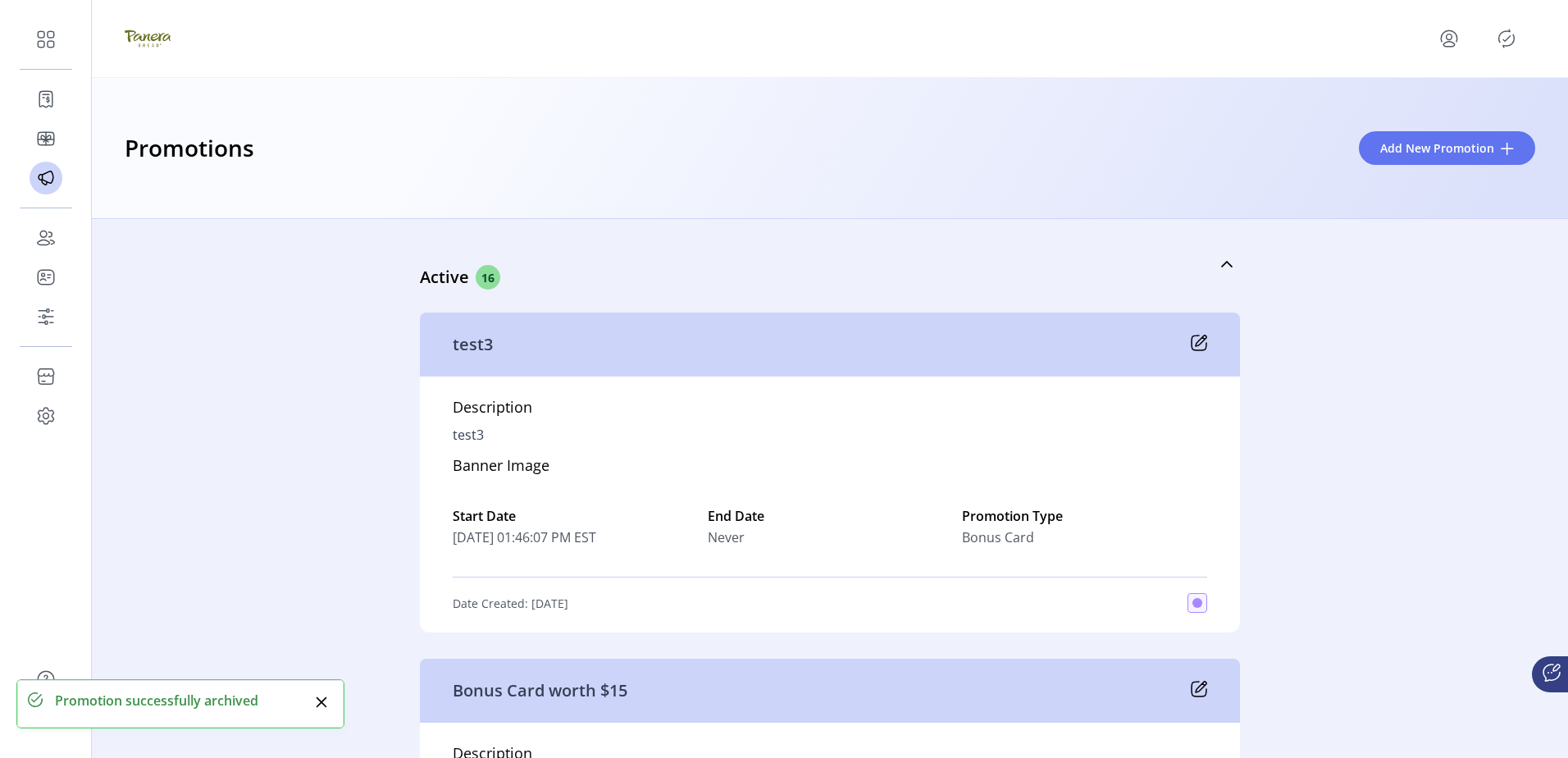
click at [1526, 13] on div at bounding box center [829, 39] width 1476 height 78
click at [1516, 31] on icon "Publisher Panel" at bounding box center [1507, 39] width 26 height 26
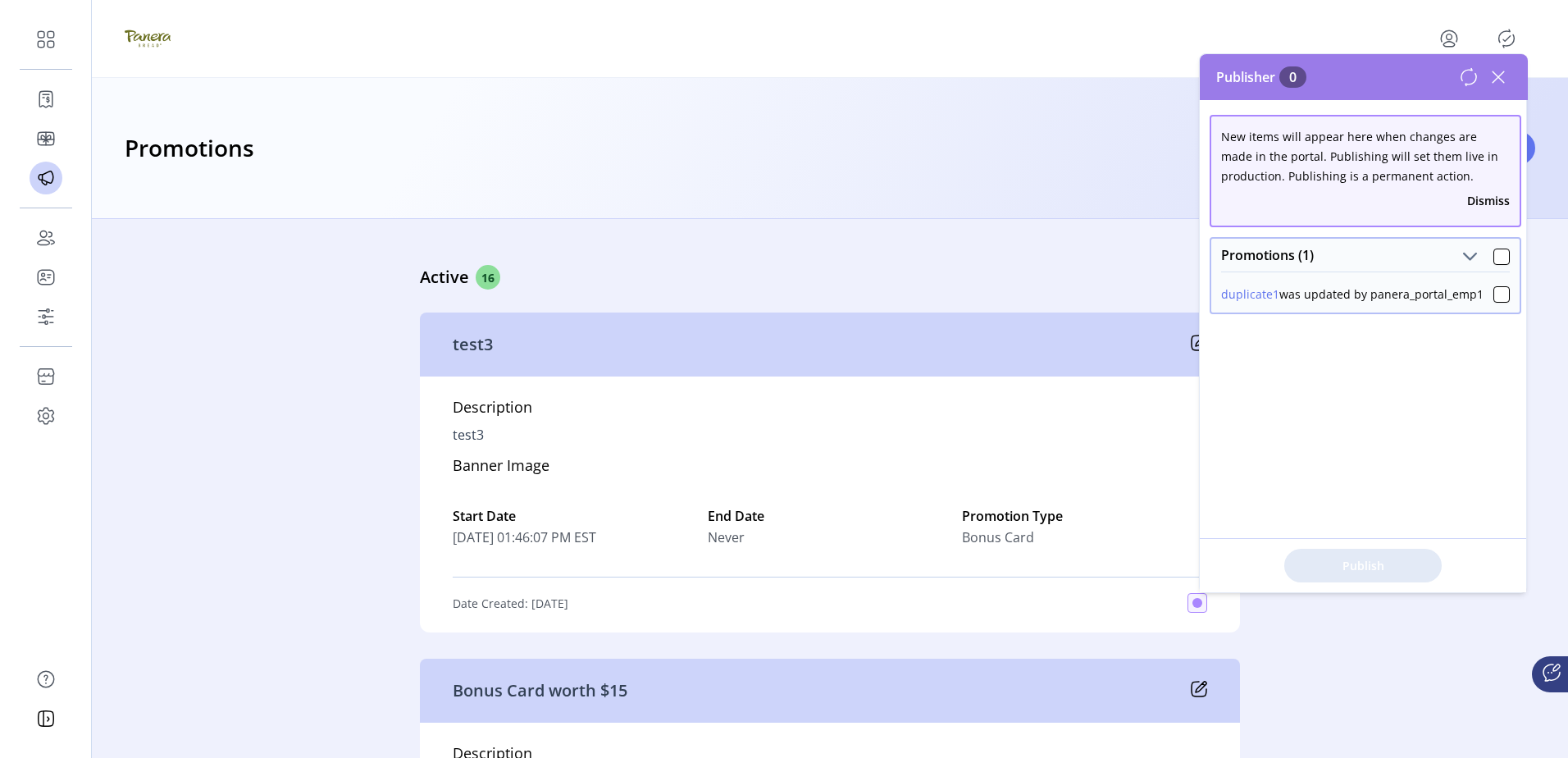
click at [1516, 31] on icon "Publisher Panel" at bounding box center [1507, 39] width 26 height 26
click at [353, 367] on div "Active 16 test3 Description test3 Banner Image Start Date 08/28/2025 01:46:07 P…" at bounding box center [829, 488] width 1476 height 539
drag, startPoint x: 1500, startPoint y: 73, endPoint x: 1460, endPoint y: 90, distance: 43.5
click at [1501, 73] on icon at bounding box center [1498, 77] width 26 height 26
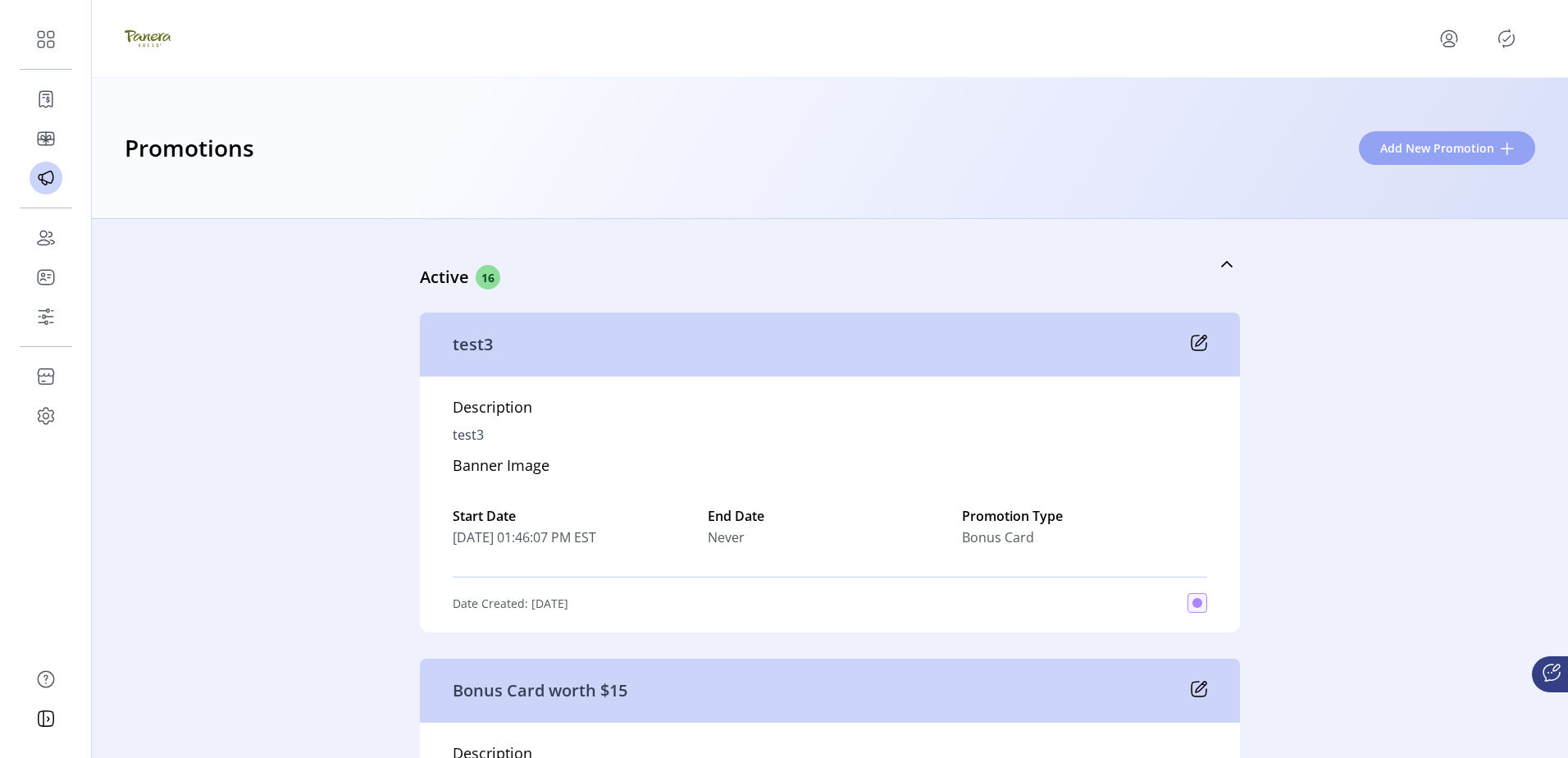
click at [1418, 137] on button "Add New Promotion" at bounding box center [1446, 148] width 176 height 34
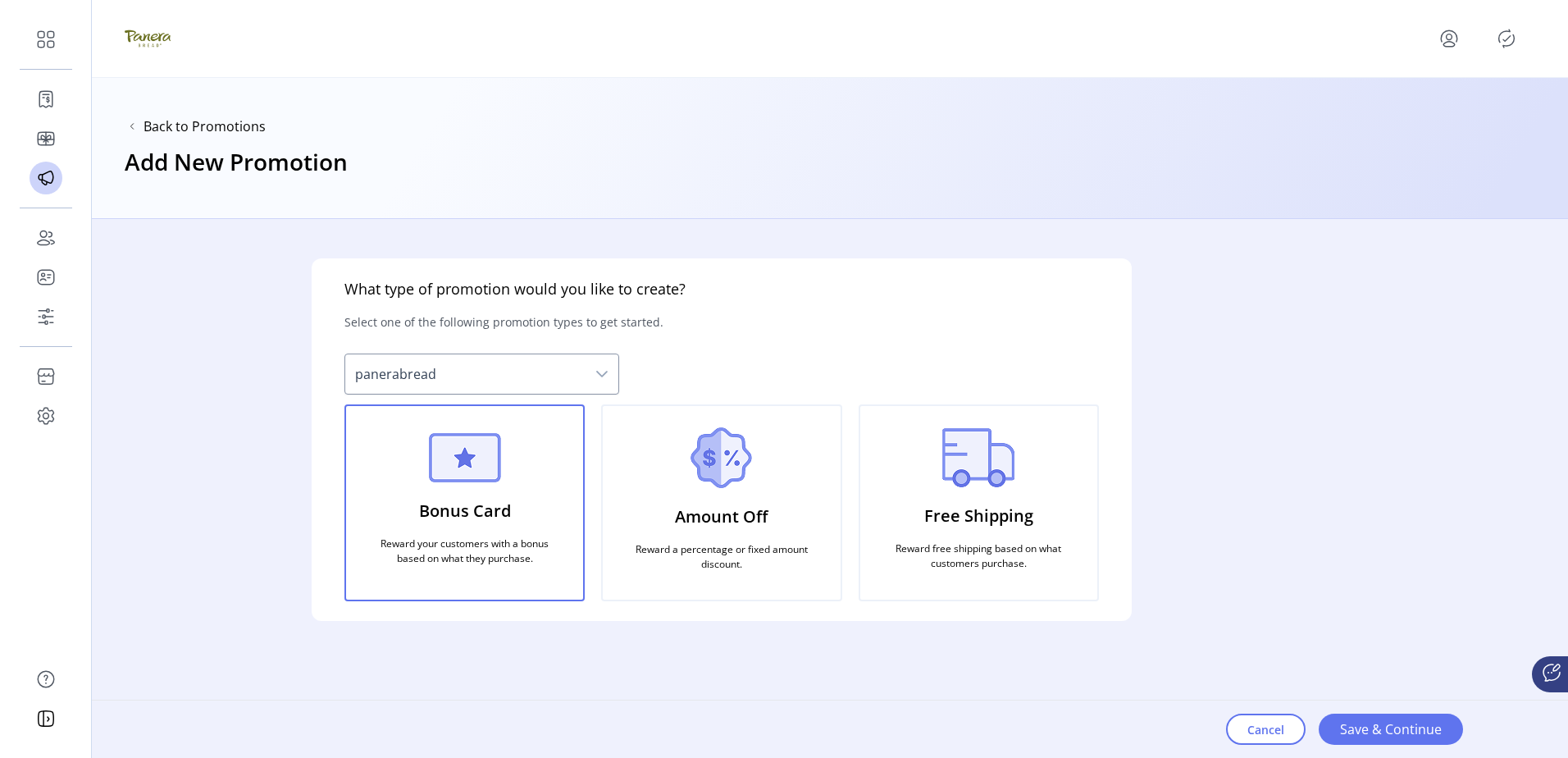
click at [713, 543] on p "Reward a percentage or fixed amount discount." at bounding box center [721, 556] width 198 height 42
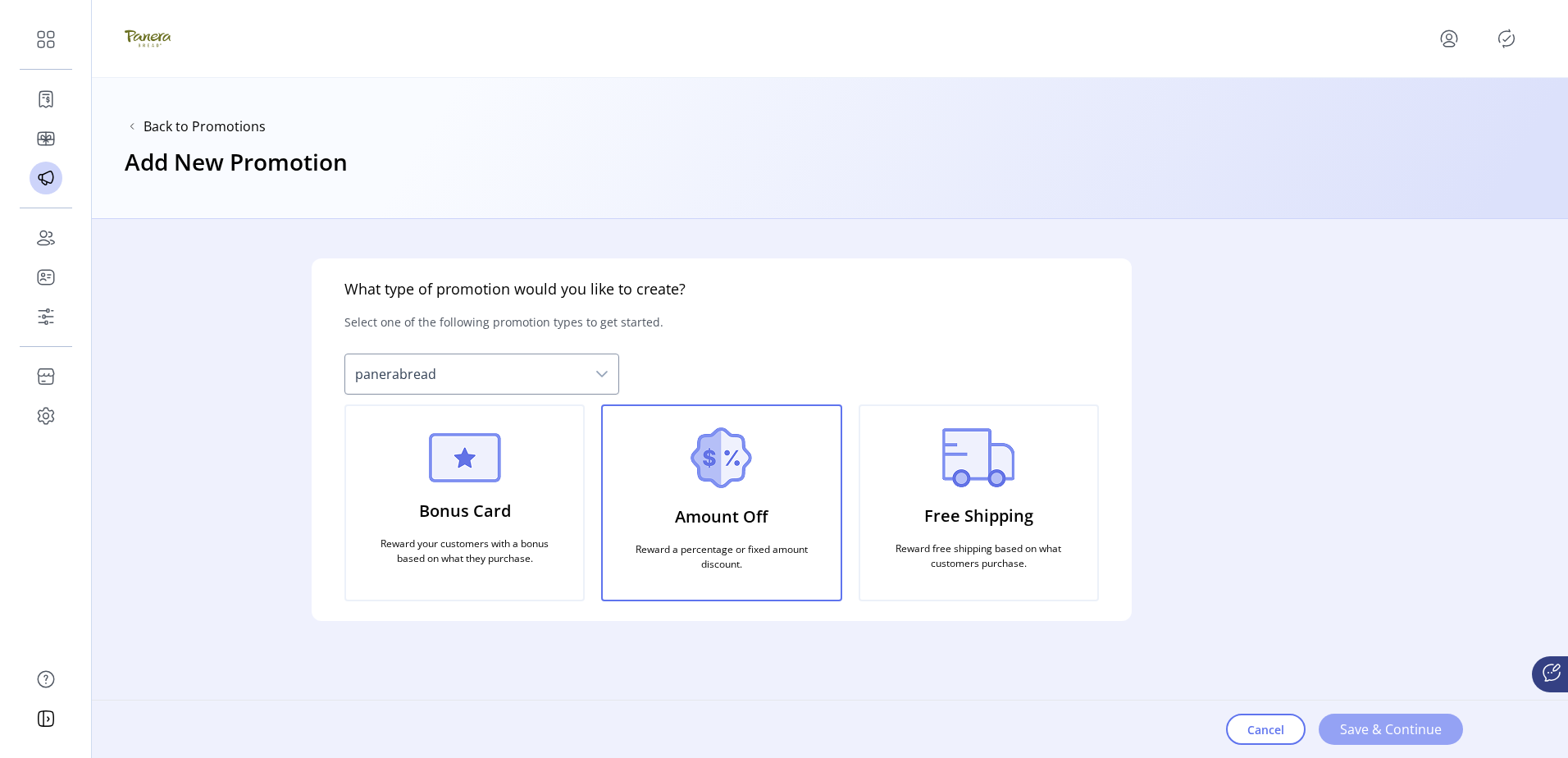
click at [1398, 726] on span "Save & Continue" at bounding box center [1391, 729] width 102 height 20
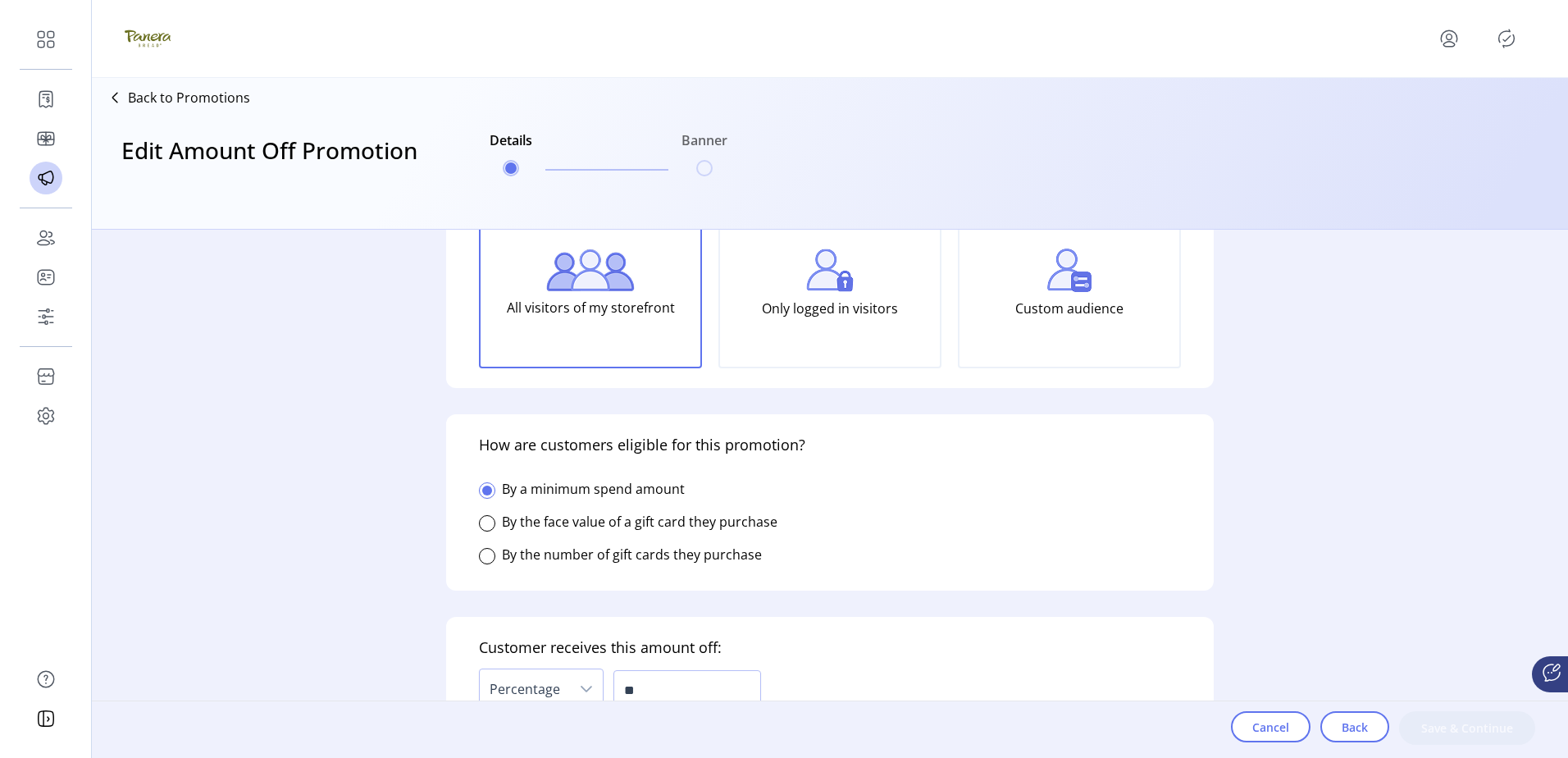
scroll to position [164, 0]
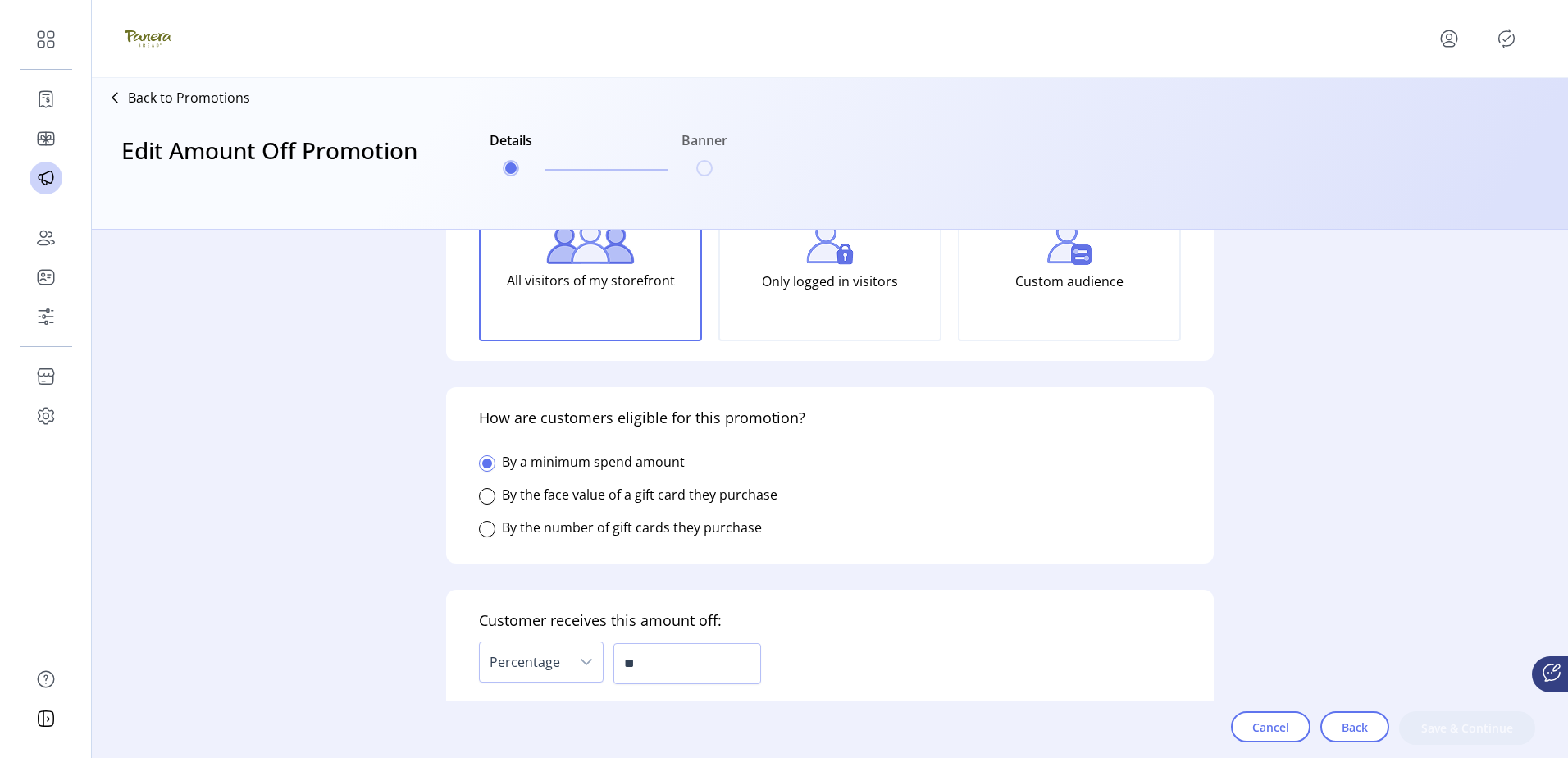
click at [581, 496] on label "By the face value of a gift card they purchase" at bounding box center [640, 494] width 275 height 18
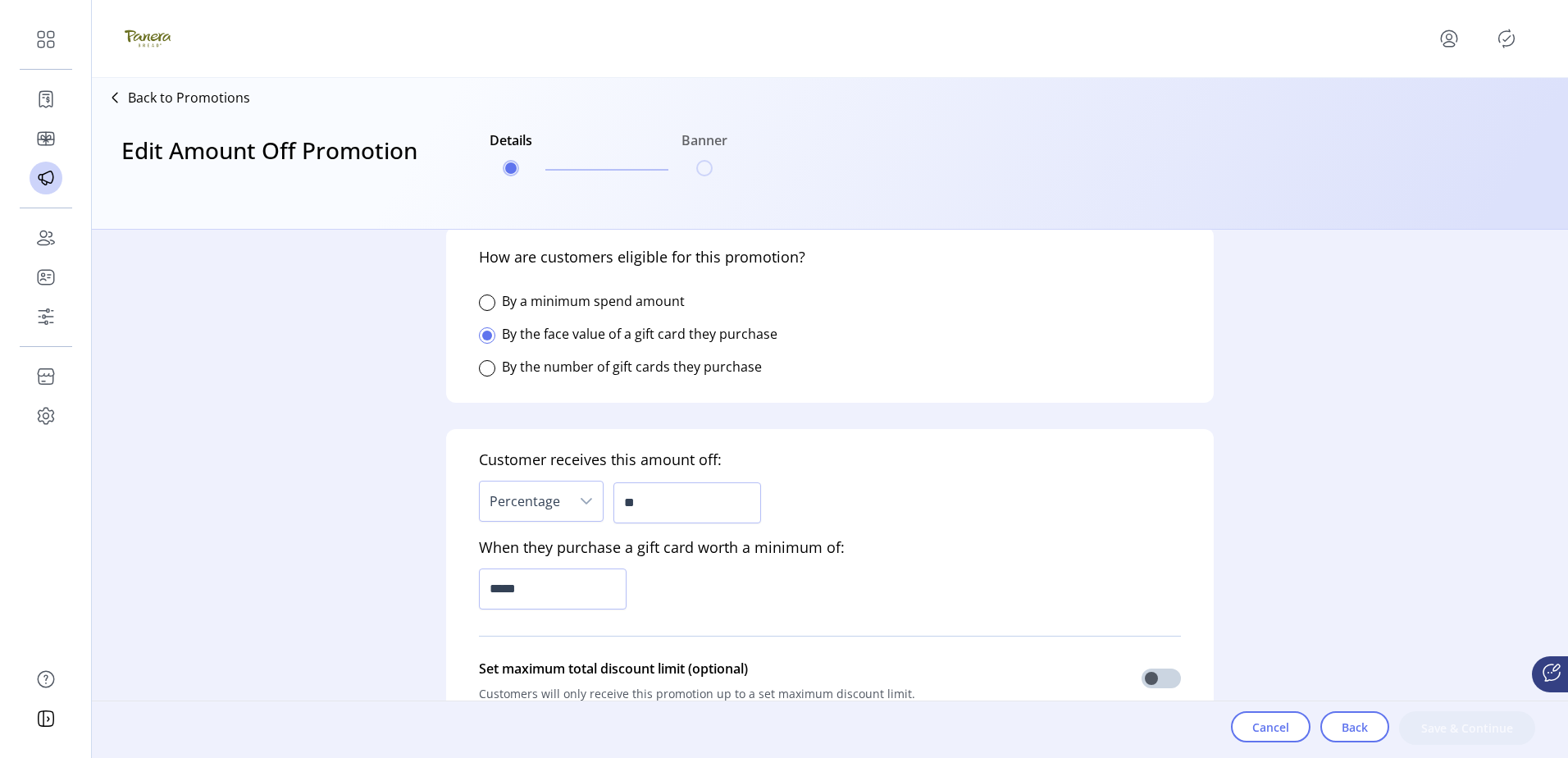
scroll to position [328, 0]
drag, startPoint x: 656, startPoint y: 503, endPoint x: 516, endPoint y: 503, distance: 140.0
click at [574, 503] on div "Percentage **" at bounding box center [619, 499] width 282 height 49
type input "**"
drag, startPoint x: 567, startPoint y: 597, endPoint x: 423, endPoint y: 597, distance: 144.0
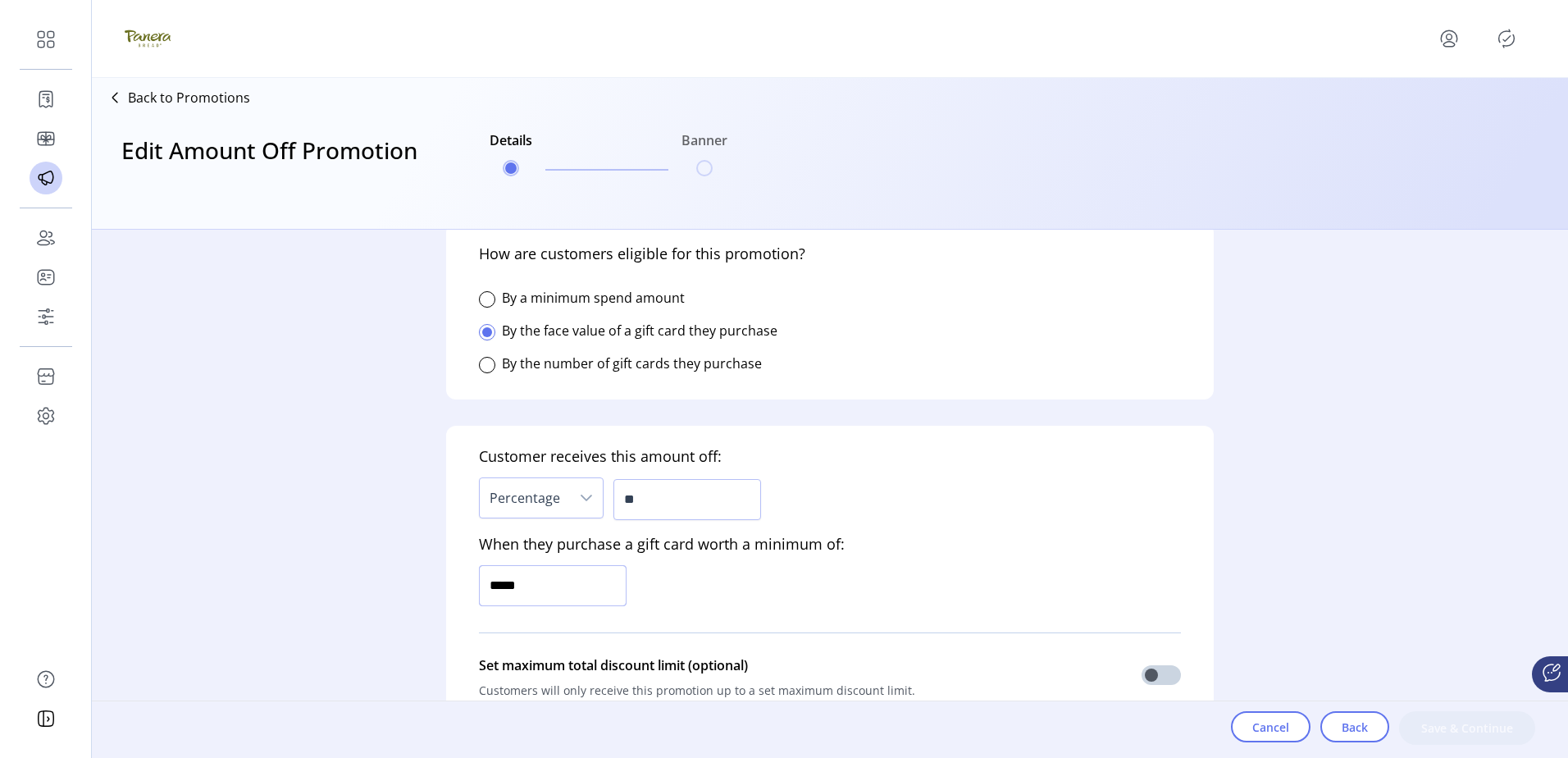
click at [423, 597] on form "Who is this promotion for? Determine who can to see this promotion on your stor…" at bounding box center [830, 494] width 820 height 528
type input "*******"
click at [424, 592] on form "Who is this promotion for? Determine who can to see this promotion on your stor…" at bounding box center [830, 494] width 820 height 528
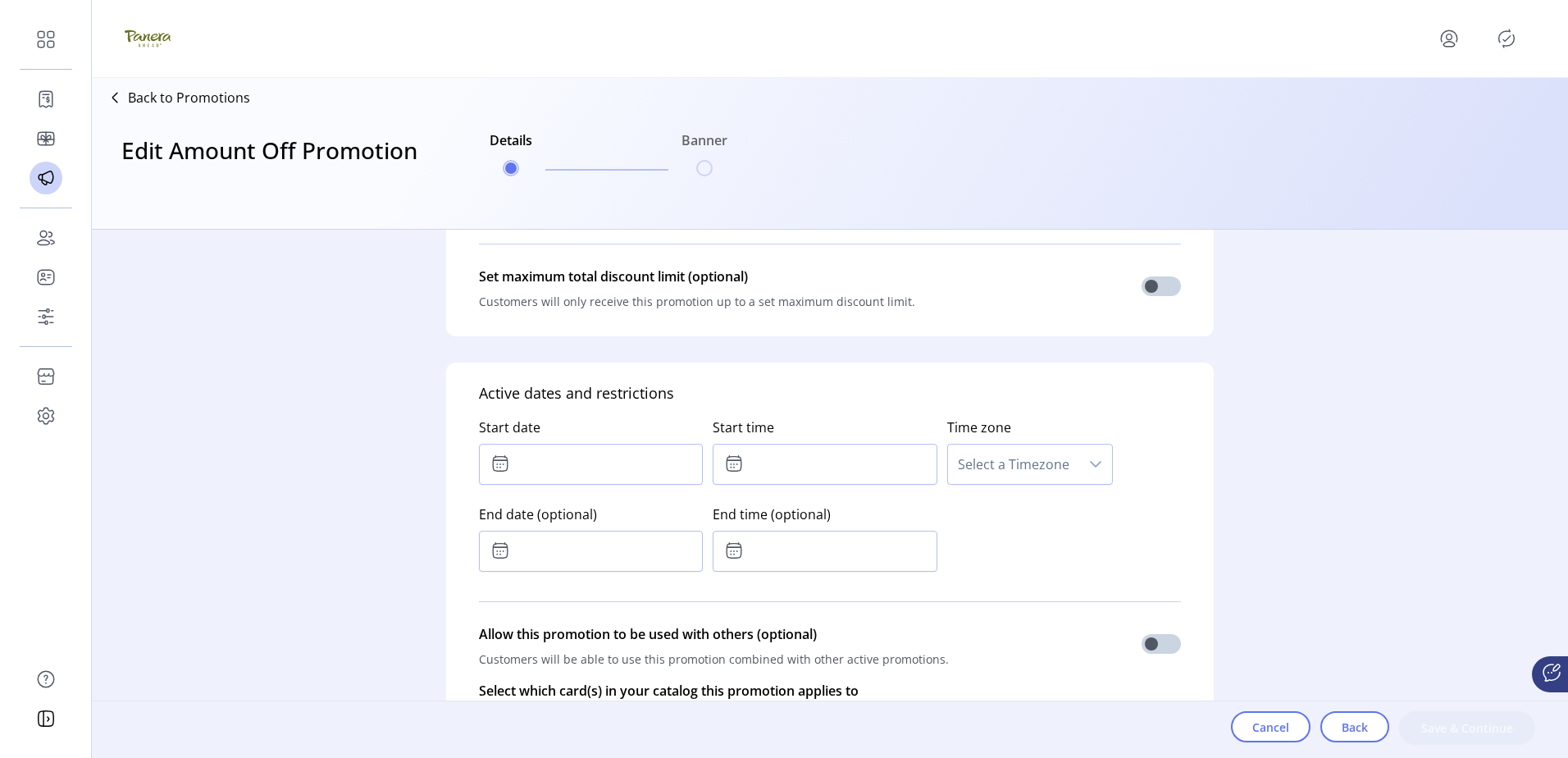
scroll to position [738, 0]
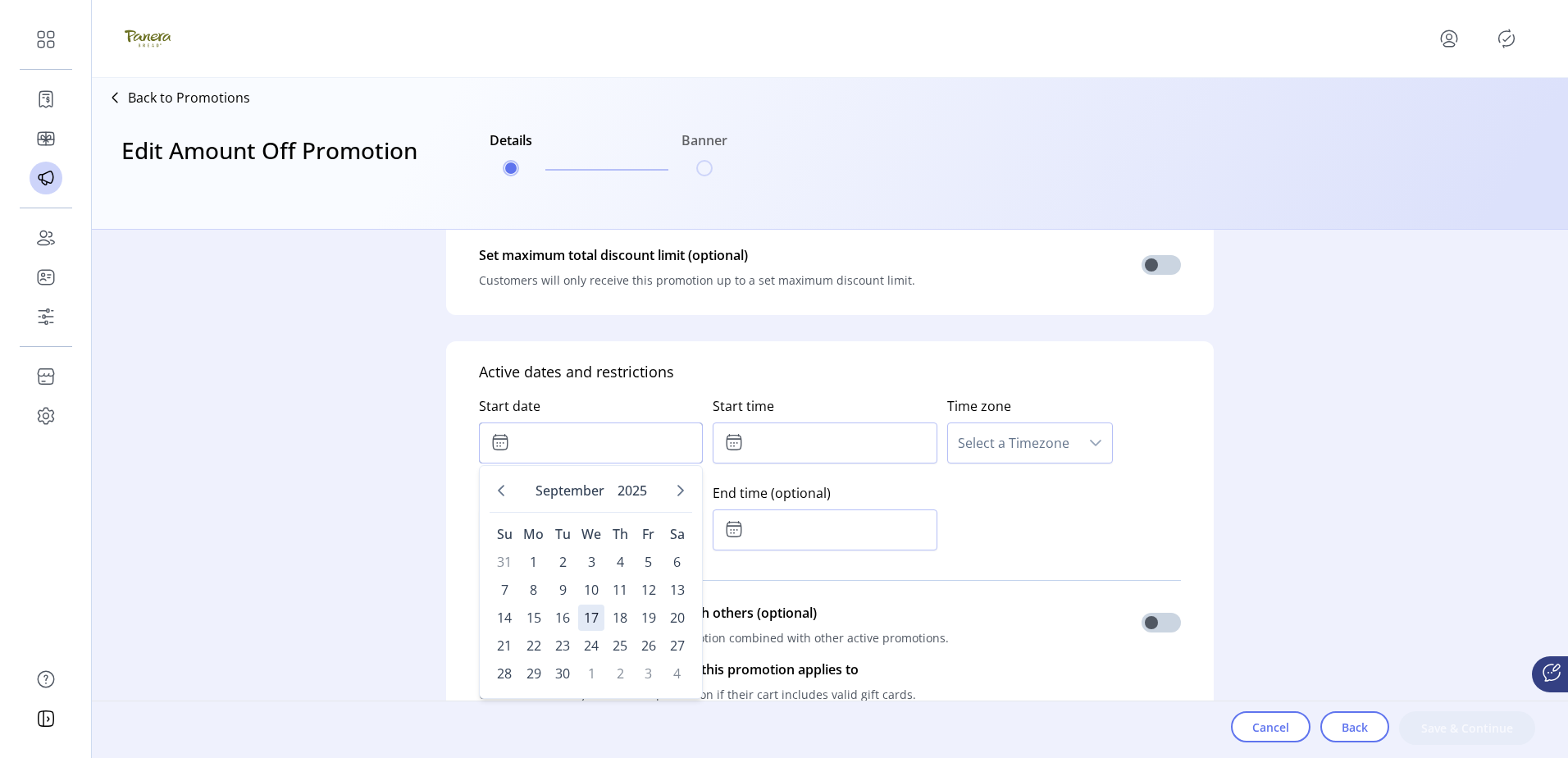
click at [629, 459] on input "text" at bounding box center [591, 443] width 224 height 41
click at [592, 617] on span "17" at bounding box center [591, 618] width 26 height 26
type input "**********"
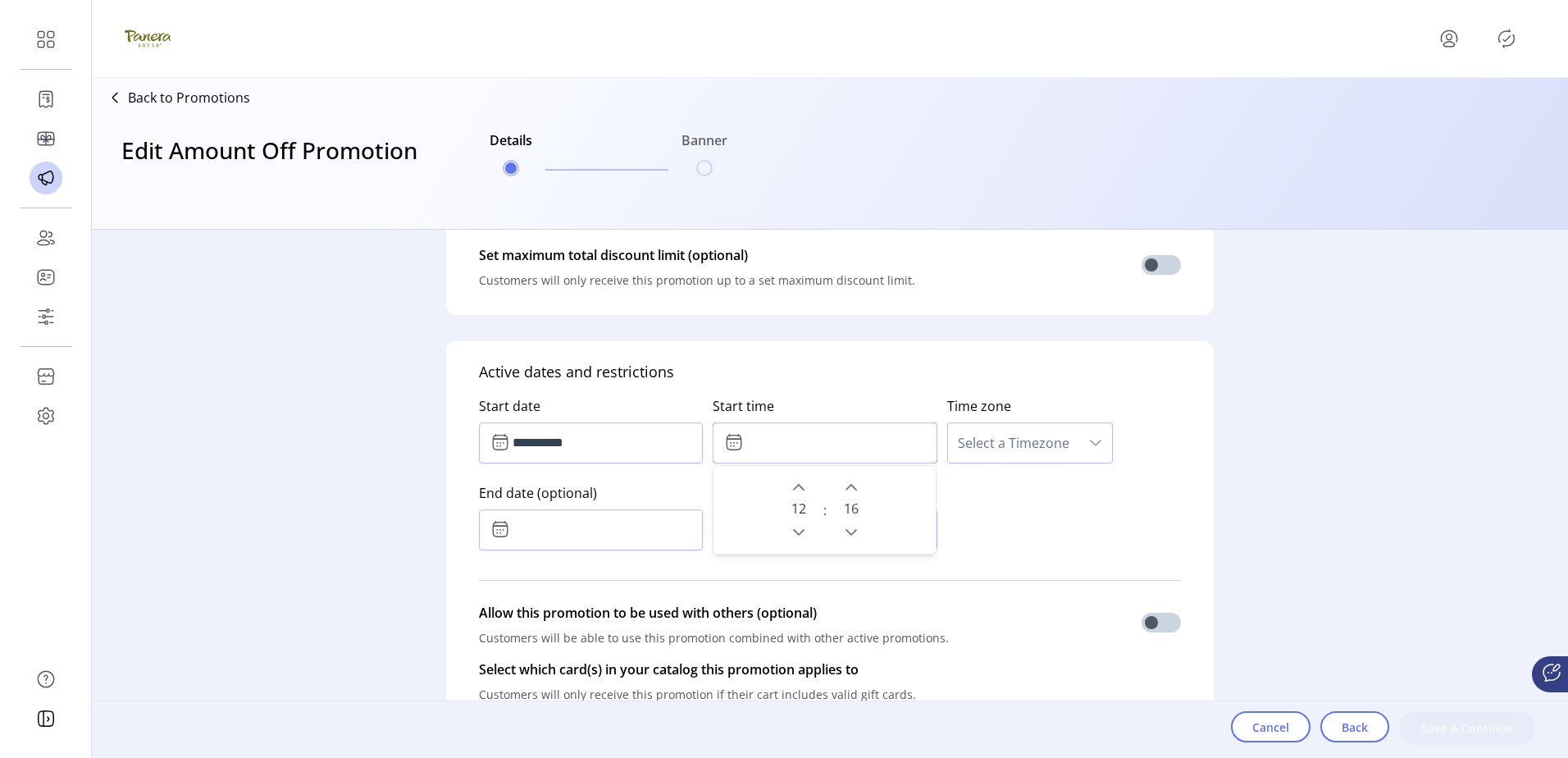
click at [782, 445] on input "text" at bounding box center [825, 443] width 224 height 41
click at [804, 535] on button "Previous Hour" at bounding box center [798, 533] width 23 height 23
type input "*****"
click at [972, 455] on span "Select a Timezone" at bounding box center [1013, 443] width 131 height 40
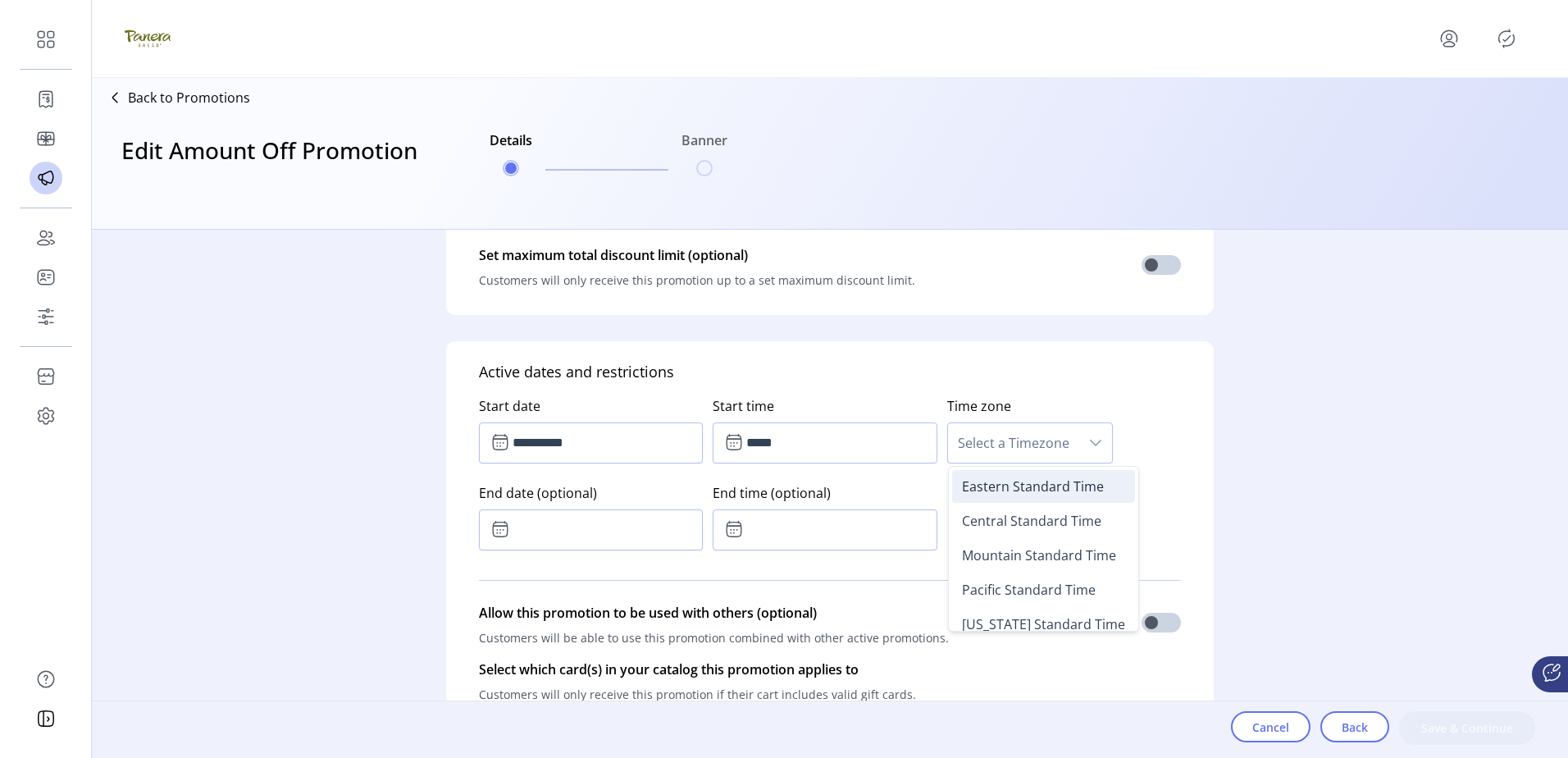
click at [989, 495] on li "Eastern Standard Time" at bounding box center [1043, 486] width 183 height 33
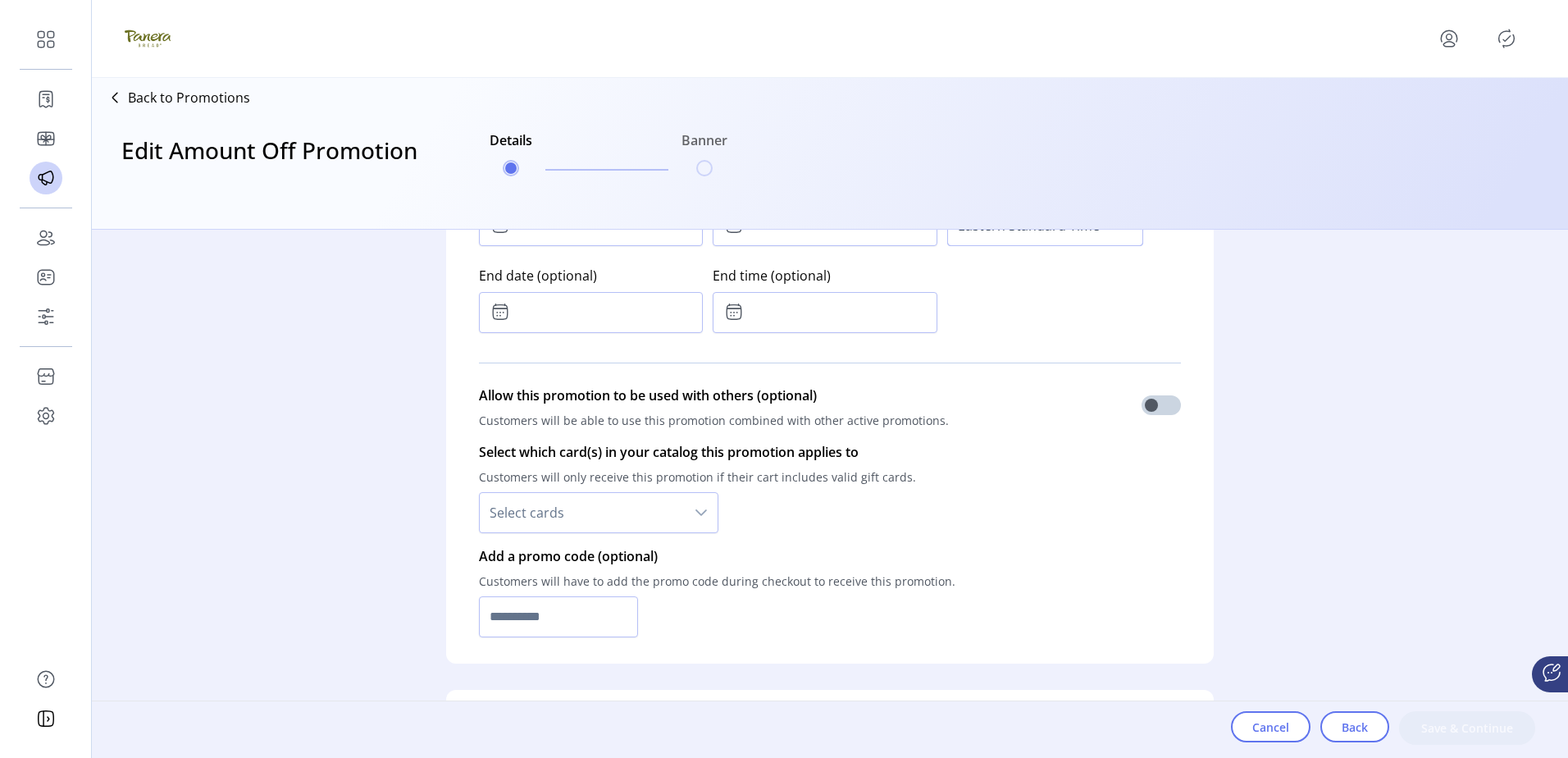
scroll to position [984, 0]
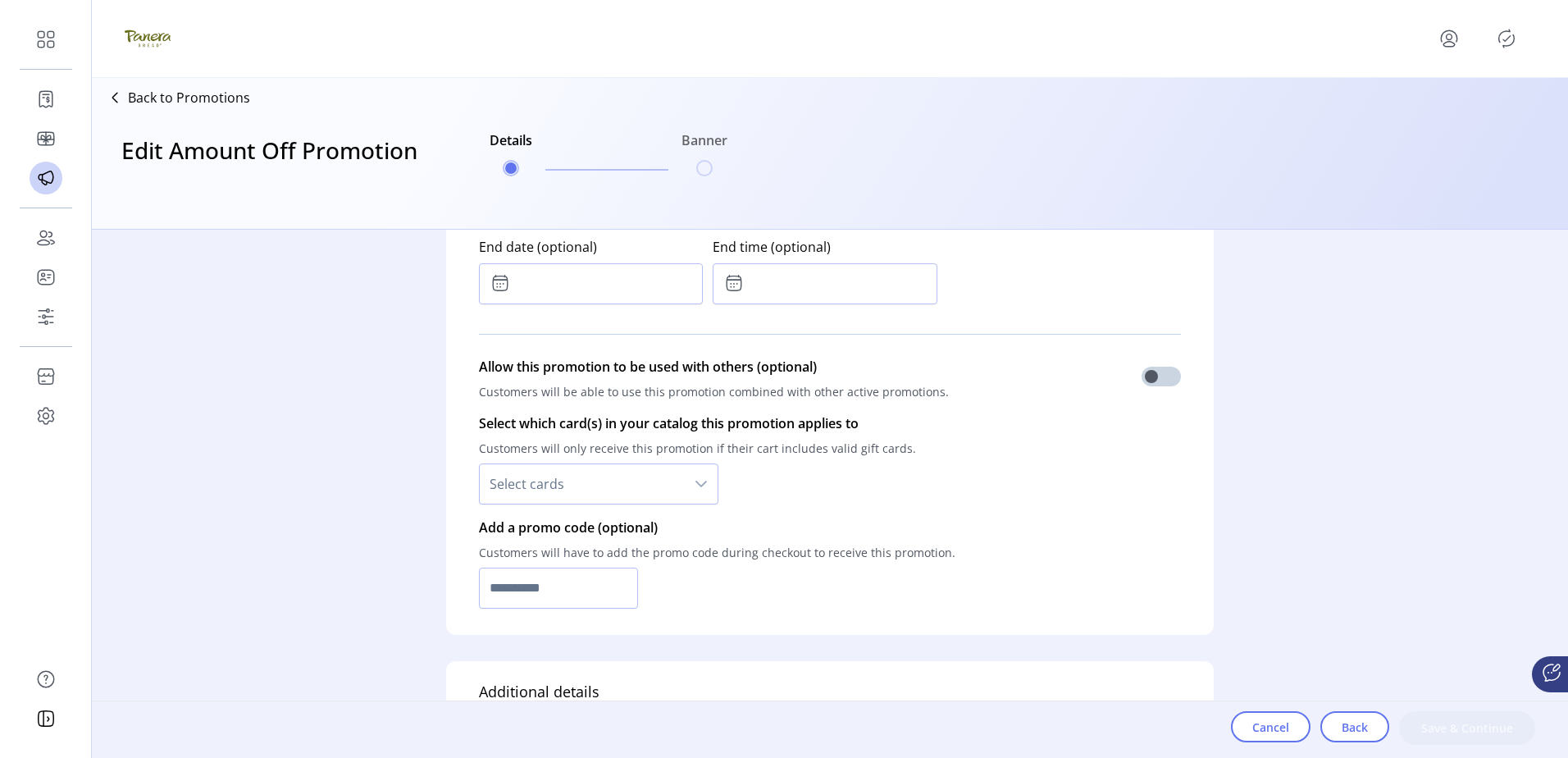
click at [605, 490] on span "Select cards" at bounding box center [582, 485] width 205 height 40
click at [561, 515] on li "All cards" at bounding box center [598, 527] width 231 height 33
click at [420, 515] on form "**********" at bounding box center [830, 494] width 820 height 528
click at [564, 597] on input "text" at bounding box center [558, 588] width 159 height 41
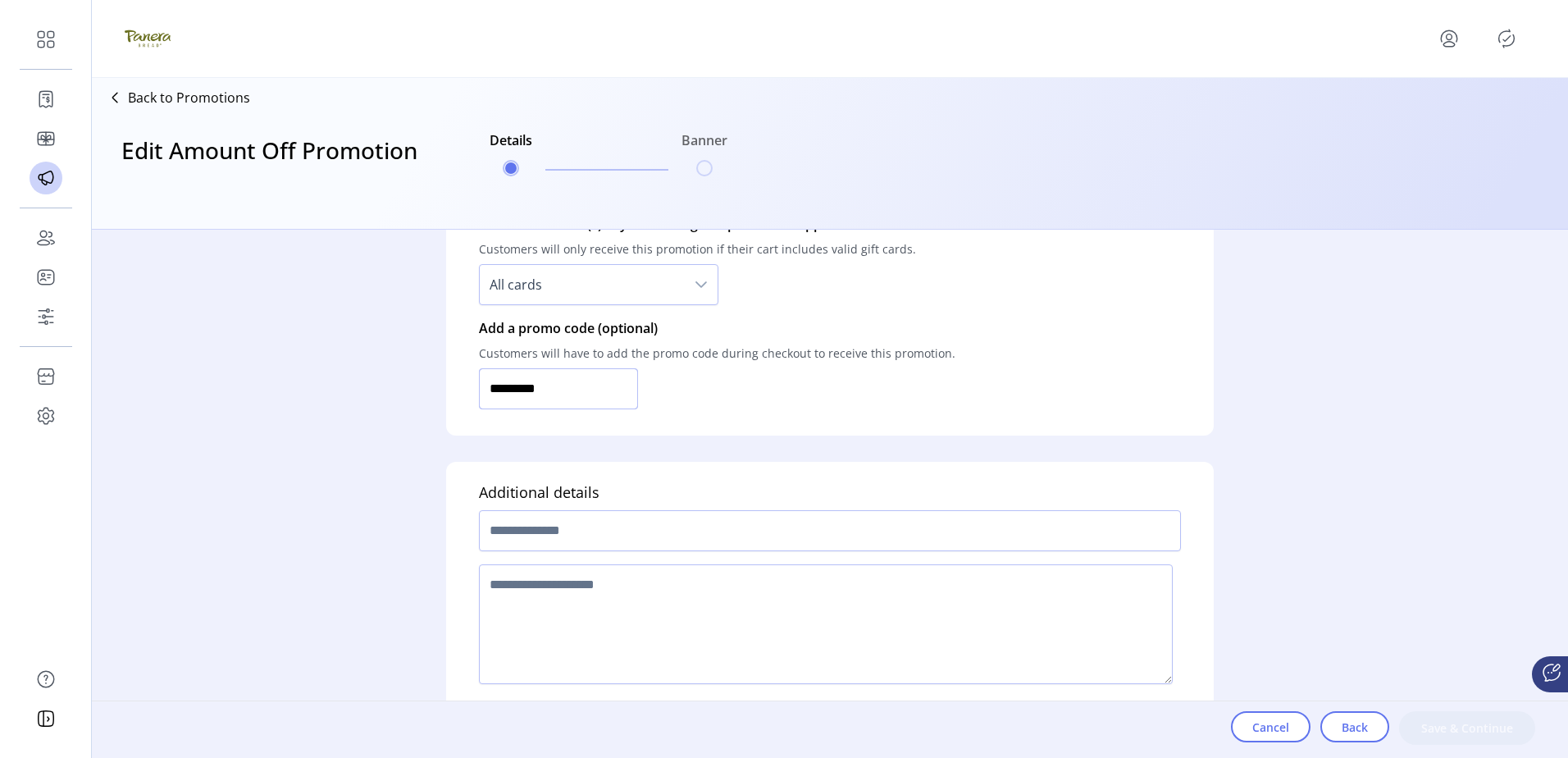
scroll to position [1200, 0]
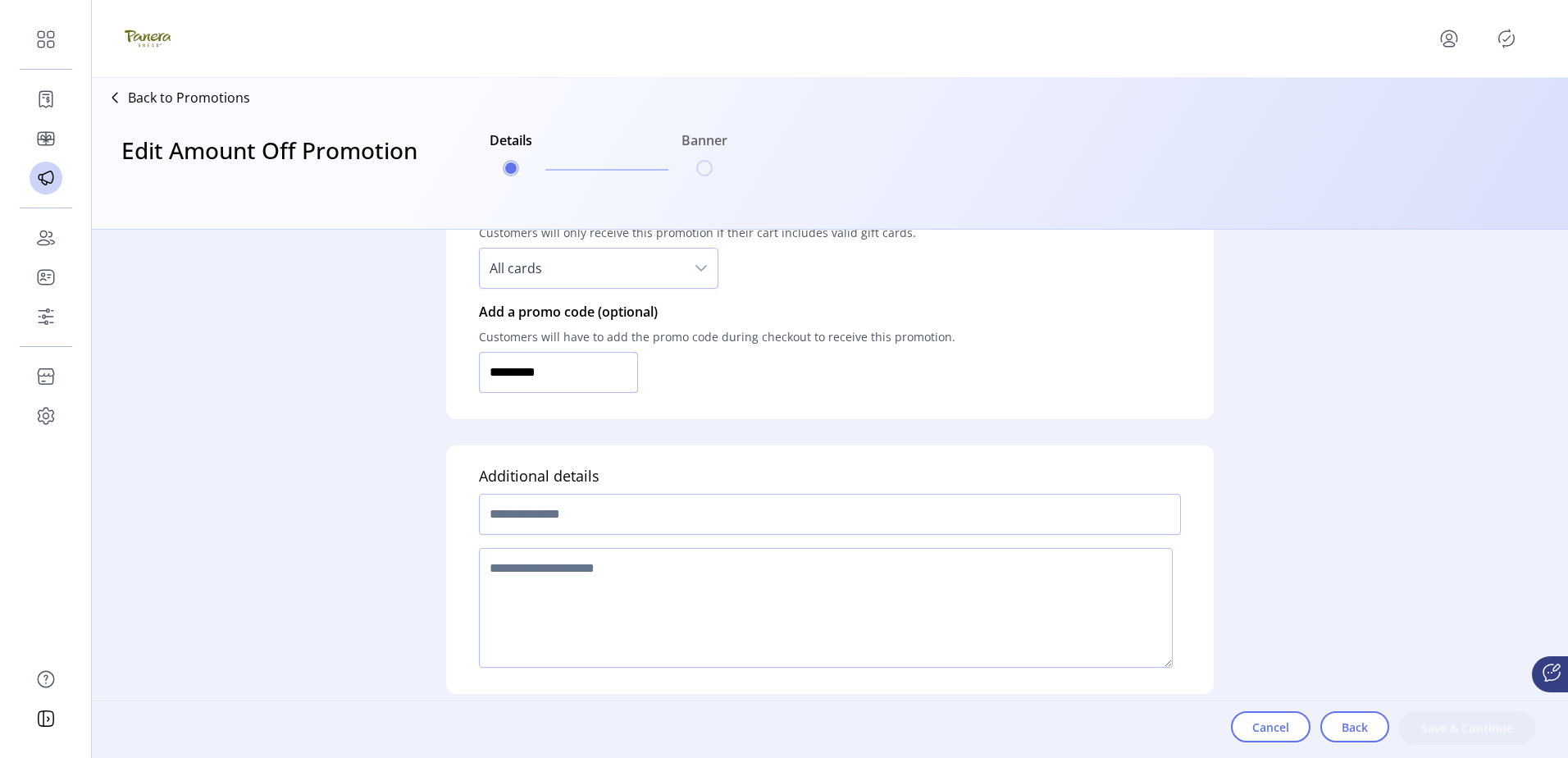
type input "*********"
click at [580, 512] on input "text" at bounding box center [829, 515] width 702 height 41
type input "**********"
type textarea "*****"
click at [1475, 727] on span "Save & Continue" at bounding box center [1466, 728] width 93 height 17
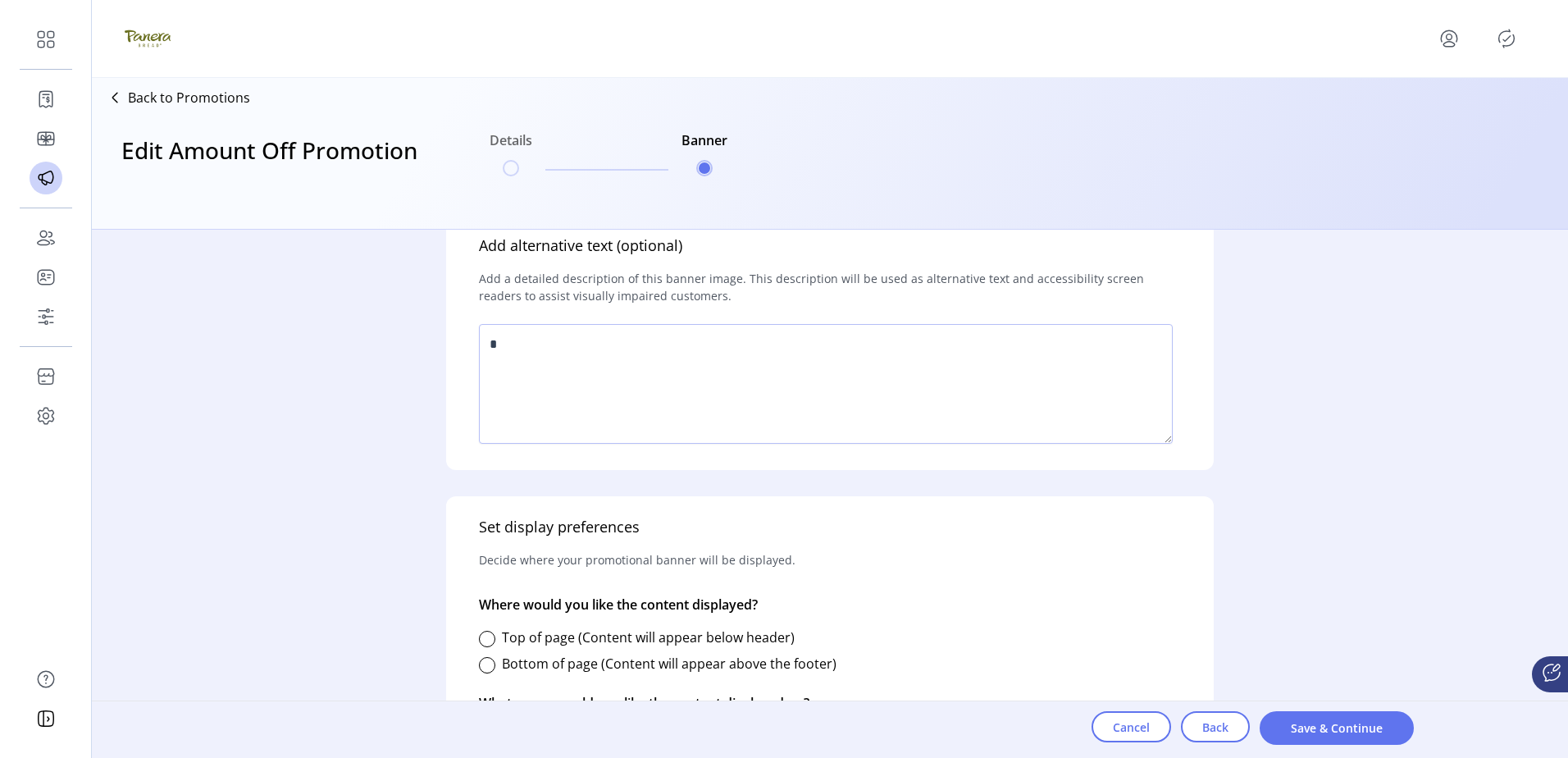
scroll to position [410, 0]
click at [514, 634] on label "Top of page (Content will appear below header)" at bounding box center [648, 635] width 293 height 18
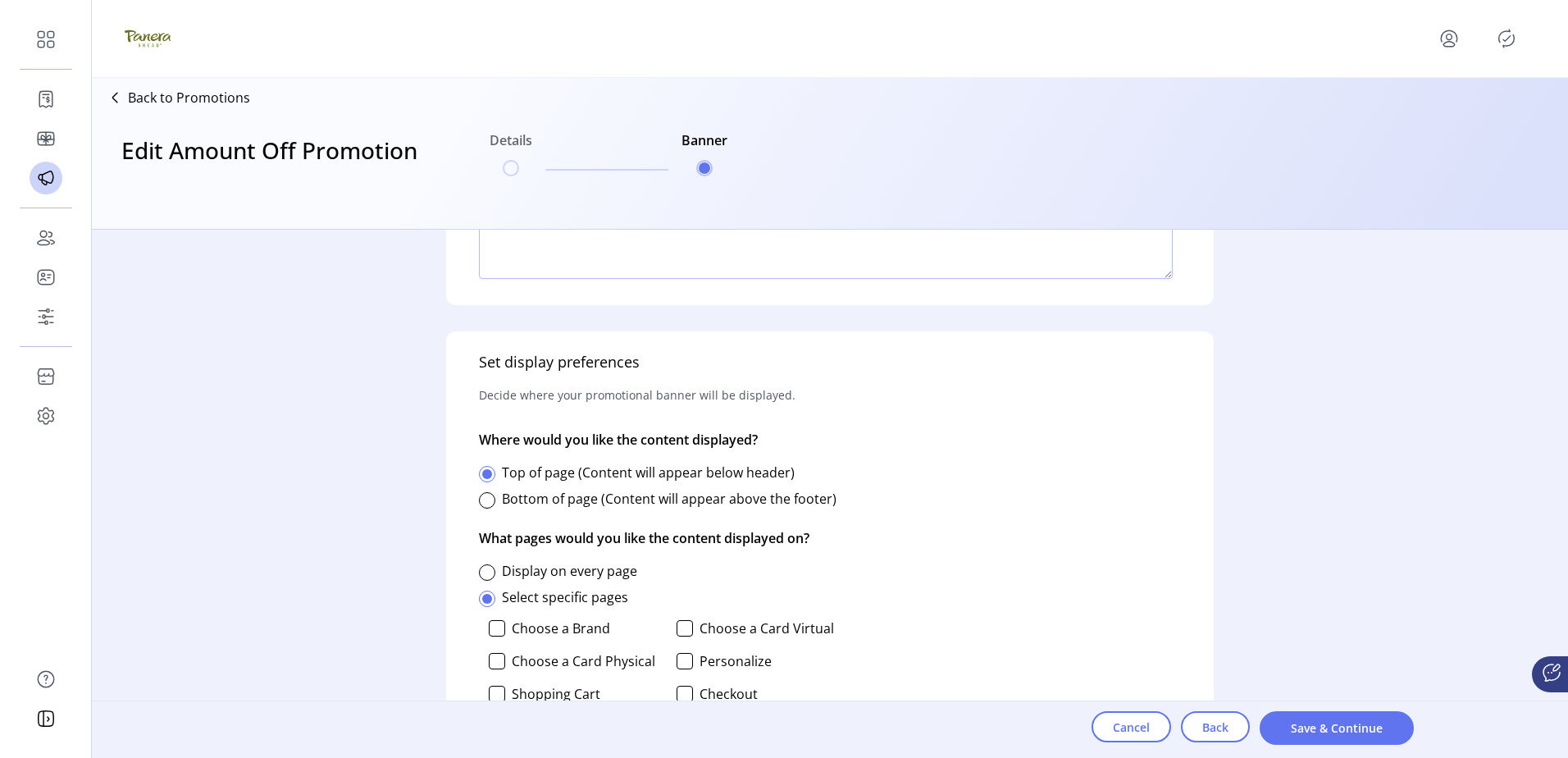
scroll to position [574, 0]
click at [547, 559] on div "What pages would you like the content displayed on? Display on every page Selec…" at bounding box center [663, 701] width 369 height 374
drag, startPoint x: 547, startPoint y: 559, endPoint x: 597, endPoint y: 574, distance: 52.2
click at [597, 574] on label "Display on every page" at bounding box center [570, 569] width 136 height 18
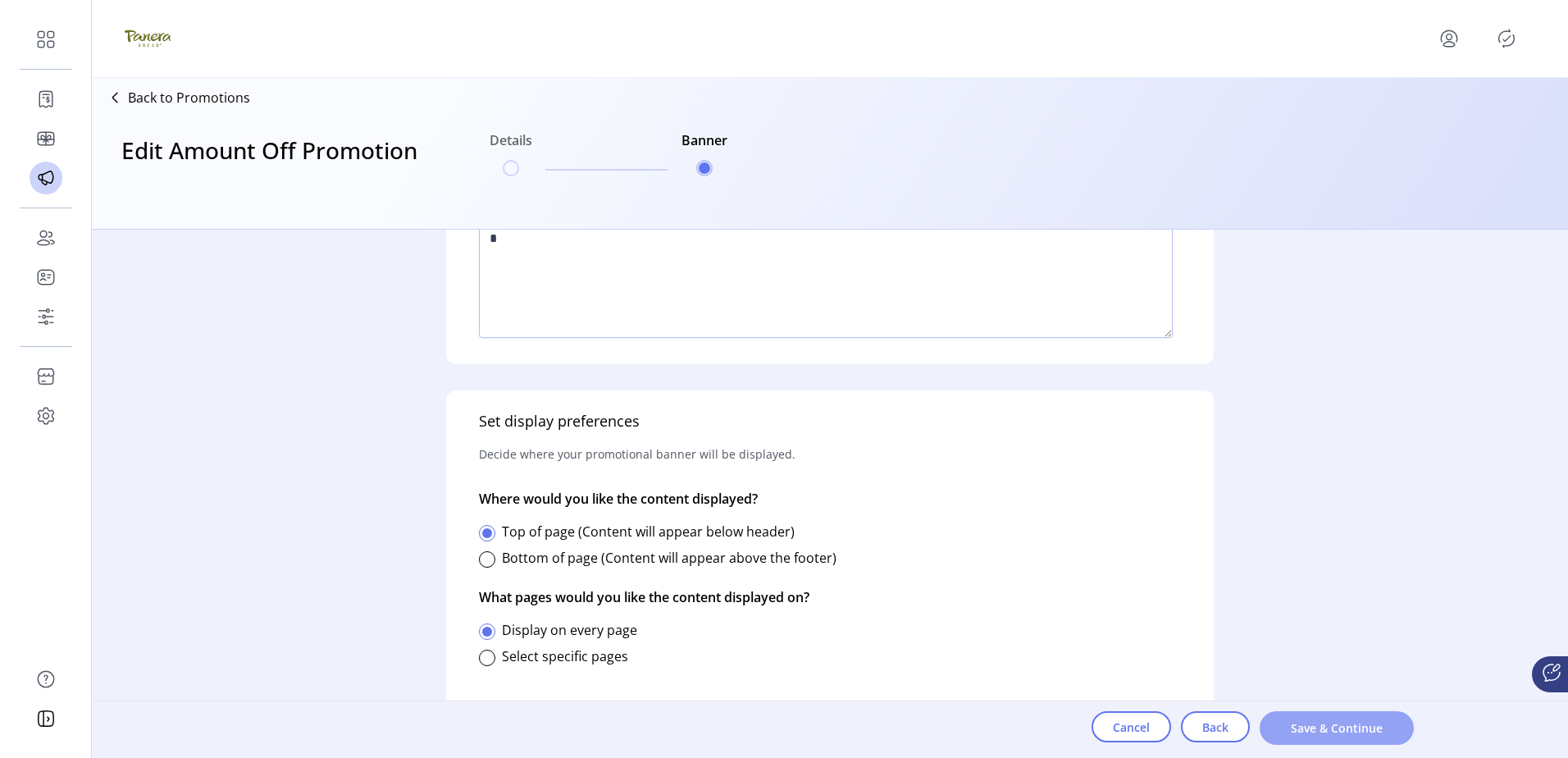
click at [1317, 723] on span "Save & Continue" at bounding box center [1336, 728] width 111 height 17
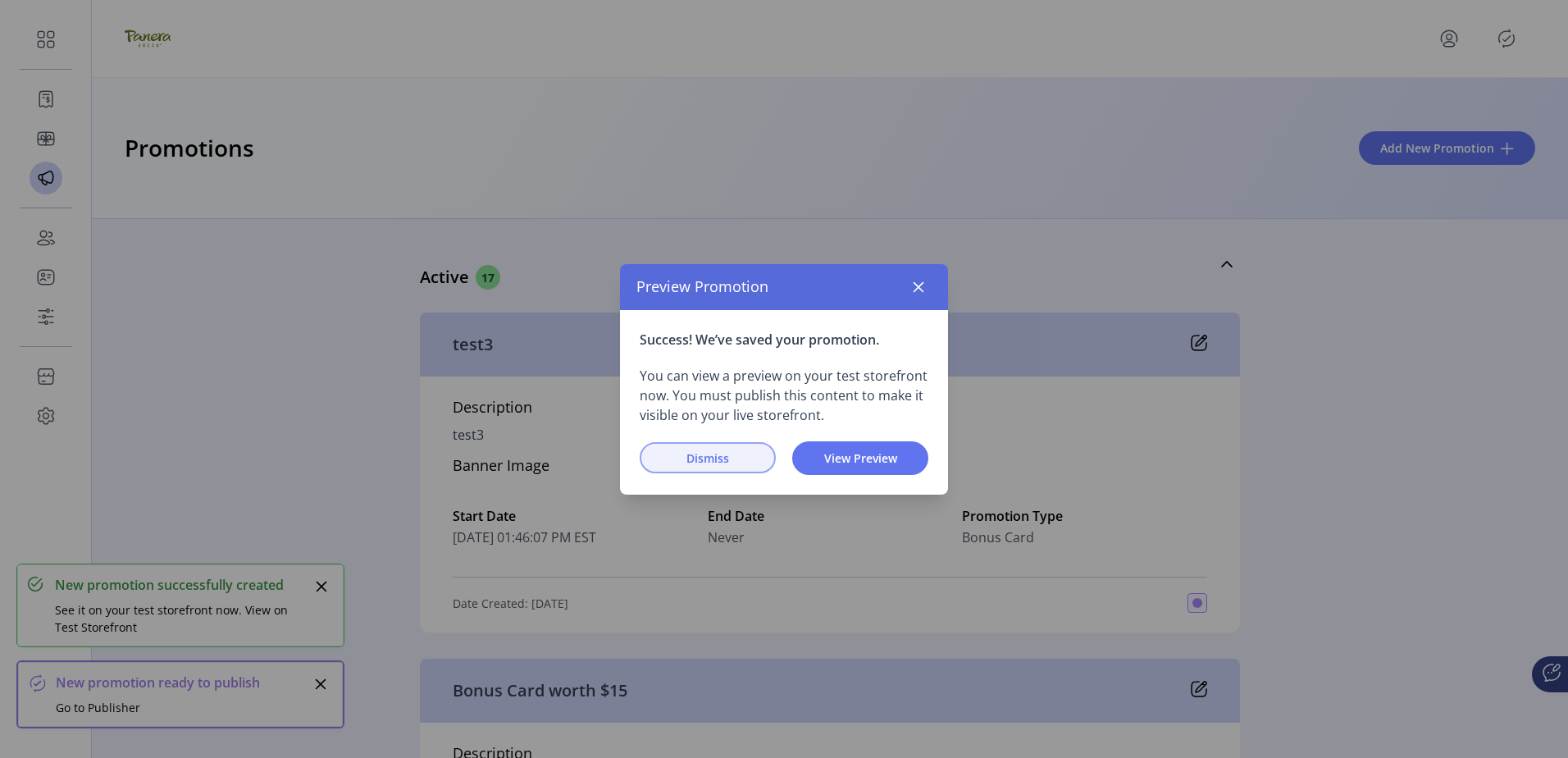
click at [705, 471] on button "Dismiss" at bounding box center [708, 457] width 136 height 31
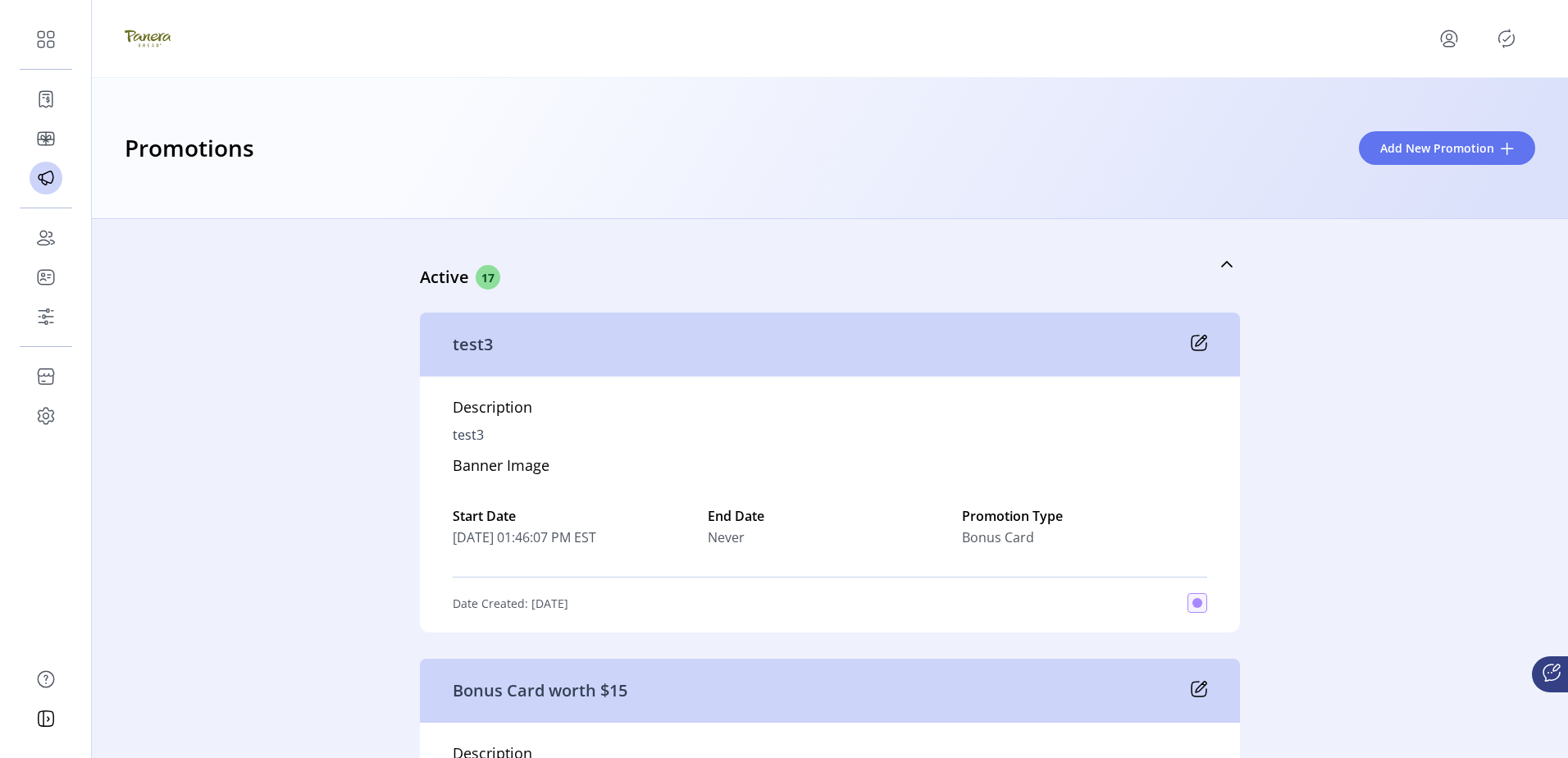
click at [1500, 41] on icon "Publisher Panel" at bounding box center [1507, 39] width 26 height 26
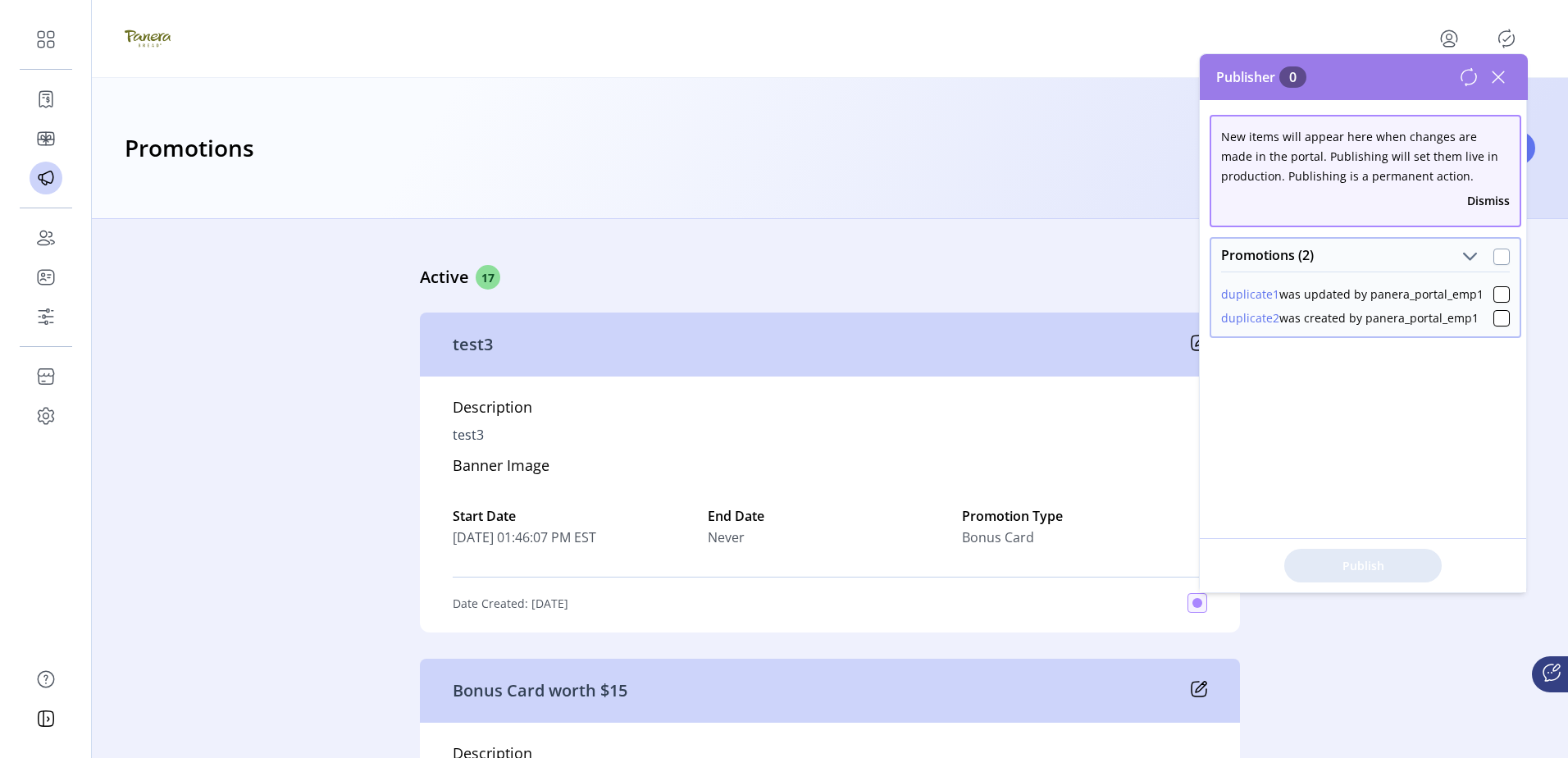
click at [1494, 262] on div at bounding box center [1501, 256] width 16 height 16
click at [1393, 574] on button "Publish 2 Items" at bounding box center [1363, 566] width 157 height 34
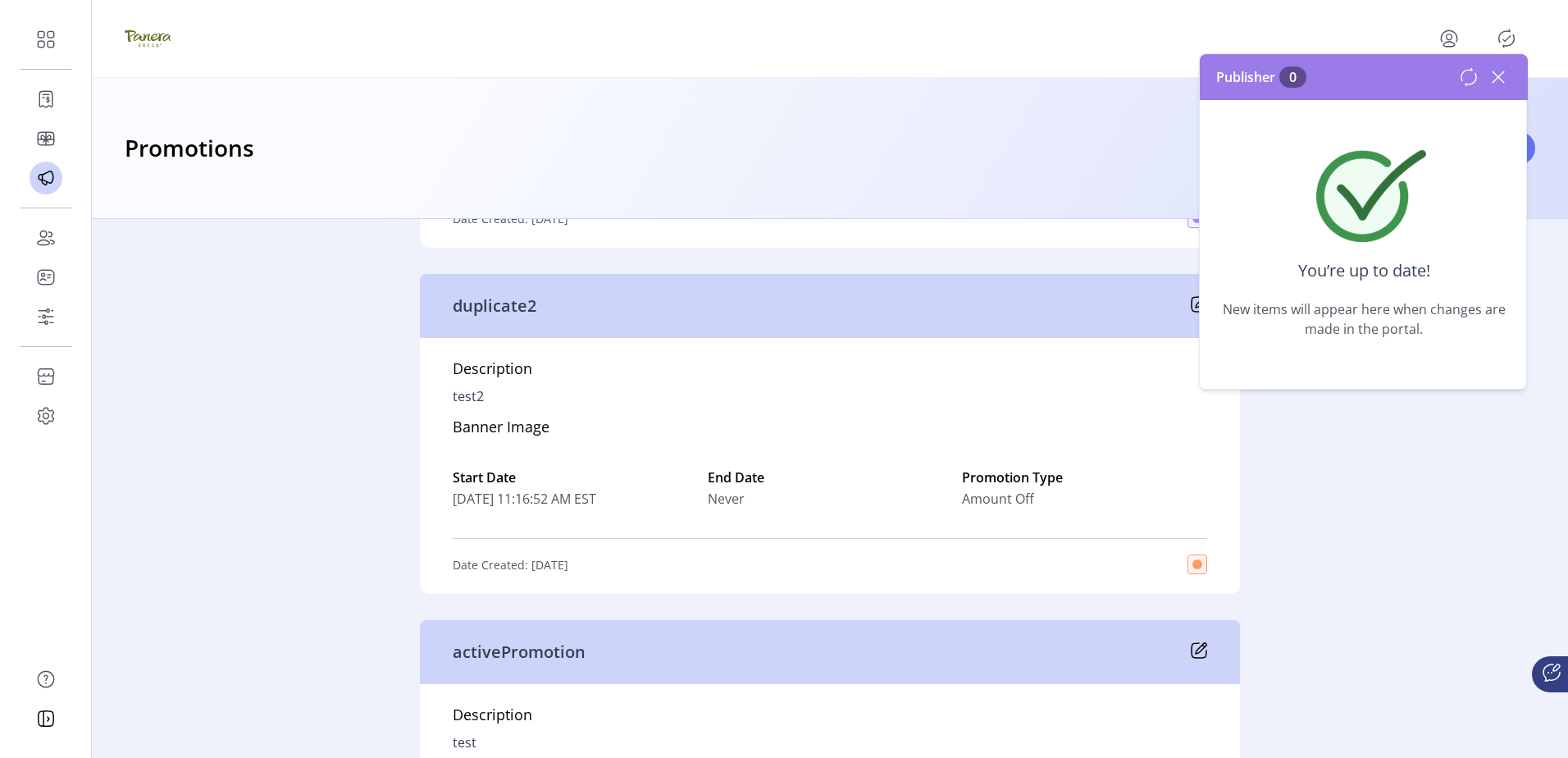
scroll to position [4194, 0]
click at [1292, 570] on div "Active 17 test3 Description test3 Banner Image Start Date 08/28/2025 01:46:07 P…" at bounding box center [829, 488] width 1476 height 539
click at [1494, 74] on icon at bounding box center [1498, 77] width 26 height 26
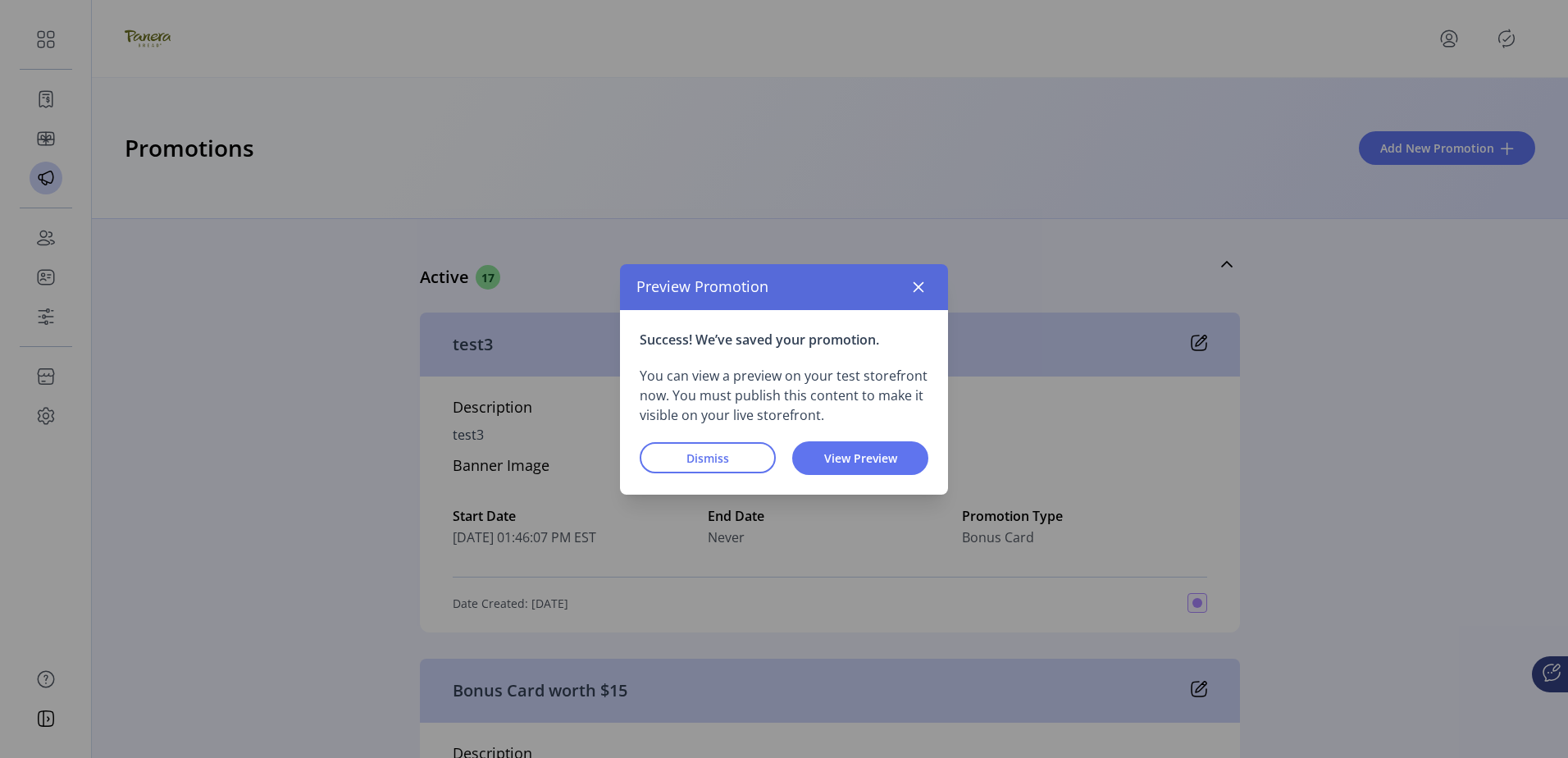
drag, startPoint x: 720, startPoint y: 453, endPoint x: 537, endPoint y: 523, distance: 195.9
click at [719, 453] on span "Dismiss" at bounding box center [707, 458] width 93 height 17
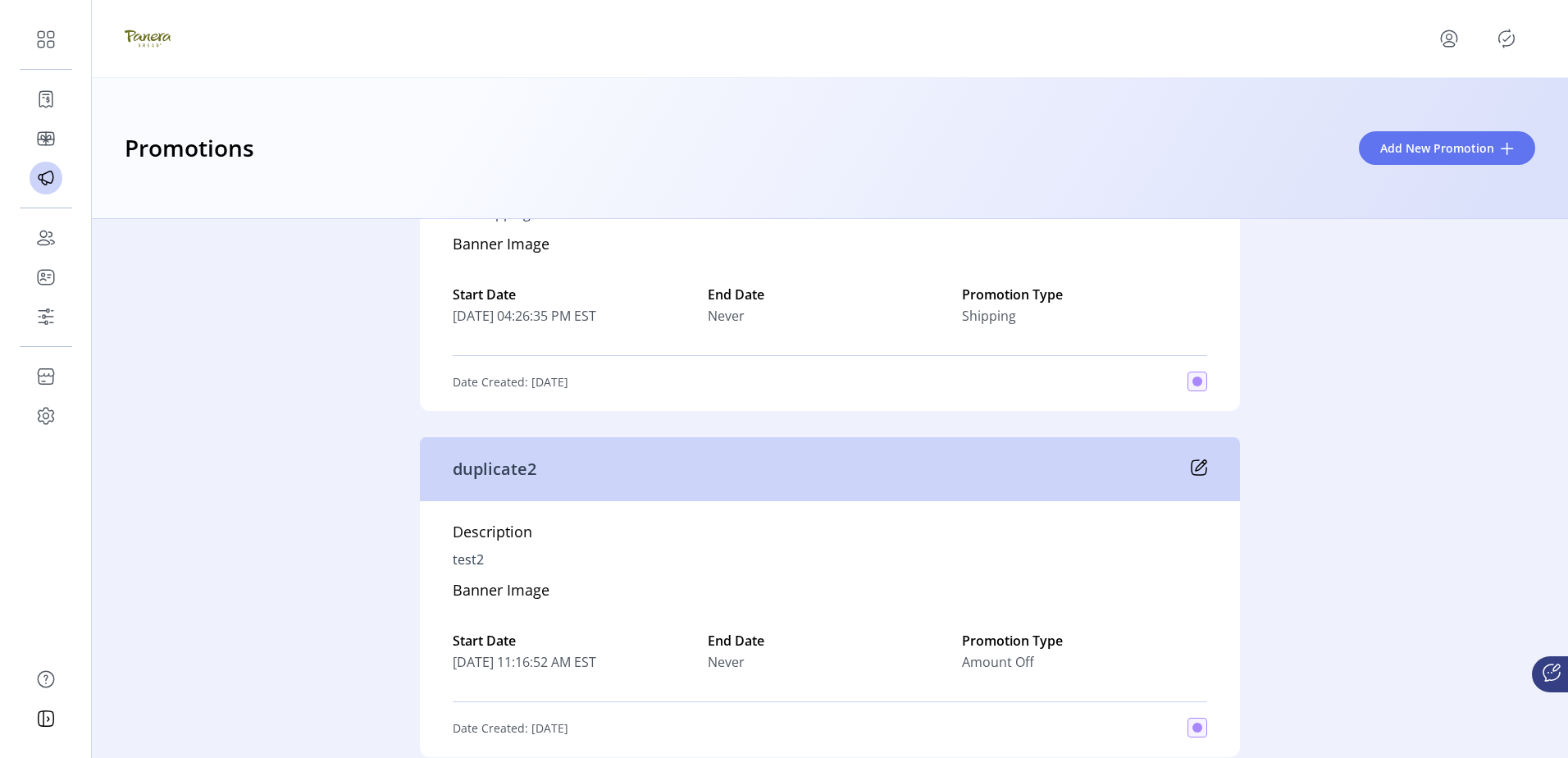
scroll to position [4111, 0]
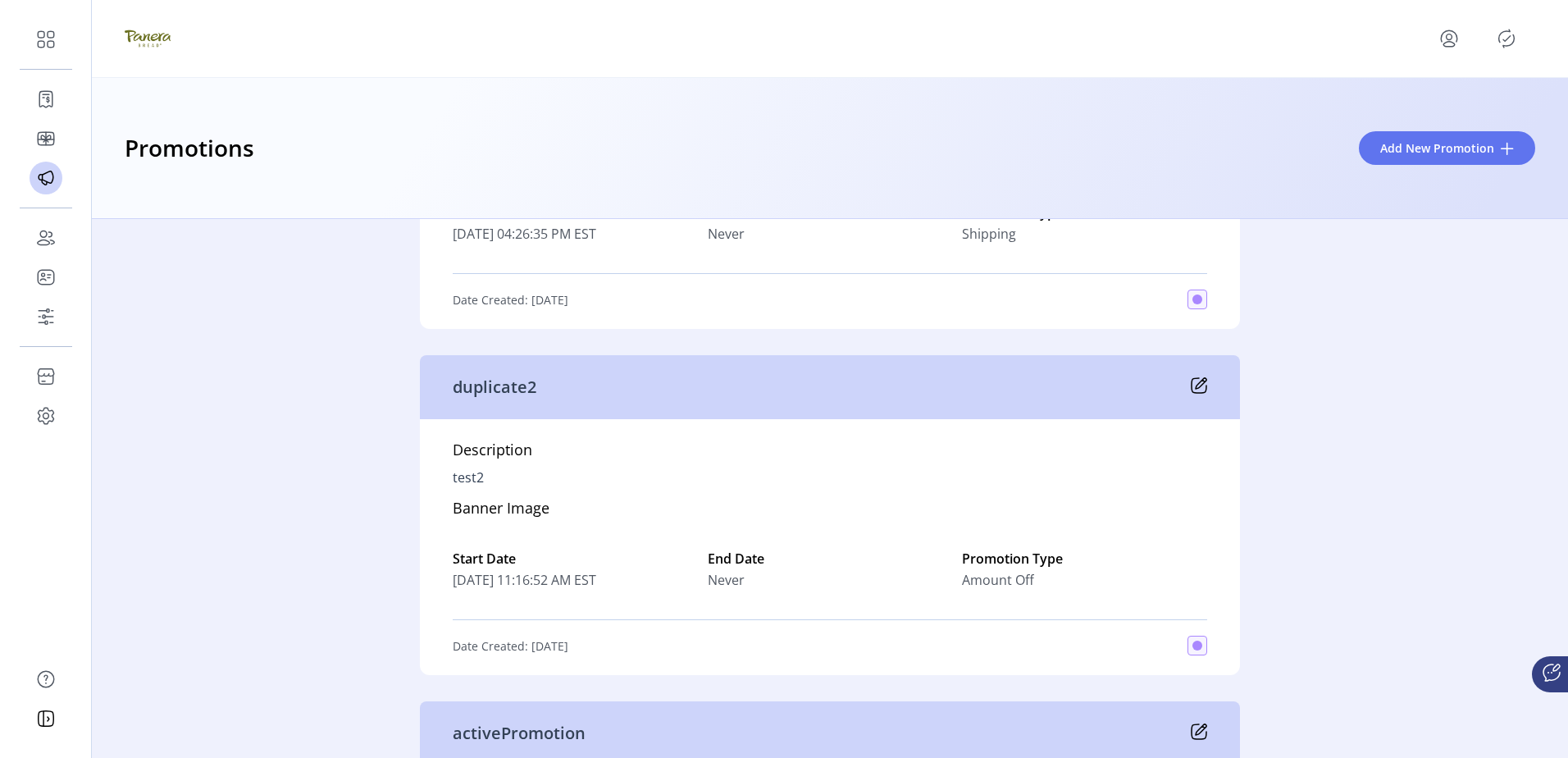
click at [321, 480] on div "Active 17 test3 Description test3 Banner Image Start Date 08/28/2025 01:46:07 P…" at bounding box center [829, 488] width 1476 height 539
